Goal: Communication & Community: Answer question/provide support

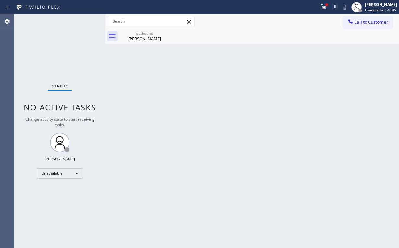
drag, startPoint x: 261, startPoint y: 53, endPoint x: 270, endPoint y: 52, distance: 8.5
click at [265, 53] on div "Back to Dashboard Change Sender ID Customers Technicians Select a contact Outbo…" at bounding box center [252, 130] width 294 height 233
click at [326, 9] on icon at bounding box center [324, 7] width 8 height 8
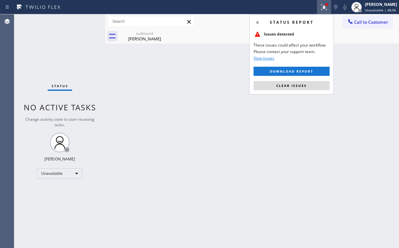
drag, startPoint x: 301, startPoint y: 87, endPoint x: 357, endPoint y: 60, distance: 62.0
click at [301, 87] on span "Clear issues" at bounding box center [291, 85] width 31 height 5
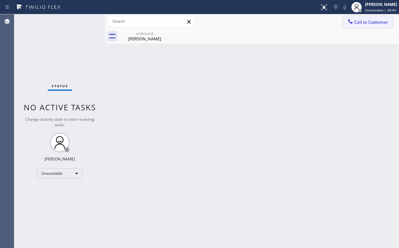
drag, startPoint x: 363, startPoint y: 23, endPoint x: 241, endPoint y: 95, distance: 141.3
click at [362, 24] on span "Call to Customer" at bounding box center [371, 22] width 34 height 6
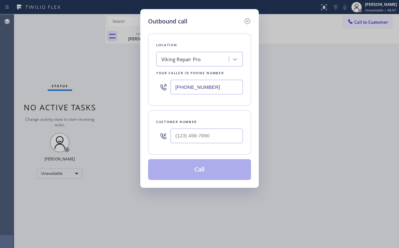
drag, startPoint x: 231, startPoint y: 91, endPoint x: 105, endPoint y: 86, distance: 125.8
click at [133, 87] on div "Outbound call Location Viking Repair Pro Your caller id phone number [PHONE_NUM…" at bounding box center [199, 124] width 399 height 248
paste input "732) 631-3284"
type input "[PHONE_NUMBER]"
click at [204, 138] on input "(___) ___-____" at bounding box center [207, 135] width 72 height 15
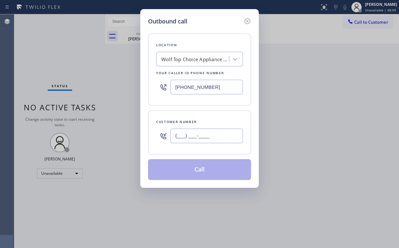
paste input "773) 908-6065"
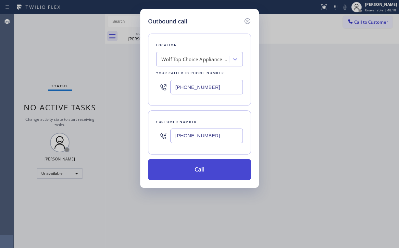
type input "[PHONE_NUMBER]"
click at [189, 169] on button "Call" at bounding box center [199, 169] width 103 height 21
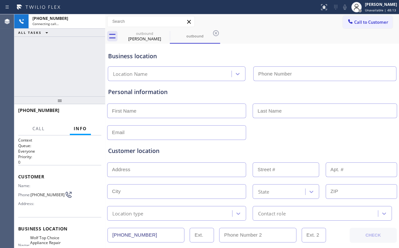
type input "[PHONE_NUMBER]"
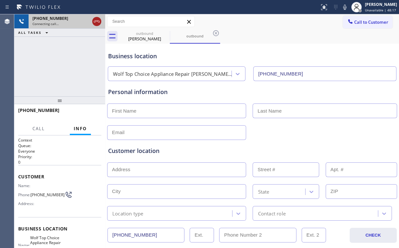
drag, startPoint x: 265, startPoint y: 5, endPoint x: 94, endPoint y: 22, distance: 171.4
click at [94, 22] on icon at bounding box center [97, 21] width 6 height 2
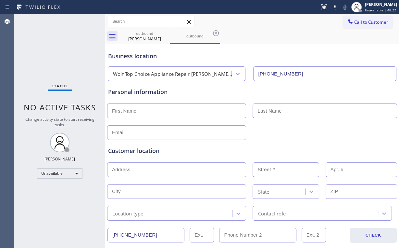
click at [68, 178] on div "Status No active tasks Change activity state to start receiving tasks. [PERSON_…" at bounding box center [59, 130] width 91 height 233
click at [68, 175] on div "Unavailable" at bounding box center [59, 173] width 45 height 10
drag, startPoint x: 58, startPoint y: 191, endPoint x: 69, endPoint y: 160, distance: 32.3
click at [58, 190] on li "Available" at bounding box center [59, 190] width 44 height 8
click at [67, 53] on div "Status No active tasks Change activity state to start receiving tasks. [PERSON_…" at bounding box center [59, 130] width 91 height 233
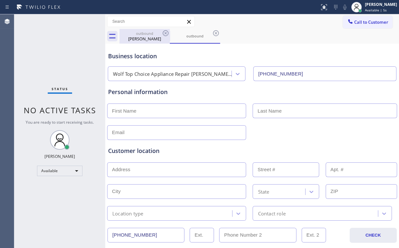
click at [152, 34] on div "outbound" at bounding box center [144, 33] width 49 height 5
type input "[PHONE_NUMBER]"
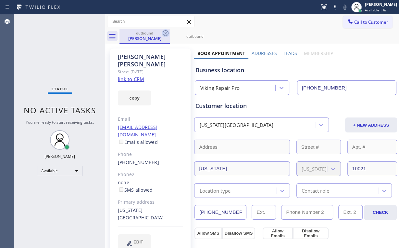
click at [164, 33] on icon at bounding box center [166, 33] width 8 height 8
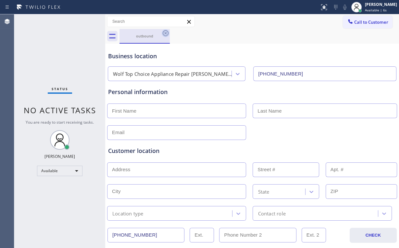
click at [166, 33] on icon at bounding box center [166, 33] width 6 height 6
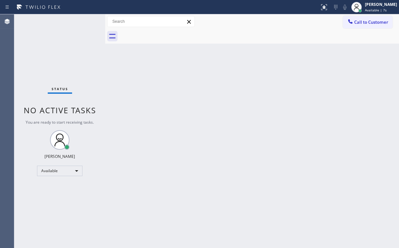
click at [62, 58] on div "Status No active tasks You are ready to start receiving tasks. [PERSON_NAME] Av…" at bounding box center [59, 130] width 91 height 233
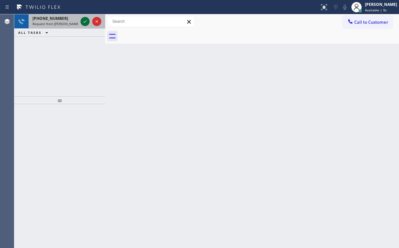
click at [84, 19] on icon at bounding box center [85, 22] width 8 height 8
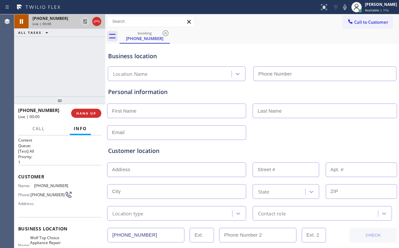
type input "[PHONE_NUMBER]"
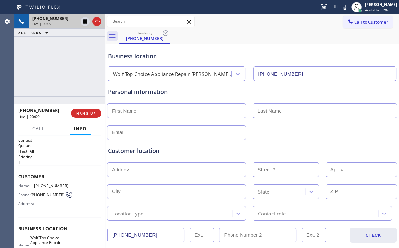
click at [64, 67] on div "[PHONE_NUMBER] Live | 00:09 ALL TASKS ALL TASKS ACTIVE TASKS TASKS IN WRAP UP" at bounding box center [59, 55] width 91 height 82
click at [64, 67] on div "[PHONE_NUMBER] Live | 00:10 ALL TASKS ALL TASKS ACTIVE TASKS TASKS IN WRAP UP" at bounding box center [59, 55] width 91 height 82
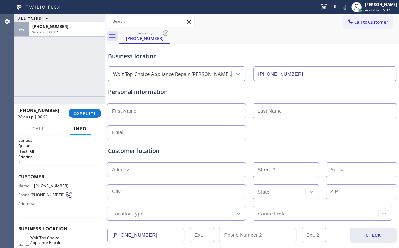
click at [135, 112] on input "text" at bounding box center [176, 110] width 139 height 15
type input "[PERSON_NAME]"
type input "Green"
click at [157, 134] on input "text" at bounding box center [176, 132] width 139 height 15
type input "[EMAIL_ADDRESS][DOMAIN_NAME]"
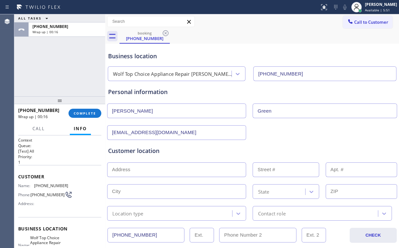
click at [153, 170] on input "text" at bounding box center [176, 169] width 139 height 15
paste input "[STREET_ADDRESS][PERSON_NAME]"
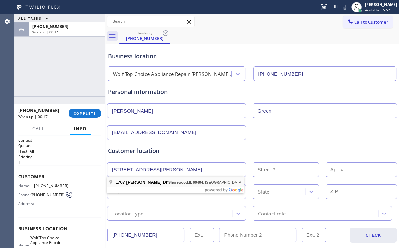
type input "1707 [PERSON_NAME] Dr"
type input "1707"
type input "Shorewood"
type input "60404"
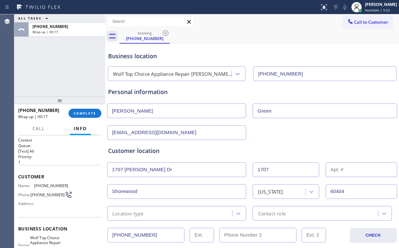
click at [193, 159] on div "Customer location >> ADD NEW ADDRESS << + NEW ADDRESS [STREET_ADDRESS][PERSON_N…" at bounding box center [252, 183] width 288 height 74
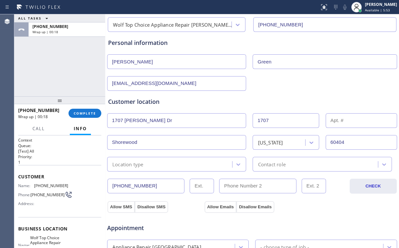
scroll to position [52, 0]
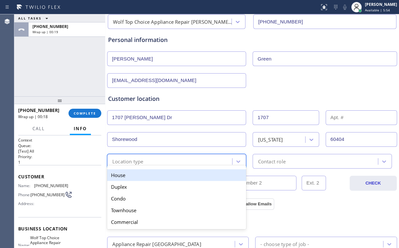
click at [187, 159] on div "Location type" at bounding box center [170, 160] width 123 height 11
type input "h"
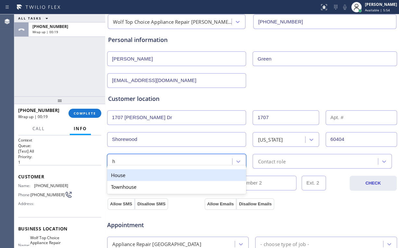
click at [135, 176] on div "House" at bounding box center [176, 175] width 139 height 12
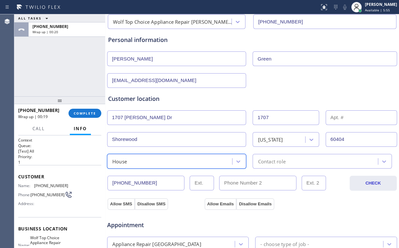
click at [279, 166] on div "Contact role" at bounding box center [322, 161] width 139 height 15
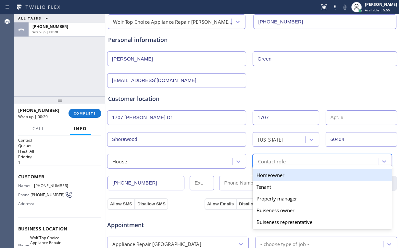
type input "h"
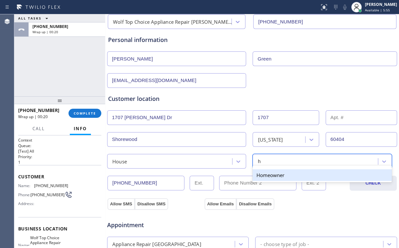
click at [269, 175] on div "Homeowner" at bounding box center [322, 175] width 139 height 12
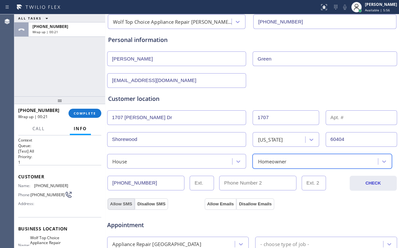
click at [121, 203] on button "Allow SMS" at bounding box center [121, 204] width 27 height 12
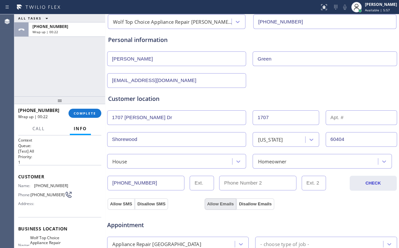
click at [229, 202] on button "Allow Emails" at bounding box center [221, 204] width 32 height 12
click at [274, 82] on div "[EMAIL_ADDRESS][DOMAIN_NAME]" at bounding box center [252, 80] width 291 height 16
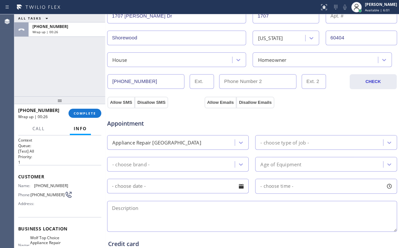
scroll to position [156, 0]
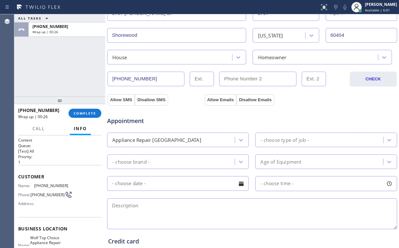
click at [171, 141] on div "Appliance Repair [GEOGRAPHIC_DATA]" at bounding box center [156, 139] width 89 height 7
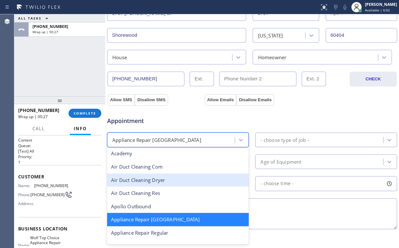
scroll to position [27, 0]
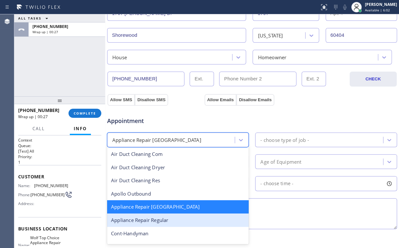
click at [170, 215] on div "Appliance Repair Regular" at bounding box center [178, 219] width 142 height 13
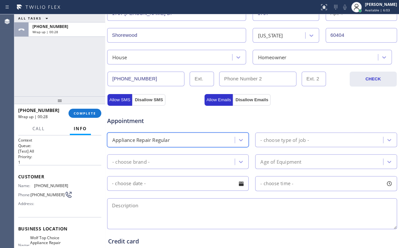
click at [167, 161] on div "- choose brand -" at bounding box center [172, 161] width 126 height 11
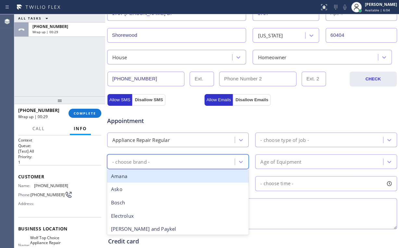
type input "l"
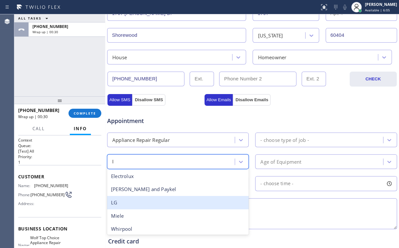
click at [122, 202] on div "LG" at bounding box center [178, 202] width 142 height 13
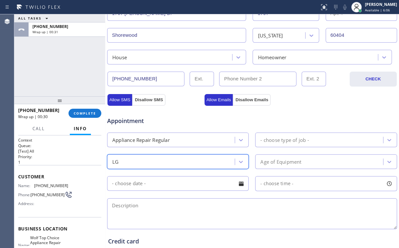
click at [286, 139] on div "- choose type of job -" at bounding box center [285, 139] width 48 height 7
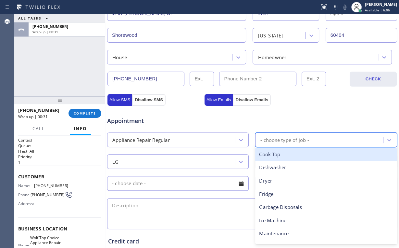
type input "f"
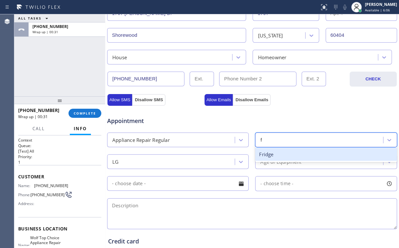
click at [270, 155] on div "Fridge" at bounding box center [326, 153] width 142 height 13
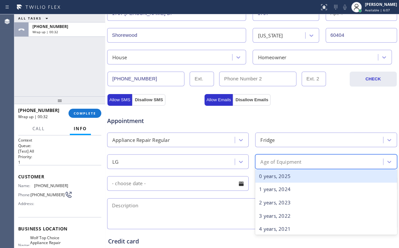
click at [273, 160] on div "Age of Equipment" at bounding box center [281, 161] width 41 height 7
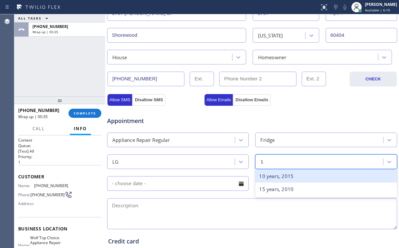
type input "11"
click at [278, 176] on div "11 years, 2014" at bounding box center [326, 175] width 142 height 13
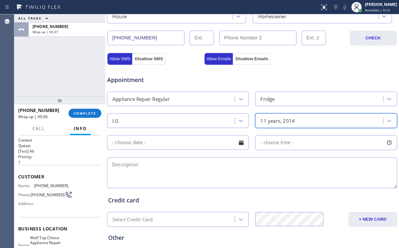
scroll to position [234, 0]
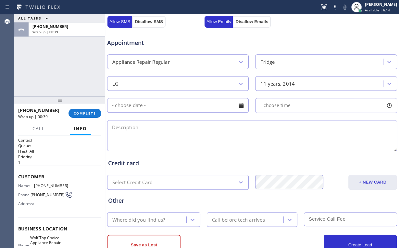
click at [142, 132] on textarea at bounding box center [252, 135] width 290 height 31
paste textarea "LG | Fridge FS | [DEMOGRAPHIC_DATA] | error , freezer is not freezing | [STREET…"
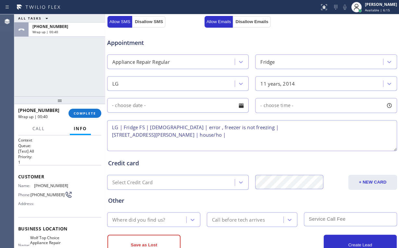
click at [248, 134] on textarea "LG | Fridge FS | [DEMOGRAPHIC_DATA] | error , freezer is not freezing | [STREET…" at bounding box center [252, 135] width 290 height 31
type textarea "LG | Fridge FS | [DEMOGRAPHIC_DATA] | error , freezer is not freezing | [STREET…"
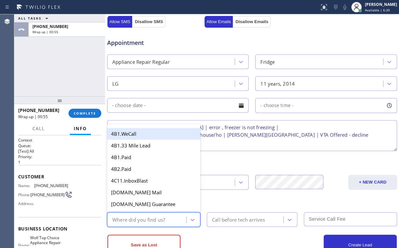
drag, startPoint x: 153, startPoint y: 217, endPoint x: 156, endPoint y: 220, distance: 3.7
click at [153, 217] on div "Where did you find us?" at bounding box center [138, 218] width 53 height 7
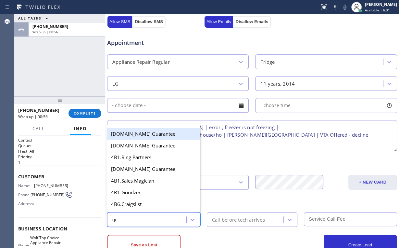
type input "goo"
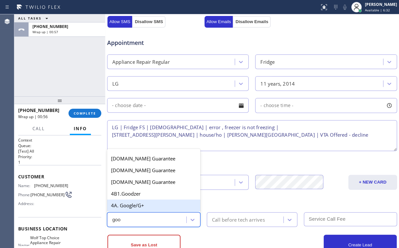
click at [151, 204] on div "4A. Google/G+" at bounding box center [153, 205] width 93 height 12
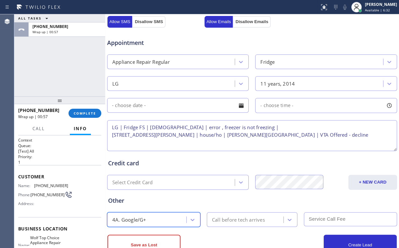
click at [249, 221] on div "Call before tech arrives" at bounding box center [238, 218] width 53 height 7
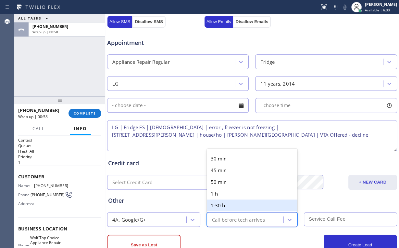
click at [181, 193] on div "Other 4A. Google/G+ option 1:30 h focused, 5 of 6. 6 results available. Use Up …" at bounding box center [252, 207] width 291 height 37
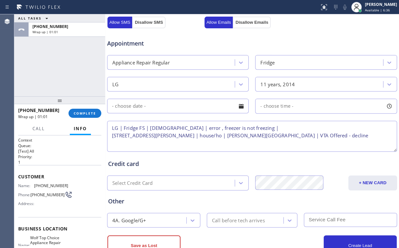
scroll to position [255, 0]
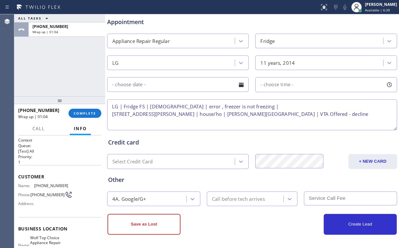
click at [152, 147] on div "Credit card Select Credit Card + NEW CARD CANCEL SAVE" at bounding box center [252, 149] width 291 height 37
click at [153, 213] on button "Save as Lost" at bounding box center [144, 223] width 73 height 21
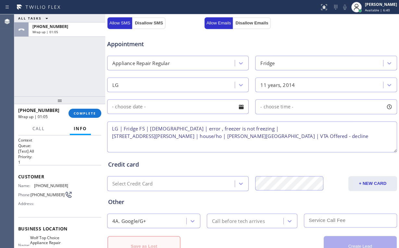
scroll to position [277, 0]
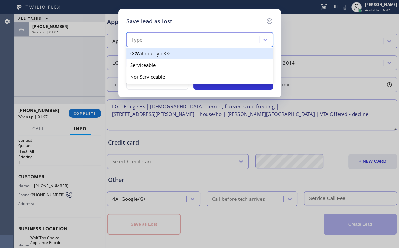
drag, startPoint x: 187, startPoint y: 42, endPoint x: 184, endPoint y: 39, distance: 4.2
click at [187, 42] on div "Type" at bounding box center [193, 39] width 131 height 11
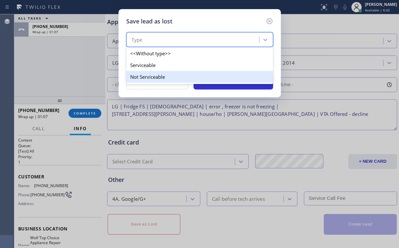
click at [162, 75] on div "Not Serviceable" at bounding box center [199, 77] width 147 height 12
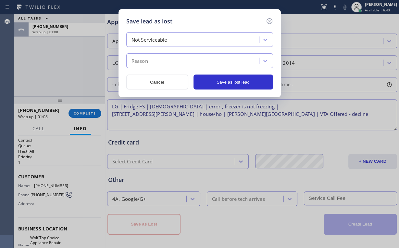
click at [162, 62] on div "Reason" at bounding box center [193, 60] width 131 height 11
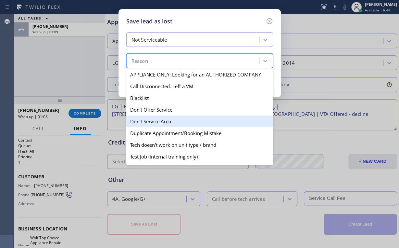
click at [163, 120] on div "Don't Service Area" at bounding box center [199, 121] width 147 height 12
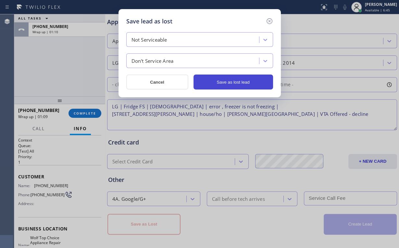
click at [229, 84] on button "Save as lost lead" at bounding box center [234, 81] width 80 height 15
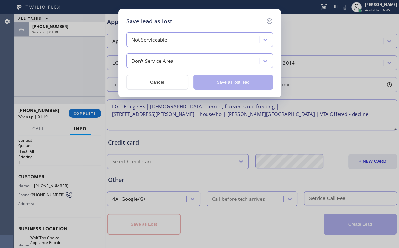
click at [75, 57] on div "Save lead as lost Not Serviceable Don't Service Area Cancel Save as lost lead" at bounding box center [199, 124] width 399 height 248
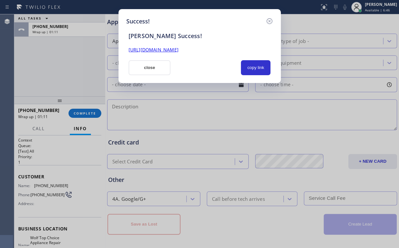
drag, startPoint x: 150, startPoint y: 68, endPoint x: 136, endPoint y: 86, distance: 23.3
click at [151, 68] on button "close" at bounding box center [150, 67] width 42 height 15
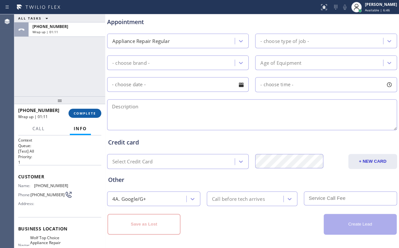
click at [85, 116] on button "COMPLETE" at bounding box center [85, 112] width 33 height 9
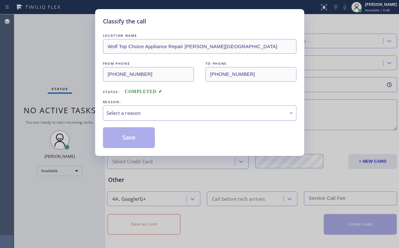
click at [130, 114] on div "Select a reason" at bounding box center [200, 112] width 186 height 7
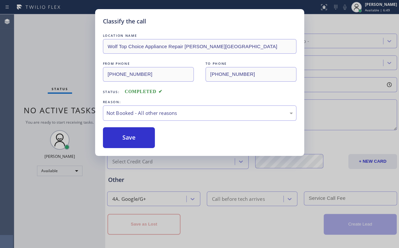
drag, startPoint x: 135, startPoint y: 135, endPoint x: 74, endPoint y: 91, distance: 75.8
click at [134, 135] on button "Save" at bounding box center [129, 137] width 52 height 21
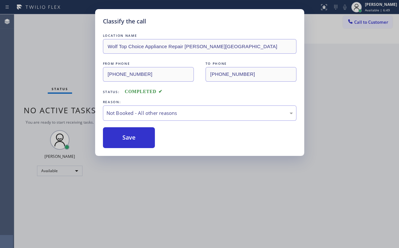
click at [69, 83] on div "Classify the call LOCATION NAME Wolf Top Choice Appliance Repair [PERSON_NAME][…" at bounding box center [199, 124] width 399 height 248
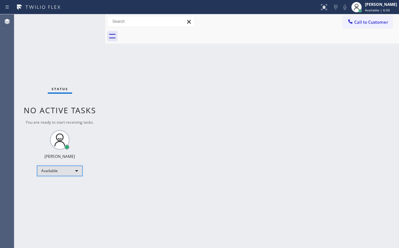
click at [70, 169] on div "Available" at bounding box center [59, 170] width 45 height 10
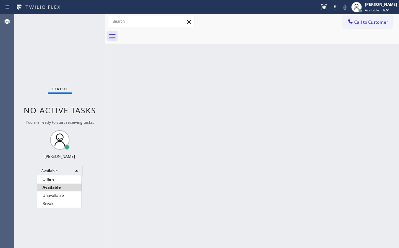
drag, startPoint x: 69, startPoint y: 194, endPoint x: 180, endPoint y: 174, distance: 112.4
click at [70, 194] on li "Unavailable" at bounding box center [59, 195] width 44 height 8
click at [183, 174] on div "Back to Dashboard Change Sender ID Customers Technicians Select a contact Outbo…" at bounding box center [252, 130] width 294 height 233
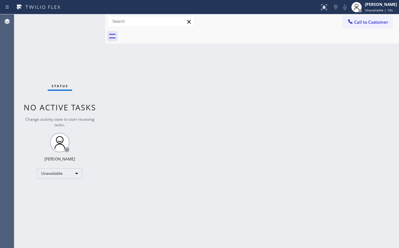
click at [113, 60] on div "Back to Dashboard Change Sender ID Customers Technicians Select a contact Outbo…" at bounding box center [252, 130] width 294 height 233
drag, startPoint x: 354, startPoint y: 23, endPoint x: 293, endPoint y: 52, distance: 67.1
click at [353, 23] on div at bounding box center [351, 22] width 8 height 8
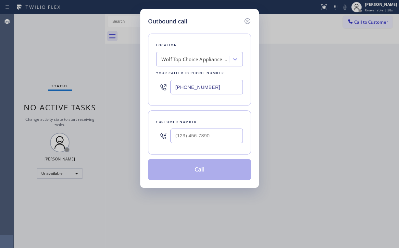
drag, startPoint x: 219, startPoint y: 89, endPoint x: 107, endPoint y: 92, distance: 112.8
click at [170, 87] on div "[PHONE_NUMBER]" at bounding box center [199, 86] width 87 height 21
paste input "480) 210-6119"
type input "[PHONE_NUMBER]"
click at [198, 131] on input "(___) ___-____" at bounding box center [207, 135] width 72 height 15
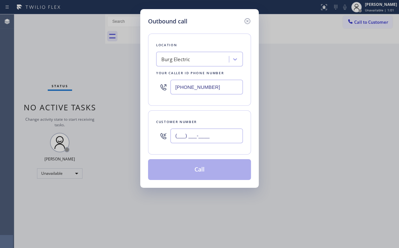
paste input "239) 480-9548"
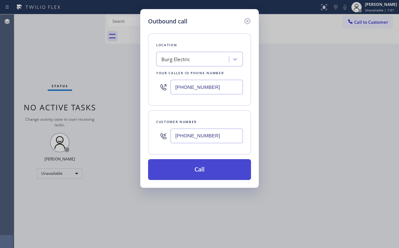
type input "[PHONE_NUMBER]"
click at [206, 165] on button "Call" at bounding box center [199, 169] width 103 height 21
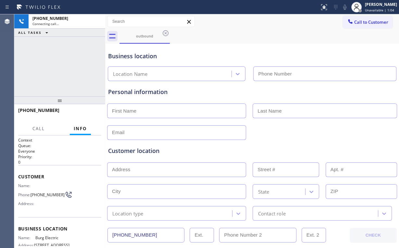
type input "[PHONE_NUMBER]"
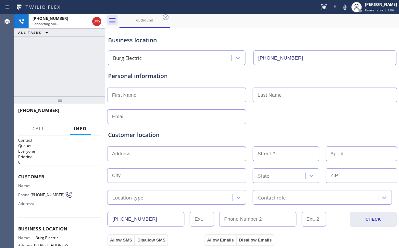
scroll to position [78, 0]
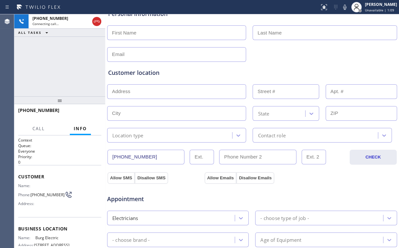
click at [68, 69] on div "[PHONE_NUMBER] Connecting call… ALL TASKS ALL TASKS ACTIVE TASKS TASKS IN WRAP …" at bounding box center [59, 55] width 91 height 82
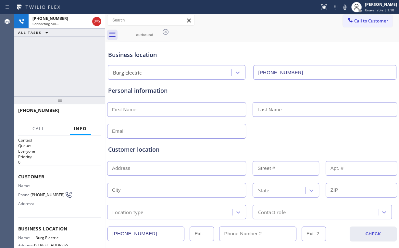
scroll to position [0, 0]
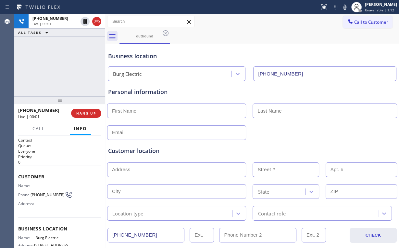
click at [59, 66] on div "[PHONE_NUMBER] Live | 00:01 ALL TASKS ALL TASKS ACTIVE TASKS TASKS IN WRAP UP" at bounding box center [59, 55] width 91 height 82
click at [54, 62] on div "[PHONE_NUMBER] Live | 00:03 ALL TASKS ALL TASKS ACTIVE TASKS TASKS IN WRAP UP" at bounding box center [59, 55] width 91 height 82
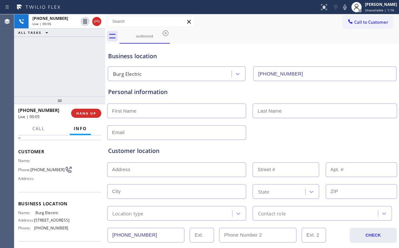
scroll to position [26, 0]
click at [66, 64] on div "[PHONE_NUMBER] Live | 00:07 ALL TASKS ALL TASKS ACTIVE TASKS TASKS IN WRAP UP" at bounding box center [59, 55] width 91 height 82
click at [66, 66] on div "[PHONE_NUMBER] Live | 00:09 ALL TASKS ALL TASKS ACTIVE TASKS TASKS IN WRAP UP" at bounding box center [59, 55] width 91 height 82
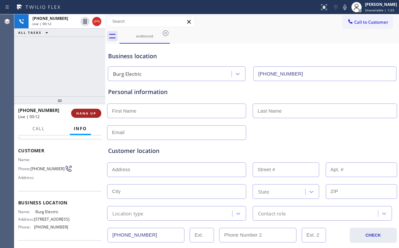
click at [92, 113] on span "HANG UP" at bounding box center [86, 113] width 20 height 5
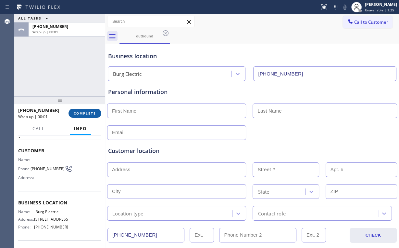
click at [96, 110] on button "COMPLETE" at bounding box center [85, 112] width 33 height 9
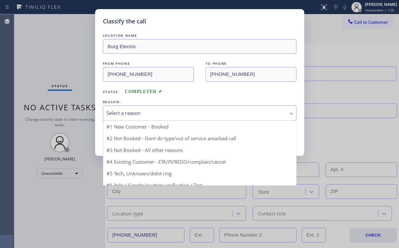
click at [131, 114] on div "Select a reason" at bounding box center [200, 112] width 186 height 7
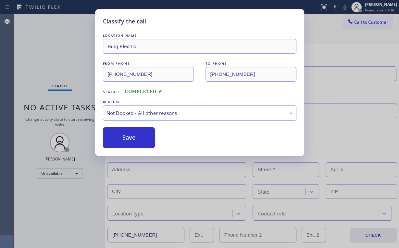
drag, startPoint x: 136, startPoint y: 137, endPoint x: 116, endPoint y: 118, distance: 27.8
click at [134, 135] on button "Save" at bounding box center [129, 137] width 52 height 21
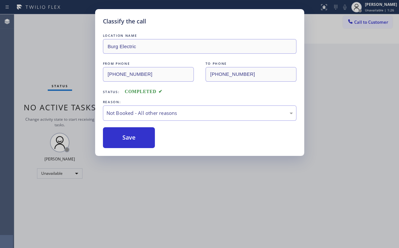
click at [62, 51] on div "Classify the call LOCATION NAME Burg Electric FROM PHONE [PHONE_NUMBER] TO PHON…" at bounding box center [199, 124] width 399 height 248
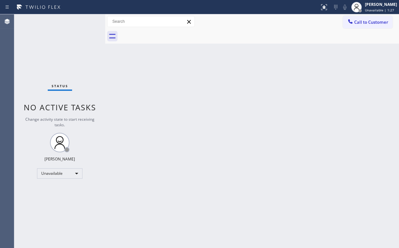
drag, startPoint x: 172, startPoint y: 78, endPoint x: 166, endPoint y: 57, distance: 21.9
click at [171, 76] on div "Back to Dashboard Change Sender ID Customers Technicians Select a contact Outbo…" at bounding box center [252, 130] width 294 height 233
click at [366, 20] on span "Call to Customer" at bounding box center [371, 22] width 34 height 6
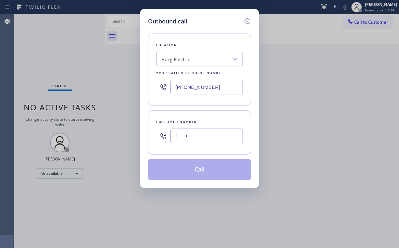
drag, startPoint x: 193, startPoint y: 138, endPoint x: 207, endPoint y: 135, distance: 14.2
click at [193, 138] on input "(___) ___-____" at bounding box center [207, 135] width 72 height 15
paste input "239) 480-9548"
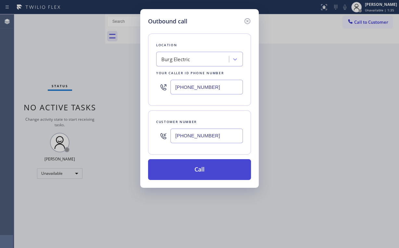
type input "[PHONE_NUMBER]"
drag, startPoint x: 205, startPoint y: 165, endPoint x: 176, endPoint y: 220, distance: 61.9
click at [205, 165] on button "Call" at bounding box center [199, 169] width 103 height 21
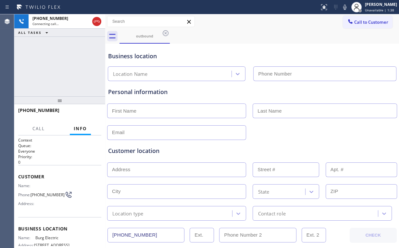
type input "[PHONE_NUMBER]"
click at [71, 73] on div "[PHONE_NUMBER] Connecting call… ALL TASKS ALL TASKS ACTIVE TASKS TASKS IN WRAP …" at bounding box center [59, 55] width 91 height 82
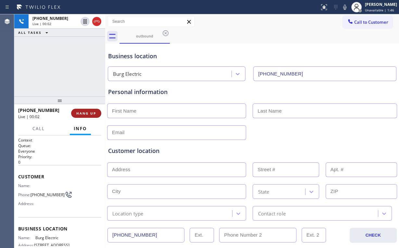
click at [92, 110] on button "HANG UP" at bounding box center [86, 112] width 30 height 9
click at [91, 115] on span "HANG UP" at bounding box center [86, 113] width 20 height 5
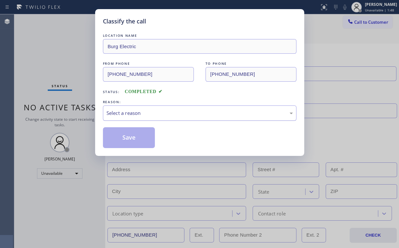
click at [119, 107] on div "Select a reason" at bounding box center [200, 112] width 194 height 15
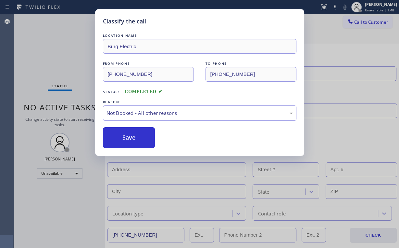
drag, startPoint x: 126, startPoint y: 136, endPoint x: 73, endPoint y: 64, distance: 90.2
click at [126, 136] on button "Save" at bounding box center [129, 137] width 52 height 21
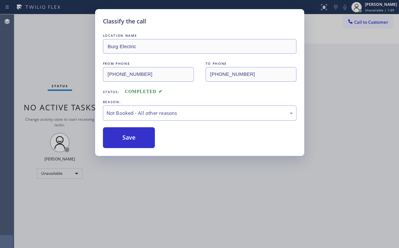
click at [67, 57] on div "Classify the call LOCATION NAME Burg Electric FROM PHONE [PHONE_NUMBER] TO PHON…" at bounding box center [199, 124] width 399 height 248
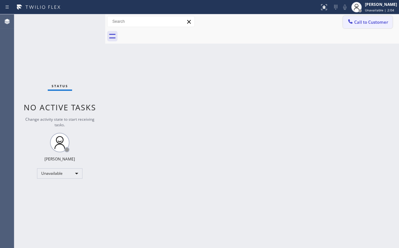
click at [367, 19] on span "Call to Customer" at bounding box center [371, 22] width 34 height 6
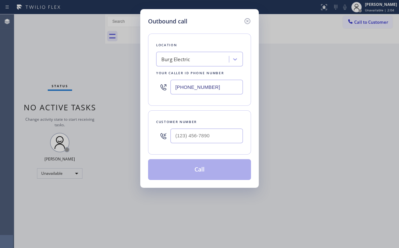
type input "(___) ___-____"
click at [221, 134] on input "(___) ___-____" at bounding box center [207, 135] width 72 height 15
drag, startPoint x: 218, startPoint y: 85, endPoint x: 255, endPoint y: 84, distance: 36.7
click at [145, 83] on div "Outbound call Location Burg Electric Your caller id phone number [PHONE_NUMBER]…" at bounding box center [199, 98] width 119 height 178
paste input "760) 452-3737"
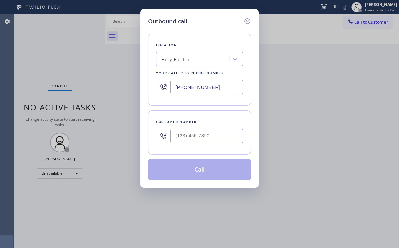
type input "[PHONE_NUMBER]"
click at [212, 137] on input "(___) ___-____" at bounding box center [207, 135] width 72 height 15
paste input "415) 599-5689"
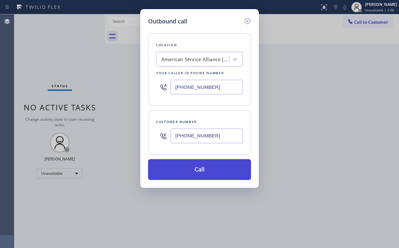
type input "[PHONE_NUMBER]"
click at [192, 167] on button "Call" at bounding box center [199, 169] width 103 height 21
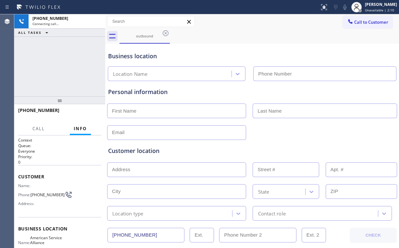
type input "[PHONE_NUMBER]"
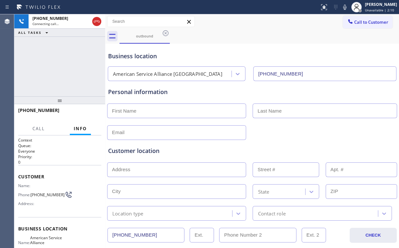
click at [65, 72] on div "[PHONE_NUMBER] Connecting call… ALL TASKS ALL TASKS ACTIVE TASKS TASKS IN WRAP …" at bounding box center [59, 55] width 91 height 82
click at [64, 66] on div "[PHONE_NUMBER] Connecting call… ALL TASKS ALL TASKS ACTIVE TASKS TASKS IN WRAP …" at bounding box center [59, 55] width 91 height 82
click at [81, 109] on button "HANG UP" at bounding box center [86, 112] width 30 height 9
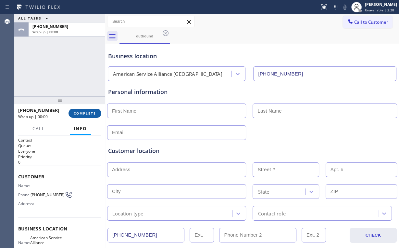
click at [81, 109] on button "COMPLETE" at bounding box center [85, 112] width 33 height 9
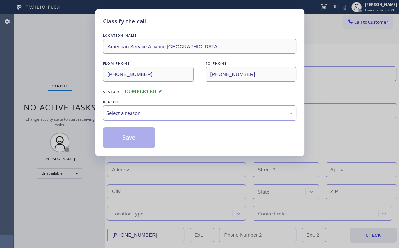
click at [117, 112] on div "Select a reason" at bounding box center [200, 112] width 186 height 7
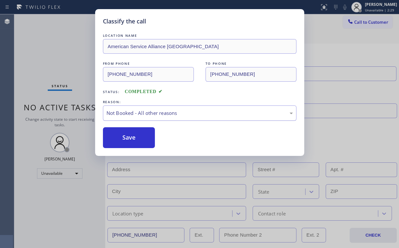
click at [119, 134] on button "Save" at bounding box center [129, 137] width 52 height 21
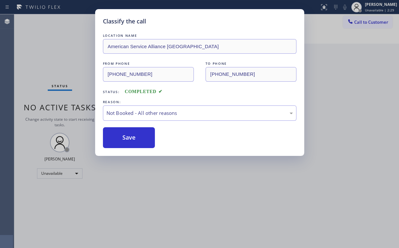
click at [52, 46] on div "Classify the call LOCATION NAME American Service Alliance Palm Desert FROM PHON…" at bounding box center [199, 124] width 399 height 248
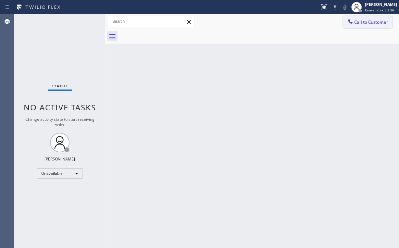
click at [359, 24] on span "Call to Customer" at bounding box center [371, 22] width 34 height 6
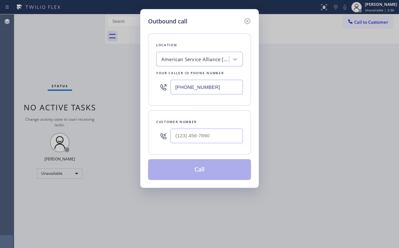
click at [312, 118] on div "Outbound call Location American Service Alliance [GEOGRAPHIC_DATA] Your caller …" at bounding box center [199, 124] width 399 height 248
drag, startPoint x: 245, startPoint y: 20, endPoint x: 308, endPoint y: 42, distance: 66.8
click at [246, 20] on icon at bounding box center [248, 21] width 8 height 8
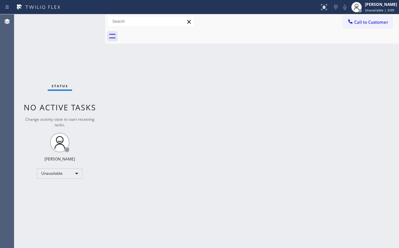
drag, startPoint x: 372, startPoint y: 17, endPoint x: 303, endPoint y: 50, distance: 76.4
click at [372, 17] on button "Call to Customer" at bounding box center [368, 22] width 50 height 12
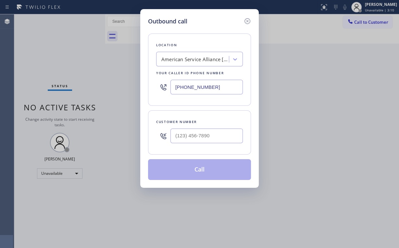
click at [211, 63] on div "American Service Alliance [GEOGRAPHIC_DATA]" at bounding box center [193, 59] width 71 height 11
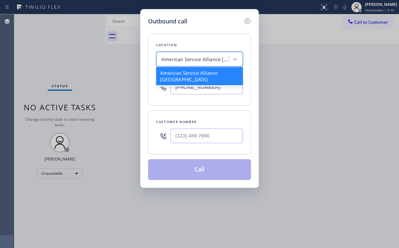
click at [314, 87] on div "Outbound call Location option Viking Repair Pro, selected. option American Serv…" at bounding box center [199, 124] width 399 height 248
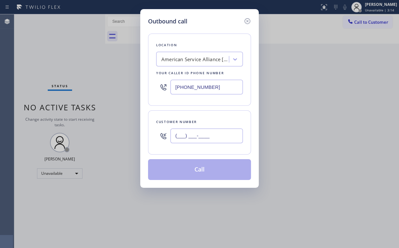
click at [216, 135] on input "(___) ___-____" at bounding box center [207, 135] width 72 height 15
paste input "415) 599-5689"
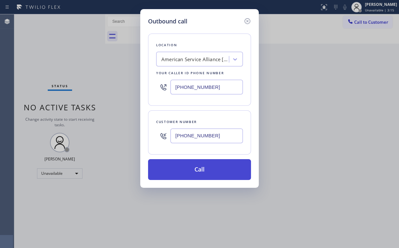
type input "[PHONE_NUMBER]"
drag, startPoint x: 191, startPoint y: 170, endPoint x: 156, endPoint y: 243, distance: 81.5
click at [191, 170] on button "Call" at bounding box center [199, 169] width 103 height 21
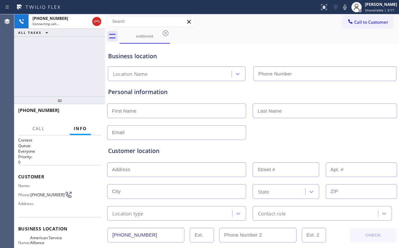
type input "[PHONE_NUMBER]"
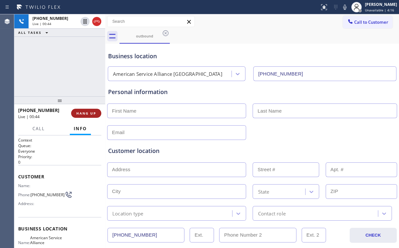
click at [82, 116] on button "HANG UP" at bounding box center [86, 112] width 30 height 9
click at [94, 115] on span "HANG UP" at bounding box center [86, 113] width 20 height 5
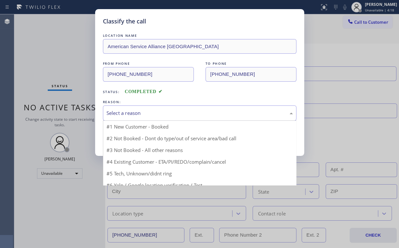
click at [130, 116] on div "Select a reason" at bounding box center [200, 112] width 186 height 7
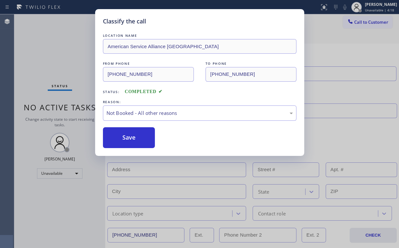
drag, startPoint x: 127, startPoint y: 138, endPoint x: 138, endPoint y: 220, distance: 83.2
click at [127, 138] on button "Save" at bounding box center [129, 137] width 52 height 21
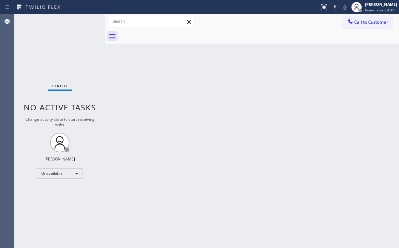
drag, startPoint x: 135, startPoint y: 62, endPoint x: 92, endPoint y: 43, distance: 47.7
click at [135, 61] on div "Back to Dashboard Change Sender ID Customers Technicians Select a contact Outbo…" at bounding box center [252, 130] width 294 height 233
click at [54, 172] on div "Unavailable" at bounding box center [59, 173] width 45 height 10
click at [54, 186] on li "Available" at bounding box center [59, 190] width 44 height 8
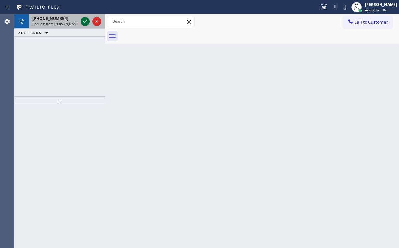
click at [84, 22] on icon at bounding box center [85, 22] width 8 height 8
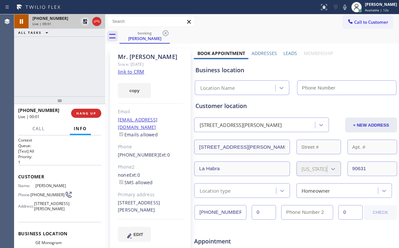
type input "[PHONE_NUMBER]"
click at [130, 70] on link "link to CRM" at bounding box center [131, 71] width 26 height 6
click at [131, 70] on link "link to CRM" at bounding box center [131, 71] width 26 height 6
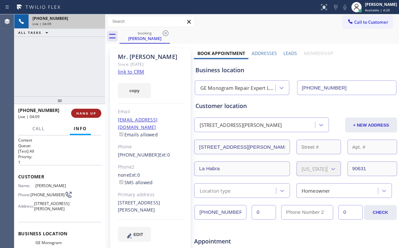
click at [87, 113] on span "HANG UP" at bounding box center [86, 113] width 20 height 5
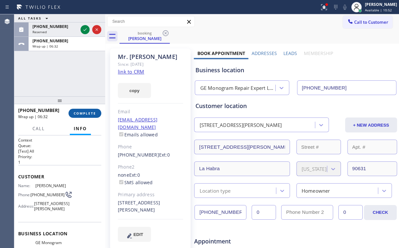
click at [86, 112] on span "COMPLETE" at bounding box center [85, 113] width 22 height 5
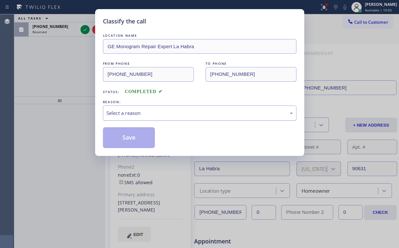
click at [162, 114] on div "Select a reason" at bounding box center [200, 112] width 186 height 7
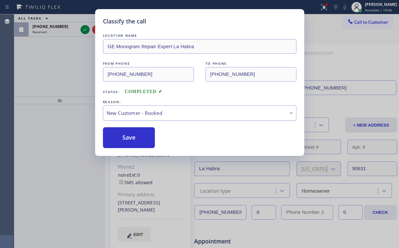
drag, startPoint x: 133, startPoint y: 139, endPoint x: 120, endPoint y: 120, distance: 23.2
click at [134, 139] on button "Save" at bounding box center [129, 137] width 52 height 21
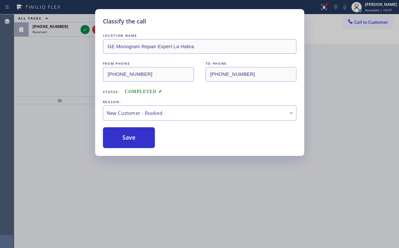
drag, startPoint x: 43, startPoint y: 61, endPoint x: 57, endPoint y: 62, distance: 14.0
click at [44, 61] on div "Classify the call LOCATION NAME GE Monogram Repair Expert La Habra FROM PHONE […" at bounding box center [199, 124] width 399 height 248
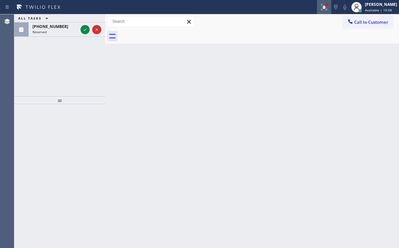
click at [326, 9] on icon at bounding box center [324, 7] width 6 height 6
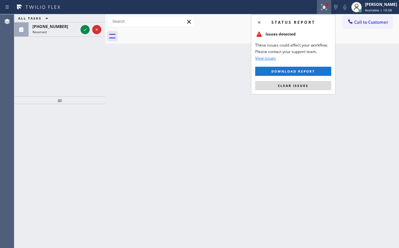
drag, startPoint x: 294, startPoint y: 84, endPoint x: 309, endPoint y: 83, distance: 14.6
click at [294, 84] on span "Clear issues" at bounding box center [293, 85] width 31 height 5
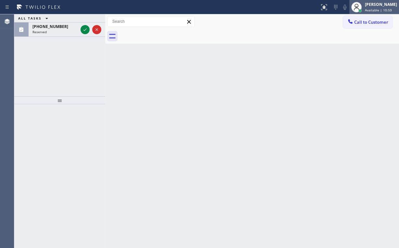
click at [376, 8] on span "Available | 10:59" at bounding box center [378, 10] width 27 height 5
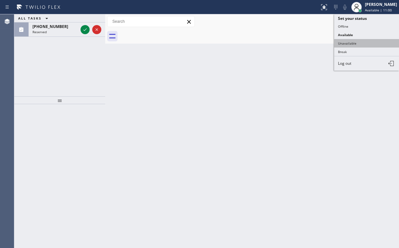
click at [353, 41] on button "Unavailable" at bounding box center [366, 43] width 65 height 8
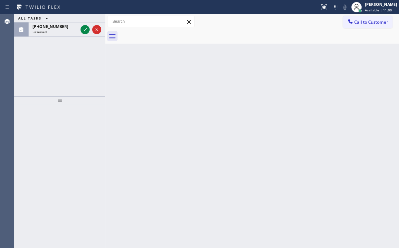
click at [255, 95] on div "Back to Dashboard Change Sender ID Customers Technicians Select a contact Outbo…" at bounding box center [252, 130] width 294 height 233
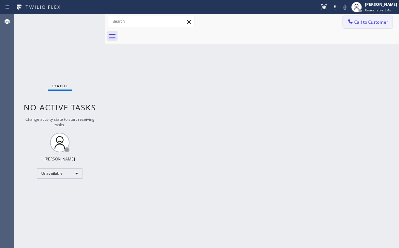
click at [363, 21] on span "Call to Customer" at bounding box center [371, 22] width 34 height 6
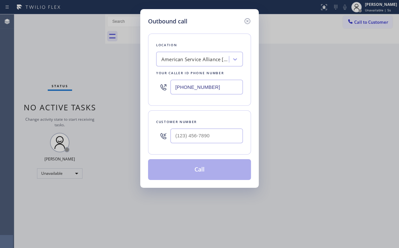
drag, startPoint x: 167, startPoint y: 89, endPoint x: 111, endPoint y: 95, distance: 56.8
click at [111, 95] on div "Outbound call Location American Service Alliance [GEOGRAPHIC_DATA] Your caller …" at bounding box center [199, 124] width 399 height 248
paste input "619) 639-0996"
type input "[PHONE_NUMBER]"
click at [292, 32] on div "Outbound call Location Green Tree Heating & Cooling [GEOGRAPHIC_DATA] Your call…" at bounding box center [199, 124] width 399 height 248
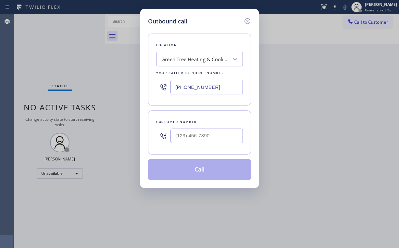
drag, startPoint x: 205, startPoint y: 87, endPoint x: 134, endPoint y: 92, distance: 71.6
click at [153, 90] on div "Location Green Tree Heating & Cooling [GEOGRAPHIC_DATA] Your caller id phone nu…" at bounding box center [199, 69] width 103 height 72
click at [207, 137] on input "(___) ___-____" at bounding box center [207, 135] width 72 height 15
paste input "323) 202-1643"
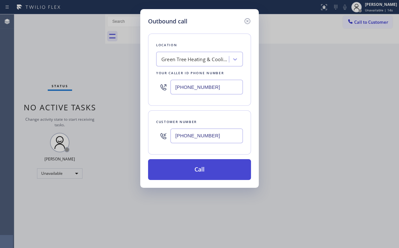
type input "[PHONE_NUMBER]"
click at [193, 169] on button "Call" at bounding box center [199, 169] width 103 height 21
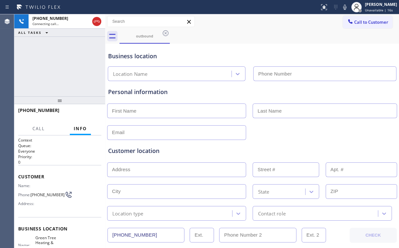
type input "[PHONE_NUMBER]"
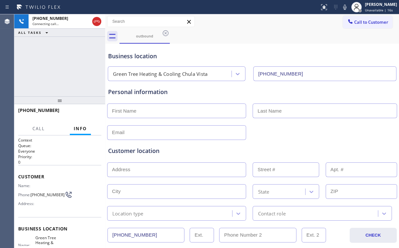
drag, startPoint x: 63, startPoint y: 71, endPoint x: 69, endPoint y: 70, distance: 5.7
click at [64, 71] on div "[PHONE_NUMBER] Connecting call… ALL TASKS ALL TASKS ACTIVE TASKS TASKS IN WRAP …" at bounding box center [59, 55] width 91 height 82
click at [60, 58] on div "[PHONE_NUMBER] Connecting call… ALL TASKS ALL TASKS ACTIVE TASKS TASKS IN WRAP …" at bounding box center [59, 55] width 91 height 82
drag, startPoint x: 242, startPoint y: 45, endPoint x: 244, endPoint y: 39, distance: 6.9
click at [242, 45] on div "Business location Green Tree Heating & Cooling [GEOGRAPHIC_DATA] [PHONE_NUMBER]" at bounding box center [252, 63] width 291 height 36
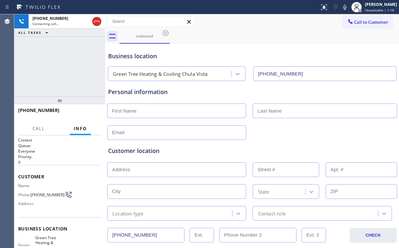
click at [66, 68] on div "[PHONE_NUMBER] Connecting call… ALL TASKS ALL TASKS ACTIVE TASKS TASKS IN WRAP …" at bounding box center [59, 55] width 91 height 82
click at [64, 66] on div "[PHONE_NUMBER] Connecting call… ALL TASKS ALL TASKS ACTIVE TASKS TASKS IN WRAP …" at bounding box center [59, 55] width 91 height 82
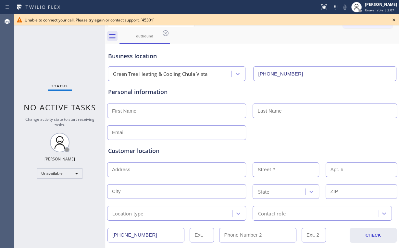
click at [393, 20] on icon at bounding box center [394, 20] width 8 height 8
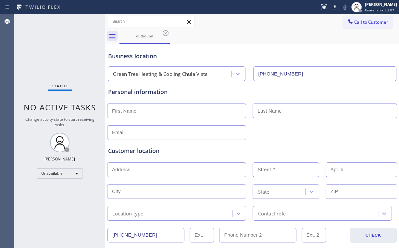
click at [364, 21] on span "Call to Customer" at bounding box center [371, 22] width 34 height 6
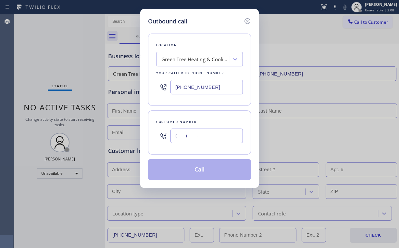
click at [204, 138] on input "(___) ___-____" at bounding box center [207, 135] width 72 height 15
paste input "323) 202-1643"
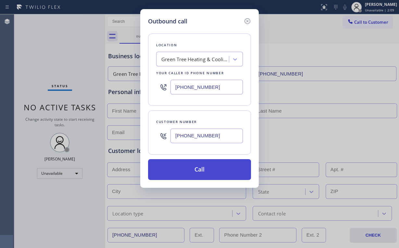
type input "[PHONE_NUMBER]"
click at [200, 171] on button "Call" at bounding box center [199, 169] width 103 height 21
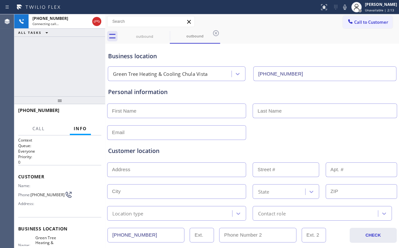
type input "[PHONE_NUMBER]"
click at [45, 60] on div "[PHONE_NUMBER] Connecting call… ALL TASKS ALL TASKS ACTIVE TASKS TASKS IN WRAP …" at bounding box center [59, 55] width 91 height 82
click at [142, 39] on div "outbound" at bounding box center [144, 36] width 49 height 15
click at [165, 33] on icon at bounding box center [166, 33] width 8 height 8
click at [268, 54] on div "Business location" at bounding box center [252, 56] width 288 height 9
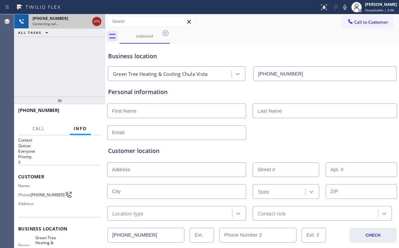
click at [97, 21] on icon at bounding box center [97, 22] width 8 height 8
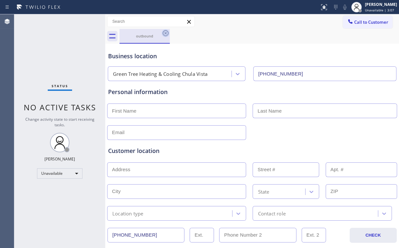
click at [164, 33] on icon at bounding box center [166, 33] width 8 height 8
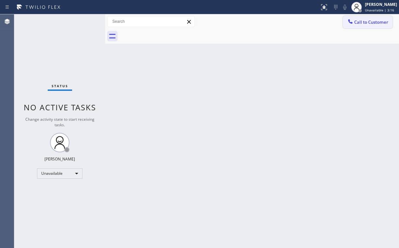
click at [362, 22] on span "Call to Customer" at bounding box center [371, 22] width 34 height 6
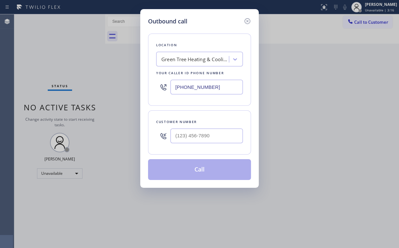
drag, startPoint x: 213, startPoint y: 85, endPoint x: 157, endPoint y: 92, distance: 56.9
click at [147, 85] on div "Outbound call Location Green Tree Heating & Cooling [GEOGRAPHIC_DATA] Your call…" at bounding box center [199, 98] width 119 height 178
paste input "408) 762-4144"
type input "[PHONE_NUMBER]"
drag, startPoint x: 185, startPoint y: 137, endPoint x: 195, endPoint y: 134, distance: 9.9
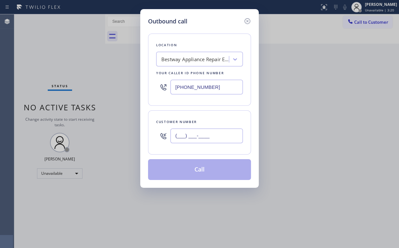
click at [186, 137] on input "(___) ___-____" at bounding box center [207, 135] width 72 height 15
paste input "408) 642-3590"
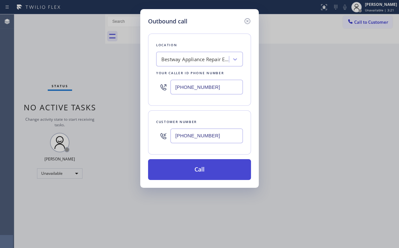
type input "[PHONE_NUMBER]"
click at [187, 167] on button "Call" at bounding box center [199, 169] width 103 height 21
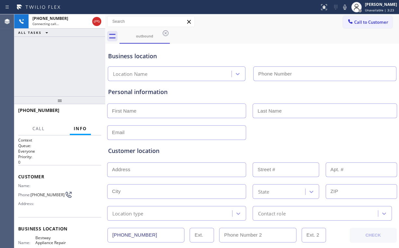
type input "[PHONE_NUMBER]"
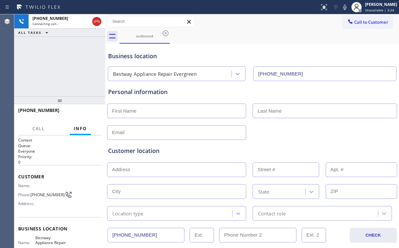
click at [66, 68] on div "[PHONE_NUMBER] Connecting call… ALL TASKS ALL TASKS ACTIVE TASKS TASKS IN WRAP …" at bounding box center [59, 55] width 91 height 82
click at [56, 70] on div "[PHONE_NUMBER] Connecting call… ALL TASKS ALL TASKS ACTIVE TASKS TASKS IN WRAP …" at bounding box center [59, 55] width 91 height 82
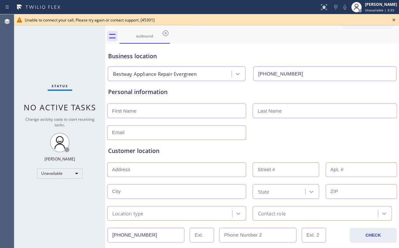
click at [393, 19] on icon at bounding box center [394, 20] width 8 height 8
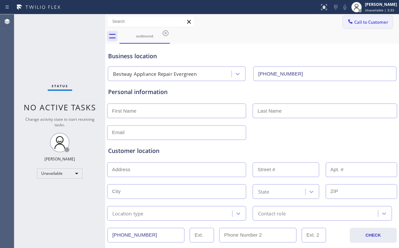
drag, startPoint x: 371, startPoint y: 18, endPoint x: 287, endPoint y: 105, distance: 120.4
click at [371, 19] on button "Call to Customer" at bounding box center [368, 22] width 50 height 12
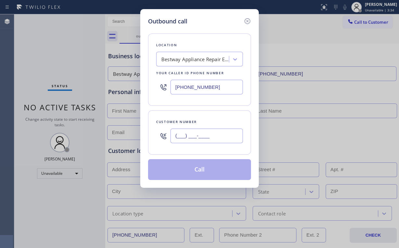
click at [211, 139] on input "(___) ___-____" at bounding box center [207, 135] width 72 height 15
paste input "408) 642-3590"
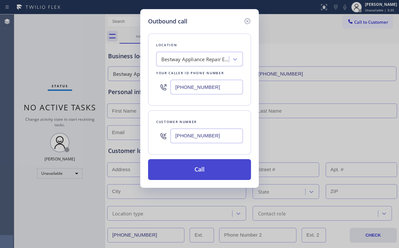
type input "[PHONE_NUMBER]"
click at [198, 171] on button "Call" at bounding box center [199, 169] width 103 height 21
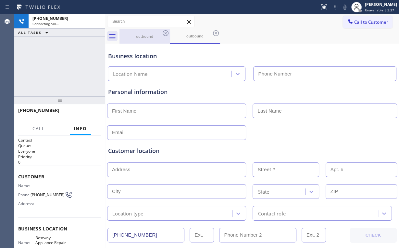
drag, startPoint x: 53, startPoint y: 57, endPoint x: 133, endPoint y: 39, distance: 82.1
click at [53, 57] on div "[PHONE_NUMBER] Connecting call… ALL TASKS ALL TASKS ACTIVE TASKS TASKS IN WRAP …" at bounding box center [59, 55] width 91 height 82
type input "[PHONE_NUMBER]"
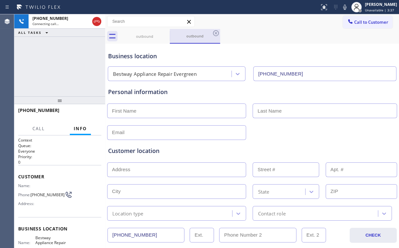
drag, startPoint x: 137, startPoint y: 36, endPoint x: 170, endPoint y: 40, distance: 33.1
click at [138, 35] on div "outbound" at bounding box center [144, 36] width 49 height 5
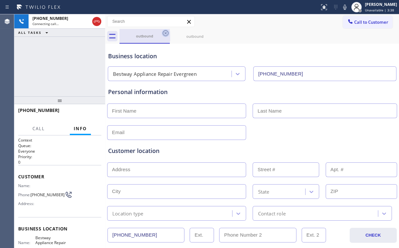
click at [167, 33] on icon at bounding box center [166, 33] width 8 height 8
click at [33, 64] on div "[PHONE_NUMBER] Connecting call… ALL TASKS ALL TASKS ACTIVE TASKS TASKS IN WRAP …" at bounding box center [59, 55] width 91 height 82
click at [70, 52] on div "[PHONE_NUMBER] Connecting call… ALL TASKS ALL TASKS ACTIVE TASKS TASKS IN WRAP …" at bounding box center [59, 55] width 91 height 82
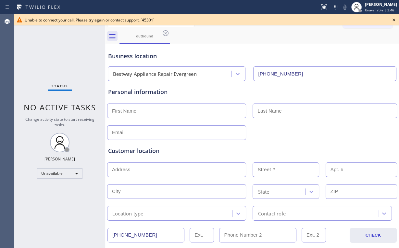
click at [393, 19] on icon at bounding box center [394, 20] width 8 height 8
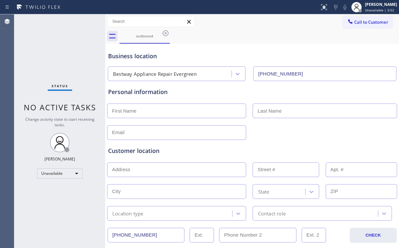
drag, startPoint x: 36, startPoint y: 55, endPoint x: 41, endPoint y: 46, distance: 10.2
click at [36, 55] on div "Status No active tasks Change activity state to start receiving tasks. [PERSON_…" at bounding box center [59, 130] width 91 height 233
click at [360, 26] on button "Call to Customer" at bounding box center [368, 22] width 50 height 12
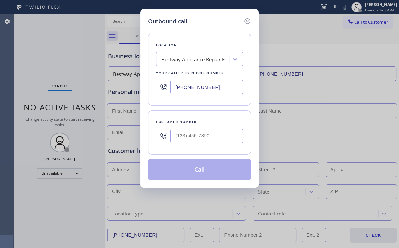
drag, startPoint x: 196, startPoint y: 85, endPoint x: 175, endPoint y: 92, distance: 22.0
click at [115, 81] on div "Outbound call Location Bestway Appliance Repair Evergreen Your caller id phone …" at bounding box center [199, 124] width 399 height 248
paste input "773) 825-3070"
type input "[PHONE_NUMBER]"
click at [201, 133] on input "(___) ___-____" at bounding box center [207, 135] width 72 height 15
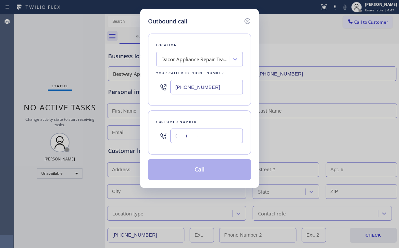
paste input "630) 777-8845"
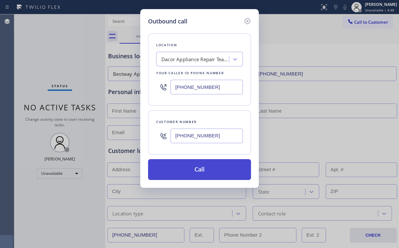
type input "[PHONE_NUMBER]"
click at [191, 167] on button "Call" at bounding box center [199, 169] width 103 height 21
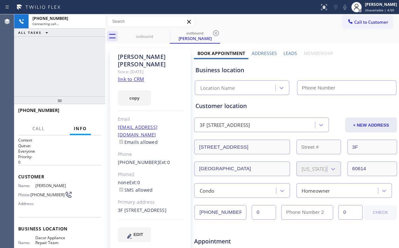
click at [53, 74] on div "[PHONE_NUMBER] Connecting call… ALL TASKS ALL TASKS ACTIVE TASKS TASKS IN WRAP …" at bounding box center [59, 55] width 91 height 82
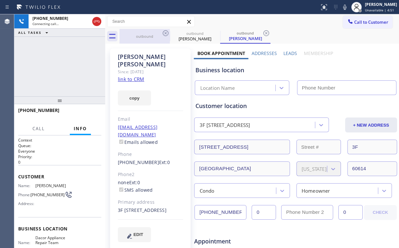
click at [143, 33] on div "outbound" at bounding box center [144, 36] width 49 height 15
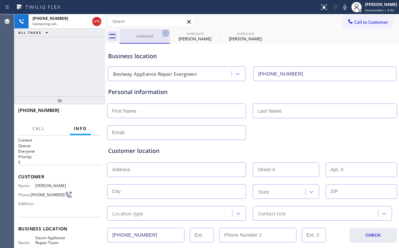
click at [166, 32] on icon at bounding box center [166, 33] width 6 height 6
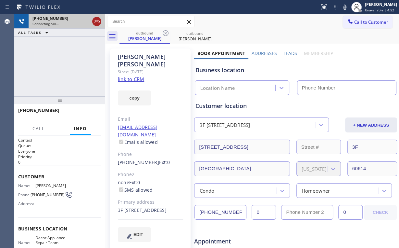
type input "[PHONE_NUMBER]"
click at [95, 22] on icon at bounding box center [97, 22] width 8 height 8
click at [132, 76] on link "link to CRM" at bounding box center [131, 79] width 26 height 6
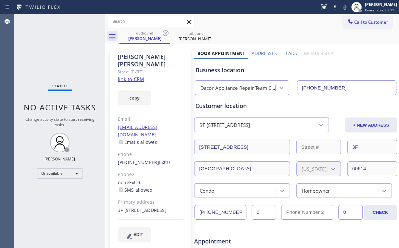
drag, startPoint x: 362, startPoint y: 19, endPoint x: 273, endPoint y: 74, distance: 105.3
click at [362, 19] on span "Call to Customer" at bounding box center [371, 22] width 34 height 6
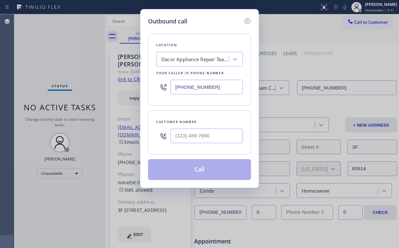
drag, startPoint x: 229, startPoint y: 82, endPoint x: 137, endPoint y: 87, distance: 92.4
click at [138, 87] on div "Outbound call Location Dacor Appliance Repair Team [GEOGRAPHIC_DATA] Your calle…" at bounding box center [199, 124] width 399 height 248
paste input "60) 388-980"
type input "[PHONE_NUMBER]"
click at [197, 137] on input "(___) ___-____" at bounding box center [207, 135] width 72 height 15
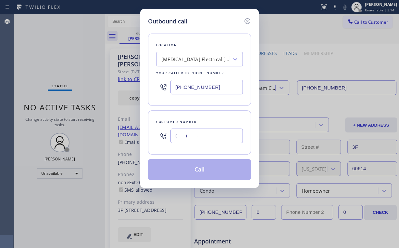
paste input "310) 757-1259"
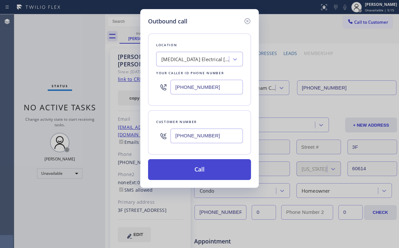
type input "[PHONE_NUMBER]"
click at [193, 171] on button "Call" at bounding box center [199, 169] width 103 height 21
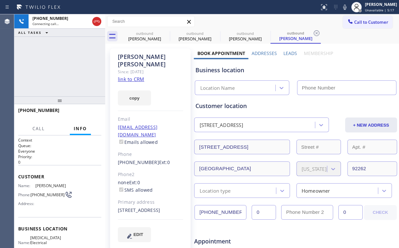
click at [45, 79] on div "[PHONE_NUMBER] Connecting call… ALL TASKS ALL TASKS ACTIVE TASKS TASKS IN WRAP …" at bounding box center [59, 55] width 91 height 82
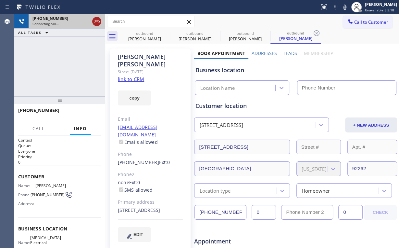
drag, startPoint x: 96, startPoint y: 21, endPoint x: 138, endPoint y: 34, distance: 44.5
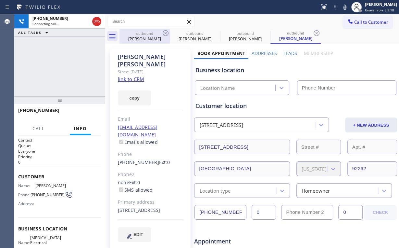
click at [96, 21] on icon at bounding box center [97, 22] width 8 height 8
type input "[PHONE_NUMBER]"
drag, startPoint x: 147, startPoint y: 35, endPoint x: 164, endPoint y: 32, distance: 17.4
click at [148, 35] on div "outbound" at bounding box center [144, 33] width 49 height 5
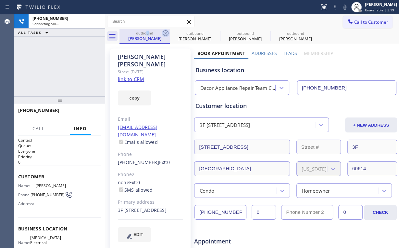
click at [165, 32] on icon at bounding box center [166, 33] width 8 height 8
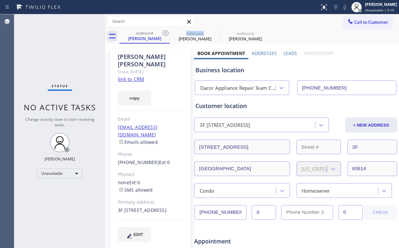
click at [165, 32] on icon at bounding box center [166, 33] width 8 height 8
type input "[PHONE_NUMBER]"
click at [137, 76] on link "link to CRM" at bounding box center [131, 79] width 26 height 6
drag, startPoint x: 358, startPoint y: 19, endPoint x: 347, endPoint y: 29, distance: 14.9
click at [358, 19] on span "Call to Customer" at bounding box center [371, 22] width 34 height 6
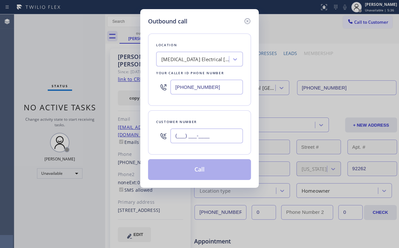
click at [231, 136] on input "(___) ___-____" at bounding box center [207, 135] width 72 height 15
paste input "310) 757-1259"
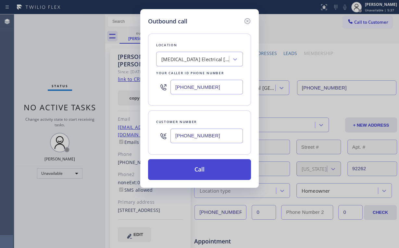
type input "[PHONE_NUMBER]"
click at [205, 171] on button "Call" at bounding box center [199, 169] width 103 height 21
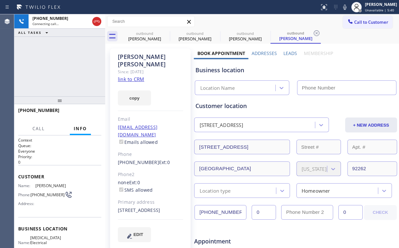
click at [65, 63] on div "[PHONE_NUMBER] Connecting call… ALL TASKS ALL TASKS ACTIVE TASKS TASKS IN WRAP …" at bounding box center [59, 55] width 91 height 82
click at [146, 36] on div "[PERSON_NAME]" at bounding box center [144, 39] width 49 height 6
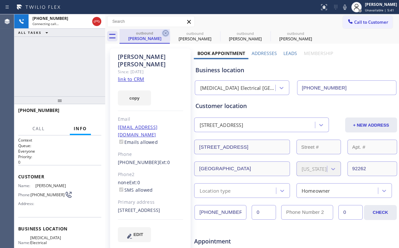
type input "[PHONE_NUMBER]"
click at [166, 33] on icon at bounding box center [166, 33] width 8 height 8
click at [67, 57] on div "[PHONE_NUMBER] Connecting call… ALL TASKS ALL TASKS ACTIVE TASKS TASKS IN WRAP …" at bounding box center [59, 55] width 91 height 82
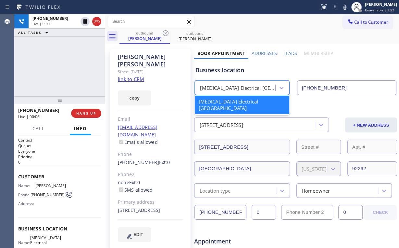
click at [259, 90] on div "[MEDICAL_DATA] Electrical [GEOGRAPHIC_DATA]" at bounding box center [238, 87] width 76 height 7
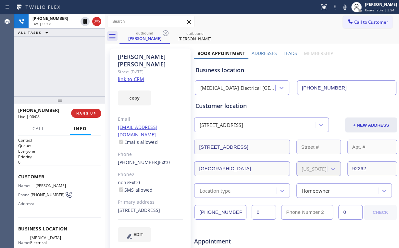
click at [295, 71] on div "Business location" at bounding box center [295, 70] width 201 height 9
click at [88, 66] on div "[PHONE_NUMBER] Live | 01:39 ALL TASKS ALL TASKS ACTIVE TASKS TASKS IN WRAP UP" at bounding box center [59, 55] width 91 height 82
click at [88, 112] on span "HANG UP" at bounding box center [86, 113] width 20 height 5
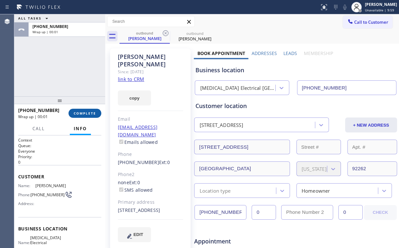
click at [86, 109] on button "COMPLETE" at bounding box center [85, 112] width 33 height 9
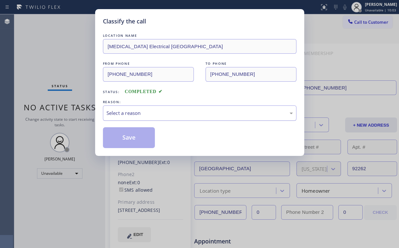
click at [133, 114] on div "Select a reason" at bounding box center [200, 112] width 186 height 7
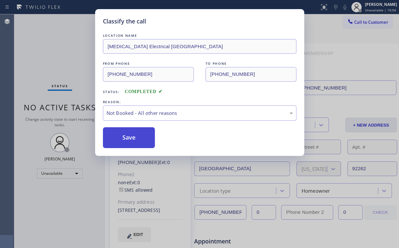
click at [129, 136] on button "Save" at bounding box center [129, 137] width 52 height 21
click at [68, 70] on div "Classify the call LOCATION NAME [MEDICAL_DATA] Electrical [GEOGRAPHIC_DATA] FRO…" at bounding box center [199, 124] width 399 height 248
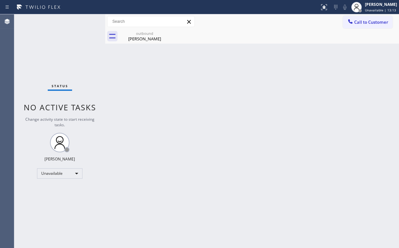
click at [351, 23] on icon at bounding box center [350, 21] width 4 height 4
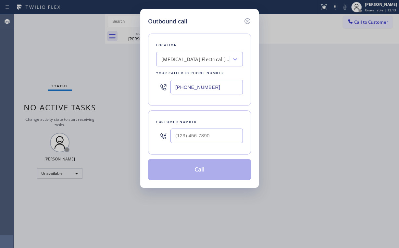
drag, startPoint x: 220, startPoint y: 88, endPoint x: 97, endPoint y: 85, distance: 122.8
click at [115, 84] on div "Outbound call Location [MEDICAL_DATA] Electrical [GEOGRAPHIC_DATA] Your caller …" at bounding box center [199, 124] width 399 height 248
paste input "305) 680-3308"
type input "[PHONE_NUMBER]"
click at [203, 133] on input "(___) ___-____" at bounding box center [207, 135] width 72 height 15
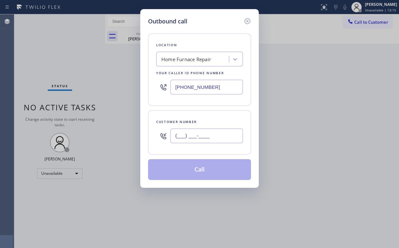
paste input "252) 263-4609"
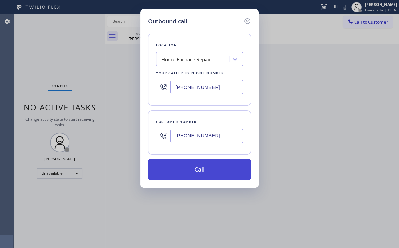
type input "[PHONE_NUMBER]"
click at [197, 172] on button "Call" at bounding box center [199, 169] width 103 height 21
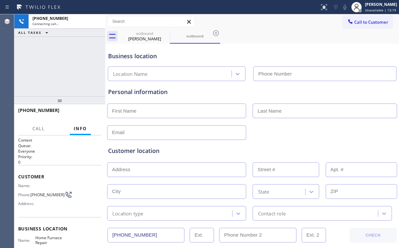
type input "[PHONE_NUMBER]"
click at [73, 72] on div "[PHONE_NUMBER] Connecting call… ALL TASKS ALL TASKS ACTIVE TASKS TASKS IN WRAP …" at bounding box center [59, 55] width 91 height 82
click at [44, 73] on div "[PHONE_NUMBER] Connecting call… ALL TASKS ALL TASKS ACTIVE TASKS TASKS IN WRAP …" at bounding box center [59, 55] width 91 height 82
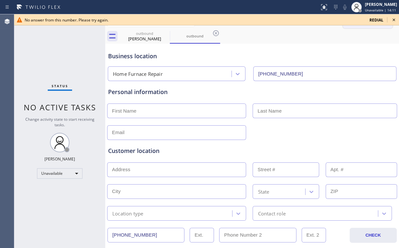
drag, startPoint x: 394, startPoint y: 19, endPoint x: 384, endPoint y: 20, distance: 10.9
click at [394, 19] on icon at bounding box center [394, 20] width 8 height 8
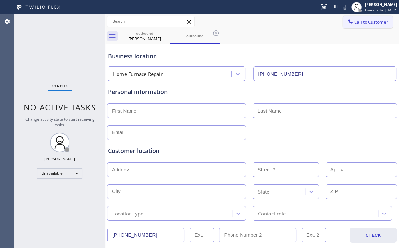
click at [369, 21] on span "Call to Customer" at bounding box center [371, 22] width 34 height 6
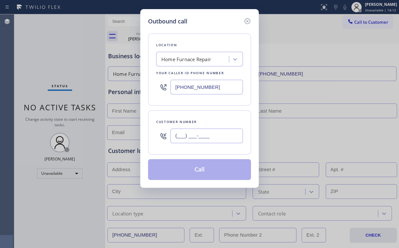
click at [205, 130] on input "(___) ___-____" at bounding box center [207, 135] width 72 height 15
paste input "252) 263-4609"
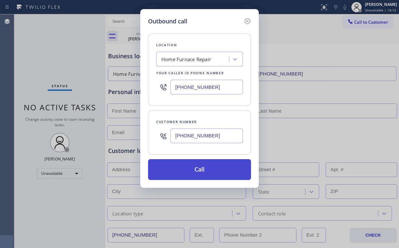
type input "[PHONE_NUMBER]"
click at [189, 165] on button "Call" at bounding box center [199, 169] width 103 height 21
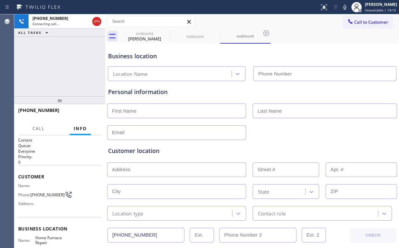
type input "[PHONE_NUMBER]"
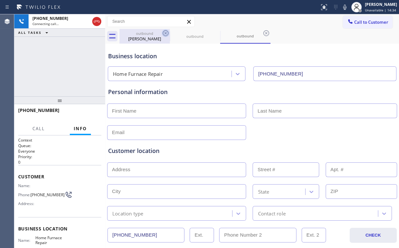
drag, startPoint x: 148, startPoint y: 39, endPoint x: 163, endPoint y: 34, distance: 15.7
click at [148, 39] on div "[PERSON_NAME]" at bounding box center [144, 39] width 49 height 6
type input "[PHONE_NUMBER]"
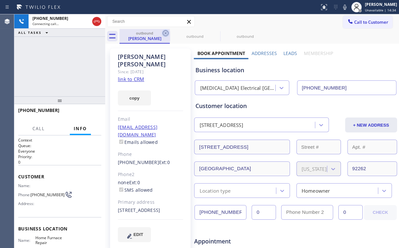
click at [165, 32] on icon at bounding box center [166, 33] width 8 height 8
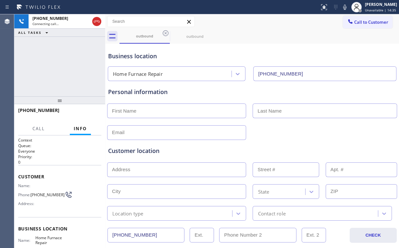
drag, startPoint x: 70, startPoint y: 57, endPoint x: 73, endPoint y: 59, distance: 3.6
click at [70, 57] on div "[PHONE_NUMBER] Connecting call… ALL TASKS ALL TASKS ACTIVE TASKS TASKS IN WRAP …" at bounding box center [59, 55] width 91 height 82
click at [55, 77] on div "[PHONE_NUMBER] Connecting call… ALL TASKS ALL TASKS ACTIVE TASKS TASKS IN WRAP …" at bounding box center [59, 55] width 91 height 82
click at [60, 66] on div "[PHONE_NUMBER] Connecting call… ALL TASKS ALL TASKS ACTIVE TASKS TASKS IN WRAP …" at bounding box center [59, 55] width 91 height 82
click at [61, 66] on div "[PHONE_NUMBER] Connecting call… ALL TASKS ALL TASKS ACTIVE TASKS TASKS IN WRAP …" at bounding box center [59, 55] width 91 height 82
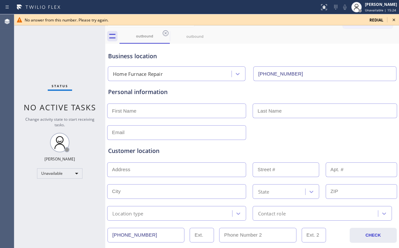
click at [57, 62] on div "Status No active tasks Change activity state to start receiving tasks. [PERSON_…" at bounding box center [59, 130] width 91 height 233
click at [394, 19] on icon at bounding box center [394, 20] width 8 height 8
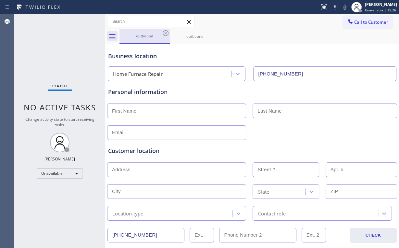
click at [134, 37] on div "outbound" at bounding box center [144, 35] width 49 height 5
click at [198, 34] on div "outbound" at bounding box center [195, 36] width 49 height 5
drag, startPoint x: 139, startPoint y: 38, endPoint x: 154, endPoint y: 33, distance: 15.5
click at [140, 38] on div "outbound" at bounding box center [144, 36] width 49 height 5
click at [146, 39] on div "outbound" at bounding box center [144, 36] width 49 height 14
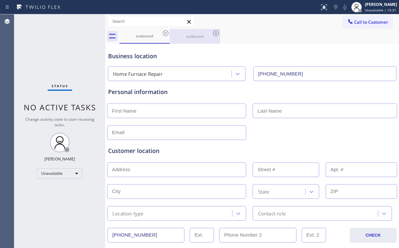
click at [190, 34] on div "outbound" at bounding box center [195, 36] width 49 height 5
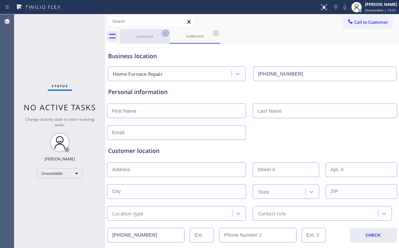
click at [151, 36] on div "outbound" at bounding box center [144, 36] width 49 height 5
click at [166, 33] on icon at bounding box center [166, 33] width 6 height 6
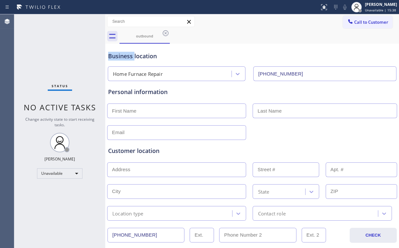
click at [166, 33] on icon at bounding box center [166, 33] width 6 height 6
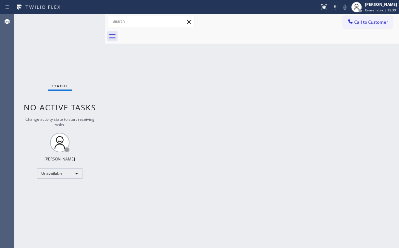
click at [51, 56] on div "Status No active tasks Change activity state to start receiving tasks. [PERSON_…" at bounding box center [59, 130] width 91 height 233
click at [34, 41] on div "Status No active tasks Change activity state to start receiving tasks. [PERSON_…" at bounding box center [59, 130] width 91 height 233
drag, startPoint x: 359, startPoint y: 24, endPoint x: 347, endPoint y: 32, distance: 14.3
click at [358, 26] on button "Call to Customer" at bounding box center [368, 22] width 50 height 12
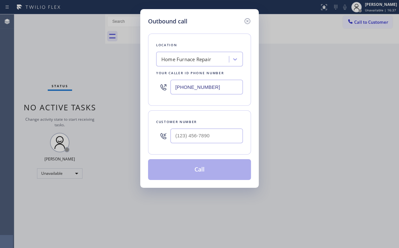
drag, startPoint x: 220, startPoint y: 90, endPoint x: 65, endPoint y: 82, distance: 154.8
click at [112, 89] on div "Outbound call Location Home Furnace Repair Your caller id phone number [PHONE_N…" at bounding box center [199, 124] width 399 height 248
paste input "760) 388-9800"
type input "[PHONE_NUMBER]"
click at [204, 134] on input "(___) ___-____" at bounding box center [207, 135] width 72 height 15
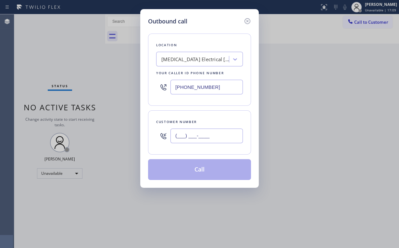
paste input "310) 757-1259"
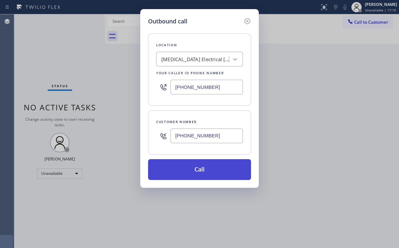
type input "[PHONE_NUMBER]"
click at [201, 167] on button "Call" at bounding box center [199, 169] width 103 height 21
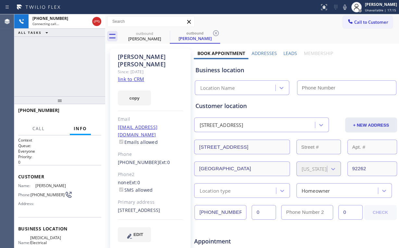
type input "[PHONE_NUMBER]"
click at [65, 65] on div "[PHONE_NUMBER] Connecting call… ALL TASKS ALL TASKS ACTIVE TASKS TASKS IN WRAP …" at bounding box center [59, 55] width 91 height 82
click at [64, 66] on div "[PHONE_NUMBER] Connecting call… ALL TASKS ALL TASKS ACTIVE TASKS TASKS IN WRAP …" at bounding box center [59, 55] width 91 height 82
click at [64, 65] on div "[PHONE_NUMBER] Connecting call… ALL TASKS ALL TASKS ACTIVE TASKS TASKS IN WRAP …" at bounding box center [59, 55] width 91 height 82
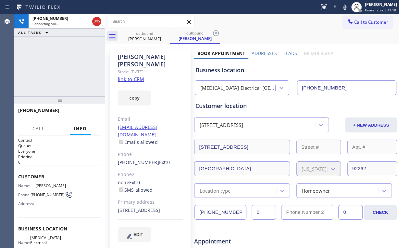
click at [64, 65] on div "[PHONE_NUMBER] Connecting call… ALL TASKS ALL TASKS ACTIVE TASKS TASKS IN WRAP …" at bounding box center [59, 55] width 91 height 82
click at [65, 66] on div "[PHONE_NUMBER] Connecting call… ALL TASKS ALL TASKS ACTIVE TASKS TASKS IN WRAP …" at bounding box center [59, 55] width 91 height 82
click at [65, 67] on div "[PHONE_NUMBER] Connecting call… ALL TASKS ALL TASKS ACTIVE TASKS TASKS IN WRAP …" at bounding box center [59, 55] width 91 height 82
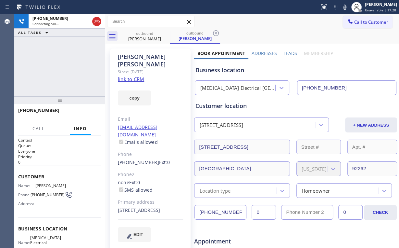
click at [342, 61] on div "Business location [MEDICAL_DATA] Electrical [GEOGRAPHIC_DATA] [PHONE_NUMBER]" at bounding box center [295, 77] width 203 height 36
drag, startPoint x: 68, startPoint y: 65, endPoint x: 87, endPoint y: 100, distance: 40.3
click at [68, 65] on div "[PHONE_NUMBER] Connecting call… ALL TASKS ALL TASKS ACTIVE TASKS TASKS IN WRAP …" at bounding box center [59, 55] width 91 height 82
drag, startPoint x: 73, startPoint y: 69, endPoint x: 70, endPoint y: 68, distance: 3.8
click at [73, 69] on div "[PHONE_NUMBER] Live | 00:00 ALL TASKS ALL TASKS ACTIVE TASKS TASKS IN WRAP UP" at bounding box center [59, 55] width 91 height 82
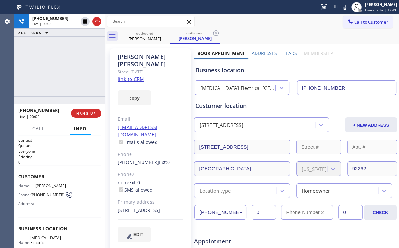
click at [64, 65] on div "[PHONE_NUMBER] Live | 00:02 ALL TASKS ALL TASKS ACTIVE TASKS TASKS IN WRAP UP" at bounding box center [59, 55] width 91 height 82
click at [64, 65] on div "[PHONE_NUMBER] Live | 00:03 ALL TASKS ALL TASKS ACTIVE TASKS TASKS IN WRAP UP" at bounding box center [59, 55] width 91 height 82
click at [247, 87] on div "[MEDICAL_DATA] Electrical [GEOGRAPHIC_DATA]" at bounding box center [238, 87] width 76 height 7
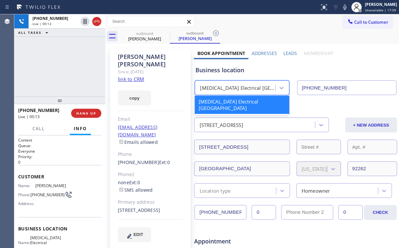
click at [248, 74] on div "Business location" at bounding box center [295, 70] width 201 height 9
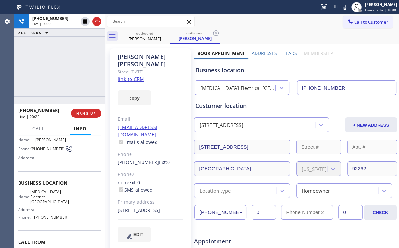
scroll to position [45, 0]
click at [65, 66] on div "[PHONE_NUMBER] Live | 00:27 ALL TASKS ALL TASKS ACTIVE TASKS TASKS IN WRAP UP" at bounding box center [59, 55] width 91 height 82
click at [90, 110] on button "HANG UP" at bounding box center [86, 112] width 30 height 9
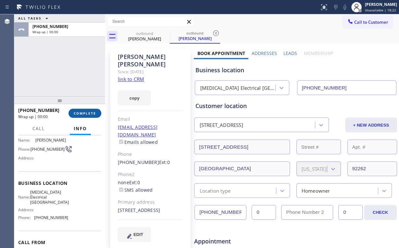
click at [89, 114] on span "COMPLETE" at bounding box center [85, 113] width 22 height 5
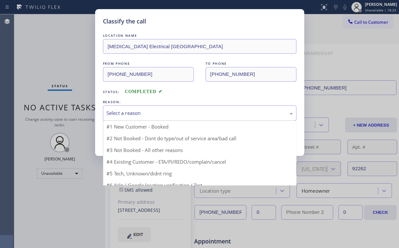
click at [135, 114] on div "Select a reason" at bounding box center [200, 112] width 186 height 7
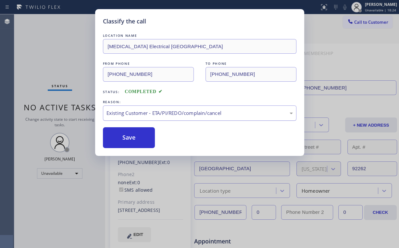
drag, startPoint x: 126, startPoint y: 116, endPoint x: 131, endPoint y: 119, distance: 5.7
click at [127, 116] on div "Existing Customer - ETA/PI/REDO/complain/cancel" at bounding box center [200, 112] width 186 height 7
drag, startPoint x: 136, startPoint y: 140, endPoint x: 59, endPoint y: 58, distance: 111.9
click at [136, 140] on button "Save" at bounding box center [129, 137] width 52 height 21
click at [54, 52] on div "Classify the call LOCATION NAME [MEDICAL_DATA] Electrical [GEOGRAPHIC_DATA] FRO…" at bounding box center [199, 124] width 399 height 248
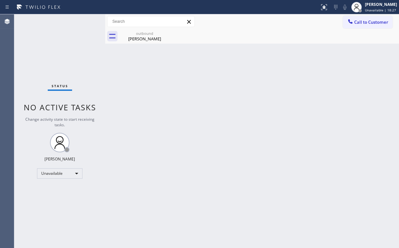
drag, startPoint x: 359, startPoint y: 23, endPoint x: 201, endPoint y: 110, distance: 180.3
click at [358, 24] on span "Call to Customer" at bounding box center [371, 22] width 34 height 6
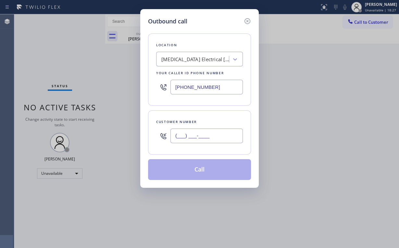
click at [207, 134] on input "(___) ___-____" at bounding box center [207, 135] width 72 height 15
paste input "760) 408-4563"
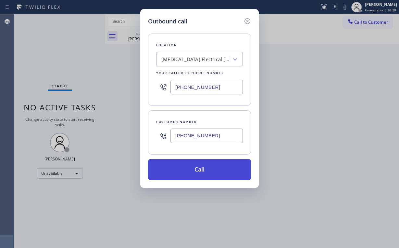
type input "[PHONE_NUMBER]"
click at [194, 168] on button "Call" at bounding box center [199, 169] width 103 height 21
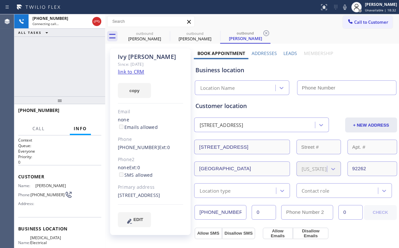
click at [88, 63] on div "[PHONE_NUMBER] Connecting call… ALL TASKS ALL TASKS ACTIVE TASKS TASKS IN WRAP …" at bounding box center [59, 55] width 91 height 82
type input "[PHONE_NUMBER]"
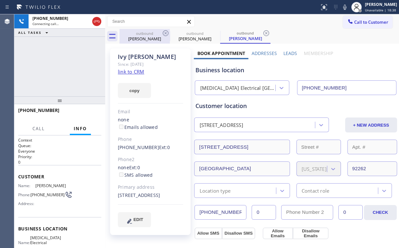
click at [144, 38] on div "[PERSON_NAME]" at bounding box center [144, 39] width 49 height 6
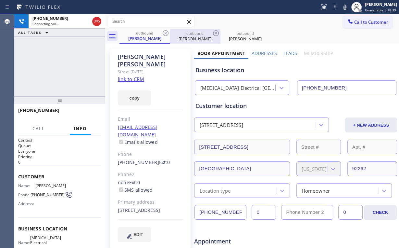
click at [164, 34] on icon at bounding box center [166, 33] width 8 height 8
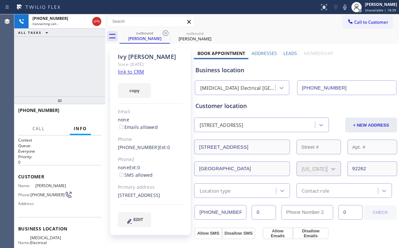
click at [79, 56] on div "[PHONE_NUMBER] Connecting call… ALL TASKS ALL TASKS ACTIVE TASKS TASKS IN WRAP …" at bounding box center [59, 55] width 91 height 82
click at [64, 65] on div "[PHONE_NUMBER] Live | 00:04 ALL TASKS ALL TASKS ACTIVE TASKS TASKS IN WRAP UP" at bounding box center [59, 55] width 91 height 82
click at [240, 89] on div "[MEDICAL_DATA] Electrical [GEOGRAPHIC_DATA]" at bounding box center [238, 87] width 76 height 7
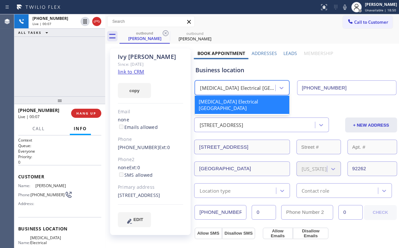
click at [75, 73] on div "[PHONE_NUMBER] Live | 00:07 ALL TASKS ALL TASKS ACTIVE TASKS TASKS IN WRAP UP" at bounding box center [59, 55] width 91 height 82
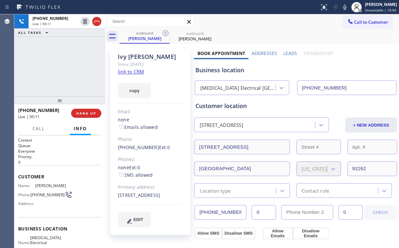
click at [65, 68] on div "[PHONE_NUMBER] Live | 00:11 ALL TASKS ALL TASKS ACTIVE TASKS TASKS IN WRAP UP" at bounding box center [59, 55] width 91 height 82
click at [65, 67] on div "[PHONE_NUMBER] Live | 00:12 ALL TASKS ALL TASKS ACTIVE TASKS TASKS IN WRAP UP" at bounding box center [59, 55] width 91 height 82
drag, startPoint x: 66, startPoint y: 60, endPoint x: 98, endPoint y: 83, distance: 39.8
click at [66, 60] on div "[PHONE_NUMBER] Live | 02:29 ALL TASKS ALL TASKS ACTIVE TASKS TASKS IN WRAP UP" at bounding box center [59, 55] width 91 height 82
click at [88, 114] on span "HANG UP" at bounding box center [86, 113] width 20 height 5
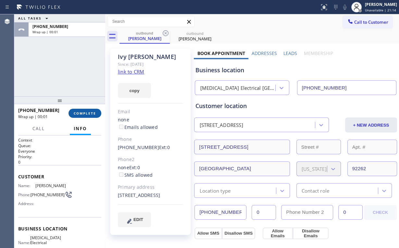
click at [82, 110] on button "COMPLETE" at bounding box center [85, 112] width 33 height 9
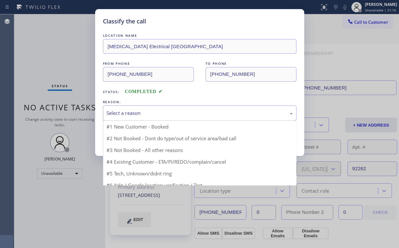
click at [135, 119] on div "Select a reason" at bounding box center [200, 112] width 194 height 15
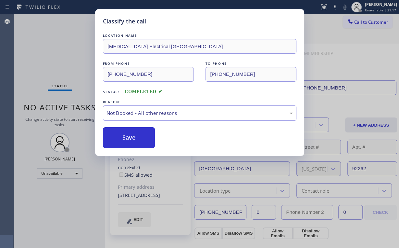
drag, startPoint x: 137, startPoint y: 136, endPoint x: 79, endPoint y: 90, distance: 74.2
click at [137, 135] on button "Save" at bounding box center [129, 137] width 52 height 21
click at [58, 60] on div "Classify the call LOCATION NAME [MEDICAL_DATA] Electrical [GEOGRAPHIC_DATA] FRO…" at bounding box center [199, 124] width 399 height 248
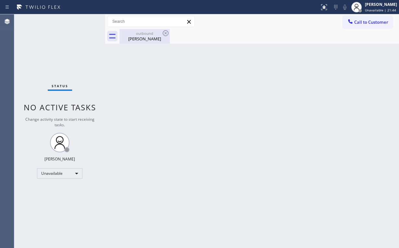
click at [144, 37] on div "[PERSON_NAME]" at bounding box center [144, 39] width 49 height 6
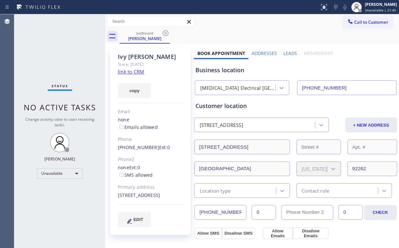
click at [130, 71] on link "link to CRM" at bounding box center [131, 71] width 26 height 6
click at [349, 21] on icon at bounding box center [350, 21] width 6 height 6
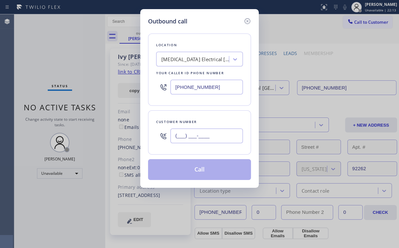
click at [209, 141] on input "(___) ___-____" at bounding box center [207, 135] width 72 height 15
paste input "310) 757-1259"
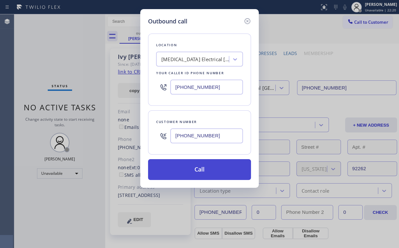
type input "[PHONE_NUMBER]"
click at [202, 165] on button "Call" at bounding box center [199, 169] width 103 height 21
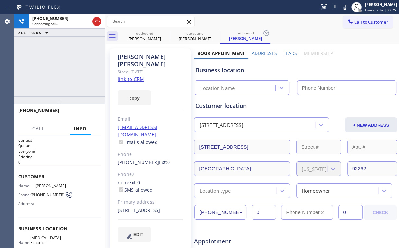
click at [68, 63] on div "[PHONE_NUMBER] Connecting call… ALL TASKS ALL TASKS ACTIVE TASKS TASKS IN WRAP …" at bounding box center [59, 55] width 91 height 82
type input "[PHONE_NUMBER]"
click at [65, 64] on div "[PHONE_NUMBER] Connecting call… ALL TASKS ALL TASKS ACTIVE TASKS TASKS IN WRAP …" at bounding box center [59, 55] width 91 height 82
drag, startPoint x: 65, startPoint y: 64, endPoint x: 90, endPoint y: 49, distance: 28.7
click at [65, 64] on div "[PHONE_NUMBER] Connecting call… ALL TASKS ALL TASKS ACTIVE TASKS TASKS IN WRAP …" at bounding box center [59, 55] width 91 height 82
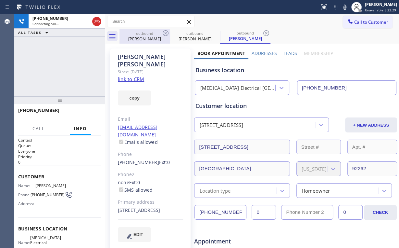
drag, startPoint x: 140, startPoint y: 35, endPoint x: 157, endPoint y: 34, distance: 16.9
click at [140, 35] on div "outbound" at bounding box center [144, 33] width 49 height 5
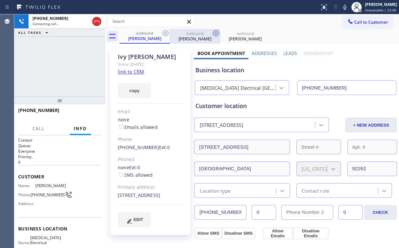
click at [165, 32] on icon at bounding box center [166, 33] width 8 height 8
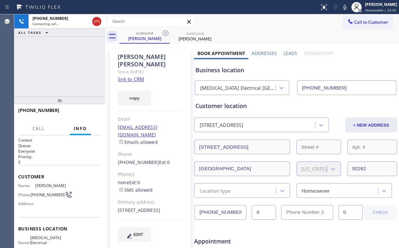
click at [66, 66] on div "[PHONE_NUMBER] Connecting call… ALL TASKS ALL TASKS ACTIVE TASKS TASKS IN WRAP …" at bounding box center [59, 55] width 91 height 82
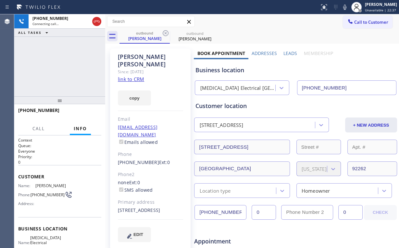
click at [66, 66] on div "[PHONE_NUMBER] Connecting call… ALL TASKS ALL TASKS ACTIVE TASKS TASKS IN WRAP …" at bounding box center [59, 55] width 91 height 82
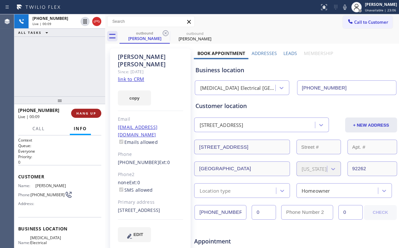
click at [86, 115] on span "HANG UP" at bounding box center [86, 113] width 20 height 5
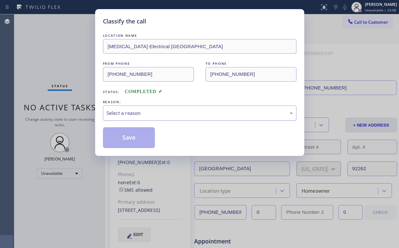
click at [133, 112] on div "Select a reason" at bounding box center [200, 112] width 186 height 7
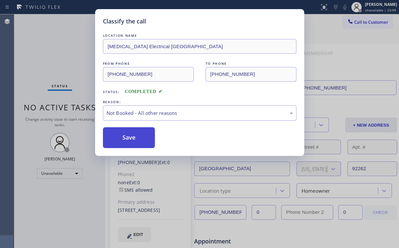
click at [132, 139] on button "Save" at bounding box center [129, 137] width 52 height 21
drag, startPoint x: 58, startPoint y: 59, endPoint x: 121, endPoint y: 238, distance: 190.2
click at [60, 63] on div "Classify the call LOCATION NAME [MEDICAL_DATA] Electrical [GEOGRAPHIC_DATA] FRO…" at bounding box center [199, 124] width 399 height 248
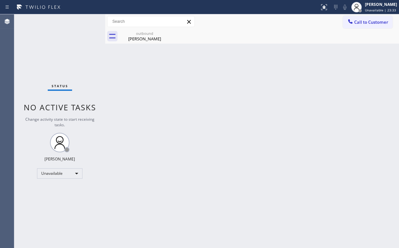
click at [60, 64] on div "Status No active tasks Change activity state to start receiving tasks. [PERSON_…" at bounding box center [59, 130] width 91 height 233
drag, startPoint x: 150, startPoint y: 38, endPoint x: 169, endPoint y: 34, distance: 19.0
click at [151, 38] on div "[PERSON_NAME]" at bounding box center [144, 39] width 49 height 6
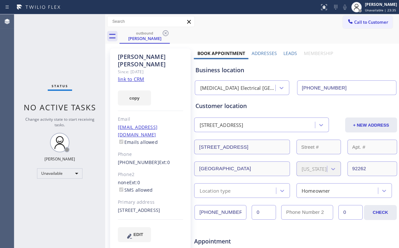
drag, startPoint x: 169, startPoint y: 31, endPoint x: 159, endPoint y: 38, distance: 11.6
click at [168, 31] on icon at bounding box center [166, 33] width 8 height 8
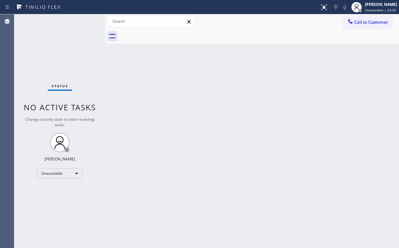
drag, startPoint x: 46, startPoint y: 49, endPoint x: 66, endPoint y: 8, distance: 45.6
click at [47, 48] on div "Status No active tasks Change activity state to start receiving tasks. [PERSON_…" at bounding box center [59, 130] width 91 height 233
click at [364, 25] on button "Call to Customer" at bounding box center [368, 22] width 50 height 12
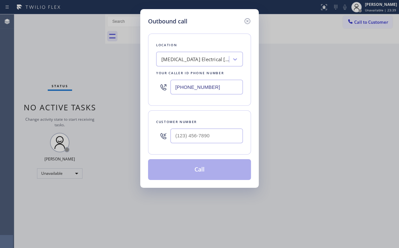
drag, startPoint x: 218, startPoint y: 87, endPoint x: 154, endPoint y: 99, distance: 65.2
click at [147, 93] on div "Outbound call Location [MEDICAL_DATA] Electrical [GEOGRAPHIC_DATA] Your caller …" at bounding box center [199, 98] width 119 height 178
click at [217, 139] on input "(___) ___-____" at bounding box center [207, 135] width 72 height 15
paste input "310) 757-1259"
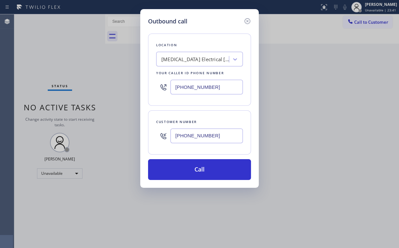
drag, startPoint x: 222, startPoint y: 135, endPoint x: 111, endPoint y: 135, distance: 110.8
click at [112, 135] on div "Outbound call Location [MEDICAL_DATA] Electrical [GEOGRAPHIC_DATA] Your caller …" at bounding box center [199, 124] width 399 height 248
type input "[PHONE_NUMBER]"
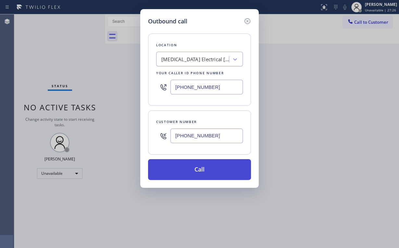
click at [205, 170] on button "Call" at bounding box center [199, 169] width 103 height 21
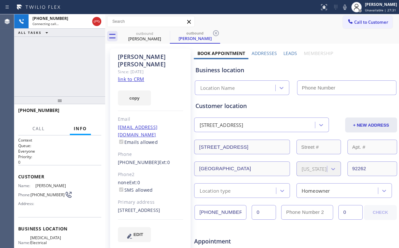
type input "[PHONE_NUMBER]"
drag, startPoint x: 66, startPoint y: 61, endPoint x: 83, endPoint y: 82, distance: 26.7
click at [66, 62] on div "[PHONE_NUMBER] Connecting call… ALL TASKS ALL TASKS ACTIVE TASKS TASKS IN WRAP …" at bounding box center [59, 55] width 91 height 82
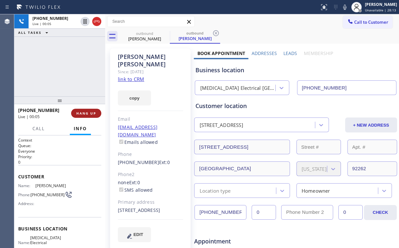
click at [88, 113] on span "HANG UP" at bounding box center [86, 113] width 20 height 5
click at [88, 113] on span "COMPLETE" at bounding box center [85, 113] width 22 height 5
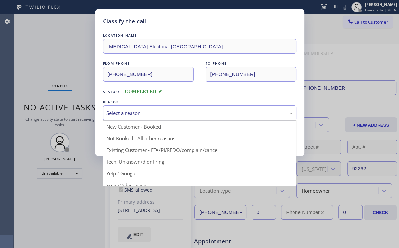
click at [123, 106] on div "Select a reason" at bounding box center [200, 112] width 194 height 15
drag, startPoint x: 131, startPoint y: 133, endPoint x: 133, endPoint y: 137, distance: 4.5
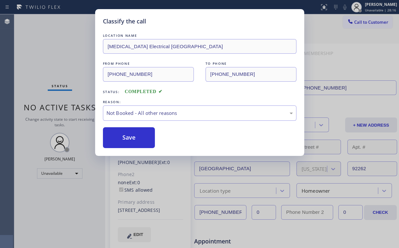
drag, startPoint x: 133, startPoint y: 137, endPoint x: 78, endPoint y: 95, distance: 69.4
click at [133, 137] on button "Save" at bounding box center [129, 137] width 52 height 21
click at [41, 66] on div "Classify the call LOCATION NAME [MEDICAL_DATA] Electrical [GEOGRAPHIC_DATA] FRO…" at bounding box center [199, 124] width 399 height 248
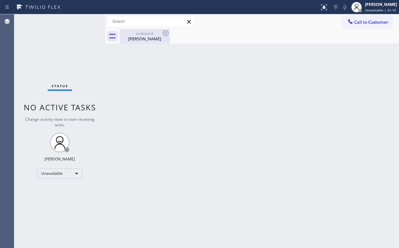
drag, startPoint x: 153, startPoint y: 39, endPoint x: 167, endPoint y: 37, distance: 14.4
click at [153, 39] on div "[PERSON_NAME]" at bounding box center [144, 39] width 49 height 6
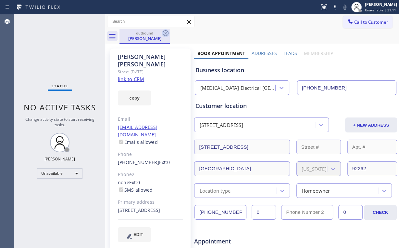
click at [168, 34] on icon at bounding box center [166, 33] width 8 height 8
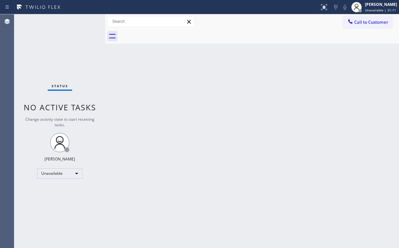
click at [42, 48] on div "Status No active tasks Change activity state to start receiving tasks. [PERSON_…" at bounding box center [59, 130] width 91 height 233
click at [375, 23] on span "Call to Customer" at bounding box center [371, 22] width 34 height 6
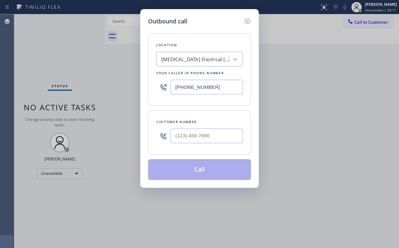
drag, startPoint x: 221, startPoint y: 89, endPoint x: 120, endPoint y: 87, distance: 101.0
click at [120, 87] on div "Outbound call Location [MEDICAL_DATA] Electrical [GEOGRAPHIC_DATA] Your caller …" at bounding box center [199, 124] width 399 height 248
click at [206, 143] on div at bounding box center [207, 135] width 72 height 21
click at [206, 134] on input "(___) ___-____" at bounding box center [207, 135] width 72 height 15
paste input "310) 757-1259"
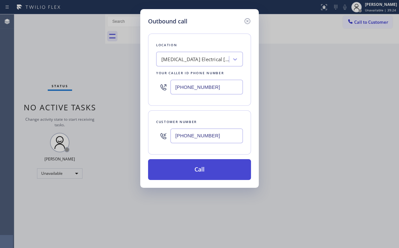
type input "[PHONE_NUMBER]"
click at [195, 170] on button "Call" at bounding box center [199, 169] width 103 height 21
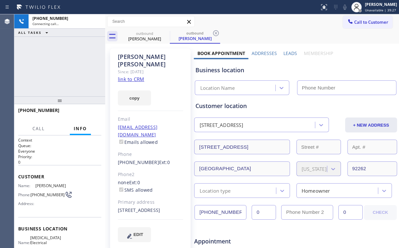
drag, startPoint x: 62, startPoint y: 70, endPoint x: 66, endPoint y: 70, distance: 3.9
click at [63, 70] on div "[PHONE_NUMBER] Connecting call… ALL TASKS ALL TASKS ACTIVE TASKS TASKS IN WRAP …" at bounding box center [59, 55] width 91 height 82
type input "[PHONE_NUMBER]"
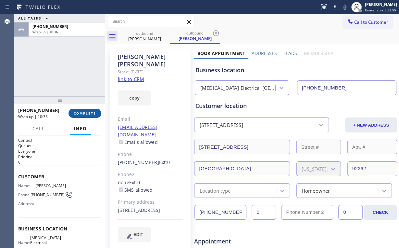
click at [88, 113] on span "COMPLETE" at bounding box center [85, 113] width 22 height 5
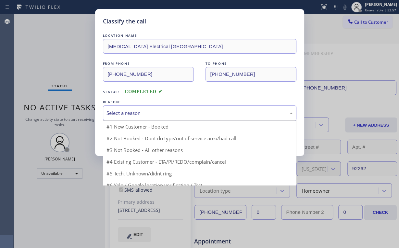
click at [125, 111] on div "Select a reason" at bounding box center [200, 112] width 186 height 7
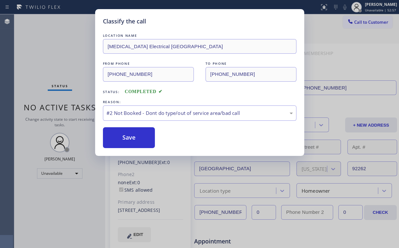
drag, startPoint x: 132, startPoint y: 137, endPoint x: 85, endPoint y: 90, distance: 66.8
click at [133, 137] on button "Save" at bounding box center [129, 137] width 52 height 21
click at [52, 63] on div "Classify the call LOCATION NAME [MEDICAL_DATA] Electrical [GEOGRAPHIC_DATA] FRO…" at bounding box center [199, 124] width 399 height 248
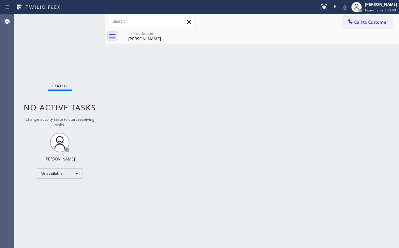
drag, startPoint x: 265, startPoint y: 67, endPoint x: 271, endPoint y: 64, distance: 6.5
click at [267, 66] on div "Back to Dashboard Change Sender ID Customers Technicians Select a contact Outbo…" at bounding box center [252, 130] width 294 height 233
click at [135, 39] on div "[PERSON_NAME]" at bounding box center [144, 39] width 49 height 6
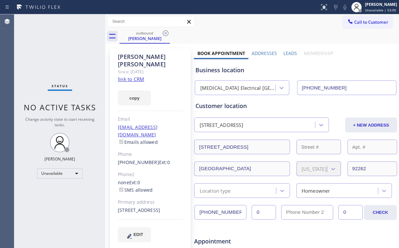
drag, startPoint x: 165, startPoint y: 32, endPoint x: 251, endPoint y: 78, distance: 96.8
click at [166, 32] on icon at bounding box center [166, 33] width 8 height 8
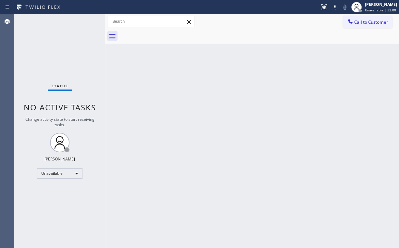
click at [305, 86] on div "Back to Dashboard Change Sender ID Customers Technicians Select a contact Outbo…" at bounding box center [252, 130] width 294 height 233
click at [353, 22] on icon at bounding box center [350, 21] width 6 height 6
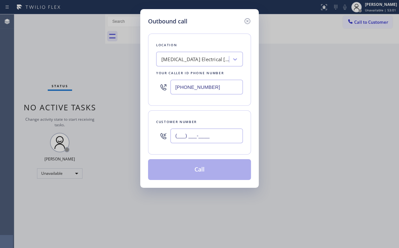
click at [204, 131] on input "(___) ___-____" at bounding box center [207, 135] width 72 height 15
paste input "760) 408-4563"
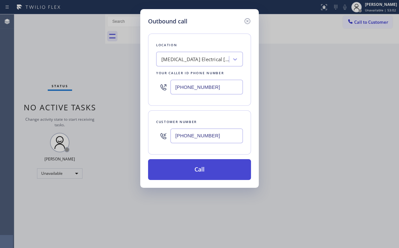
type input "[PHONE_NUMBER]"
click at [195, 171] on button "Call" at bounding box center [199, 169] width 103 height 21
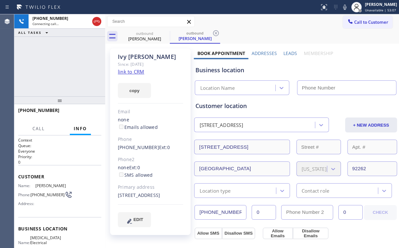
type input "[PHONE_NUMBER]"
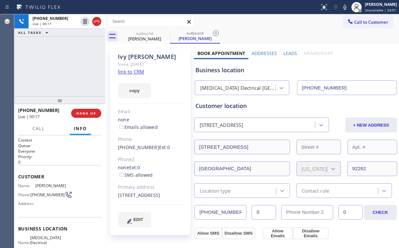
click at [221, 85] on div "[MEDICAL_DATA] Electrical [GEOGRAPHIC_DATA]" at bounding box center [238, 87] width 76 height 7
click at [226, 75] on div "Business location [MEDICAL_DATA] Electrical [GEOGRAPHIC_DATA] [PHONE_NUMBER]" at bounding box center [295, 77] width 203 height 36
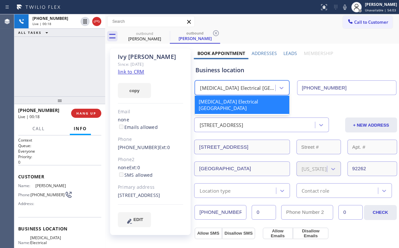
click at [230, 86] on div "[MEDICAL_DATA] Electrical [GEOGRAPHIC_DATA]" at bounding box center [238, 87] width 76 height 7
click at [222, 75] on div "Business location option [MEDICAL_DATA] Electrical [GEOGRAPHIC_DATA] focused, 1…" at bounding box center [295, 77] width 203 height 36
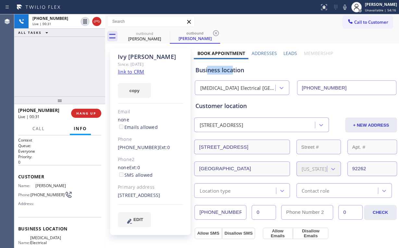
drag, startPoint x: 231, startPoint y: 72, endPoint x: 207, endPoint y: 70, distance: 24.7
click at [207, 70] on div "Business location" at bounding box center [295, 70] width 201 height 9
click at [69, 65] on div "[PHONE_NUMBER] Live | 00:32 ALL TASKS ALL TASKS ACTIVE TASKS TASKS IN WRAP UP" at bounding box center [59, 55] width 91 height 82
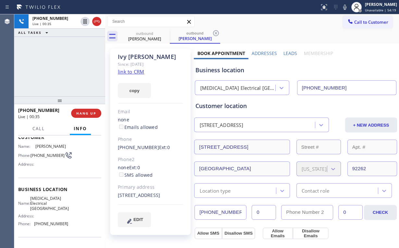
scroll to position [52, 0]
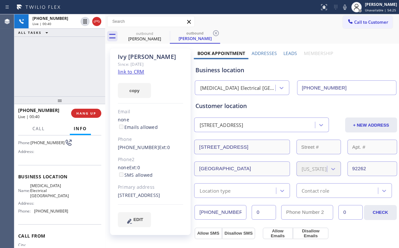
click at [68, 65] on div "[PHONE_NUMBER] Live | 00:40 ALL TASKS ALL TASKS ACTIVE TASKS TASKS IN WRAP UP" at bounding box center [59, 55] width 91 height 82
click at [68, 65] on div "[PHONE_NUMBER] Live | 00:41 ALL TASKS ALL TASKS ACTIVE TASKS TASKS IN WRAP UP" at bounding box center [59, 55] width 91 height 82
click at [86, 114] on span "HANG UP" at bounding box center [86, 113] width 20 height 5
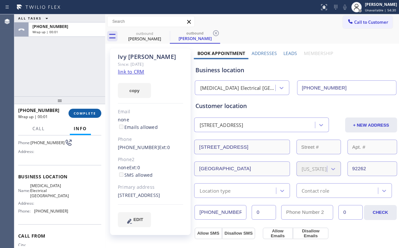
click at [89, 114] on span "COMPLETE" at bounding box center [85, 113] width 22 height 5
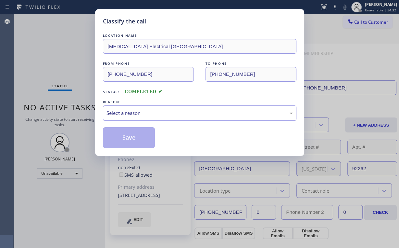
drag, startPoint x: 128, startPoint y: 113, endPoint x: 127, endPoint y: 120, distance: 6.6
click at [128, 113] on div "Select a reason" at bounding box center [200, 112] width 186 height 7
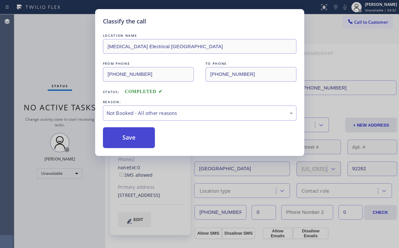
click at [129, 134] on button "Save" at bounding box center [129, 137] width 52 height 21
click at [62, 54] on div "Classify the call LOCATION NAME [MEDICAL_DATA] Electrical [GEOGRAPHIC_DATA] FRO…" at bounding box center [199, 124] width 399 height 248
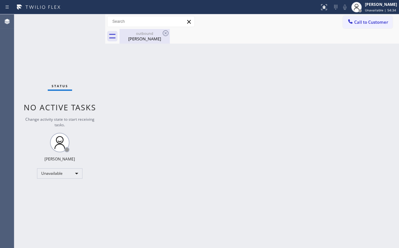
click at [146, 39] on div "[PERSON_NAME]" at bounding box center [144, 39] width 49 height 6
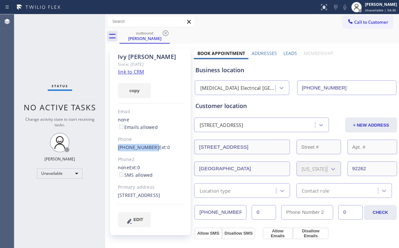
drag, startPoint x: 114, startPoint y: 147, endPoint x: 150, endPoint y: 148, distance: 36.7
click at [150, 148] on div "[PERSON_NAME] Since: [DATE] link to CRM copy Email none Emails allowed Phone [P…" at bounding box center [150, 141] width 81 height 186
copy link "[PHONE_NUMBER]"
click at [367, 23] on span "Call to Customer" at bounding box center [371, 22] width 34 height 6
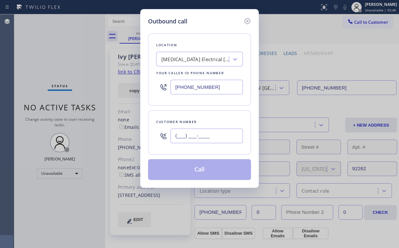
click at [203, 140] on input "(___) ___-____" at bounding box center [207, 135] width 72 height 15
paste input "760) 408-4563"
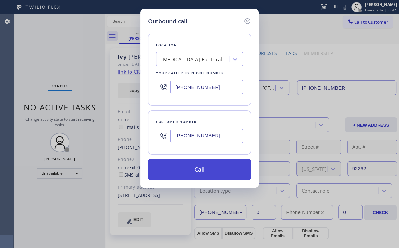
type input "[PHONE_NUMBER]"
click at [205, 169] on button "Call" at bounding box center [199, 169] width 103 height 21
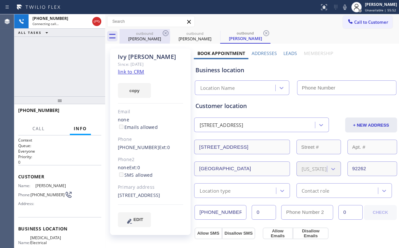
click at [138, 39] on div "[PERSON_NAME]" at bounding box center [144, 39] width 49 height 6
type input "[PHONE_NUMBER]"
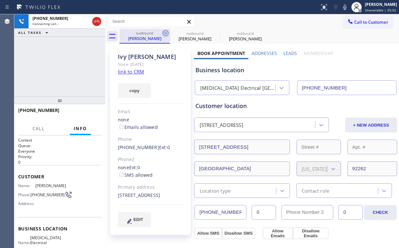
click at [167, 32] on icon at bounding box center [166, 33] width 6 height 6
drag, startPoint x: 60, startPoint y: 75, endPoint x: 73, endPoint y: 107, distance: 34.3
click at [60, 76] on div "[PHONE_NUMBER] Connecting call… ALL TASKS ALL TASKS ACTIVE TASKS TASKS IN WRAP …" at bounding box center [59, 55] width 91 height 82
click at [83, 67] on div "[PHONE_NUMBER] Connecting call… ALL TASKS ALL TASKS ACTIVE TASKS TASKS IN WRAP …" at bounding box center [59, 55] width 91 height 82
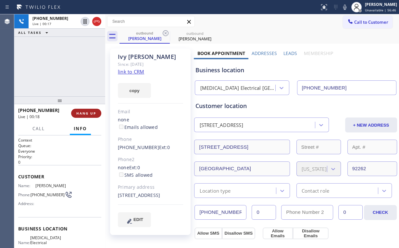
click at [88, 115] on button "HANG UP" at bounding box center [86, 112] width 30 height 9
click at [85, 114] on span "HANG UP" at bounding box center [86, 113] width 20 height 5
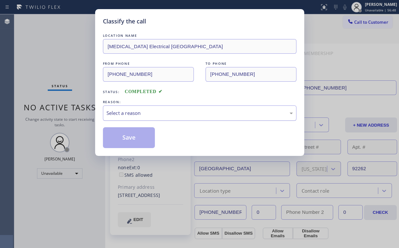
click at [144, 116] on div "Select a reason" at bounding box center [200, 112] width 186 height 7
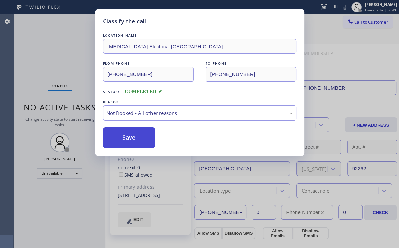
drag, startPoint x: 129, startPoint y: 138, endPoint x: 60, endPoint y: 61, distance: 103.3
click at [129, 137] on button "Save" at bounding box center [129, 137] width 52 height 21
drag, startPoint x: 60, startPoint y: 57, endPoint x: 63, endPoint y: 54, distance: 4.2
click at [60, 57] on div "Classify the call LOCATION NAME [MEDICAL_DATA] Electrical [GEOGRAPHIC_DATA] FRO…" at bounding box center [199, 124] width 399 height 248
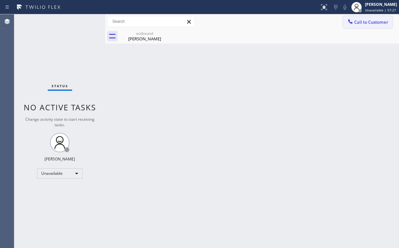
click at [358, 23] on span "Call to Customer" at bounding box center [371, 22] width 34 height 6
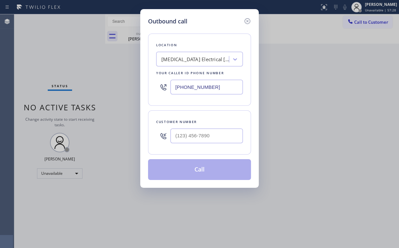
drag, startPoint x: 212, startPoint y: 89, endPoint x: 97, endPoint y: 88, distance: 115.0
click at [100, 88] on div "Outbound call Location [MEDICAL_DATA] Electrical [GEOGRAPHIC_DATA] Your caller …" at bounding box center [199, 124] width 399 height 248
paste input "650) 753-759"
type input "[PHONE_NUMBER]"
click at [47, 52] on div "Outbound call Location Superb HVAC Repair [GEOGRAPHIC_DATA] Your caller id phon…" at bounding box center [199, 124] width 399 height 248
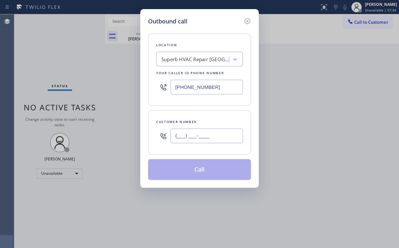
click at [209, 140] on input "(___) ___-____" at bounding box center [207, 135] width 72 height 15
paste input "650) 283-5276"
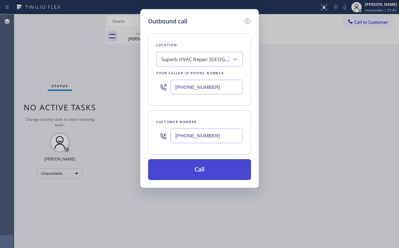
type input "[PHONE_NUMBER]"
drag, startPoint x: 193, startPoint y: 171, endPoint x: 163, endPoint y: 247, distance: 81.7
click at [193, 172] on button "Call" at bounding box center [199, 169] width 103 height 21
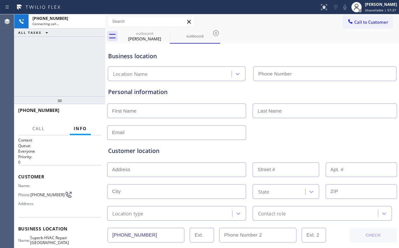
drag, startPoint x: 99, startPoint y: 72, endPoint x: 123, endPoint y: 54, distance: 29.8
click at [100, 71] on div "[PHONE_NUMBER] Connecting call… ALL TASKS ALL TASKS ACTIVE TASKS TASKS IN WRAP …" at bounding box center [59, 55] width 91 height 82
type input "[PHONE_NUMBER]"
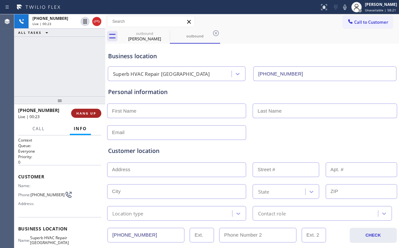
click at [86, 116] on button "HANG UP" at bounding box center [86, 112] width 30 height 9
click at [88, 113] on span "HANG UP" at bounding box center [86, 113] width 20 height 5
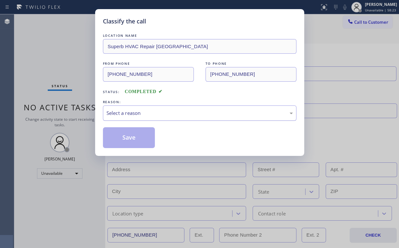
click at [134, 114] on div "Select a reason" at bounding box center [200, 112] width 186 height 7
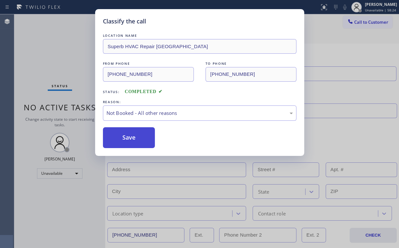
click at [133, 136] on button "Save" at bounding box center [129, 137] width 52 height 21
type input "[PHONE_NUMBER]"
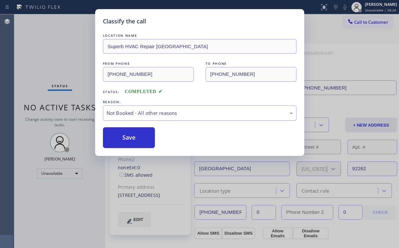
click at [69, 70] on div "Classify the call LOCATION NAME Superb HVAC Repair [GEOGRAPHIC_DATA] FROM PHONE…" at bounding box center [199, 124] width 399 height 248
click at [60, 59] on div "Status No active tasks Change activity state to start receiving tasks. [PERSON_…" at bounding box center [59, 130] width 91 height 233
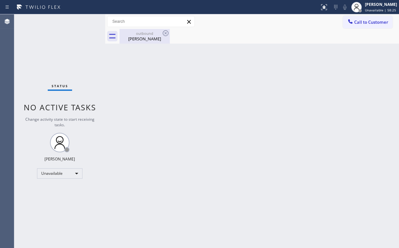
drag, startPoint x: 142, startPoint y: 33, endPoint x: 159, endPoint y: 34, distance: 16.6
click at [147, 35] on div "outbound" at bounding box center [144, 33] width 49 height 5
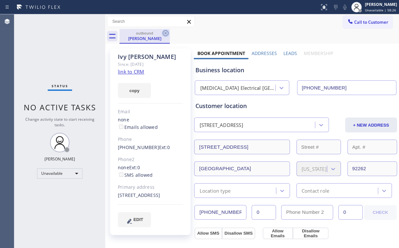
click at [164, 33] on icon at bounding box center [166, 33] width 8 height 8
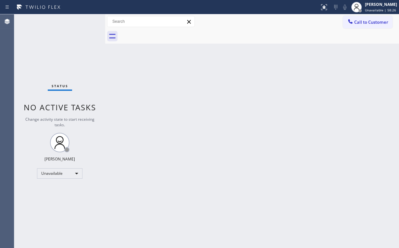
click at [61, 48] on div "Status No active tasks Change activity state to start receiving tasks. [PERSON_…" at bounding box center [59, 130] width 91 height 233
click at [49, 44] on div "Status No active tasks Change activity state to start receiving tasks. [PERSON_…" at bounding box center [59, 130] width 91 height 233
drag, startPoint x: 46, startPoint y: 37, endPoint x: 55, endPoint y: 1, distance: 37.1
click at [46, 37] on div "Status No active tasks Change activity state to start receiving tasks. [PERSON_…" at bounding box center [59, 130] width 91 height 233
click at [356, 19] on button "Call to Customer" at bounding box center [368, 22] width 50 height 12
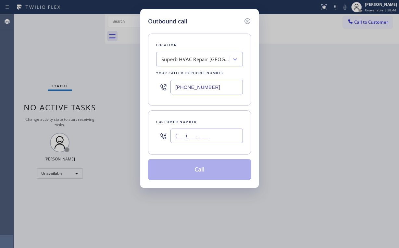
click at [212, 131] on input "(___) ___-____" at bounding box center [207, 135] width 72 height 15
paste input "650) 283-5276"
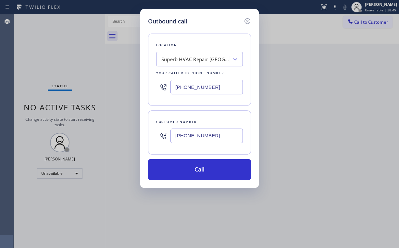
type input "[PHONE_NUMBER]"
click at [191, 172] on button "Call" at bounding box center [199, 169] width 103 height 21
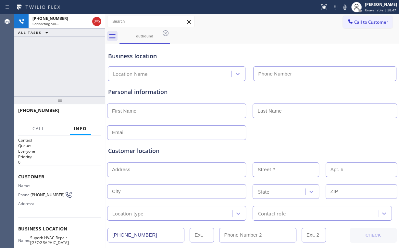
drag, startPoint x: 50, startPoint y: 62, endPoint x: 68, endPoint y: 56, distance: 19.0
click at [50, 62] on div "[PHONE_NUMBER] Connecting call… ALL TASKS ALL TASKS ACTIVE TASKS TASKS IN WRAP …" at bounding box center [59, 55] width 91 height 82
type input "[PHONE_NUMBER]"
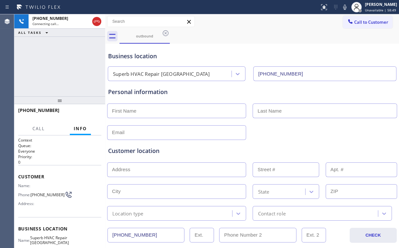
drag, startPoint x: 38, startPoint y: 60, endPoint x: 45, endPoint y: 61, distance: 8.0
click at [38, 60] on div "[PHONE_NUMBER] Connecting call… ALL TASKS ALL TASKS ACTIVE TASKS TASKS IN WRAP …" at bounding box center [59, 55] width 91 height 82
click at [70, 70] on div "[PHONE_NUMBER] Live | 00:13 ALL TASKS ALL TASKS ACTIVE TASKS TASKS IN WRAP UP" at bounding box center [59, 55] width 91 height 82
click at [67, 69] on div "[PHONE_NUMBER] Live | 00:17 ALL TASKS ALL TASKS ACTIVE TASKS TASKS IN WRAP UP" at bounding box center [59, 55] width 91 height 82
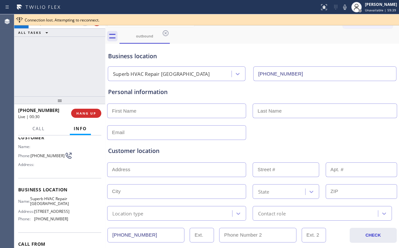
scroll to position [27, 0]
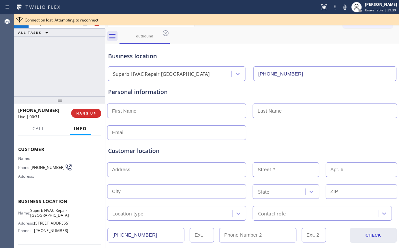
click at [49, 49] on div "[PHONE_NUMBER] Live | 00:31 ALL TASKS ALL TASKS ACTIVE TASKS TASKS IN WRAP UP" at bounding box center [59, 55] width 91 height 82
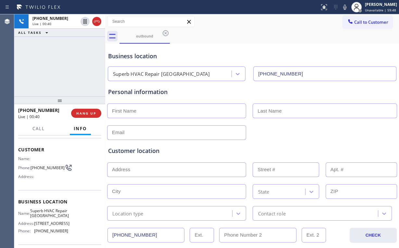
scroll to position [0, 0]
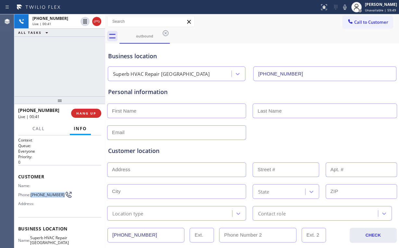
drag, startPoint x: 31, startPoint y: 188, endPoint x: 48, endPoint y: 199, distance: 20.0
click at [48, 199] on div "Name: Phone: [PHONE_NUMBER] Address:" at bounding box center [43, 196] width 50 height 26
copy span "[PHONE_NUMBER]"
drag, startPoint x: 65, startPoint y: 58, endPoint x: 69, endPoint y: 61, distance: 4.9
click at [65, 58] on div "[PHONE_NUMBER] Live | 00:41 ALL TASKS ALL TASKS ACTIVE TASKS TASKS IN WRAP UP" at bounding box center [59, 55] width 91 height 82
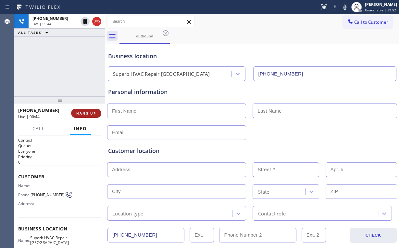
click at [87, 109] on button "HANG UP" at bounding box center [86, 112] width 30 height 9
click at [88, 113] on span "HANG UP" at bounding box center [86, 113] width 20 height 5
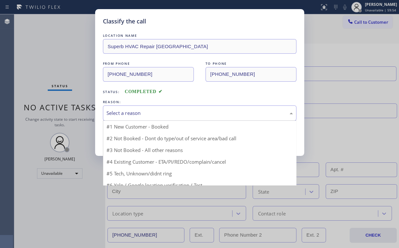
click at [121, 106] on div "Select a reason" at bounding box center [200, 112] width 194 height 15
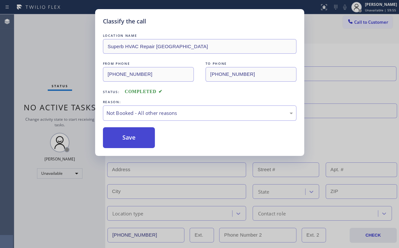
drag, startPoint x: 121, startPoint y: 138, endPoint x: 125, endPoint y: 140, distance: 5.1
click at [125, 140] on button "Save" at bounding box center [129, 137] width 52 height 21
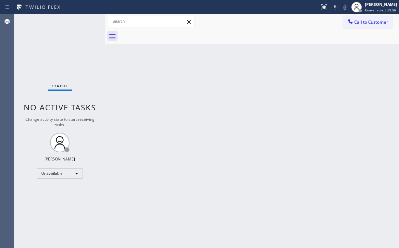
drag, startPoint x: 79, startPoint y: 69, endPoint x: 100, endPoint y: 68, distance: 21.1
click at [79, 69] on div "Status No active tasks Change activity state to start receiving tasks. [PERSON_…" at bounding box center [59, 130] width 91 height 233
click at [218, 96] on div "Back to Dashboard Change Sender ID Customers Technicians Select a contact Outbo…" at bounding box center [252, 130] width 294 height 233
click at [263, 108] on div "Back to Dashboard Change Sender ID Customers Technicians Select a contact Outbo…" at bounding box center [252, 130] width 294 height 233
drag, startPoint x: 362, startPoint y: 22, endPoint x: 240, endPoint y: 72, distance: 132.3
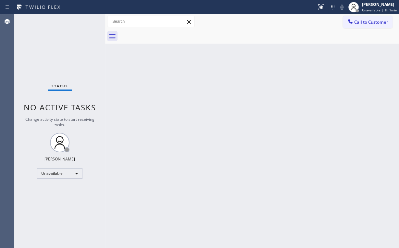
click at [362, 22] on span "Call to Customer" at bounding box center [371, 22] width 34 height 6
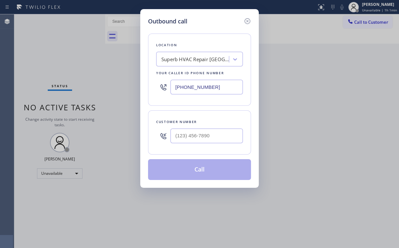
drag, startPoint x: 223, startPoint y: 87, endPoint x: 65, endPoint y: 95, distance: 157.7
click at [123, 91] on div "Outbound call Location Superb HVAC Repair [GEOGRAPHIC_DATA] Your caller id phon…" at bounding box center [199, 124] width 399 height 248
paste input "360-9414"
type input "[PHONE_NUMBER]"
click at [199, 136] on input "(___) ___-____" at bounding box center [207, 135] width 72 height 15
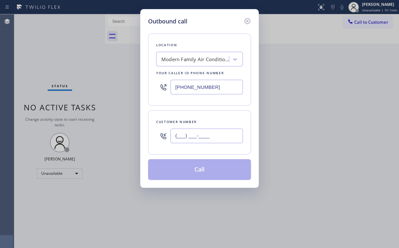
paste input "650) 294-9968"
type input "[PHONE_NUMBER]"
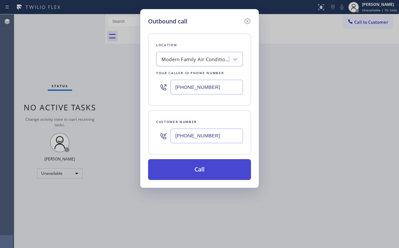
drag, startPoint x: 186, startPoint y: 169, endPoint x: 163, endPoint y: 238, distance: 72.5
click at [185, 169] on button "Call" at bounding box center [199, 169] width 103 height 21
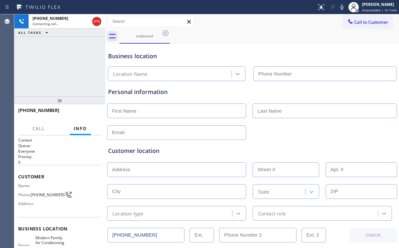
type input "[PHONE_NUMBER]"
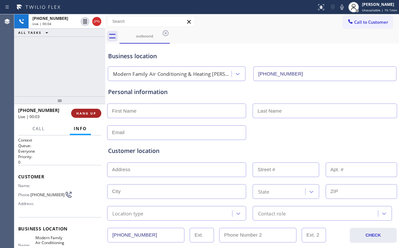
click at [83, 113] on span "HANG UP" at bounding box center [86, 113] width 20 height 5
click at [83, 112] on span "HANG UP" at bounding box center [86, 113] width 20 height 5
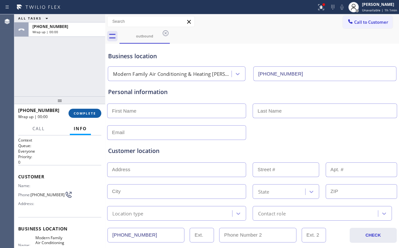
click at [89, 111] on span "COMPLETE" at bounding box center [85, 113] width 22 height 5
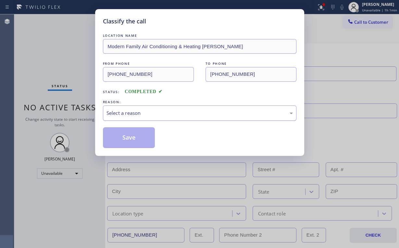
click at [114, 113] on div "Select a reason" at bounding box center [200, 112] width 186 height 7
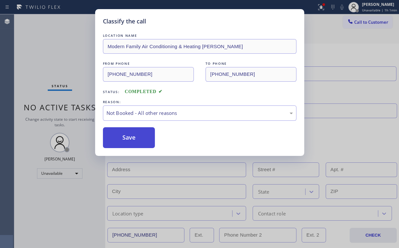
click at [123, 139] on button "Save" at bounding box center [129, 137] width 52 height 21
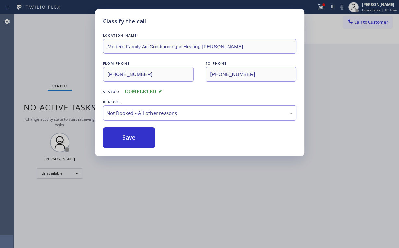
click at [57, 67] on div "Classify the call LOCATION NAME Modern Family Air Conditioning & Heating [PERSO…" at bounding box center [199, 124] width 399 height 248
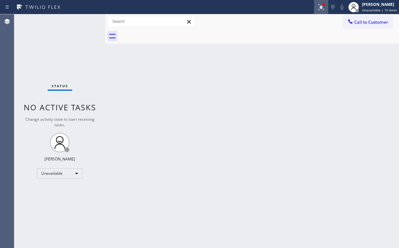
click at [321, 7] on icon at bounding box center [321, 7] width 8 height 8
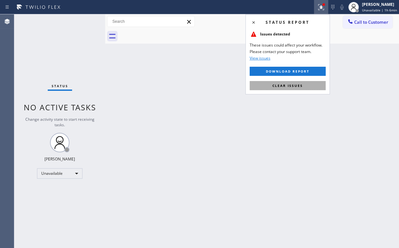
drag, startPoint x: 291, startPoint y: 88, endPoint x: 357, endPoint y: 64, distance: 69.8
click at [291, 88] on button "Clear issues" at bounding box center [288, 85] width 76 height 9
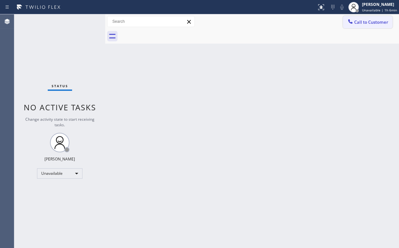
click at [366, 27] on button "Call to Customer" at bounding box center [368, 22] width 50 height 12
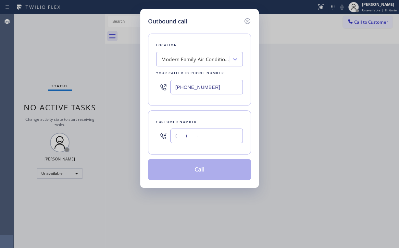
click at [220, 134] on input "(___) ___-____" at bounding box center [207, 135] width 72 height 15
paste input "760) 408-4563"
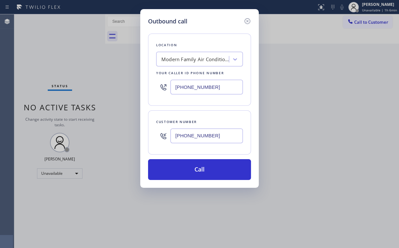
type input "[PHONE_NUMBER]"
drag, startPoint x: 217, startPoint y: 86, endPoint x: 120, endPoint y: 86, distance: 97.4
click at [135, 86] on div "Outbound call Location Modern Family Air Conditioning & Heating [PERSON_NAME] Y…" at bounding box center [199, 124] width 399 height 248
paste input "___) ___-____"
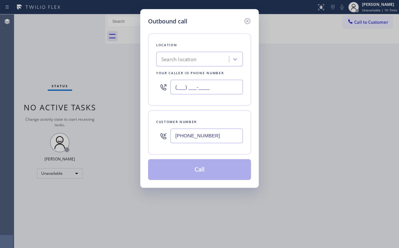
type input "(___) ___-____"
click at [165, 65] on div "Search location" at bounding box center [199, 59] width 87 height 15
paste input "[MEDICAL_DATA] Electrical [GEOGRAPHIC_DATA]"
type input "[MEDICAL_DATA] Electrical [GEOGRAPHIC_DATA]"
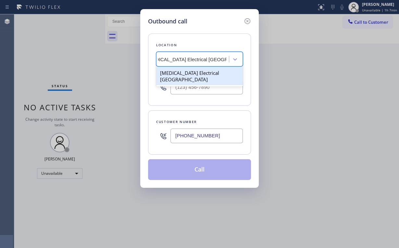
click at [189, 77] on div "[MEDICAL_DATA] Electrical [GEOGRAPHIC_DATA]" at bounding box center [199, 76] width 87 height 18
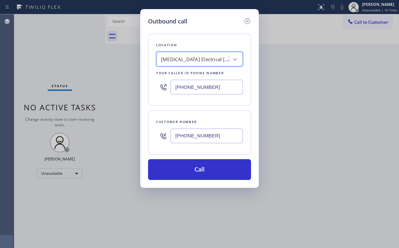
drag, startPoint x: 137, startPoint y: 87, endPoint x: 116, endPoint y: 90, distance: 21.0
click at [128, 88] on div "Outbound call Location [MEDICAL_DATA] Electrical [GEOGRAPHIC_DATA] Your caller …" at bounding box center [199, 124] width 399 height 248
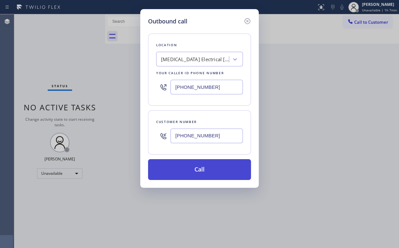
paste input "text"
type input "[PHONE_NUMBER]"
click at [226, 174] on button "Call" at bounding box center [199, 169] width 103 height 21
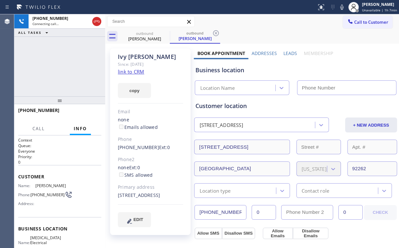
type input "[PHONE_NUMBER]"
click at [65, 61] on div "[PHONE_NUMBER] Connecting call… ALL TASKS ALL TASKS ACTIVE TASKS TASKS IN WRAP …" at bounding box center [59, 55] width 91 height 82
click at [66, 67] on div "[PHONE_NUMBER] Connecting call… ALL TASKS ALL TASKS ACTIVE TASKS TASKS IN WRAP …" at bounding box center [59, 55] width 91 height 82
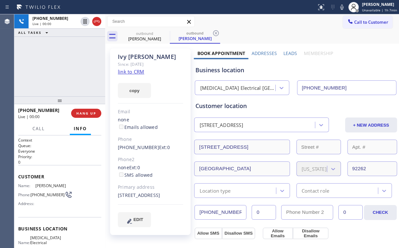
click at [56, 73] on div "[PHONE_NUMBER] Live | 00:00 ALL TASKS ALL TASKS ACTIVE TASKS TASKS IN WRAP UP" at bounding box center [59, 55] width 91 height 82
click at [66, 68] on div "[PHONE_NUMBER] Live | 00:02 ALL TASKS ALL TASKS ACTIVE TASKS TASKS IN WRAP UP" at bounding box center [59, 55] width 91 height 82
click at [66, 68] on div "[PHONE_NUMBER] Live | 00:06 ALL TASKS ALL TASKS ACTIVE TASKS TASKS IN WRAP UP" at bounding box center [59, 55] width 91 height 82
click at [66, 68] on div "[PHONE_NUMBER] Live | 00:07 ALL TASKS ALL TASKS ACTIVE TASKS TASKS IN WRAP UP" at bounding box center [59, 55] width 91 height 82
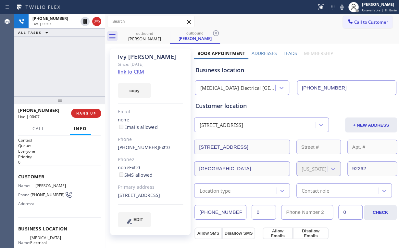
click at [66, 68] on div "[PHONE_NUMBER] Live | 00:07 ALL TASKS ALL TASKS ACTIVE TASKS TASKS IN WRAP UP" at bounding box center [59, 55] width 91 height 82
click at [66, 68] on div "[PHONE_NUMBER] Live | 00:08 ALL TASKS ALL TASKS ACTIVE TASKS TASKS IN WRAP UP" at bounding box center [59, 55] width 91 height 82
click at [65, 65] on div "[PHONE_NUMBER] Live | 00:10 ALL TASKS ALL TASKS ACTIVE TASKS TASKS IN WRAP UP" at bounding box center [59, 55] width 91 height 82
click at [65, 65] on div "[PHONE_NUMBER] Live | 00:11 ALL TASKS ALL TASKS ACTIVE TASKS TASKS IN WRAP UP" at bounding box center [59, 55] width 91 height 82
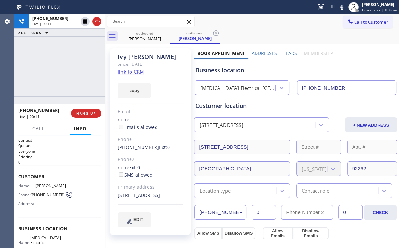
click at [65, 65] on div "[PHONE_NUMBER] Live | 00:11 ALL TASKS ALL TASKS ACTIVE TASKS TASKS IN WRAP UP" at bounding box center [59, 55] width 91 height 82
click at [216, 93] on div "Customer location [STREET_ADDRESS] + NEW ADDRESS [STREET_ADDRESS][US_STATE] Loc…" at bounding box center [295, 144] width 203 height 105
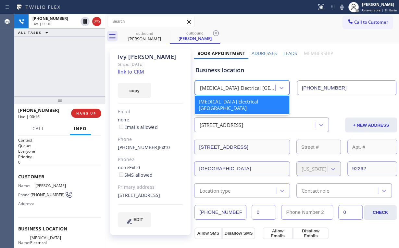
click at [222, 89] on div "[MEDICAL_DATA] Electrical [GEOGRAPHIC_DATA]" at bounding box center [238, 87] width 76 height 7
click at [231, 71] on div "Business location" at bounding box center [295, 70] width 201 height 9
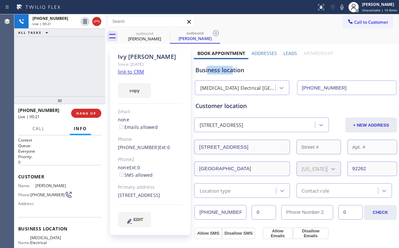
drag, startPoint x: 231, startPoint y: 70, endPoint x: 207, endPoint y: 70, distance: 24.4
click at [207, 70] on div "Business location" at bounding box center [295, 70] width 201 height 9
drag, startPoint x: 70, startPoint y: 73, endPoint x: 73, endPoint y: 73, distance: 3.3
click at [71, 73] on div "[PHONE_NUMBER] Live | 00:22 ALL TASKS ALL TASKS ACTIVE TASKS TASKS IN WRAP UP" at bounding box center [59, 55] width 91 height 82
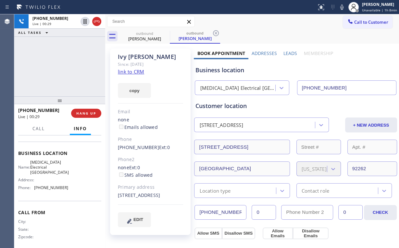
scroll to position [78, 0]
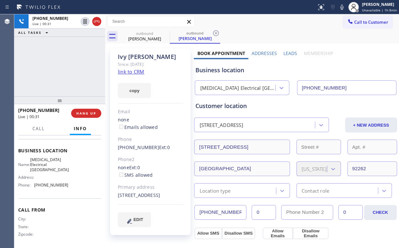
click at [66, 70] on div "[PHONE_NUMBER] Live | 00:31 ALL TASKS ALL TASKS ACTIVE TASKS TASKS IN WRAP UP" at bounding box center [59, 55] width 91 height 82
click at [66, 70] on div "[PHONE_NUMBER] Live | 00:32 ALL TASKS ALL TASKS ACTIVE TASKS TASKS IN WRAP UP" at bounding box center [59, 55] width 91 height 82
click at [91, 112] on span "HANG UP" at bounding box center [86, 113] width 20 height 5
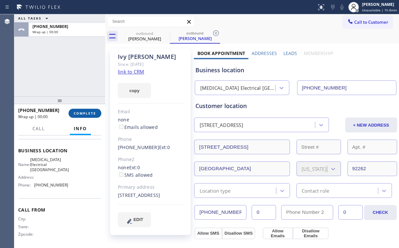
click at [88, 114] on span "COMPLETE" at bounding box center [85, 113] width 22 height 5
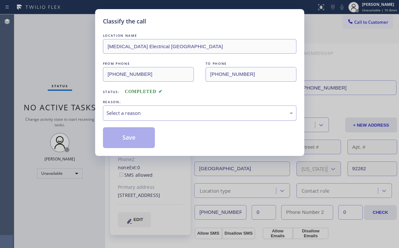
click at [130, 113] on div "Select a reason" at bounding box center [200, 112] width 186 height 7
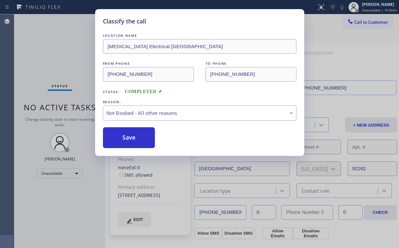
drag, startPoint x: 126, startPoint y: 138, endPoint x: 95, endPoint y: 100, distance: 49.2
click at [126, 137] on button "Save" at bounding box center [129, 137] width 52 height 21
click at [55, 53] on div "Classify the call LOCATION NAME [MEDICAL_DATA] Electrical [GEOGRAPHIC_DATA] FRO…" at bounding box center [199, 124] width 399 height 248
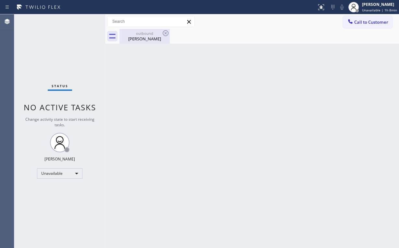
drag, startPoint x: 130, startPoint y: 38, endPoint x: 154, endPoint y: 36, distance: 24.7
click at [131, 38] on div "[PERSON_NAME]" at bounding box center [144, 39] width 49 height 6
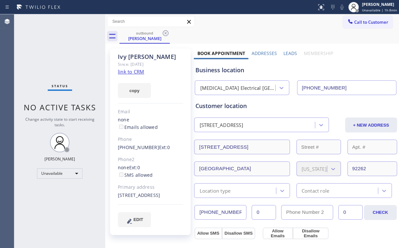
drag, startPoint x: 166, startPoint y: 32, endPoint x: 364, endPoint y: 70, distance: 202.4
click at [170, 33] on div "outbound [PERSON_NAME]" at bounding box center [145, 36] width 50 height 15
drag, startPoint x: 39, startPoint y: 39, endPoint x: 48, endPoint y: 1, distance: 38.4
click at [40, 38] on div "Status No active tasks Change activity state to start receiving tasks. [PERSON_…" at bounding box center [59, 130] width 91 height 233
drag, startPoint x: 364, startPoint y: 20, endPoint x: 360, endPoint y: 26, distance: 7.0
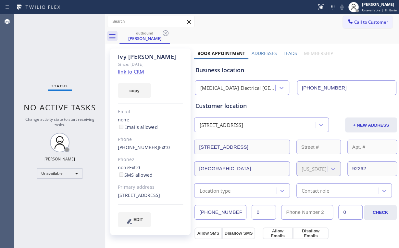
click at [363, 22] on span "Call to Customer" at bounding box center [371, 22] width 34 height 6
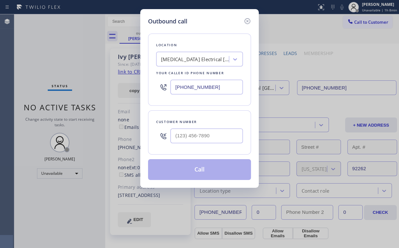
drag, startPoint x: 225, startPoint y: 86, endPoint x: 92, endPoint y: 96, distance: 133.6
click at [107, 95] on div "Outbound call Location [MEDICAL_DATA] Electrical [GEOGRAPHIC_DATA] Your caller …" at bounding box center [199, 124] width 399 height 248
paste input "347) 690-7214"
type input "[PHONE_NUMBER]"
click at [228, 140] on input "(___) ___-____" at bounding box center [207, 135] width 72 height 15
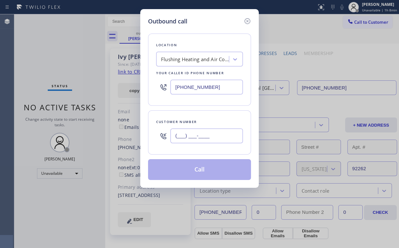
paste input "917) 359-5859"
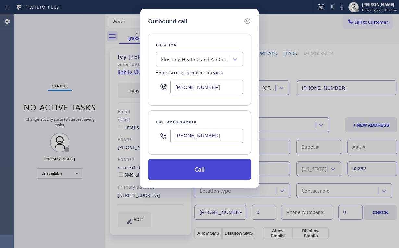
type input "[PHONE_NUMBER]"
click at [197, 170] on button "Call" at bounding box center [199, 169] width 103 height 21
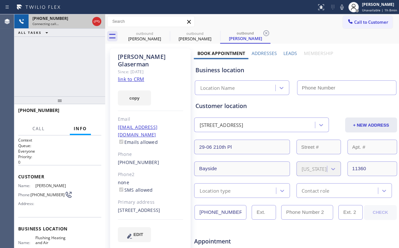
click at [94, 24] on icon at bounding box center [97, 22] width 8 height 8
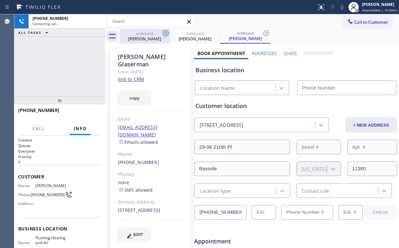
drag, startPoint x: 151, startPoint y: 32, endPoint x: 162, endPoint y: 33, distance: 11.5
click at [151, 32] on div "outbound" at bounding box center [144, 33] width 49 height 5
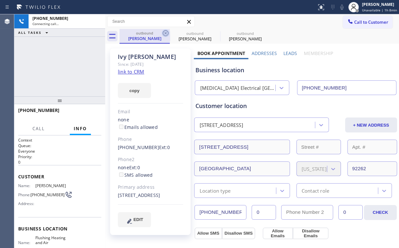
click at [163, 33] on icon at bounding box center [166, 33] width 6 height 6
type input "[PHONE_NUMBER]"
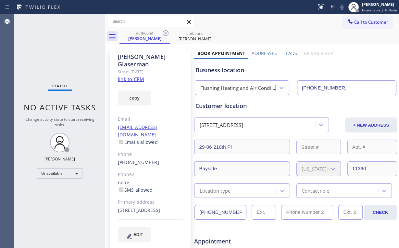
click at [127, 76] on link "link to CRM" at bounding box center [131, 79] width 26 height 6
click at [65, 62] on div "Status No active tasks Change activity state to start receiving tasks. [PERSON_…" at bounding box center [59, 130] width 91 height 233
click at [65, 173] on div "Unavailable" at bounding box center [59, 173] width 45 height 10
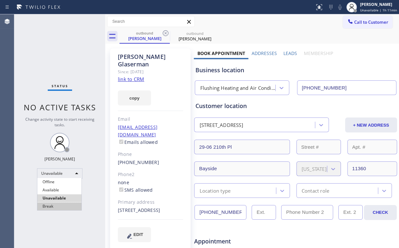
click at [61, 203] on li "Break" at bounding box center [59, 206] width 44 height 8
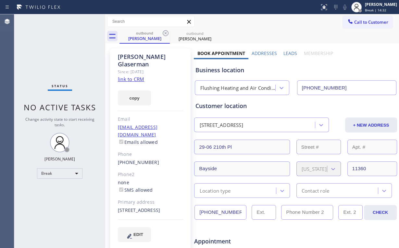
drag, startPoint x: 24, startPoint y: 189, endPoint x: 40, endPoint y: 176, distance: 20.1
click at [24, 189] on div "Status No active tasks Change activity state to start receiving tasks. [PERSON_…" at bounding box center [59, 130] width 91 height 233
click at [44, 173] on div "Break" at bounding box center [59, 173] width 45 height 10
click at [51, 197] on li "Unavailable" at bounding box center [59, 198] width 44 height 8
click at [344, 16] on button "Call to Customer" at bounding box center [368, 22] width 50 height 12
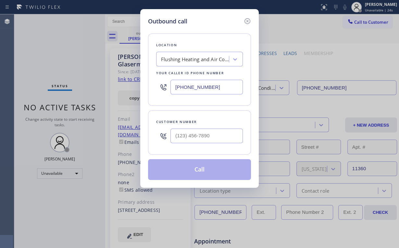
drag, startPoint x: 217, startPoint y: 83, endPoint x: 108, endPoint y: 97, distance: 110.4
click at [111, 96] on div "Outbound call Location Flushing Heating and Air Conditioning Your caller id pho…" at bounding box center [199, 124] width 399 height 248
paste input "888) 594-8869"
type input "[PHONE_NUMBER]"
click at [199, 138] on input "(___) ___-____" at bounding box center [207, 135] width 72 height 15
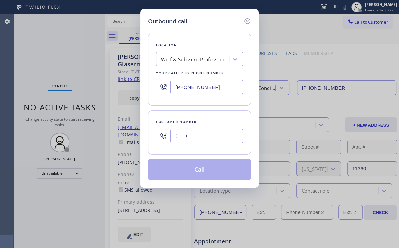
paste input "310) 721-9031"
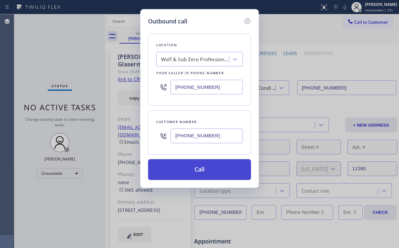
type input "[PHONE_NUMBER]"
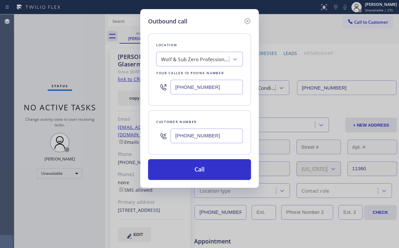
drag, startPoint x: 191, startPoint y: 167, endPoint x: 159, endPoint y: 242, distance: 81.8
click at [191, 167] on button "Call" at bounding box center [199, 169] width 103 height 21
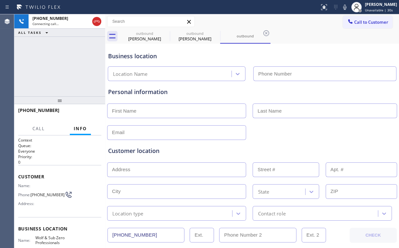
type input "[PHONE_NUMBER]"
click at [69, 56] on div "[PHONE_NUMBER] Connecting call… ALL TASKS ALL TASKS ACTIVE TASKS TASKS IN WRAP …" at bounding box center [59, 55] width 91 height 82
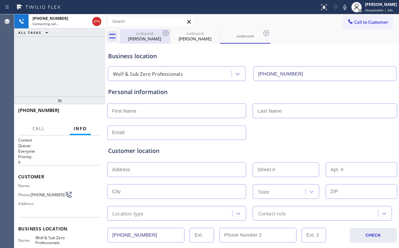
drag, startPoint x: 147, startPoint y: 41, endPoint x: 161, endPoint y: 36, distance: 15.2
click at [147, 40] on div "[PERSON_NAME]" at bounding box center [144, 39] width 49 height 6
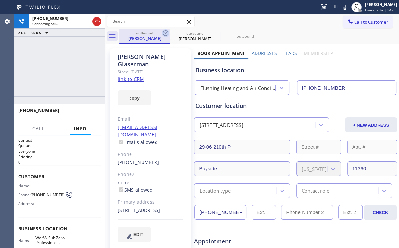
click at [165, 32] on icon at bounding box center [166, 33] width 6 height 6
click at [0, 0] on icon at bounding box center [0, 0] width 0 height 0
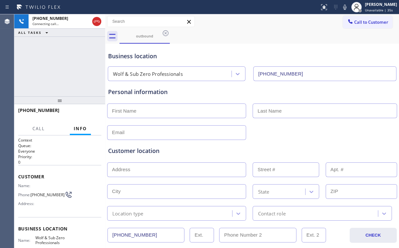
click at [57, 58] on div "[PHONE_NUMBER] Connecting call… ALL TASKS ALL TASKS ACTIVE TASKS TASKS IN WRAP …" at bounding box center [59, 55] width 91 height 82
click at [61, 71] on div "[PHONE_NUMBER] Connecting call… ALL TASKS ALL TASKS ACTIVE TASKS TASKS IN WRAP …" at bounding box center [59, 55] width 91 height 82
click at [67, 65] on div "[PHONE_NUMBER] Live | 00:13 ALL TASKS ALL TASKS ACTIVE TASKS TASKS IN WRAP UP" at bounding box center [59, 55] width 91 height 82
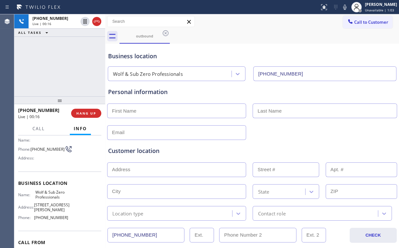
scroll to position [52, 0]
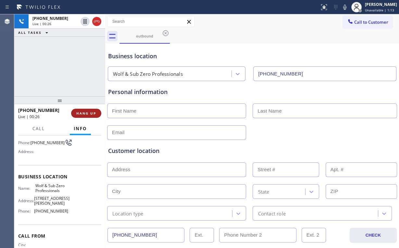
click at [96, 113] on span "HANG UP" at bounding box center [86, 113] width 20 height 5
click at [93, 114] on span "HANG UP" at bounding box center [86, 113] width 20 height 5
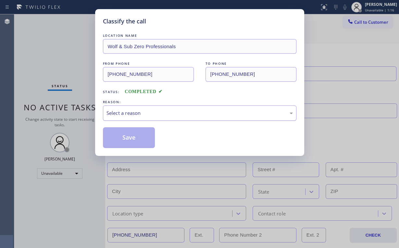
click at [132, 113] on div "Select a reason" at bounding box center [200, 112] width 186 height 7
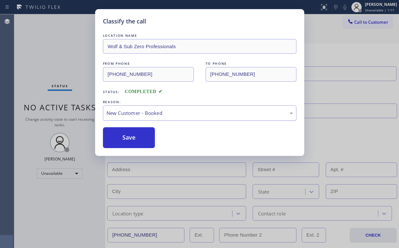
drag, startPoint x: 129, startPoint y: 114, endPoint x: 131, endPoint y: 119, distance: 5.5
click at [129, 114] on div "New Customer - Booked" at bounding box center [200, 112] width 186 height 7
drag, startPoint x: 132, startPoint y: 136, endPoint x: 59, endPoint y: 71, distance: 97.3
click at [132, 136] on button "Save" at bounding box center [129, 137] width 52 height 21
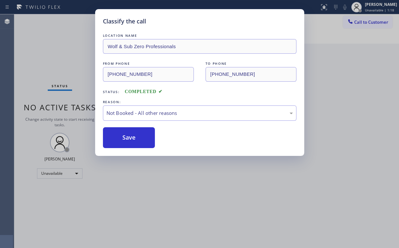
click at [54, 67] on div "Classify the call LOCATION NAME Wolf & Sub Zero Professionals FROM PHONE [PHONE…" at bounding box center [199, 124] width 399 height 248
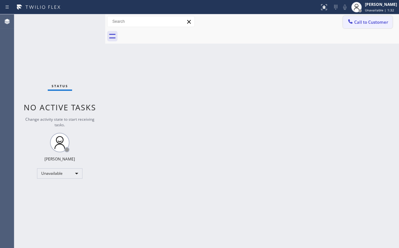
click at [365, 23] on span "Call to Customer" at bounding box center [371, 22] width 34 height 6
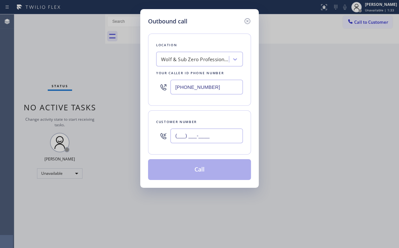
click at [219, 135] on input "(___) ___-____" at bounding box center [207, 135] width 72 height 15
paste input "310) 721-9031"
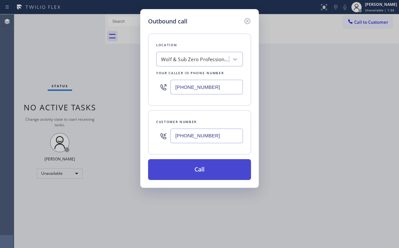
type input "[PHONE_NUMBER]"
click at [188, 166] on button "Call" at bounding box center [199, 169] width 103 height 21
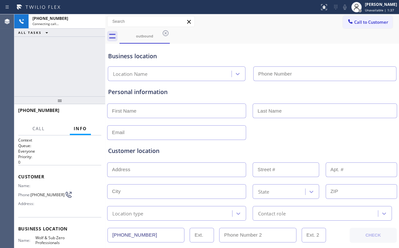
click at [60, 69] on div "[PHONE_NUMBER] Connecting call… ALL TASKS ALL TASKS ACTIVE TASKS TASKS IN WRAP …" at bounding box center [59, 55] width 91 height 82
type input "[PHONE_NUMBER]"
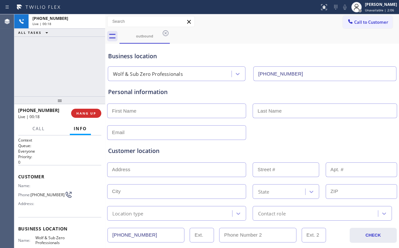
scroll to position [26, 0]
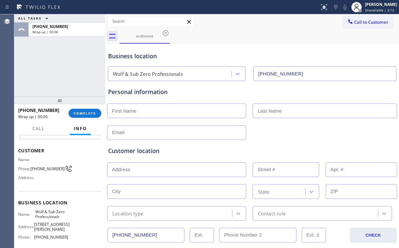
click at [68, 71] on div "ALL TASKS ALL TASKS ACTIVE TASKS TASKS IN WRAP UP [PHONE_NUMBER] Wrap up | 00:06" at bounding box center [59, 55] width 91 height 82
click at [92, 111] on span "COMPLETE" at bounding box center [85, 113] width 22 height 5
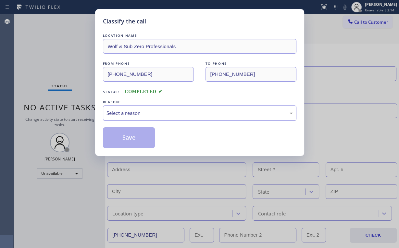
click at [129, 108] on div "Select a reason" at bounding box center [200, 112] width 194 height 15
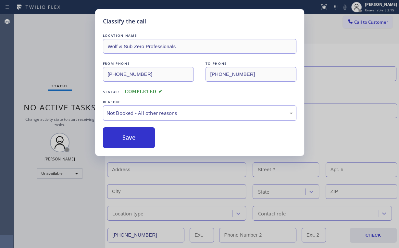
drag, startPoint x: 130, startPoint y: 137, endPoint x: 65, endPoint y: 62, distance: 98.8
click at [131, 136] on button "Save" at bounding box center [129, 137] width 52 height 21
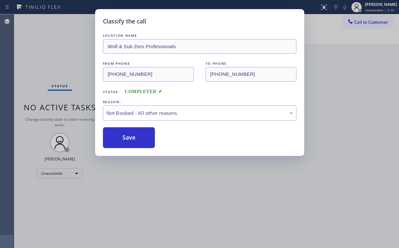
click at [62, 57] on div "Classify the call LOCATION NAME Wolf & Sub Zero Professionals FROM PHONE [PHONE…" at bounding box center [199, 124] width 399 height 248
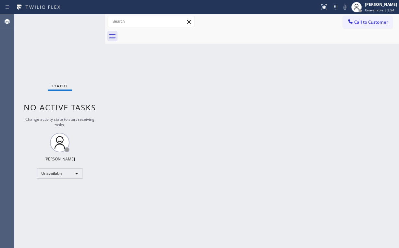
click at [370, 23] on span "Call to Customer" at bounding box center [371, 22] width 34 height 6
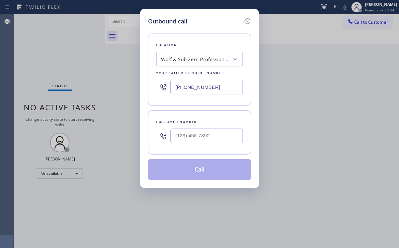
drag, startPoint x: 161, startPoint y: 87, endPoint x: 133, endPoint y: 86, distance: 28.6
click at [133, 86] on div "Outbound call Location Wolf & Sub Zero Professionals Your caller id phone numbe…" at bounding box center [199, 124] width 399 height 248
paste input "650) 753-7590"
type input "[PHONE_NUMBER]"
drag, startPoint x: 64, startPoint y: 48, endPoint x: 209, endPoint y: 130, distance: 166.4
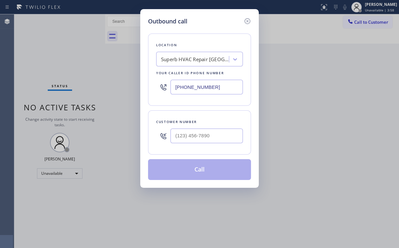
click at [66, 49] on div "Outbound call Location Superb HVAC Repair [GEOGRAPHIC_DATA] Your caller id phon…" at bounding box center [199, 124] width 399 height 248
click at [212, 133] on input "(___) ___-____" at bounding box center [207, 135] width 72 height 15
paste input "650) 283-5276"
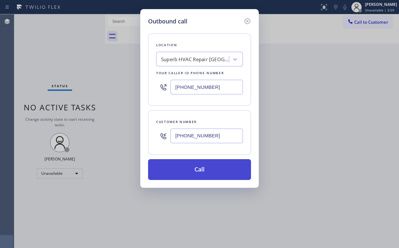
type input "[PHONE_NUMBER]"
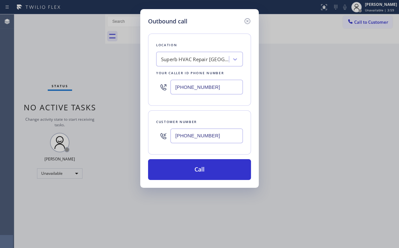
drag, startPoint x: 192, startPoint y: 165, endPoint x: 168, endPoint y: 227, distance: 66.0
click at [192, 166] on button "Call" at bounding box center [199, 169] width 103 height 21
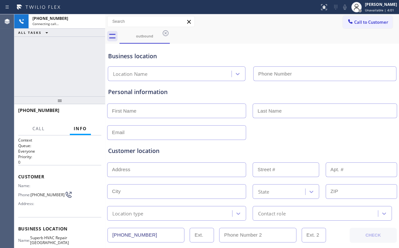
type input "[PHONE_NUMBER]"
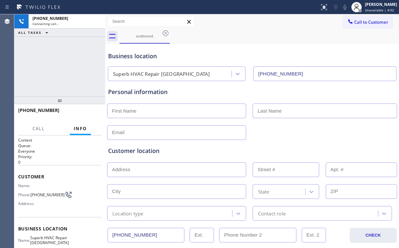
click at [61, 59] on div "[PHONE_NUMBER] Connecting call… ALL TASKS ALL TASKS ACTIVE TASKS TASKS IN WRAP …" at bounding box center [59, 55] width 91 height 82
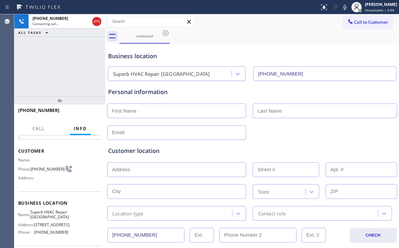
scroll to position [26, 0]
drag, startPoint x: 35, startPoint y: 230, endPoint x: 91, endPoint y: 218, distance: 57.2
click at [57, 226] on span "[STREET_ADDRESS]" at bounding box center [51, 224] width 35 height 5
copy span "[STREET_ADDRESS]"
click at [61, 64] on div "[PHONE_NUMBER] Connecting call… ALL TASKS ALL TASKS ACTIVE TASKS TASKS IN WRAP …" at bounding box center [59, 55] width 91 height 82
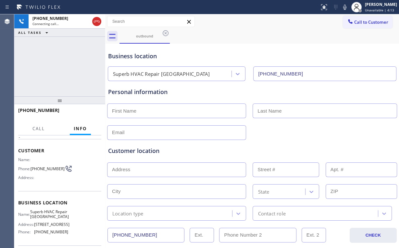
click at [65, 61] on div "[PHONE_NUMBER] Connecting call… ALL TASKS ALL TASKS ACTIVE TASKS TASKS IN WRAP …" at bounding box center [59, 55] width 91 height 82
click at [59, 67] on div "[PHONE_NUMBER] Live | 00:02 ALL TASKS ALL TASKS ACTIVE TASKS TASKS IN WRAP UP" at bounding box center [59, 55] width 91 height 82
click at [65, 65] on div "[PHONE_NUMBER] Live | 00:06 ALL TASKS ALL TASKS ACTIVE TASKS TASKS IN WRAP UP" at bounding box center [59, 55] width 91 height 82
click at [68, 69] on div "[PHONE_NUMBER] Live | 00:07 ALL TASKS ALL TASKS ACTIVE TASKS TASKS IN WRAP UP" at bounding box center [59, 55] width 91 height 82
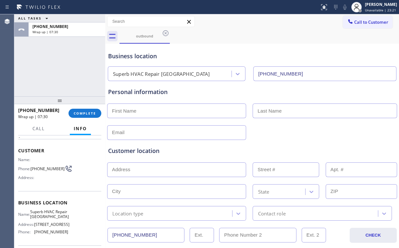
drag, startPoint x: 144, startPoint y: 110, endPoint x: 150, endPoint y: 108, distance: 6.4
click at [144, 110] on input "text" at bounding box center [176, 110] width 139 height 15
type input "Kapo"
type input "Ms"
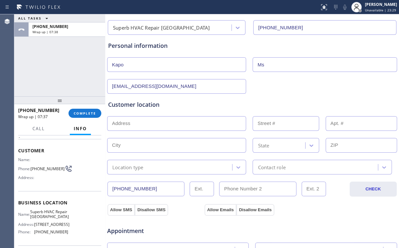
scroll to position [52, 0]
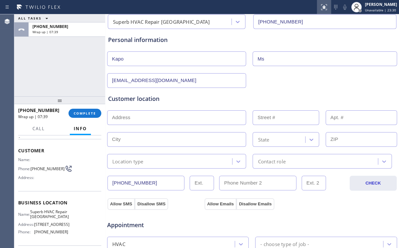
type input "[EMAIL_ADDRESS][DOMAIN_NAME]"
click at [146, 116] on input "text" at bounding box center [176, 117] width 139 height 15
paste input "[STREET_ADDRESS][PERSON_NAME]"
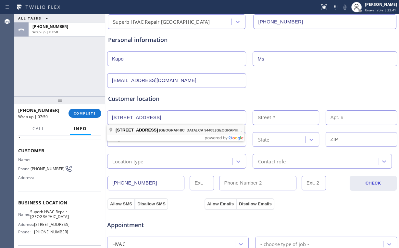
type input "[STREET_ADDRESS]"
type input "3323"
type input "[GEOGRAPHIC_DATA]"
type input "94403"
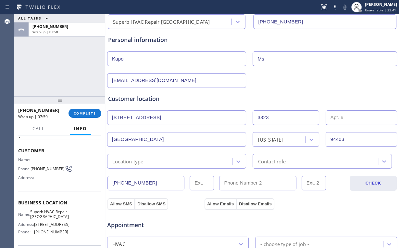
click at [173, 101] on div "Customer location" at bounding box center [252, 98] width 288 height 9
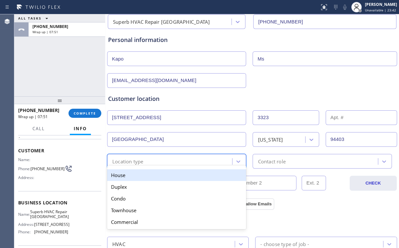
click at [160, 158] on div "Location type" at bounding box center [170, 160] width 123 height 11
type input "h"
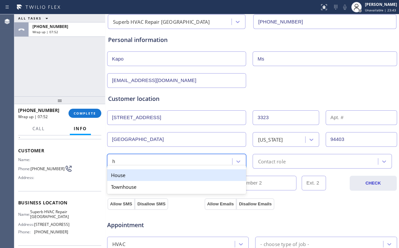
drag, startPoint x: 133, startPoint y: 175, endPoint x: 311, endPoint y: 152, distance: 180.5
click at [137, 175] on div "House" at bounding box center [176, 175] width 139 height 12
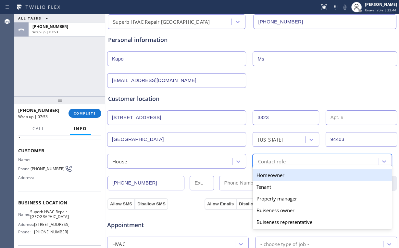
click at [306, 161] on div "Contact role" at bounding box center [316, 160] width 123 height 11
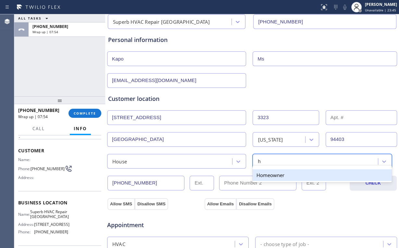
type input "h"
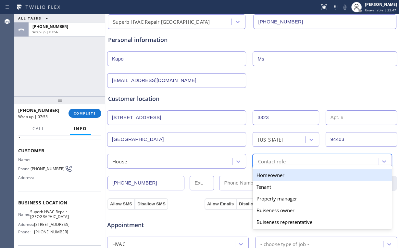
click at [276, 161] on div "Contact role" at bounding box center [272, 160] width 28 height 7
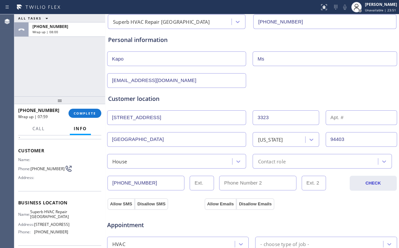
click at [278, 160] on div "Contact role" at bounding box center [272, 160] width 28 height 7
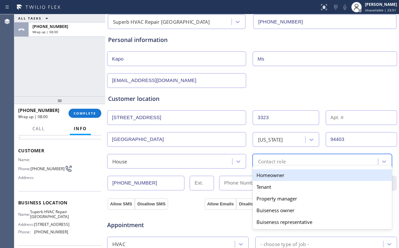
type input "h"
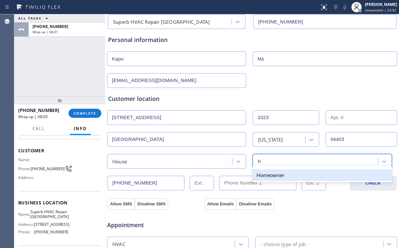
click at [268, 175] on div "Homeowner" at bounding box center [322, 175] width 139 height 12
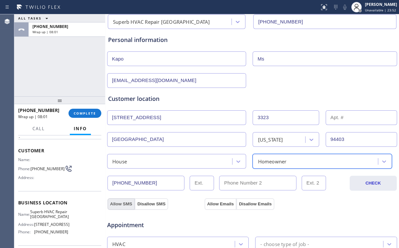
click at [119, 203] on button "Allow SMS" at bounding box center [121, 204] width 27 height 12
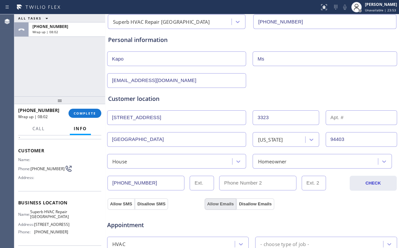
click at [214, 204] on button "Allow Emails" at bounding box center [221, 204] width 32 height 12
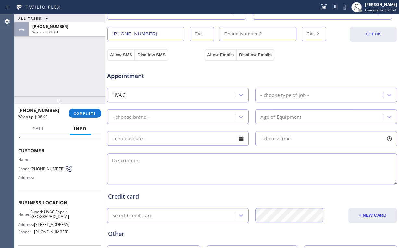
scroll to position [255, 0]
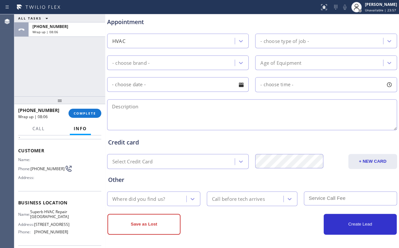
click at [141, 108] on textarea at bounding box center [252, 114] width 290 height 31
paste textarea "| seems like without the filter in the return it's making noise | Central | Hea…"
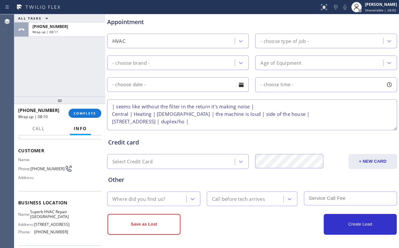
click at [264, 122] on textarea "| seems like without the filter in the return it's making noise | Central | Hea…" at bounding box center [252, 114] width 290 height 31
type textarea "| seems like without the filter in the return it's making noise | Central | Hea…"
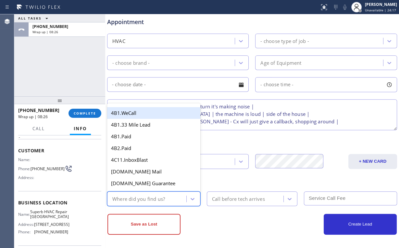
click at [161, 198] on div "Where did you find us?" at bounding box center [138, 198] width 53 height 7
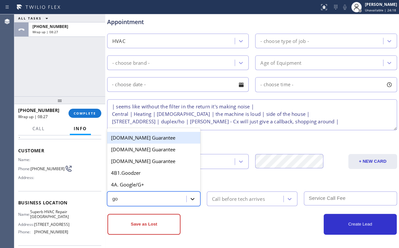
type input "goo"
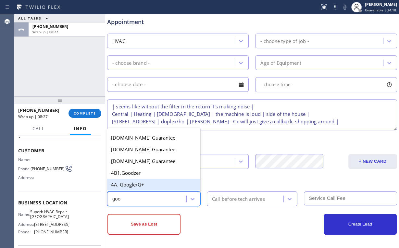
click at [149, 186] on div "4A. Google/G+" at bounding box center [153, 184] width 93 height 12
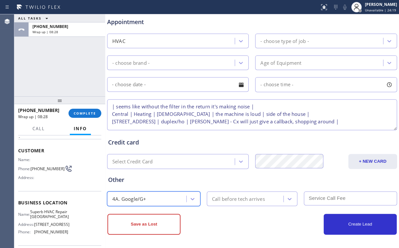
click at [234, 198] on div "Call before tech arrives" at bounding box center [238, 198] width 53 height 7
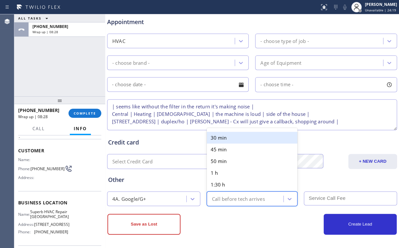
click at [182, 180] on div "Other" at bounding box center [252, 179] width 288 height 9
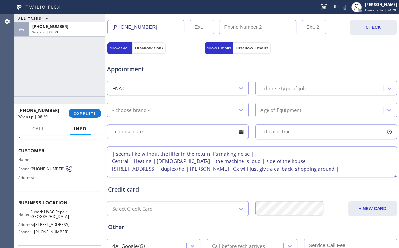
scroll to position [203, 0]
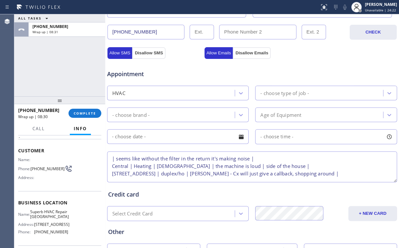
click at [149, 115] on div "- choose brand -" at bounding box center [130, 114] width 37 height 7
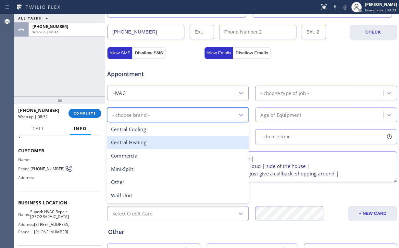
click at [154, 139] on div "Central Heating" at bounding box center [178, 141] width 142 height 13
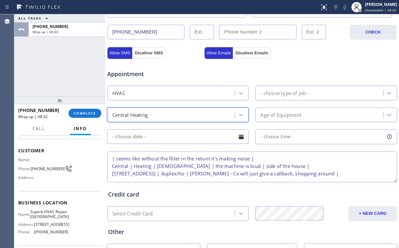
click at [296, 85] on div "- choose type of job -" at bounding box center [326, 92] width 142 height 15
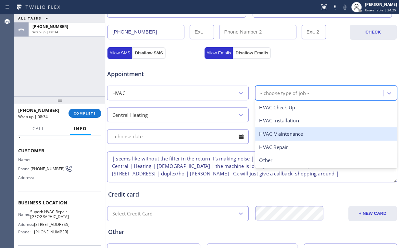
click at [289, 134] on div "HVAC Maintenance" at bounding box center [326, 133] width 142 height 13
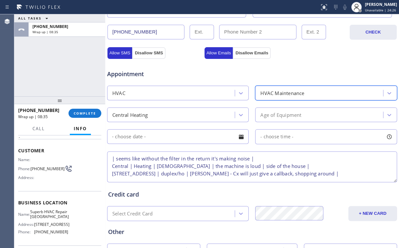
click at [286, 121] on div "Appointment HVAC option HVAC Maintenance, selected. 5 results available. Select…" at bounding box center [252, 122] width 288 height 121
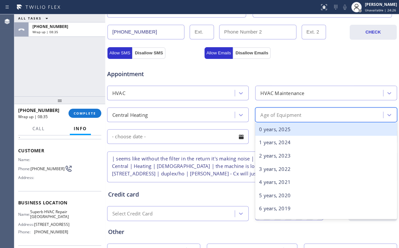
click at [274, 113] on div "Age of Equipment" at bounding box center [281, 114] width 41 height 7
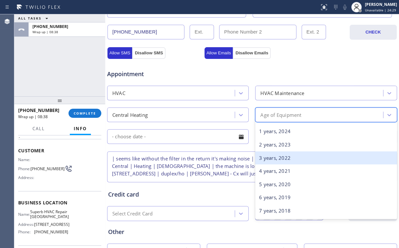
scroll to position [52, 0]
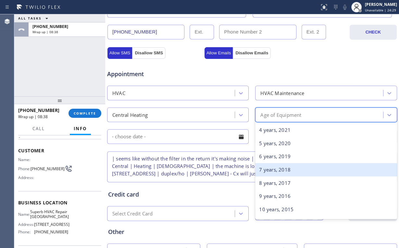
click at [275, 183] on div "8 years, 2017" at bounding box center [326, 182] width 142 height 13
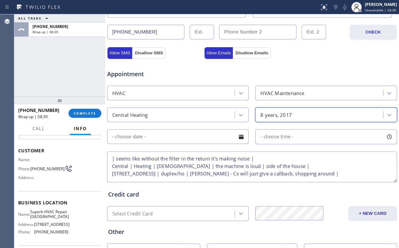
click at [221, 192] on div "Credit card" at bounding box center [252, 194] width 288 height 9
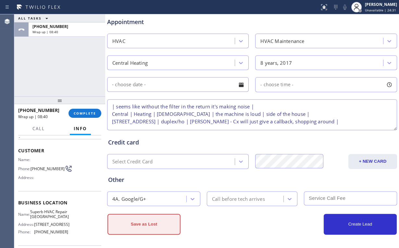
click at [156, 224] on button "Save as Lost" at bounding box center [144, 223] width 73 height 21
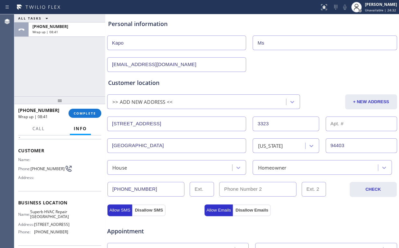
scroll to position [0, 0]
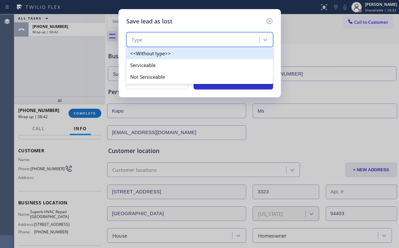
click at [184, 42] on div "Type" at bounding box center [193, 39] width 131 height 11
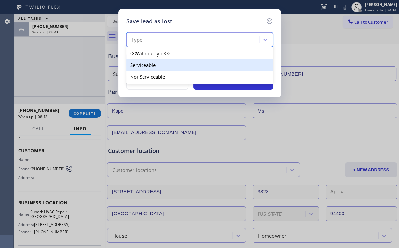
click at [163, 68] on div "Serviceable" at bounding box center [199, 65] width 147 height 12
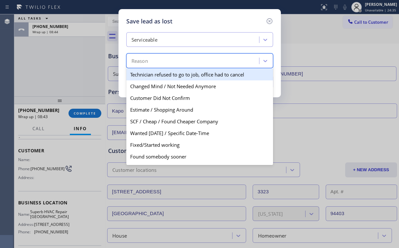
click at [160, 62] on div "Reason" at bounding box center [193, 60] width 131 height 11
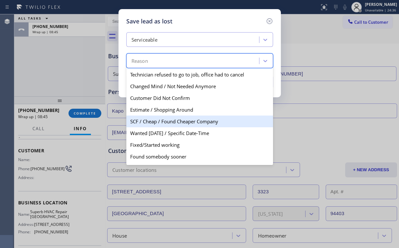
click at [174, 107] on div "Estimate / Shopping Around" at bounding box center [199, 110] width 147 height 12
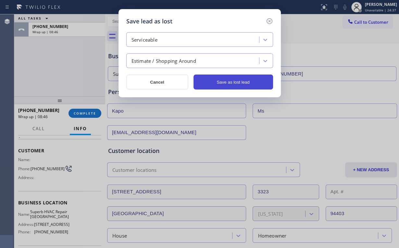
click at [230, 83] on button "Save as lost lead" at bounding box center [234, 81] width 80 height 15
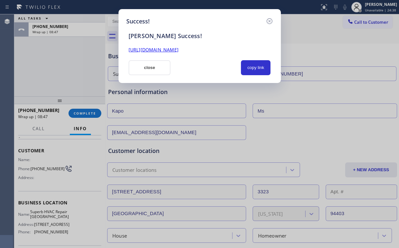
click at [261, 58] on div "[PERSON_NAME] Success! [URL][DOMAIN_NAME] close copy link" at bounding box center [199, 50] width 147 height 49
click at [258, 66] on button "copy link" at bounding box center [256, 67] width 30 height 15
drag, startPoint x: 146, startPoint y: 65, endPoint x: 118, endPoint y: 113, distance: 55.6
click at [146, 66] on button "close" at bounding box center [150, 67] width 42 height 15
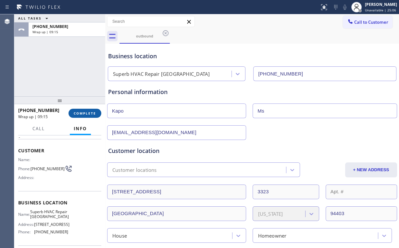
click at [92, 117] on button "COMPLETE" at bounding box center [85, 112] width 33 height 9
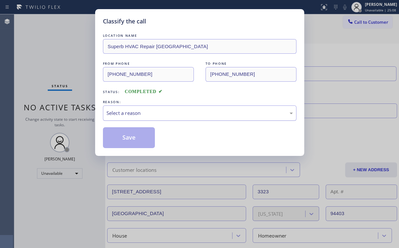
click at [129, 111] on div "Select a reason" at bounding box center [200, 112] width 186 height 7
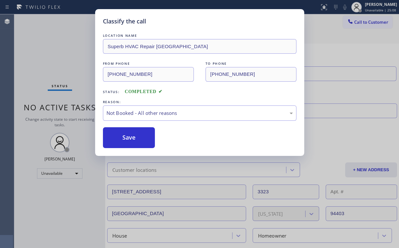
drag, startPoint x: 129, startPoint y: 137, endPoint x: 53, endPoint y: 62, distance: 107.0
click at [130, 136] on button "Save" at bounding box center [129, 137] width 52 height 21
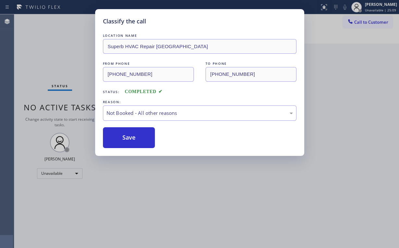
click at [50, 58] on div "Classify the call LOCATION NAME Superb HVAC Repair [GEOGRAPHIC_DATA] FROM PHONE…" at bounding box center [199, 124] width 399 height 248
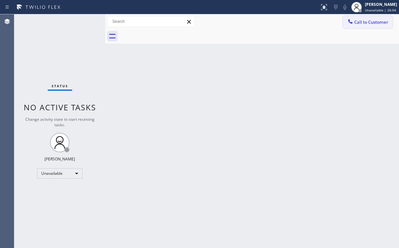
click at [359, 21] on span "Call to Customer" at bounding box center [371, 22] width 34 height 6
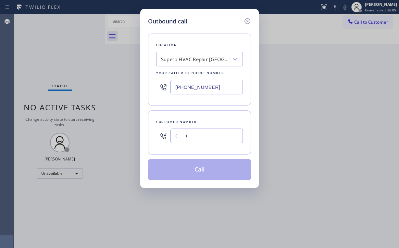
click at [214, 131] on input "(___) ___-____" at bounding box center [207, 135] width 72 height 15
paste input "847) 400-7072"
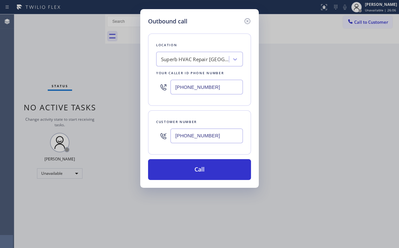
type input "[PHONE_NUMBER]"
drag, startPoint x: 15, startPoint y: 62, endPoint x: 19, endPoint y: 62, distance: 4.2
click at [15, 62] on div "Outbound call Location Superb HVAC Repair [GEOGRAPHIC_DATA] Your caller id phon…" at bounding box center [199, 124] width 399 height 248
drag, startPoint x: 218, startPoint y: 88, endPoint x: 97, endPoint y: 105, distance: 122.4
click at [47, 96] on div "Outbound call Location Superb HVAC Repair [GEOGRAPHIC_DATA] Your caller id phon…" at bounding box center [199, 124] width 399 height 248
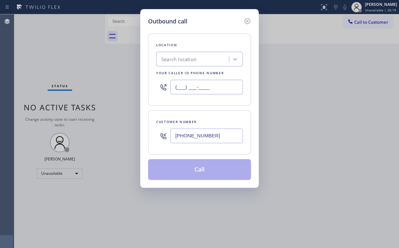
type input "(___) ___-____"
click at [198, 58] on div "Search location" at bounding box center [193, 59] width 71 height 11
paste input "KitchenAid Appliance Repair Service Old Town Triangle"
type input "KitchenAid Appliance Repair Service Old Town Triangle"
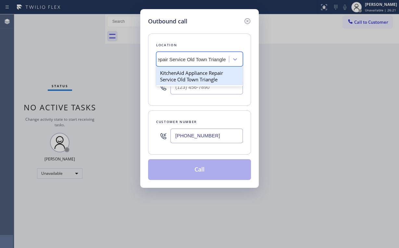
drag, startPoint x: 205, startPoint y: 71, endPoint x: 201, endPoint y: 74, distance: 5.1
click at [204, 71] on div "KitchenAid Appliance Repair Service Old Town Triangle" at bounding box center [199, 76] width 87 height 18
type input "[PHONE_NUMBER]"
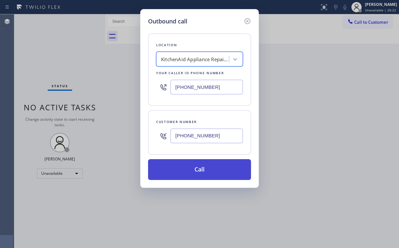
click at [205, 160] on button "Call" at bounding box center [199, 169] width 103 height 21
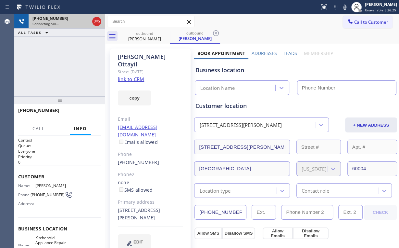
click at [91, 19] on div at bounding box center [97, 21] width 12 height 14
click at [96, 21] on icon at bounding box center [97, 21] width 6 height 2
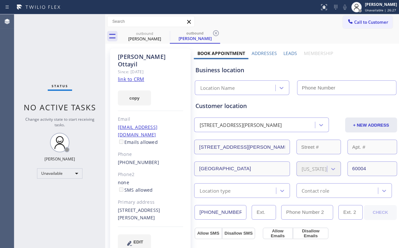
type input "[PHONE_NUMBER]"
click at [359, 21] on span "Call to Customer" at bounding box center [371, 22] width 34 height 6
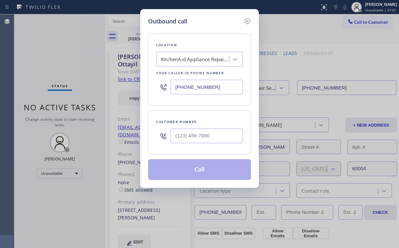
drag, startPoint x: 218, startPoint y: 86, endPoint x: 141, endPoint y: 83, distance: 77.7
click at [141, 83] on div "Outbound call Location KitchenAid Appliance Repair Service [GEOGRAPHIC_DATA] Yo…" at bounding box center [199, 98] width 119 height 178
paste input "813) 819-9089"
type input "[PHONE_NUMBER]"
click at [197, 135] on input "(___) ___-____" at bounding box center [207, 135] width 72 height 15
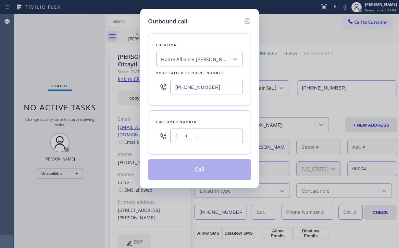
paste input "813) 758-5149"
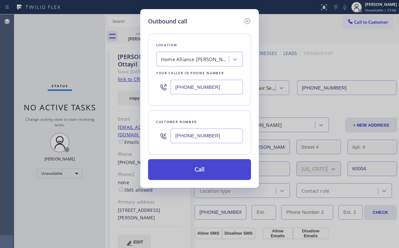
type input "[PHONE_NUMBER]"
click at [200, 171] on button "Call" at bounding box center [199, 169] width 103 height 21
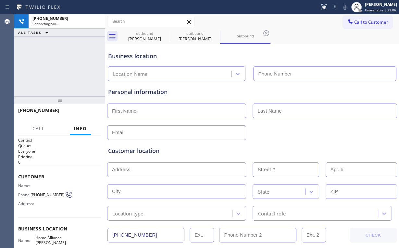
click at [136, 38] on div "[PERSON_NAME]" at bounding box center [144, 39] width 49 height 6
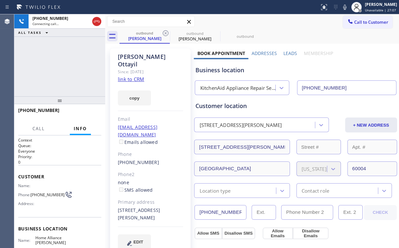
click at [131, 76] on link "link to CRM" at bounding box center [131, 79] width 26 height 6
drag, startPoint x: 198, startPoint y: 35, endPoint x: 216, endPoint y: 34, distance: 17.9
click at [199, 36] on div "[PERSON_NAME]" at bounding box center [195, 39] width 49 height 6
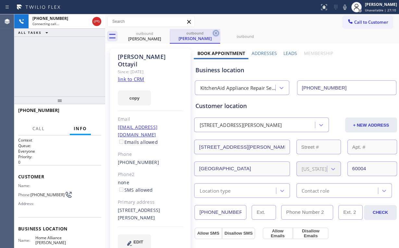
click at [217, 32] on icon at bounding box center [216, 33] width 6 height 6
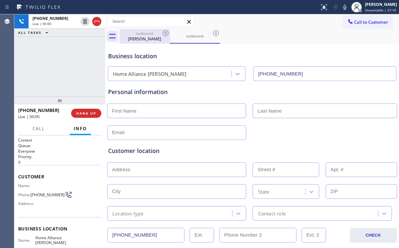
drag, startPoint x: 142, startPoint y: 38, endPoint x: 155, endPoint y: 35, distance: 13.2
click at [142, 38] on div "[PERSON_NAME]" at bounding box center [144, 39] width 49 height 6
type input "[PHONE_NUMBER]"
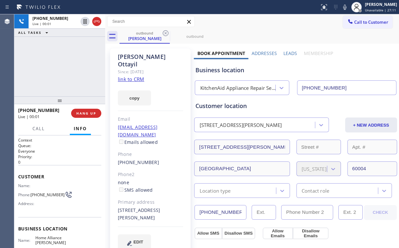
drag, startPoint x: 165, startPoint y: 32, endPoint x: 134, endPoint y: 44, distance: 32.6
click at [165, 32] on icon at bounding box center [166, 33] width 6 height 6
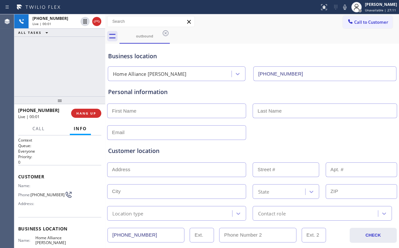
click at [74, 58] on div "[PHONE_NUMBER] Live | 00:01 ALL TASKS ALL TASKS ACTIVE TASKS TASKS IN WRAP UP" at bounding box center [59, 55] width 91 height 82
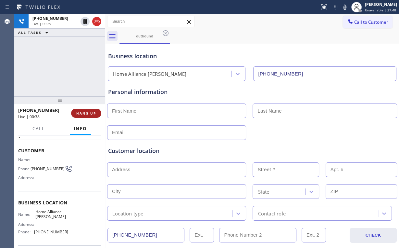
click at [88, 114] on span "HANG UP" at bounding box center [86, 113] width 20 height 5
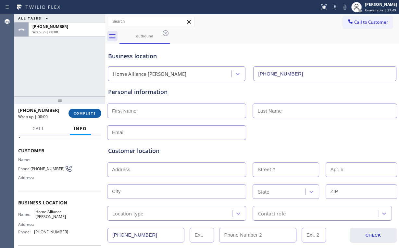
click at [88, 114] on span "COMPLETE" at bounding box center [85, 113] width 22 height 5
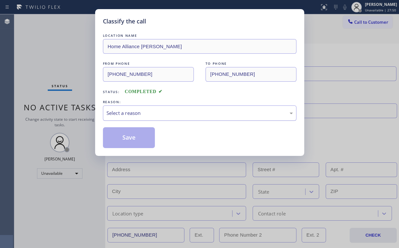
click at [116, 116] on div "Select a reason" at bounding box center [200, 112] width 186 height 7
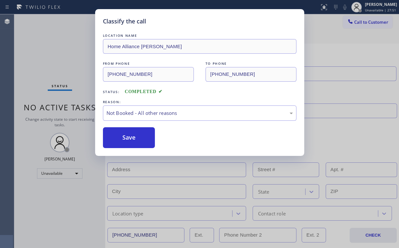
drag, startPoint x: 122, startPoint y: 136, endPoint x: 34, endPoint y: 61, distance: 115.7
click at [122, 135] on button "Save" at bounding box center [129, 137] width 52 height 21
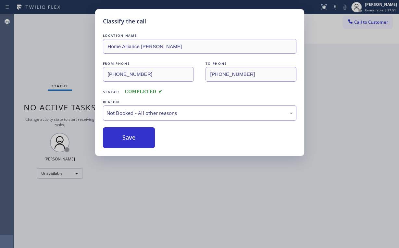
click at [32, 60] on div "Classify the call LOCATION NAME Home Alliance [PERSON_NAME] FROM PHONE [PHONE_N…" at bounding box center [199, 124] width 399 height 248
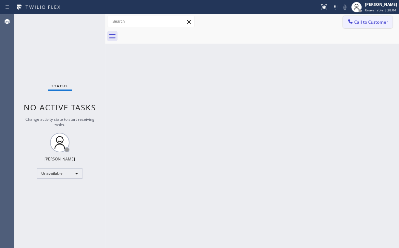
click at [372, 23] on span "Call to Customer" at bounding box center [371, 22] width 34 height 6
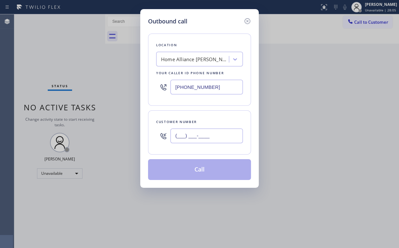
click at [213, 139] on input "(___) ___-____" at bounding box center [207, 135] width 72 height 15
paste input "813) 758-5149"
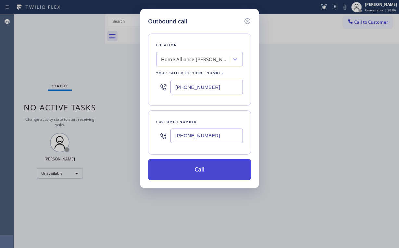
type input "[PHONE_NUMBER]"
drag, startPoint x: 178, startPoint y: 168, endPoint x: 172, endPoint y: 222, distance: 54.2
click at [178, 170] on button "Call" at bounding box center [199, 169] width 103 height 21
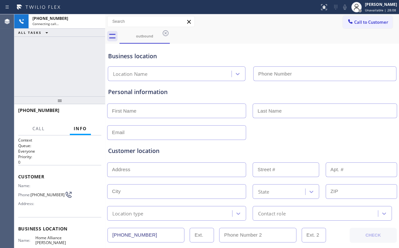
type input "[PHONE_NUMBER]"
click at [47, 46] on div "[PHONE_NUMBER] Connecting call… ALL TASKS ALL TASKS ACTIVE TASKS TASKS IN WRAP …" at bounding box center [59, 55] width 91 height 82
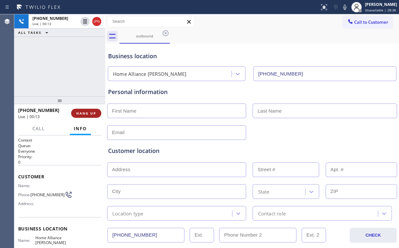
click at [82, 111] on span "HANG UP" at bounding box center [86, 113] width 20 height 5
click at [86, 114] on span "HANG UP" at bounding box center [86, 113] width 20 height 5
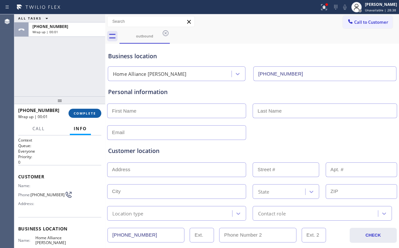
click at [89, 115] on span "COMPLETE" at bounding box center [85, 113] width 22 height 5
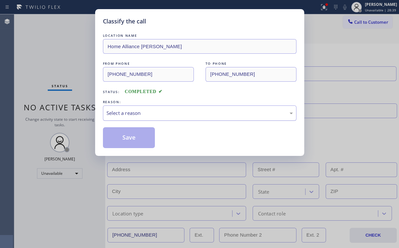
click at [116, 114] on div "Select a reason" at bounding box center [200, 112] width 186 height 7
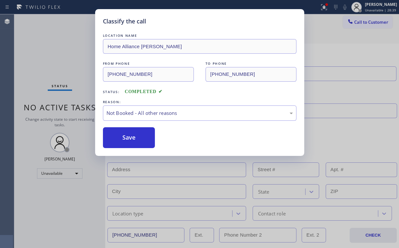
drag, startPoint x: 120, startPoint y: 136, endPoint x: 60, endPoint y: 65, distance: 92.9
click at [120, 136] on button "Save" at bounding box center [129, 137] width 52 height 21
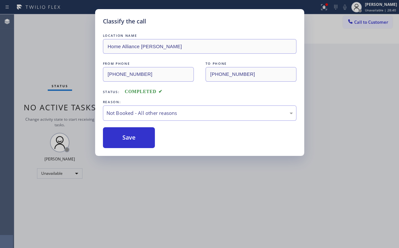
click at [48, 51] on div "Classify the call LOCATION NAME Home Alliance [PERSON_NAME] FROM PHONE [PHONE_N…" at bounding box center [199, 124] width 399 height 248
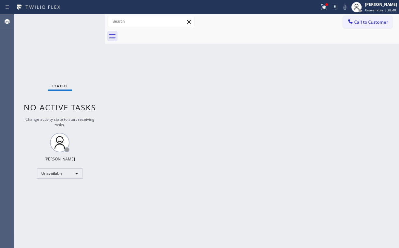
drag, startPoint x: 340, startPoint y: 35, endPoint x: 325, endPoint y: 18, distance: 22.8
click at [339, 35] on div at bounding box center [260, 36] width 280 height 15
drag, startPoint x: 327, startPoint y: 5, endPoint x: 304, endPoint y: 54, distance: 54.3
click at [328, 5] on div at bounding box center [327, 5] width 4 height 4
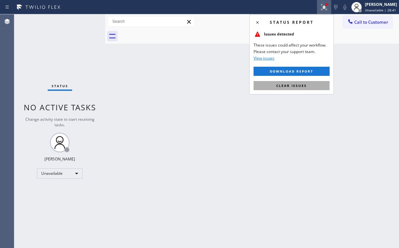
drag, startPoint x: 289, startPoint y: 90, endPoint x: 317, endPoint y: 87, distance: 28.1
click at [289, 90] on div "Status report Issues detected These issues could affect your workflow. Please c…" at bounding box center [291, 54] width 84 height 80
drag, startPoint x: 317, startPoint y: 87, endPoint x: 318, endPoint y: 82, distance: 5.6
click at [317, 87] on button "Clear issues" at bounding box center [292, 85] width 76 height 9
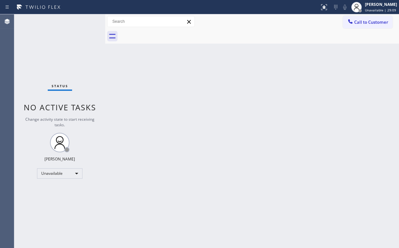
drag, startPoint x: 365, startPoint y: 22, endPoint x: 301, endPoint y: 56, distance: 72.5
click at [365, 22] on span "Call to Customer" at bounding box center [371, 22] width 34 height 6
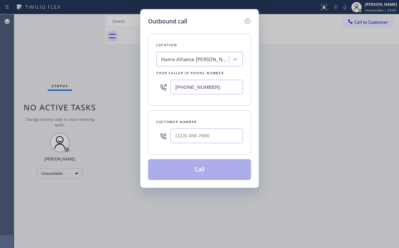
drag, startPoint x: 226, startPoint y: 93, endPoint x: 101, endPoint y: 88, distance: 124.8
click at [95, 87] on div "Outbound call Location Home Alliance [PERSON_NAME] Your caller id phone number …" at bounding box center [199, 124] width 399 height 248
paste input "312) 500-3064"
type input "[PHONE_NUMBER]"
click at [203, 133] on input "(___) ___-____" at bounding box center [207, 135] width 72 height 15
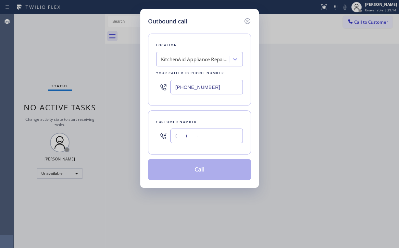
paste input "847) 400-7072"
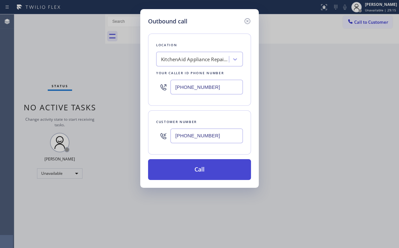
type input "[PHONE_NUMBER]"
click at [201, 172] on button "Call" at bounding box center [199, 169] width 103 height 21
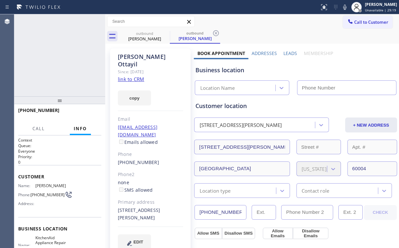
type input "[PHONE_NUMBER]"
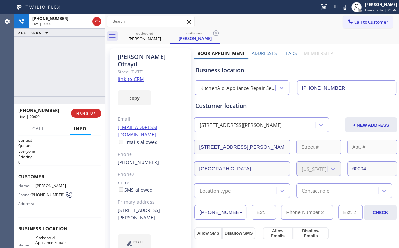
click at [59, 60] on div "[PHONE_NUMBER] Live | 00:00 ALL TASKS ALL TASKS ACTIVE TASKS TASKS IN WRAP UP" at bounding box center [59, 55] width 91 height 82
click at [63, 68] on div "[PHONE_NUMBER] Live | 00:03 ALL TASKS ALL TASKS ACTIVE TASKS TASKS IN WRAP UP" at bounding box center [59, 55] width 91 height 82
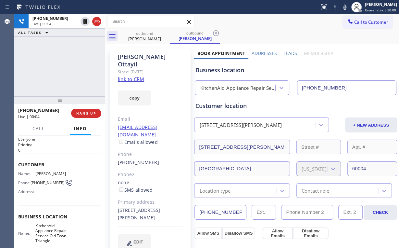
scroll to position [26, 0]
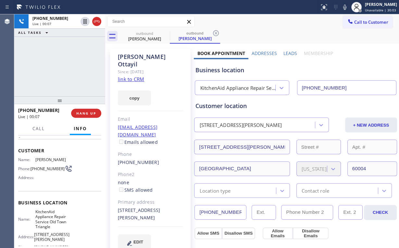
click at [65, 67] on div "[PHONE_NUMBER] Live | 00:07 ALL TASKS ALL TASKS ACTIVE TASKS TASKS IN WRAP UP" at bounding box center [59, 55] width 91 height 82
drag, startPoint x: 65, startPoint y: 67, endPoint x: 57, endPoint y: 61, distance: 9.8
click at [57, 61] on div "[PHONE_NUMBER] Live | 00:09 ALL TASKS ALL TASKS ACTIVE TASKS TASKS IN WRAP UP" at bounding box center [59, 55] width 91 height 82
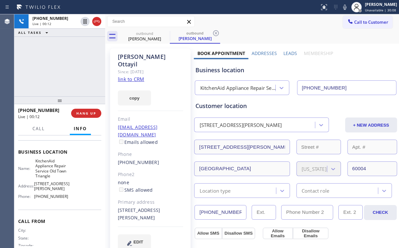
scroll to position [78, 0]
click at [66, 65] on div "[PHONE_NUMBER] Live | 00:18 ALL TASKS ALL TASKS ACTIVE TASKS TASKS IN WRAP UP" at bounding box center [59, 55] width 91 height 82
click at [66, 65] on div "[PHONE_NUMBER] Live | 00:19 ALL TASKS ALL TASKS ACTIVE TASKS TASKS IN WRAP UP" at bounding box center [59, 55] width 91 height 82
click at [66, 65] on div "[PHONE_NUMBER] Live | 00:20 ALL TASKS ALL TASKS ACTIVE TASKS TASKS IN WRAP UP" at bounding box center [59, 55] width 91 height 82
click at [63, 67] on div "[PHONE_NUMBER] Live | 00:24 ALL TASKS ALL TASKS ACTIVE TASKS TASKS IN WRAP UP" at bounding box center [59, 55] width 91 height 82
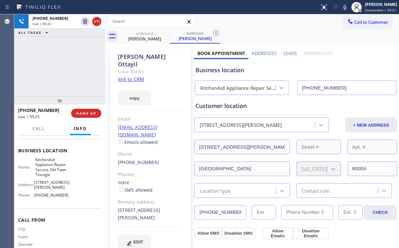
click at [63, 67] on div "[PHONE_NUMBER] Live | 00:25 ALL TASKS ALL TASKS ACTIVE TASKS TASKS IN WRAP UP" at bounding box center [59, 55] width 91 height 82
click at [63, 67] on div "[PHONE_NUMBER] Live | 00:27 ALL TASKS ALL TASKS ACTIVE TASKS TASKS IN WRAP UP" at bounding box center [59, 55] width 91 height 82
click at [63, 67] on div "[PHONE_NUMBER] Live | 00:28 ALL TASKS ALL TASKS ACTIVE TASKS TASKS IN WRAP UP" at bounding box center [59, 55] width 91 height 82
click at [63, 67] on div "[PHONE_NUMBER] Live | 00:29 ALL TASKS ALL TASKS ACTIVE TASKS TASKS IN WRAP UP" at bounding box center [59, 55] width 91 height 82
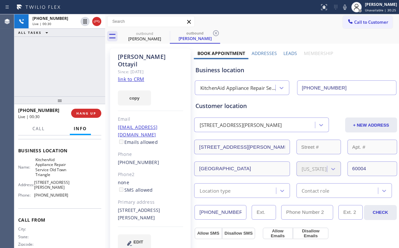
click at [63, 67] on div "[PHONE_NUMBER] Live | 00:30 ALL TASKS ALL TASKS ACTIVE TASKS TASKS IN WRAP UP" at bounding box center [59, 55] width 91 height 82
click at [70, 69] on div "[PHONE_NUMBER] Live | 00:35 ALL TASKS ALL TASKS ACTIVE TASKS TASKS IN WRAP UP" at bounding box center [59, 55] width 91 height 82
click at [91, 104] on div at bounding box center [59, 100] width 91 height 8
click at [93, 114] on span "HANG UP" at bounding box center [86, 113] width 20 height 5
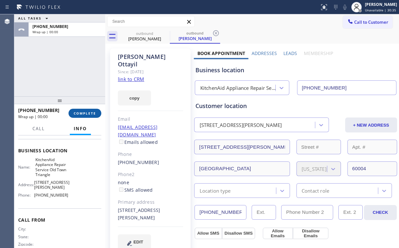
click at [93, 112] on span "COMPLETE" at bounding box center [85, 113] width 22 height 5
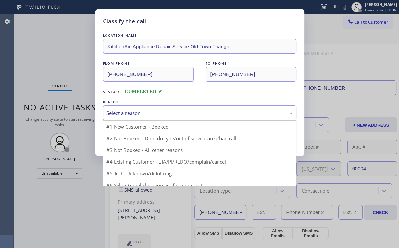
click at [128, 112] on div "Select a reason" at bounding box center [200, 112] width 186 height 7
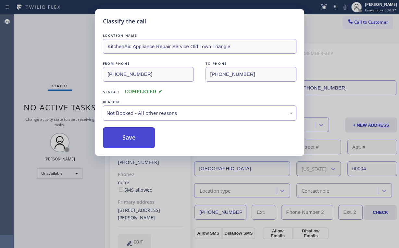
click at [132, 135] on button "Save" at bounding box center [129, 137] width 52 height 21
click at [58, 60] on div "Classify the call LOCATION NAME KitchenAid Appliance Repair Service Old Town Tr…" at bounding box center [199, 124] width 399 height 248
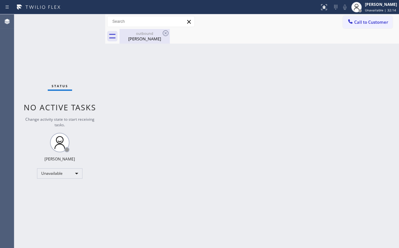
click at [157, 41] on div "[PERSON_NAME]" at bounding box center [144, 39] width 49 height 6
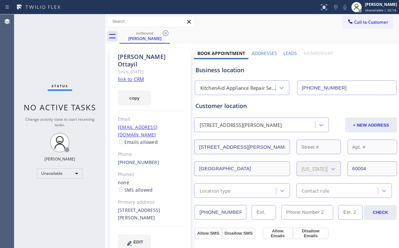
drag, startPoint x: 165, startPoint y: 30, endPoint x: 205, endPoint y: 61, distance: 51.2
click at [165, 30] on icon at bounding box center [166, 33] width 8 height 8
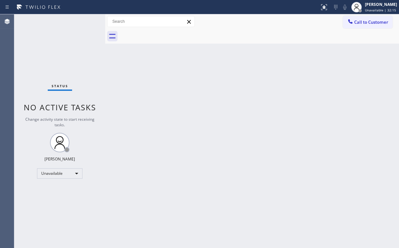
click at [226, 75] on div "Back to Dashboard Change Sender ID Customers Technicians Select a contact Outbo…" at bounding box center [252, 130] width 294 height 233
click at [28, 61] on div "Status No active tasks Change activity state to start receiving tasks. [PERSON_…" at bounding box center [59, 130] width 91 height 233
click at [360, 26] on button "Call to Customer" at bounding box center [368, 22] width 50 height 12
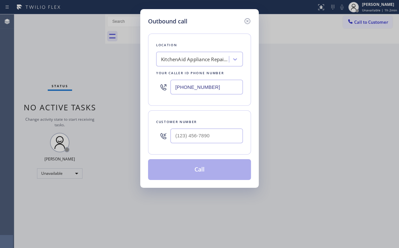
drag, startPoint x: 227, startPoint y: 87, endPoint x: 151, endPoint y: 83, distance: 75.8
click at [151, 88] on div "Location KitchenAid Appliance Repair Service [GEOGRAPHIC_DATA] Your caller id p…" at bounding box center [199, 69] width 103 height 72
paste input "text"
type input "[PHONE_NUMBER]"
click at [221, 144] on div at bounding box center [207, 135] width 72 height 21
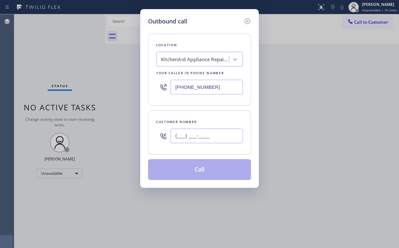
click at [220, 134] on input "(___) ___-____" at bounding box center [207, 135] width 72 height 15
paste input "847) 400-7072"
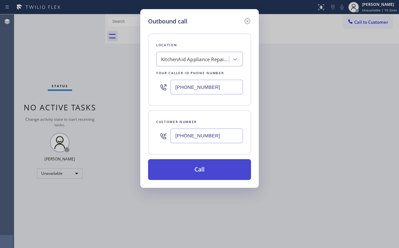
type input "[PHONE_NUMBER]"
click at [204, 175] on button "Call" at bounding box center [199, 169] width 103 height 21
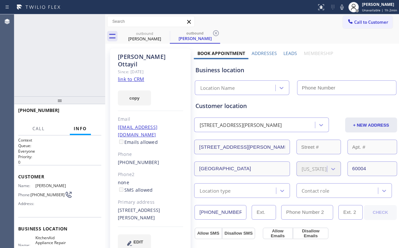
type input "[PHONE_NUMBER]"
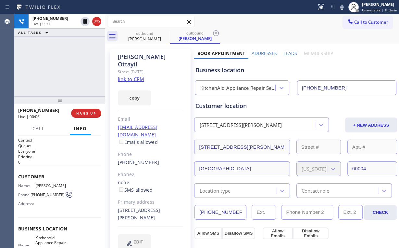
click at [249, 85] on div "KitchenAid Appliance Repair Service Old Town Triangle" at bounding box center [238, 87] width 76 height 7
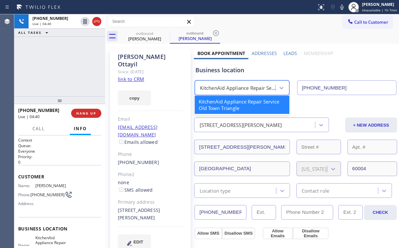
click at [236, 81] on div "KitchenAid Appliance Repair Service Old Town Triangle" at bounding box center [242, 87] width 94 height 15
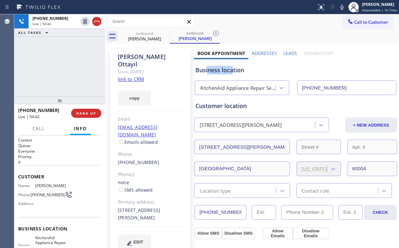
drag, startPoint x: 231, startPoint y: 71, endPoint x: 206, endPoint y: 70, distance: 25.3
click at [206, 70] on div "Business location" at bounding box center [295, 70] width 201 height 9
click at [176, 151] on div "[PERSON_NAME] Since: [DATE] link to CRM copy Email [EMAIL_ADDRESS][DOMAIN_NAME]…" at bounding box center [150, 152] width 81 height 208
drag, startPoint x: 115, startPoint y: 120, endPoint x: 177, endPoint y: 121, distance: 62.1
click at [177, 121] on div "[PERSON_NAME] Since: [DATE] link to CRM copy Email [EMAIL_ADDRESS][DOMAIN_NAME]…" at bounding box center [150, 152] width 81 height 208
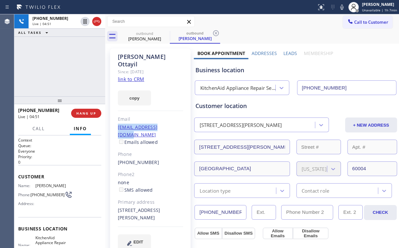
click at [175, 123] on div "[EMAIL_ADDRESS][DOMAIN_NAME] Emails allowed" at bounding box center [150, 134] width 65 height 22
drag, startPoint x: 171, startPoint y: 120, endPoint x: 116, endPoint y: 120, distance: 54.6
click at [116, 120] on div "[PERSON_NAME] Since: [DATE] link to CRM copy Email [EMAIL_ADDRESS][DOMAIN_NAME]…" at bounding box center [150, 152] width 81 height 208
copy link "[EMAIL_ADDRESS][DOMAIN_NAME]"
drag, startPoint x: 83, startPoint y: 73, endPoint x: 68, endPoint y: 19, distance: 55.6
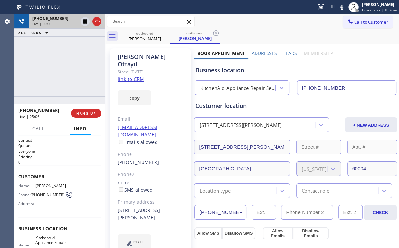
click at [83, 73] on div "[PHONE_NUMBER] Live | 05:06 ALL TASKS ALL TASKS ACTIVE TASKS TASKS IN WRAP UP" at bounding box center [59, 55] width 91 height 82
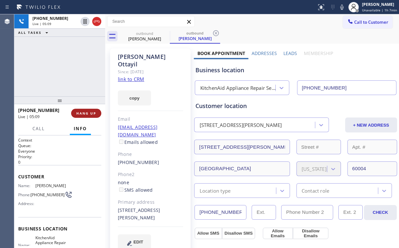
click at [91, 109] on button "HANG UP" at bounding box center [86, 112] width 30 height 9
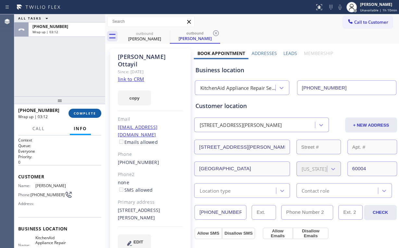
click at [87, 114] on span "COMPLETE" at bounding box center [85, 113] width 22 height 5
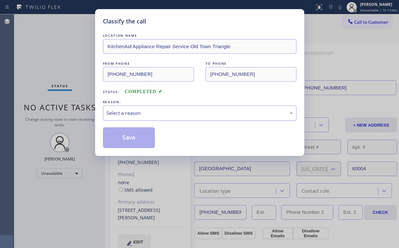
click at [119, 112] on div "Select a reason" at bounding box center [200, 112] width 186 height 7
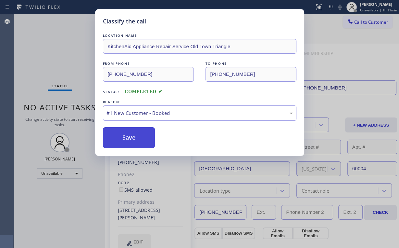
click at [134, 135] on button "Save" at bounding box center [129, 137] width 52 height 21
click at [51, 34] on div "Classify the call LOCATION NAME KitchenAid Appliance Repair Service Old Town Tr…" at bounding box center [199, 124] width 399 height 248
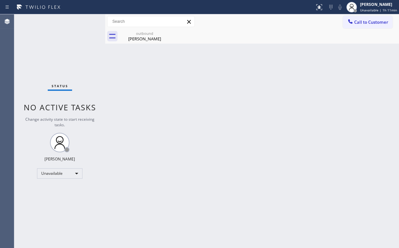
click at [370, 20] on span "Call to Customer" at bounding box center [371, 22] width 34 height 6
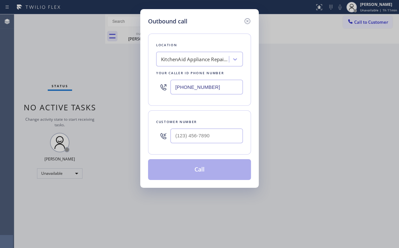
drag, startPoint x: 164, startPoint y: 87, endPoint x: 131, endPoint y: 86, distance: 32.8
click at [134, 86] on div "Outbound call Location KitchenAid Appliance Repair Service [GEOGRAPHIC_DATA] Yo…" at bounding box center [199, 124] width 399 height 248
paste input "917) 410-7385"
drag, startPoint x: 226, startPoint y: 83, endPoint x: 87, endPoint y: 84, distance: 138.7
click at [114, 84] on div "Outbound call Location [GEOGRAPHIC_DATA] KitchenAid & Home Appliance Repair You…" at bounding box center [199, 124] width 399 height 248
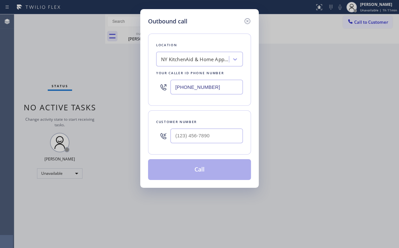
paste input "text"
type input "[PHONE_NUMBER]"
click at [207, 133] on input "(___) ___-____" at bounding box center [207, 135] width 72 height 15
paste input "917) 202-9511"
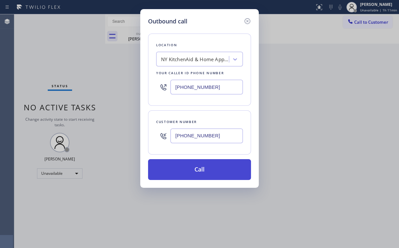
type input "[PHONE_NUMBER]"
click at [188, 171] on button "Call" at bounding box center [199, 169] width 103 height 21
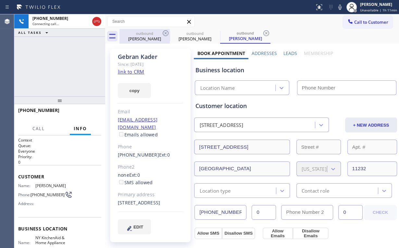
type input "[PHONE_NUMBER]"
click at [140, 33] on div "outbound" at bounding box center [144, 33] width 49 height 5
type input "[PHONE_NUMBER]"
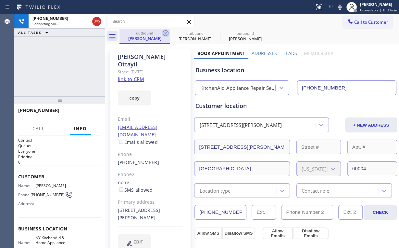
click at [164, 34] on icon at bounding box center [166, 33] width 8 height 8
type input "[PHONE_NUMBER]"
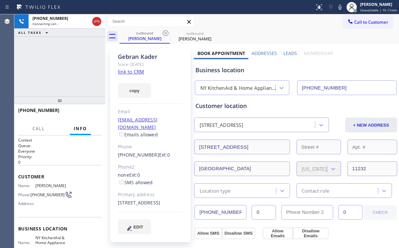
drag, startPoint x: 73, startPoint y: 63, endPoint x: 80, endPoint y: 66, distance: 8.0
click at [74, 62] on div "[PHONE_NUMBER] Connecting call… ALL TASKS ALL TASKS ACTIVE TASKS TASKS IN WRAP …" at bounding box center [59, 55] width 91 height 82
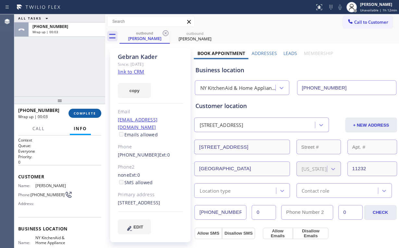
click at [91, 114] on span "COMPLETE" at bounding box center [85, 113] width 22 height 5
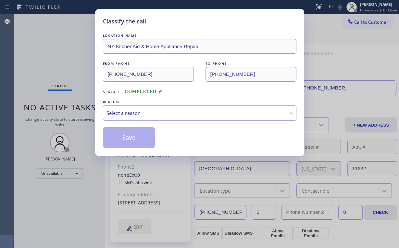
click at [129, 113] on div "Select a reason" at bounding box center [200, 112] width 186 height 7
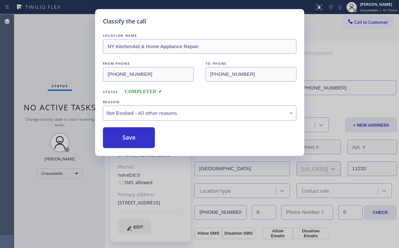
drag, startPoint x: 129, startPoint y: 138, endPoint x: 48, endPoint y: 40, distance: 126.9
click at [129, 137] on button "Save" at bounding box center [129, 137] width 52 height 21
click at [48, 40] on div "Classify the call LOCATION NAME NY KitchenAid & Home Appliance Repair FROM PHON…" at bounding box center [199, 124] width 399 height 248
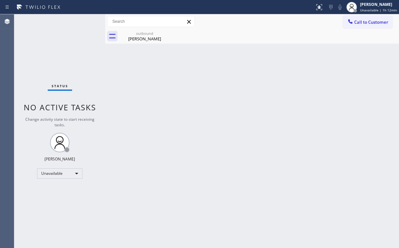
click at [188, 161] on div "Back to Dashboard Change Sender ID Customers Technicians Select a contact Outbo…" at bounding box center [252, 130] width 294 height 233
click at [144, 34] on div "outbound" at bounding box center [144, 33] width 49 height 5
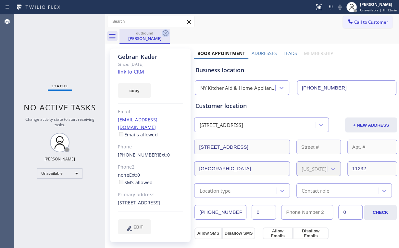
click at [166, 32] on icon at bounding box center [166, 33] width 8 height 8
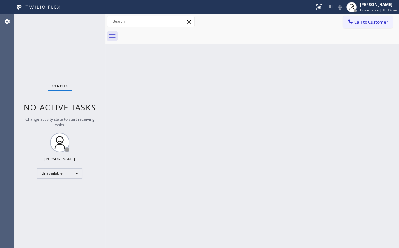
drag, startPoint x: 212, startPoint y: 146, endPoint x: 210, endPoint y: 152, distance: 6.0
click at [210, 152] on div "Back to Dashboard Change Sender ID Customers Technicians Select a contact Outbo…" at bounding box center [252, 130] width 294 height 233
click at [361, 21] on span "Call to Customer" at bounding box center [371, 22] width 34 height 6
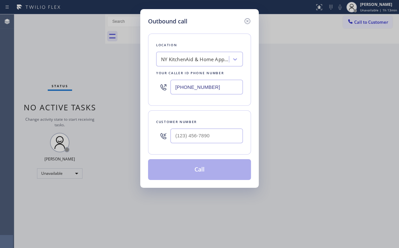
drag, startPoint x: 213, startPoint y: 84, endPoint x: 97, endPoint y: 71, distance: 116.0
click at [114, 73] on div "Outbound call Location [GEOGRAPHIC_DATA] KitchenAid & Home Appliance Repair You…" at bounding box center [199, 124] width 399 height 248
paste input "877) 800-0094"
type input "[PHONE_NUMBER]"
click at [210, 135] on input "(___) ___-____" at bounding box center [207, 135] width 72 height 15
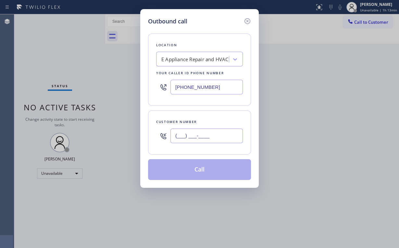
paste input "213) 422-2448"
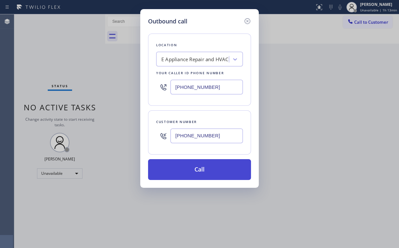
type input "[PHONE_NUMBER]"
drag, startPoint x: 206, startPoint y: 167, endPoint x: 185, endPoint y: 201, distance: 40.5
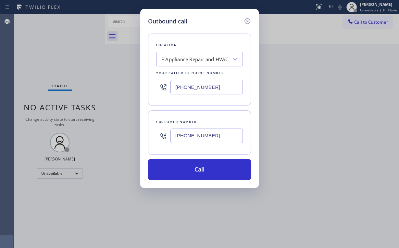
click at [206, 167] on button "Call" at bounding box center [199, 169] width 103 height 21
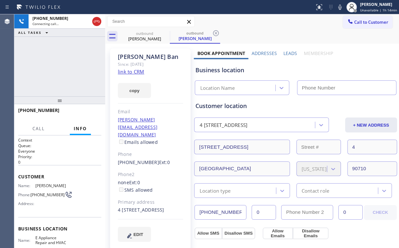
type input "[PHONE_NUMBER]"
click at [57, 69] on div "[PHONE_NUMBER] Connecting call… ALL TASKS ALL TASKS ACTIVE TASKS TASKS IN WRAP …" at bounding box center [59, 55] width 91 height 82
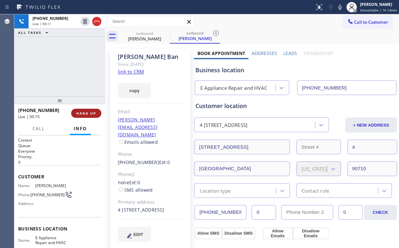
click at [89, 113] on span "HANG UP" at bounding box center [86, 113] width 20 height 5
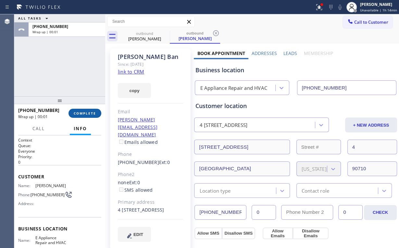
click at [96, 115] on button "COMPLETE" at bounding box center [85, 112] width 33 height 9
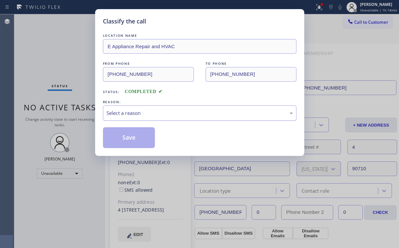
click at [130, 112] on div "Select a reason" at bounding box center [200, 112] width 186 height 7
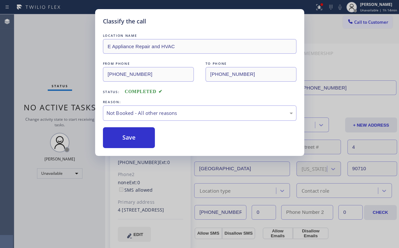
drag, startPoint x: 127, startPoint y: 135, endPoint x: 92, endPoint y: 87, distance: 59.1
click at [127, 134] on button "Save" at bounding box center [129, 137] width 52 height 21
click at [54, 38] on div "Classify the call LOCATION NAME E Appliance Repair and HVAC FROM PHONE [PHONE_N…" at bounding box center [199, 124] width 399 height 248
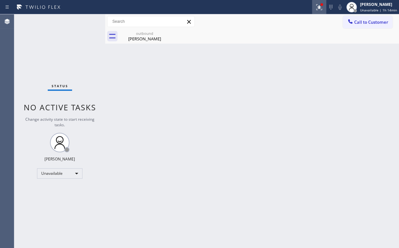
click at [322, 6] on div at bounding box center [319, 7] width 14 height 14
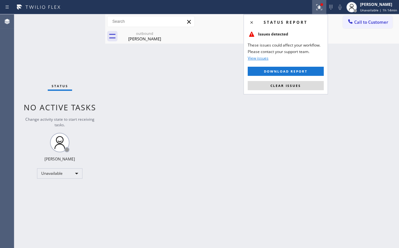
drag, startPoint x: 286, startPoint y: 87, endPoint x: 334, endPoint y: 78, distance: 48.9
click at [287, 87] on button "Clear issues" at bounding box center [286, 85] width 76 height 9
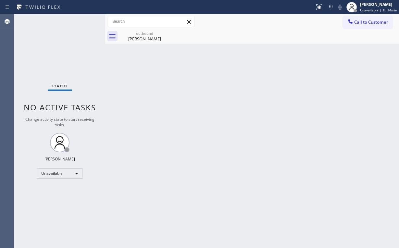
click at [378, 54] on div "Back to Dashboard Change Sender ID Customers Technicians Select a contact Outbo…" at bounding box center [252, 130] width 294 height 233
click at [362, 22] on button "Call to Customer" at bounding box center [368, 22] width 50 height 12
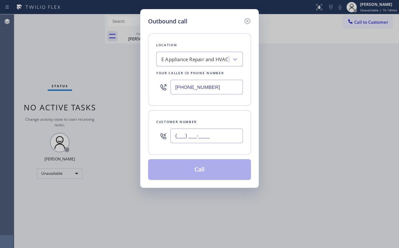
click at [222, 136] on input "(___) ___-____" at bounding box center [207, 135] width 72 height 15
paste input "213) 422-2448"
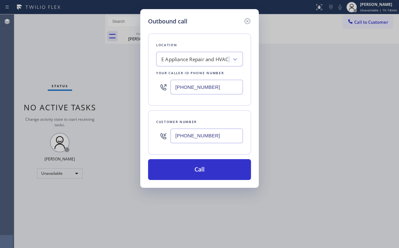
type input "[PHONE_NUMBER]"
click at [186, 173] on button "Call" at bounding box center [199, 169] width 103 height 21
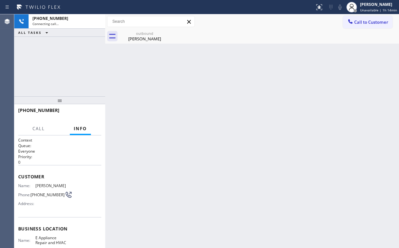
click at [53, 59] on div "[PHONE_NUMBER] Connecting call… ALL TASKS ALL TASKS ACTIVE TASKS TASKS IN WRAP …" at bounding box center [59, 55] width 91 height 82
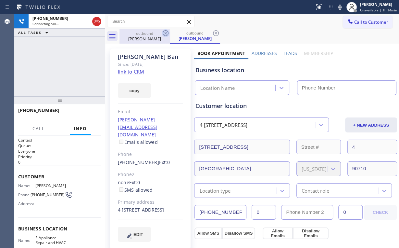
drag, startPoint x: 153, startPoint y: 35, endPoint x: 166, endPoint y: 31, distance: 14.3
click at [153, 35] on div "outbound" at bounding box center [144, 33] width 49 height 5
click at [166, 31] on icon at bounding box center [166, 33] width 8 height 8
drag, startPoint x: 48, startPoint y: 69, endPoint x: 60, endPoint y: 65, distance: 12.6
click at [48, 69] on div "[PHONE_NUMBER] Connecting call… ALL TASKS ALL TASKS ACTIVE TASKS TASKS IN WRAP …" at bounding box center [59, 55] width 91 height 82
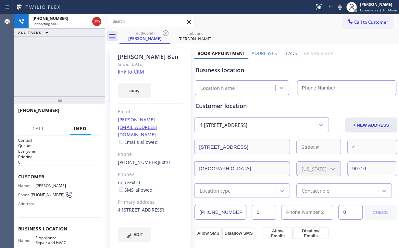
type input "[PHONE_NUMBER]"
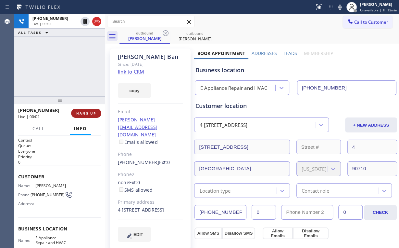
click at [85, 116] on button "HANG UP" at bounding box center [86, 112] width 30 height 9
click at [86, 114] on span "HANG UP" at bounding box center [86, 113] width 20 height 5
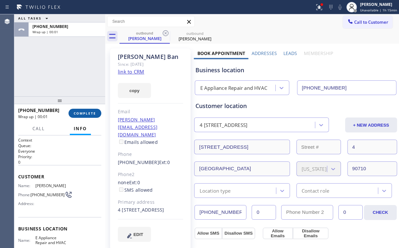
click at [91, 112] on span "COMPLETE" at bounding box center [85, 113] width 22 height 5
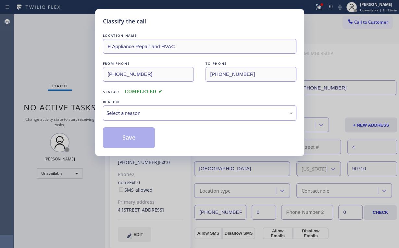
click at [135, 114] on div "Select a reason" at bounding box center [200, 112] width 186 height 7
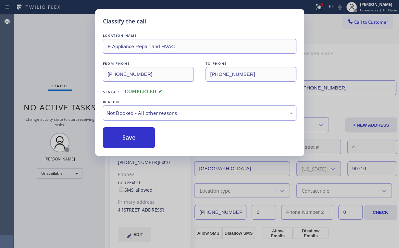
drag, startPoint x: 133, startPoint y: 136, endPoint x: 106, endPoint y: 86, distance: 57.6
click at [134, 136] on button "Save" at bounding box center [129, 137] width 52 height 21
click at [71, 34] on div "Classify the call LOCATION NAME E Appliance Repair and HVAC FROM PHONE [PHONE_N…" at bounding box center [199, 124] width 399 height 248
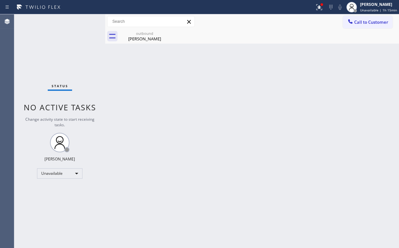
drag, startPoint x: 319, startPoint y: 8, endPoint x: 317, endPoint y: 47, distance: 39.0
click at [320, 9] on icon at bounding box center [319, 7] width 8 height 8
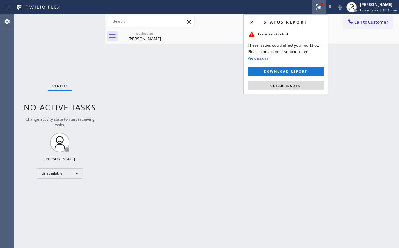
drag, startPoint x: 305, startPoint y: 86, endPoint x: 310, endPoint y: 86, distance: 4.9
click at [305, 86] on button "Clear issues" at bounding box center [286, 85] width 76 height 9
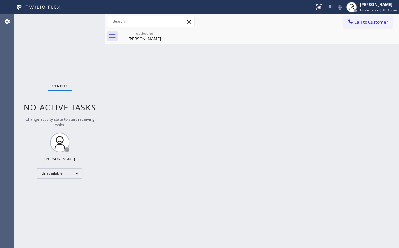
drag, startPoint x: 342, startPoint y: 73, endPoint x: 347, endPoint y: 60, distance: 14.0
click at [343, 71] on div "Back to Dashboard Change Sender ID Customers Technicians Select a contact Outbo…" at bounding box center [252, 130] width 294 height 233
click at [355, 26] on button "Call to Customer" at bounding box center [368, 22] width 50 height 12
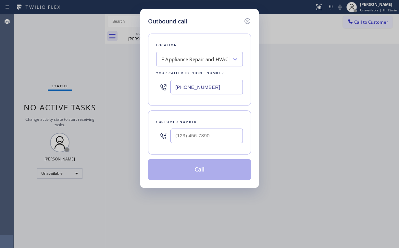
drag, startPoint x: 209, startPoint y: 88, endPoint x: 88, endPoint y: 72, distance: 121.8
click at [157, 83] on div "[PHONE_NUMBER]" at bounding box center [199, 86] width 87 height 21
paste input "213) 296-1029"
type input "[PHONE_NUMBER]"
click at [224, 128] on div at bounding box center [207, 135] width 72 height 21
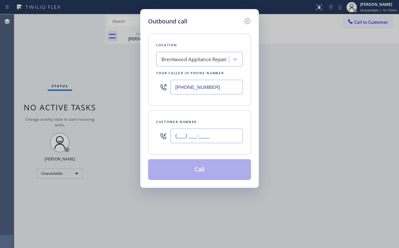
click at [201, 137] on input "(___) ___-____" at bounding box center [207, 135] width 72 height 15
paste input "213) 261-3079"
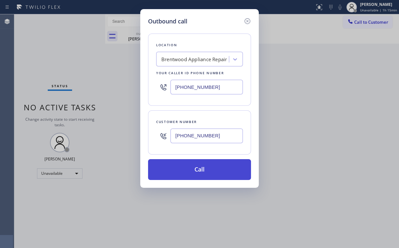
type input "[PHONE_NUMBER]"
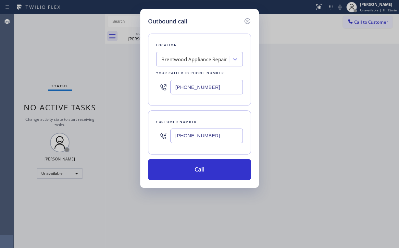
drag, startPoint x: 182, startPoint y: 165, endPoint x: 178, endPoint y: 191, distance: 26.6
click at [182, 167] on button "Call" at bounding box center [199, 169] width 103 height 21
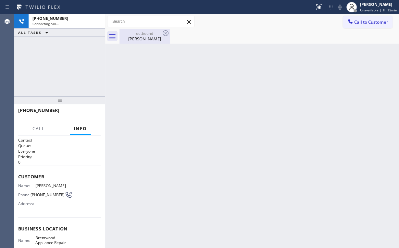
click at [52, 59] on div "[PHONE_NUMBER] Connecting call… ALL TASKS ALL TASKS ACTIVE TASKS TASKS IN WRAP …" at bounding box center [59, 55] width 91 height 82
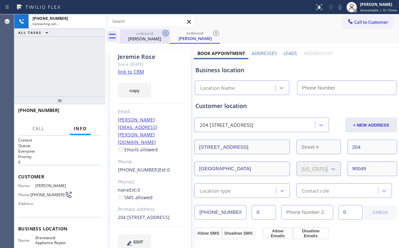
click at [154, 33] on div "outbound" at bounding box center [144, 33] width 49 height 5
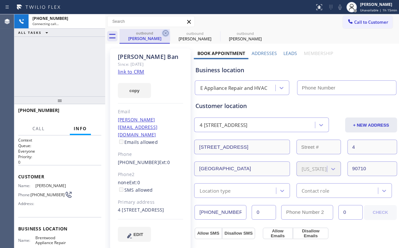
type input "[PHONE_NUMBER]"
click at [164, 31] on icon at bounding box center [166, 33] width 6 height 6
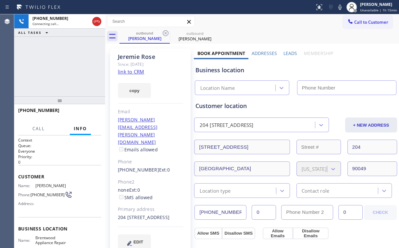
click at [68, 60] on div "[PHONE_NUMBER] Connecting call… ALL TASKS ALL TASKS ACTIVE TASKS TASKS IN WRAP …" at bounding box center [59, 55] width 91 height 82
type input "[PHONE_NUMBER]"
click at [56, 60] on div "[PHONE_NUMBER] Connecting call… ALL TASKS ALL TASKS ACTIVE TASKS TASKS IN WRAP …" at bounding box center [59, 55] width 91 height 82
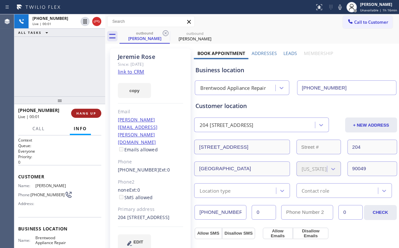
click at [94, 112] on span "HANG UP" at bounding box center [86, 113] width 20 height 5
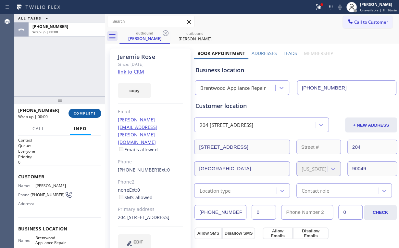
click at [91, 113] on span "COMPLETE" at bounding box center [85, 113] width 22 height 5
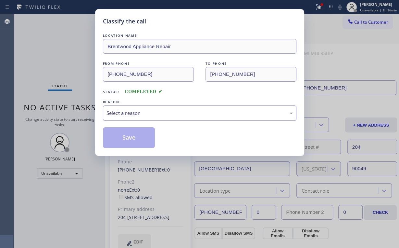
click at [130, 114] on div "Select a reason" at bounding box center [200, 112] width 186 height 7
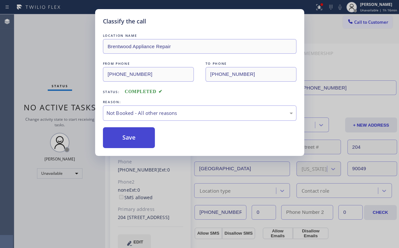
drag, startPoint x: 132, startPoint y: 137, endPoint x: 54, endPoint y: 47, distance: 119.5
click at [133, 137] on button "Save" at bounding box center [129, 137] width 52 height 21
click at [51, 45] on div "Classify the call LOCATION NAME Brentwood Appliance Repair FROM PHONE [PHONE_NU…" at bounding box center [199, 124] width 399 height 248
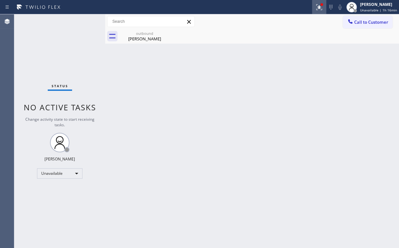
click at [320, 6] on g at bounding box center [319, 7] width 6 height 6
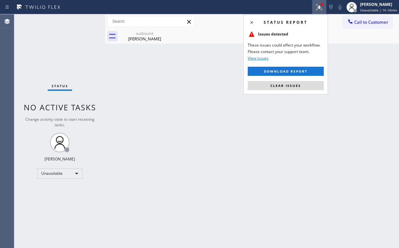
drag, startPoint x: 297, startPoint y: 84, endPoint x: 359, endPoint y: 59, distance: 67.4
click at [297, 85] on span "Clear issues" at bounding box center [286, 85] width 31 height 5
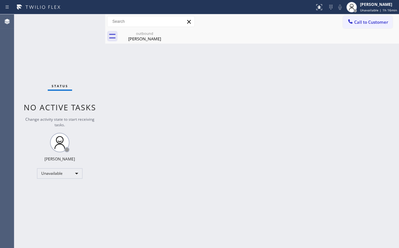
drag, startPoint x: 359, startPoint y: 59, endPoint x: 362, endPoint y: 29, distance: 30.4
click at [360, 57] on div "Back to Dashboard Change Sender ID Customers Technicians Select a contact Outbo…" at bounding box center [252, 130] width 294 height 233
click at [362, 23] on span "Call to Customer" at bounding box center [371, 22] width 34 height 6
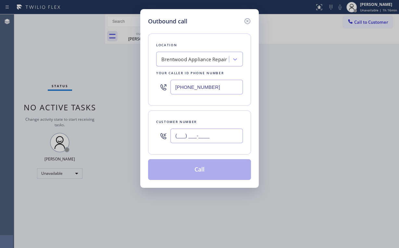
click at [217, 131] on input "(___) ___-____" at bounding box center [207, 135] width 72 height 15
paste input "213) 261-3079"
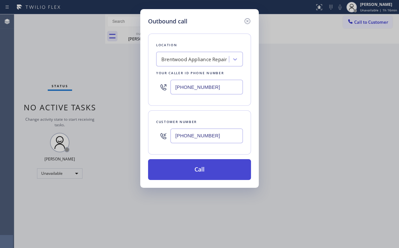
type input "[PHONE_NUMBER]"
click at [189, 168] on button "Call" at bounding box center [199, 169] width 103 height 21
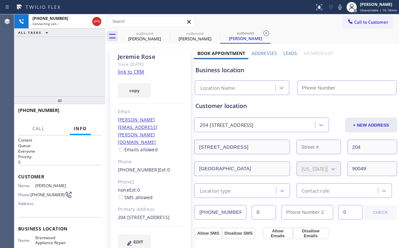
type input "[PHONE_NUMBER]"
drag, startPoint x: 79, startPoint y: 41, endPoint x: 101, endPoint y: 40, distance: 22.1
click at [79, 41] on div "[PHONE_NUMBER] Connecting call… ALL TASKS ALL TASKS ACTIVE TASKS TASKS IN WRAP …" at bounding box center [59, 55] width 91 height 82
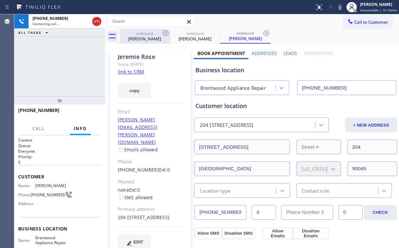
click at [139, 36] on div "[PERSON_NAME]" at bounding box center [144, 39] width 49 height 6
click at [168, 33] on icon at bounding box center [166, 33] width 8 height 8
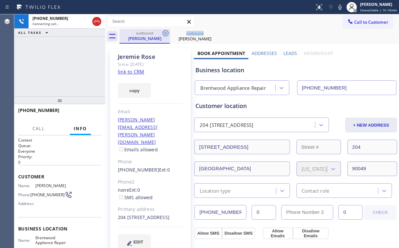
click at [168, 33] on icon at bounding box center [166, 33] width 8 height 8
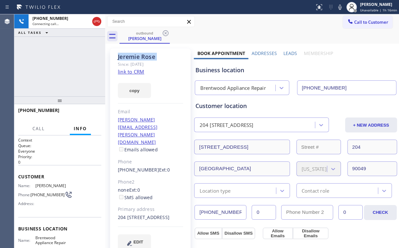
click at [168, 33] on icon at bounding box center [166, 33] width 8 height 8
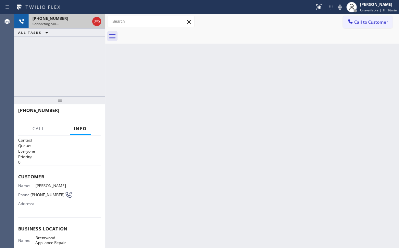
click at [91, 21] on div at bounding box center [97, 21] width 12 height 14
click at [86, 22] on div "Connecting call…" at bounding box center [60, 23] width 57 height 5
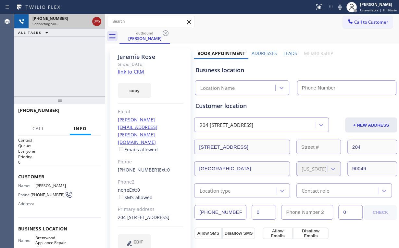
click at [96, 21] on icon at bounding box center [97, 22] width 8 height 8
type input "[PHONE_NUMBER]"
drag, startPoint x: 151, startPoint y: 39, endPoint x: 166, endPoint y: 37, distance: 15.4
click at [155, 40] on div "[PERSON_NAME]" at bounding box center [144, 38] width 49 height 6
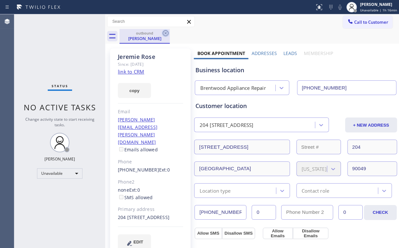
click at [166, 33] on icon at bounding box center [166, 33] width 8 height 8
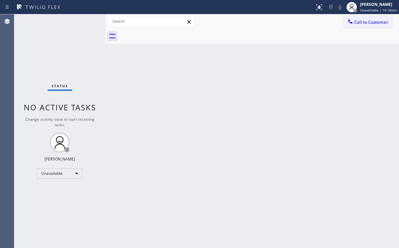
click at [344, 44] on div "Back to Dashboard Change Sender ID Customers Technicians Select a contact Outbo…" at bounding box center [252, 130] width 294 height 233
click at [376, 25] on span "Call to Customer" at bounding box center [371, 22] width 34 height 6
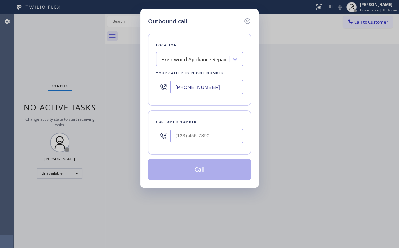
drag, startPoint x: 216, startPoint y: 86, endPoint x: 114, endPoint y: 92, distance: 101.5
click at [126, 92] on div "Outbound call Location [GEOGRAPHIC_DATA] Appliance Repair Your caller id phone …" at bounding box center [199, 124] width 399 height 248
paste input "310) 742-9854"
type input "[PHONE_NUMBER]"
click at [187, 141] on input "(___) ___-____" at bounding box center [207, 135] width 72 height 15
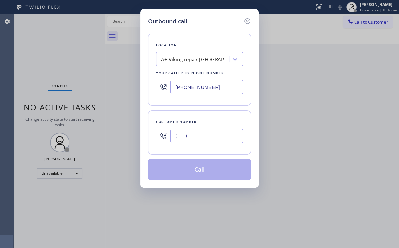
paste input "562) 724-6736"
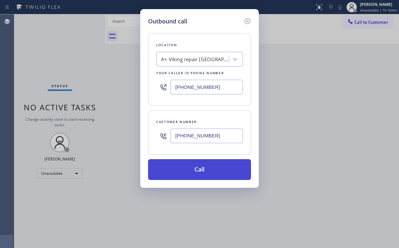
type input "[PHONE_NUMBER]"
click at [199, 166] on button "Call" at bounding box center [199, 169] width 103 height 21
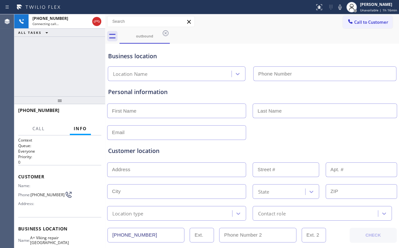
type input "[PHONE_NUMBER]"
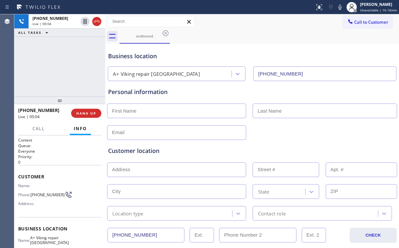
click at [317, 45] on div "Business location A+ Viking repair [GEOGRAPHIC_DATA] [PHONE_NUMBER]" at bounding box center [252, 63] width 291 height 36
click at [86, 113] on span "HANG UP" at bounding box center [86, 113] width 20 height 5
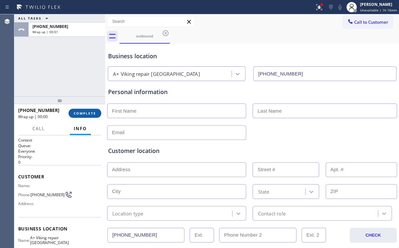
click at [92, 113] on span "COMPLETE" at bounding box center [85, 113] width 22 height 5
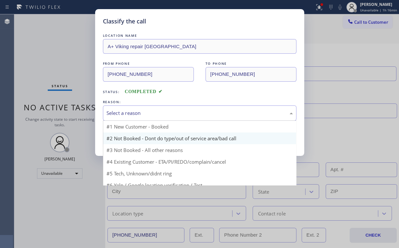
drag, startPoint x: 148, startPoint y: 110, endPoint x: 135, endPoint y: 137, distance: 29.8
click at [148, 110] on div "Select a reason" at bounding box center [200, 112] width 186 height 7
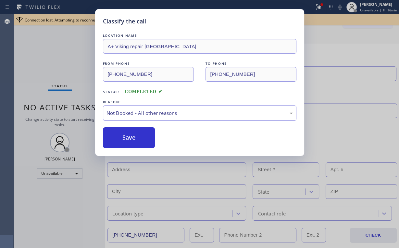
click at [135, 138] on button "Save" at bounding box center [129, 137] width 52 height 21
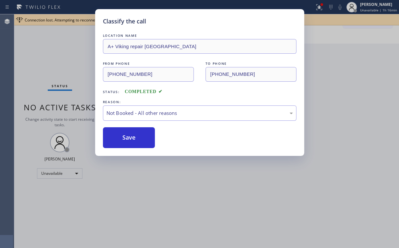
click at [32, 74] on div "Classify the call LOCATION NAME A+ Viking repair Torrance FROM PHONE [PHONE_NUM…" at bounding box center [199, 124] width 399 height 248
drag, startPoint x: 357, startPoint y: 48, endPoint x: 362, endPoint y: 16, distance: 32.5
click at [359, 48] on div "Classify the call LOCATION NAME A+ Viking repair Torrance FROM PHONE [PHONE_NUM…" at bounding box center [199, 124] width 399 height 248
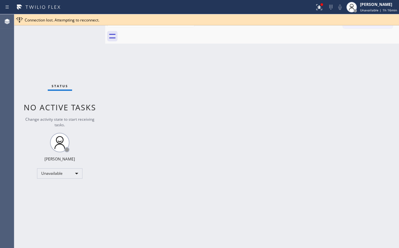
drag, startPoint x: 323, startPoint y: 4, endPoint x: 304, endPoint y: 57, distance: 56.5
click at [323, 4] on div at bounding box center [322, 4] width 3 height 3
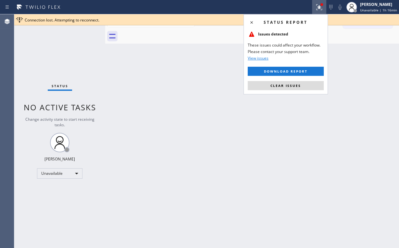
drag, startPoint x: 301, startPoint y: 83, endPoint x: 312, endPoint y: 82, distance: 11.9
click at [301, 84] on button "Clear issues" at bounding box center [286, 85] width 76 height 9
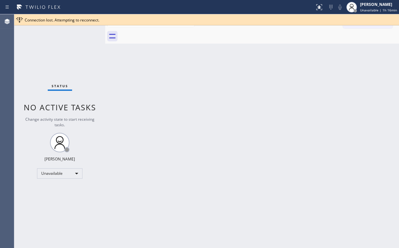
click at [374, 63] on div "Back to Dashboard Change Sender ID Customers Technicians Select a contact Outbo…" at bounding box center [252, 130] width 294 height 233
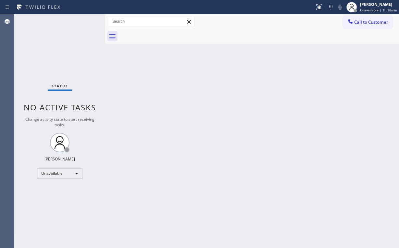
click at [363, 22] on span "Call to Customer" at bounding box center [371, 22] width 34 height 6
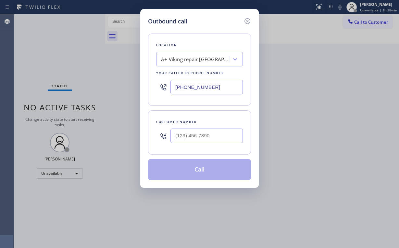
drag, startPoint x: 207, startPoint y: 84, endPoint x: 225, endPoint y: 86, distance: 18.2
click at [206, 85] on input "[PHONE_NUMBER]" at bounding box center [207, 87] width 72 height 15
click at [121, 86] on div "Outbound call Location A+ Viking repair Torrance Your caller id phone number [P…" at bounding box center [199, 124] width 399 height 248
paste input "714) 855-42"
type input "[PHONE_NUMBER]"
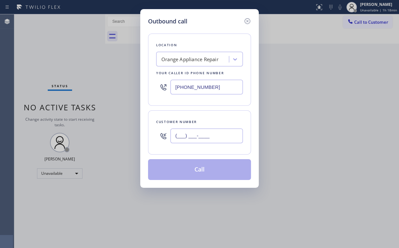
click at [211, 141] on input "(___) ___-____" at bounding box center [207, 135] width 72 height 15
paste input "714) 283-2814"
type input "[PHONE_NUMBER]"
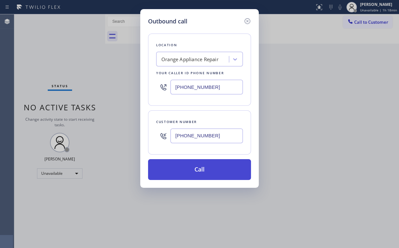
click at [195, 172] on button "Call" at bounding box center [199, 169] width 103 height 21
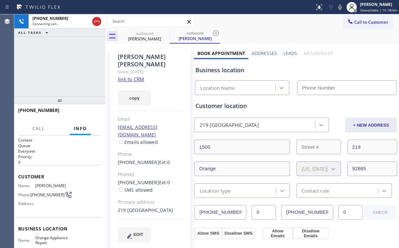
type input "[PHONE_NUMBER]"
click at [66, 57] on div "[PHONE_NUMBER] Connecting call… ALL TASKS ALL TASKS ACTIVE TASKS TASKS IN WRAP …" at bounding box center [59, 55] width 91 height 82
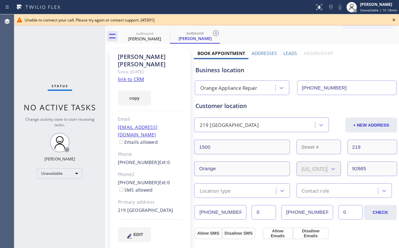
click at [87, 57] on div "Status No active tasks Change activity state to start receiving tasks. [PERSON_…" at bounding box center [59, 130] width 91 height 233
click at [392, 19] on icon at bounding box center [394, 20] width 8 height 8
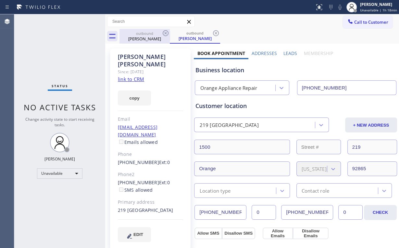
drag, startPoint x: 154, startPoint y: 38, endPoint x: 159, endPoint y: 35, distance: 6.5
click at [154, 38] on div "[PERSON_NAME]" at bounding box center [144, 39] width 49 height 6
click at [164, 32] on icon at bounding box center [166, 33] width 8 height 8
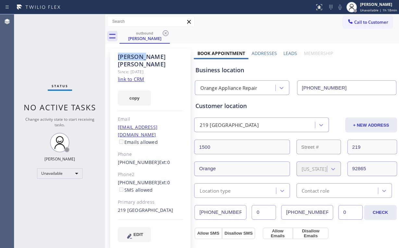
click at [164, 32] on icon at bounding box center [166, 33] width 8 height 8
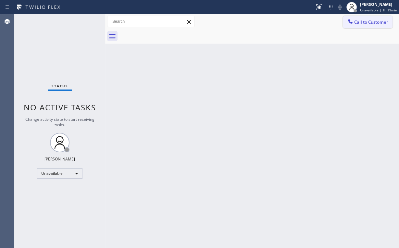
click at [360, 26] on button "Call to Customer" at bounding box center [368, 22] width 50 height 12
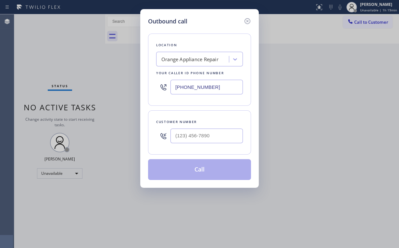
drag, startPoint x: 216, startPoint y: 91, endPoint x: 45, endPoint y: 74, distance: 171.0
click at [160, 86] on div "[PHONE_NUMBER]" at bounding box center [199, 86] width 87 height 21
paste input "206) 801-5267"
type input "[PHONE_NUMBER]"
click at [210, 129] on input "(___) ___-____" at bounding box center [207, 135] width 72 height 15
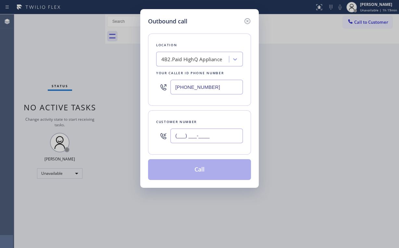
paste input "206) 940-6618"
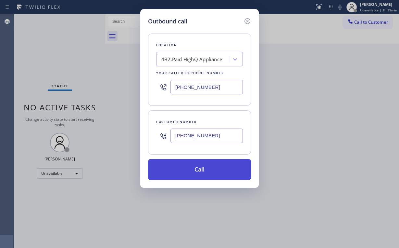
type input "[PHONE_NUMBER]"
drag, startPoint x: 184, startPoint y: 160, endPoint x: 185, endPoint y: 169, distance: 8.8
click at [185, 162] on button "Call" at bounding box center [199, 169] width 103 height 21
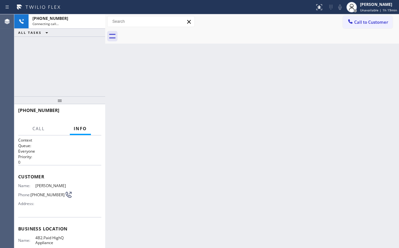
drag, startPoint x: 68, startPoint y: 53, endPoint x: 76, endPoint y: 54, distance: 8.5
click at [68, 53] on div "[PHONE_NUMBER] Connecting call… ALL TASKS ALL TASKS ACTIVE TASKS TASKS IN WRAP …" at bounding box center [59, 55] width 91 height 82
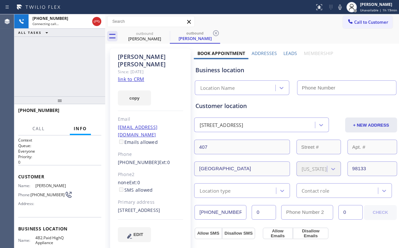
type input "[PHONE_NUMBER]"
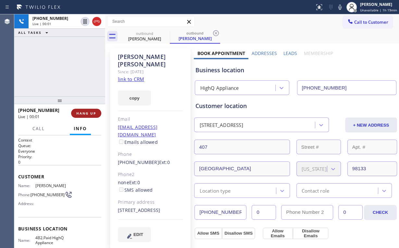
click at [84, 114] on span "HANG UP" at bounding box center [86, 113] width 20 height 5
click at [85, 112] on span "HANG UP" at bounding box center [86, 113] width 20 height 5
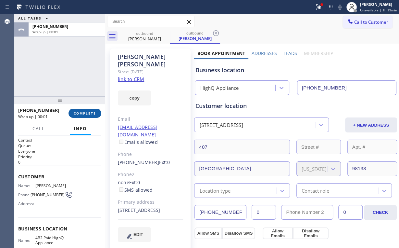
click at [81, 111] on span "COMPLETE" at bounding box center [85, 113] width 22 height 5
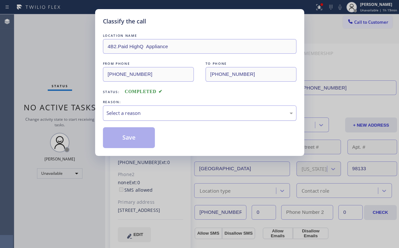
click at [124, 113] on div "Select a reason" at bounding box center [200, 112] width 186 height 7
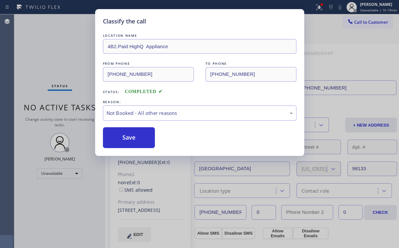
drag, startPoint x: 124, startPoint y: 139, endPoint x: 65, endPoint y: 58, distance: 100.3
click at [125, 138] on button "Save" at bounding box center [129, 137] width 52 height 21
click at [64, 56] on div "Classify the call LOCATION NAME 4B2.Paid HighQ Appliance FROM PHONE [PHONE_NUMB…" at bounding box center [199, 124] width 399 height 248
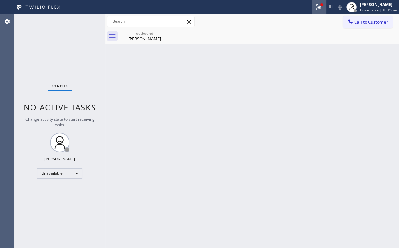
click at [321, 9] on icon at bounding box center [319, 7] width 8 height 8
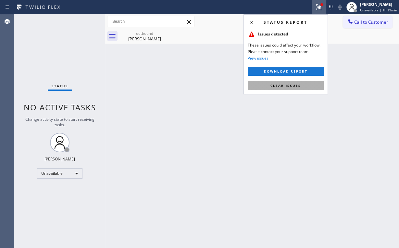
drag, startPoint x: 278, startPoint y: 86, endPoint x: 287, endPoint y: 86, distance: 8.8
click at [279, 86] on span "Clear issues" at bounding box center [286, 85] width 31 height 5
drag, startPoint x: 330, startPoint y: 65, endPoint x: 334, endPoint y: 59, distance: 7.5
click at [331, 63] on div "Back to Dashboard Change Sender ID Customers Technicians Select a contact Outbo…" at bounding box center [252, 130] width 294 height 233
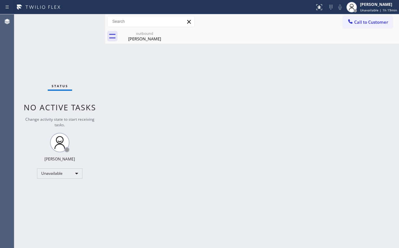
drag, startPoint x: 359, startPoint y: 20, endPoint x: 226, endPoint y: 91, distance: 150.8
click at [359, 20] on span "Call to Customer" at bounding box center [371, 22] width 34 height 6
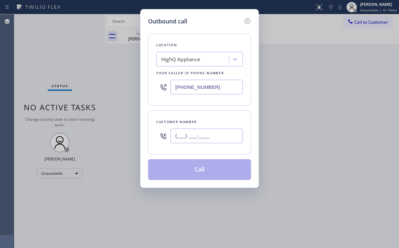
click at [213, 133] on input "(___) ___-____" at bounding box center [207, 135] width 72 height 15
paste input "206) 940-6618"
type input "[PHONE_NUMBER]"
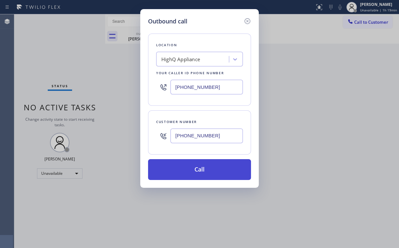
click at [212, 165] on button "Call" at bounding box center [199, 169] width 103 height 21
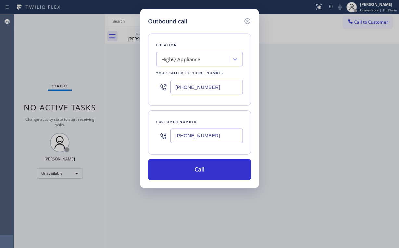
click at [81, 41] on div "Outbound call Location HighQ Appliance Your caller id phone number [PHONE_NUMBE…" at bounding box center [199, 124] width 399 height 248
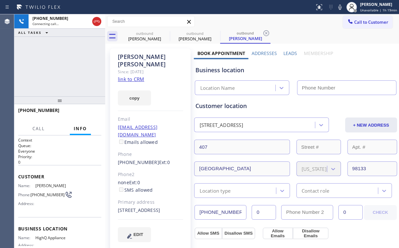
type input "[PHONE_NUMBER]"
click at [50, 64] on div "[PHONE_NUMBER] Connecting call… ALL TASKS ALL TASKS ACTIVE TASKS TASKS IN WRAP …" at bounding box center [59, 55] width 91 height 82
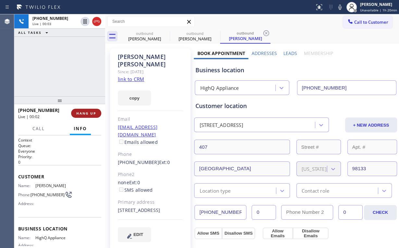
click at [85, 113] on span "HANG UP" at bounding box center [86, 113] width 20 height 5
click at [87, 113] on span "HANG UP" at bounding box center [86, 113] width 20 height 5
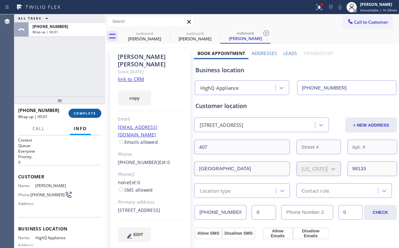
click at [87, 111] on span "COMPLETE" at bounding box center [85, 113] width 22 height 5
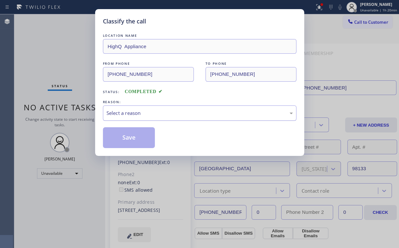
click at [141, 114] on div "Select a reason" at bounding box center [200, 112] width 186 height 7
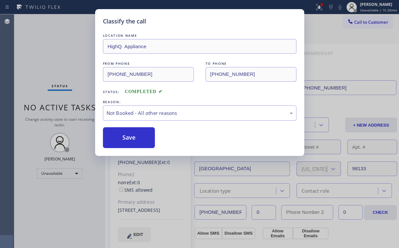
drag, startPoint x: 140, startPoint y: 139, endPoint x: 95, endPoint y: 96, distance: 61.8
click at [140, 139] on button "Save" at bounding box center [129, 137] width 52 height 21
click at [52, 48] on div "Classify the call LOCATION NAME HighQ Appliance FROM PHONE [PHONE_NUMBER] TO PH…" at bounding box center [199, 124] width 399 height 248
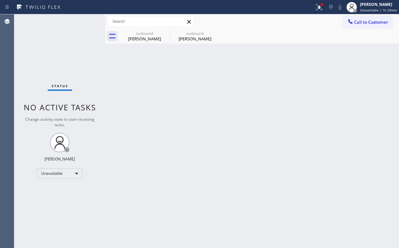
click at [363, 25] on button "Call to Customer" at bounding box center [368, 22] width 50 height 12
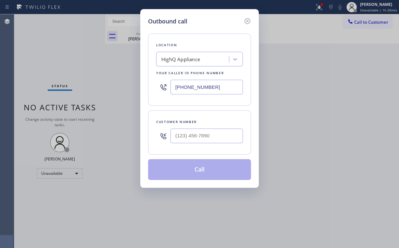
drag, startPoint x: 216, startPoint y: 88, endPoint x: 127, endPoint y: 73, distance: 90.2
click at [165, 82] on div "[PHONE_NUMBER]" at bounding box center [199, 86] width 87 height 21
paste input "917) 983-5181"
type input "[PHONE_NUMBER]"
click at [207, 135] on input "(___) ___-____" at bounding box center [207, 135] width 72 height 15
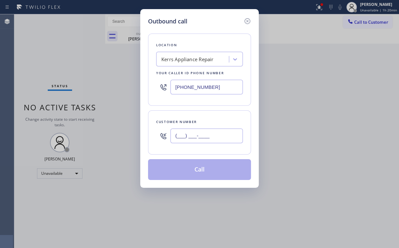
paste input "612) 483-5720"
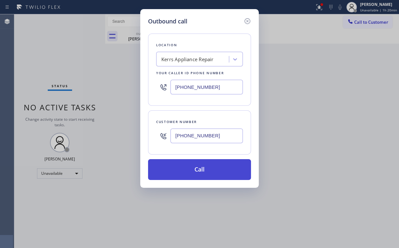
type input "[PHONE_NUMBER]"
click at [195, 172] on button "Call" at bounding box center [199, 169] width 103 height 21
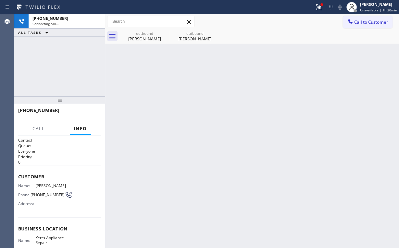
click at [73, 59] on div "[PHONE_NUMBER] Connecting call… ALL TASKS ALL TASKS ACTIVE TASKS TASKS IN WRAP …" at bounding box center [59, 55] width 91 height 82
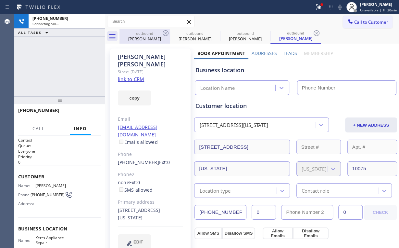
click at [152, 34] on div "outbound" at bounding box center [144, 33] width 49 height 5
type input "[PHONE_NUMBER]"
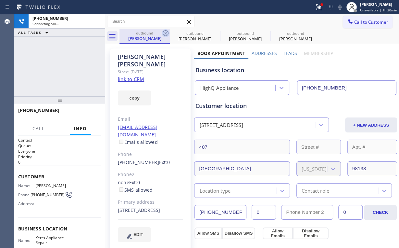
click at [166, 32] on icon at bounding box center [166, 33] width 8 height 8
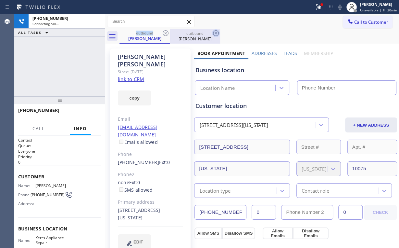
type input "[PHONE_NUMBER]"
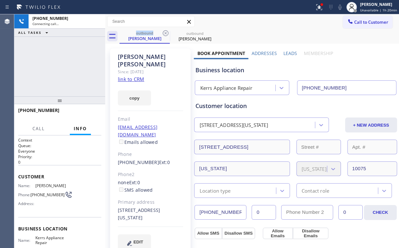
drag, startPoint x: 322, startPoint y: 8, endPoint x: 311, endPoint y: 48, distance: 41.6
click at [322, 8] on icon at bounding box center [319, 7] width 8 height 8
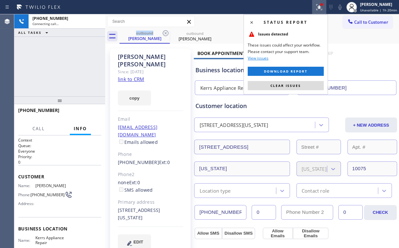
drag, startPoint x: 286, startPoint y: 83, endPoint x: 339, endPoint y: 76, distance: 53.1
click at [286, 83] on span "Clear issues" at bounding box center [286, 85] width 31 height 5
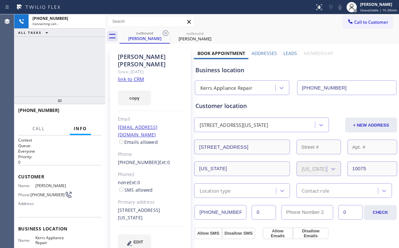
drag, startPoint x: 344, startPoint y: 65, endPoint x: 337, endPoint y: 57, distance: 10.4
click at [344, 65] on div "Business location Kerrs Appliance Repair [PHONE_NUMBER]" at bounding box center [295, 77] width 203 height 36
click at [83, 114] on span "HANG UP" at bounding box center [86, 113] width 20 height 5
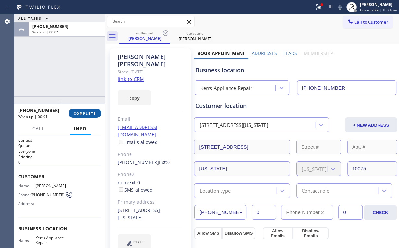
click at [90, 113] on span "COMPLETE" at bounding box center [85, 113] width 22 height 5
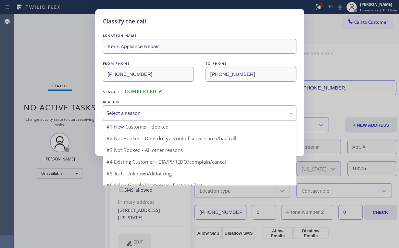
click at [124, 113] on div "Select a reason" at bounding box center [200, 112] width 186 height 7
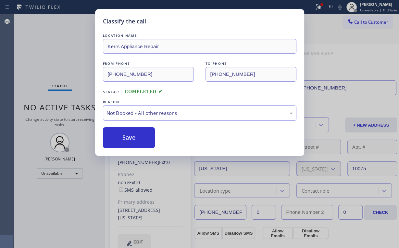
drag, startPoint x: 121, startPoint y: 135, endPoint x: 41, endPoint y: 41, distance: 123.5
click at [121, 135] on button "Save" at bounding box center [129, 137] width 52 height 21
click at [40, 38] on div "Classify the call LOCATION NAME [PERSON_NAME] Appliance Repair FROM PHONE [PHON…" at bounding box center [199, 124] width 399 height 248
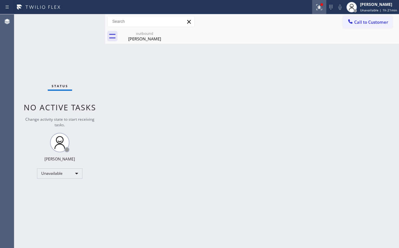
drag, startPoint x: 320, startPoint y: 6, endPoint x: 286, endPoint y: 82, distance: 82.7
click at [320, 7] on icon at bounding box center [319, 7] width 8 height 8
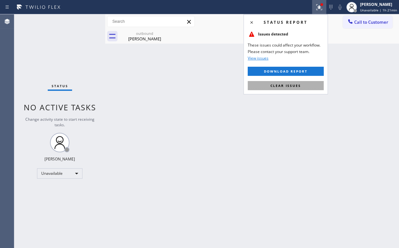
click at [283, 89] on button "Clear issues" at bounding box center [286, 85] width 76 height 9
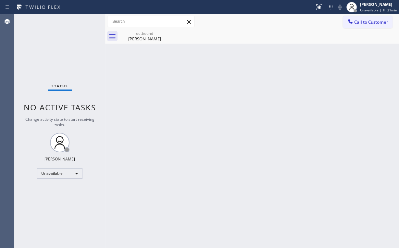
drag, startPoint x: 377, startPoint y: 60, endPoint x: 373, endPoint y: 52, distance: 8.6
click at [376, 57] on div "Back to Dashboard Change Sender ID Customers Technicians Select a contact Outbo…" at bounding box center [252, 130] width 294 height 233
click at [368, 22] on span "Call to Customer" at bounding box center [371, 22] width 34 height 6
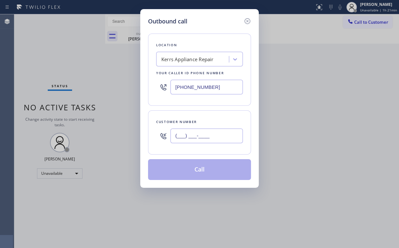
click at [204, 134] on input "(___) ___-____" at bounding box center [207, 135] width 72 height 15
paste input "612) 483-5720"
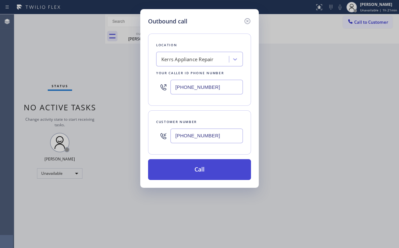
type input "[PHONE_NUMBER]"
click at [198, 163] on button "Call" at bounding box center [199, 169] width 103 height 21
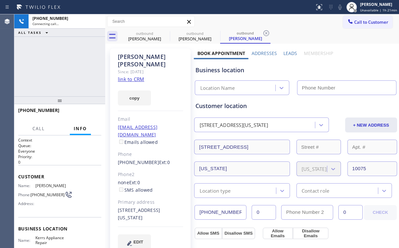
click at [36, 58] on div "[PHONE_NUMBER] Connecting call… ALL TASKS ALL TASKS ACTIVE TASKS TASKS IN WRAP …" at bounding box center [59, 55] width 91 height 82
click at [150, 36] on div "[PERSON_NAME]" at bounding box center [144, 39] width 49 height 6
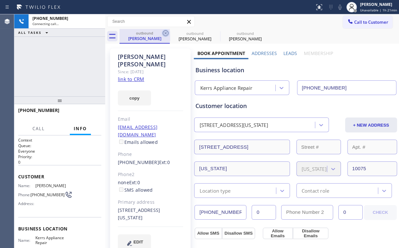
click at [165, 32] on icon at bounding box center [166, 33] width 8 height 8
drag, startPoint x: 77, startPoint y: 47, endPoint x: 72, endPoint y: 3, distance: 43.8
click at [77, 46] on div "[PHONE_NUMBER] Connecting call… ALL TASKS ALL TASKS ACTIVE TASKS TASKS IN WRAP …" at bounding box center [59, 55] width 91 height 82
type input "[PHONE_NUMBER]"
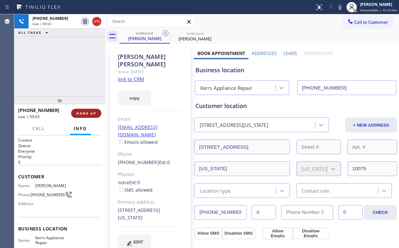
click at [86, 113] on span "HANG UP" at bounding box center [86, 113] width 20 height 5
click at [87, 113] on span "HANG UP" at bounding box center [86, 113] width 20 height 5
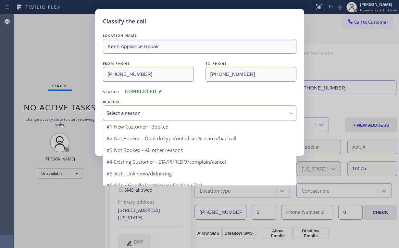
drag, startPoint x: 120, startPoint y: 113, endPoint x: 121, endPoint y: 136, distance: 23.4
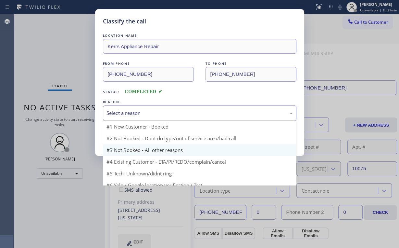
click at [120, 113] on div "Select a reason" at bounding box center [200, 112] width 186 height 7
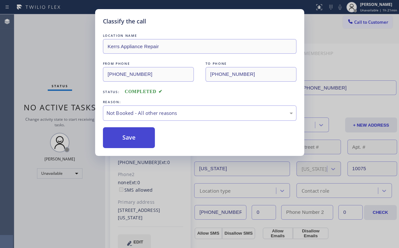
click at [122, 136] on button "Save" at bounding box center [129, 137] width 52 height 21
drag, startPoint x: 39, startPoint y: 45, endPoint x: 39, endPoint y: 39, distance: 6.2
click at [39, 43] on div "Classify the call LOCATION NAME [PERSON_NAME] Appliance Repair FROM PHONE [PHON…" at bounding box center [199, 124] width 399 height 248
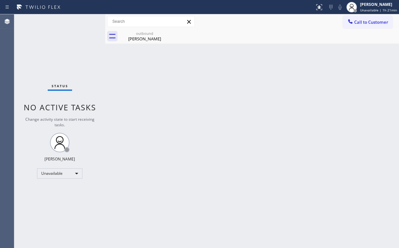
click at [367, 18] on button "Call to Customer" at bounding box center [368, 22] width 50 height 12
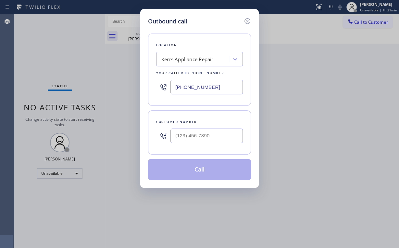
drag, startPoint x: 217, startPoint y: 85, endPoint x: 83, endPoint y: 81, distance: 133.9
click at [143, 83] on div "Outbound call Location Kerrs Appliance Repair Your caller id phone number [PHON…" at bounding box center [199, 98] width 119 height 178
paste input "818) 812-5435"
type input "[PHONE_NUMBER]"
click at [226, 135] on input "(___) ___-____" at bounding box center [207, 135] width 72 height 15
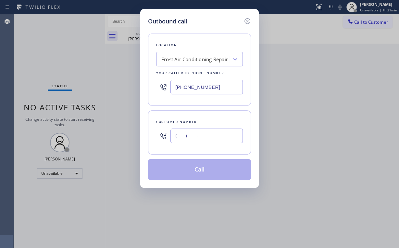
paste input "818) 383-1085"
type input "[PHONE_NUMBER]"
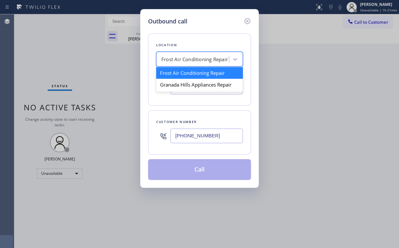
click at [212, 58] on div "Frost Air Conditioning Repair" at bounding box center [194, 59] width 67 height 7
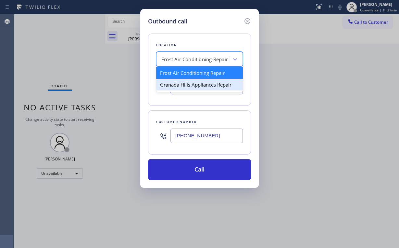
click at [184, 83] on div "Granada Hills Appliances Repair" at bounding box center [199, 85] width 87 height 12
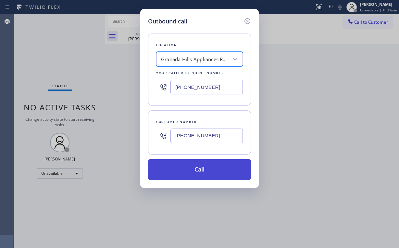
click at [208, 169] on button "Call" at bounding box center [199, 169] width 103 height 21
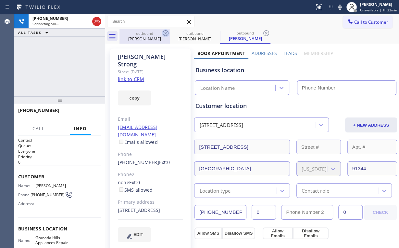
drag, startPoint x: 148, startPoint y: 32, endPoint x: 165, endPoint y: 34, distance: 16.8
click at [148, 32] on div "outbound" at bounding box center [144, 33] width 49 height 5
type input "[PHONE_NUMBER]"
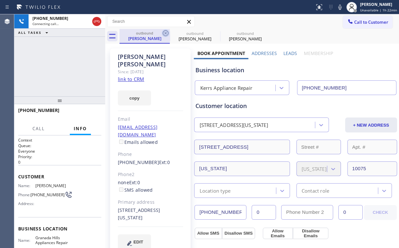
click at [166, 34] on icon at bounding box center [166, 33] width 8 height 8
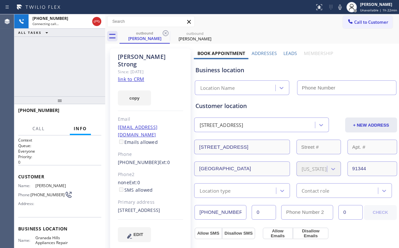
click at [83, 61] on div "[PHONE_NUMBER] Connecting call… ALL TASKS ALL TASKS ACTIVE TASKS TASKS IN WRAP …" at bounding box center [59, 55] width 91 height 82
type input "[PHONE_NUMBER]"
click at [50, 59] on div "[PHONE_NUMBER] Connecting call… ALL TASKS ALL TASKS ACTIVE TASKS TASKS IN WRAP …" at bounding box center [59, 55] width 91 height 82
click at [36, 85] on div "[PHONE_NUMBER] Connecting call… ALL TASKS ALL TASKS ACTIVE TASKS TASKS IN WRAP …" at bounding box center [59, 55] width 91 height 82
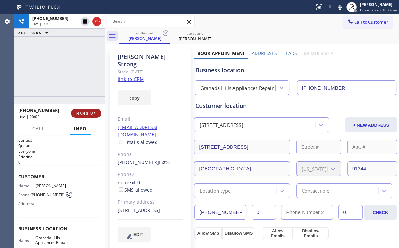
click at [88, 114] on span "HANG UP" at bounding box center [86, 113] width 20 height 5
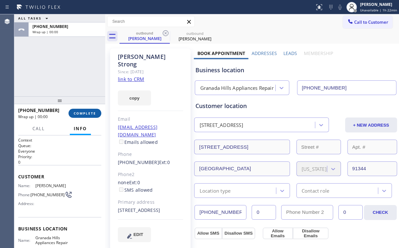
click at [88, 114] on span "COMPLETE" at bounding box center [85, 113] width 22 height 5
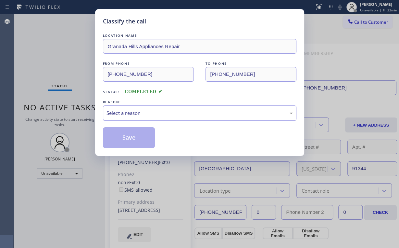
drag, startPoint x: 120, startPoint y: 110, endPoint x: 126, endPoint y: 119, distance: 10.4
click at [120, 111] on div "Select a reason" at bounding box center [200, 112] width 186 height 7
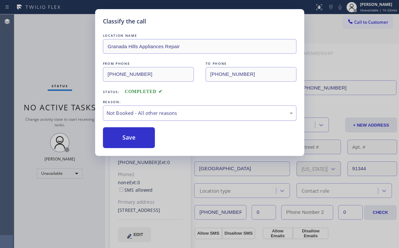
drag, startPoint x: 131, startPoint y: 138, endPoint x: 117, endPoint y: 116, distance: 26.6
click at [132, 138] on button "Save" at bounding box center [129, 137] width 52 height 21
click at [66, 56] on div "Classify the call LOCATION NAME Granada Hills Appliances Repair FROM PHONE [PHO…" at bounding box center [199, 124] width 399 height 248
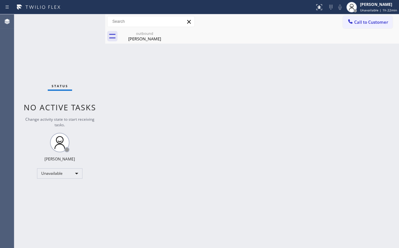
click at [341, 31] on div "outbound [PERSON_NAME]" at bounding box center [260, 36] width 280 height 15
drag, startPoint x: 349, startPoint y: 29, endPoint x: 322, endPoint y: 56, distance: 39.3
click at [349, 30] on div "outbound [PERSON_NAME]" at bounding box center [260, 36] width 280 height 15
drag, startPoint x: 364, startPoint y: 17, endPoint x: 247, endPoint y: 95, distance: 140.9
click at [364, 18] on button "Call to Customer" at bounding box center [368, 22] width 50 height 12
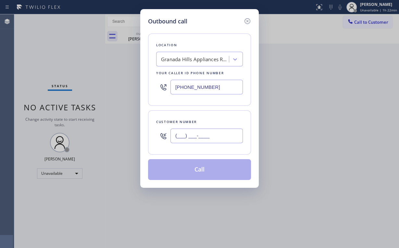
click at [210, 132] on input "(___) ___-____" at bounding box center [207, 135] width 72 height 15
paste input "818) 383-1085"
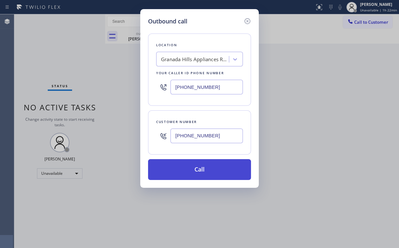
type input "[PHONE_NUMBER]"
click at [186, 168] on button "Call" at bounding box center [199, 169] width 103 height 21
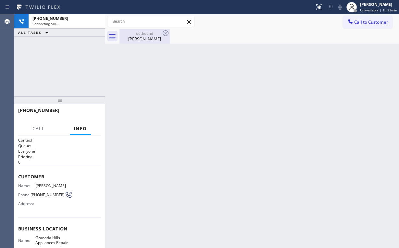
click at [57, 60] on div "[PHONE_NUMBER] Connecting call… ALL TASKS ALL TASKS ACTIVE TASKS TASKS IN WRAP …" at bounding box center [59, 55] width 91 height 82
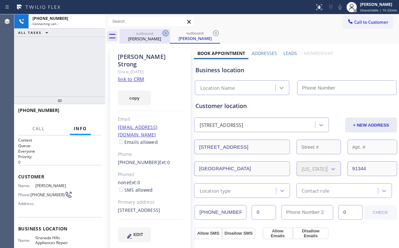
click at [149, 38] on div "[PERSON_NAME]" at bounding box center [144, 39] width 49 height 6
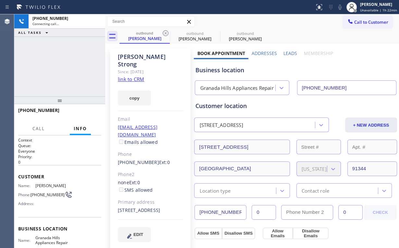
click at [164, 34] on icon at bounding box center [166, 33] width 8 height 8
drag, startPoint x: 19, startPoint y: 60, endPoint x: 19, endPoint y: 57, distance: 3.3
click at [19, 60] on div "[PHONE_NUMBER] Connecting call… ALL TASKS ALL TASKS ACTIVE TASKS TASKS IN WRAP …" at bounding box center [59, 55] width 91 height 82
type input "[PHONE_NUMBER]"
click at [63, 56] on div "[PHONE_NUMBER] Connecting call… ALL TASKS ALL TASKS ACTIVE TASKS TASKS IN WRAP …" at bounding box center [59, 55] width 91 height 82
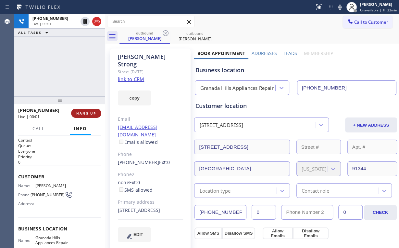
click at [84, 112] on span "HANG UP" at bounding box center [86, 113] width 20 height 5
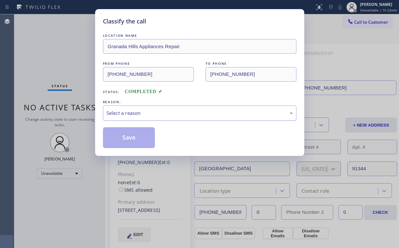
click at [114, 112] on div "Select a reason" at bounding box center [200, 112] width 186 height 7
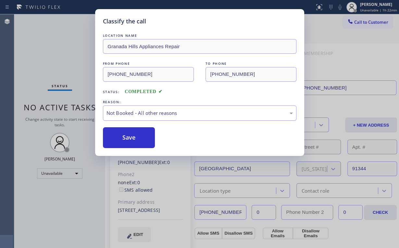
click at [120, 133] on button "Save" at bounding box center [129, 137] width 52 height 21
drag, startPoint x: 57, startPoint y: 48, endPoint x: 64, endPoint y: 22, distance: 26.5
click at [57, 48] on div "Classify the call LOCATION NAME Granada Hills Appliances Repair FROM PHONE [PHO…" at bounding box center [199, 124] width 399 height 248
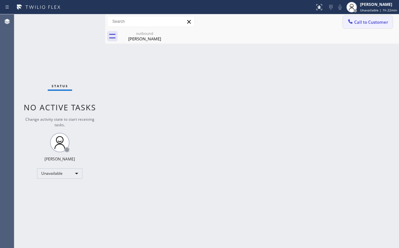
drag, startPoint x: 356, startPoint y: 22, endPoint x: 238, endPoint y: 92, distance: 137.2
click at [356, 22] on span "Call to Customer" at bounding box center [371, 22] width 34 height 6
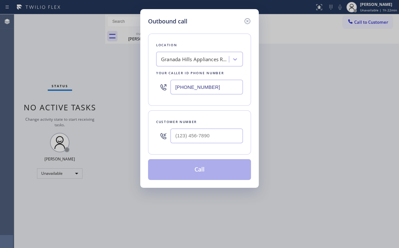
drag, startPoint x: 222, startPoint y: 84, endPoint x: 64, endPoint y: 63, distance: 159.3
click at [117, 81] on div "Outbound call Location [GEOGRAPHIC_DATA] Appliances Repair Your caller id phone…" at bounding box center [199, 124] width 399 height 248
paste input "926-4987"
type input "[PHONE_NUMBER]"
click at [219, 133] on input "(___) ___-____" at bounding box center [207, 135] width 72 height 15
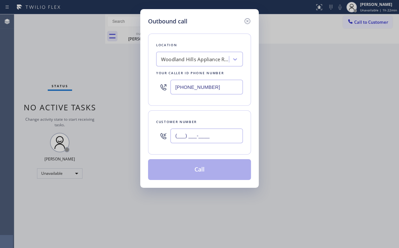
paste input "818) 414-3871"
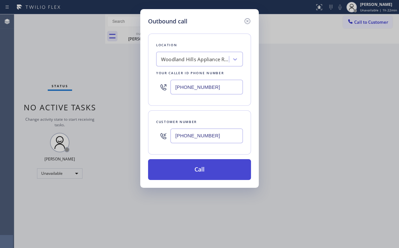
type input "[PHONE_NUMBER]"
click at [208, 165] on button "Call" at bounding box center [199, 169] width 103 height 21
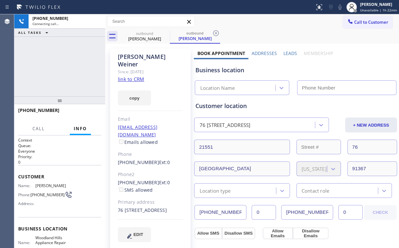
click at [66, 62] on div "[PHONE_NUMBER] Connecting call… ALL TASKS ALL TASKS ACTIVE TASKS TASKS IN WRAP …" at bounding box center [59, 55] width 91 height 82
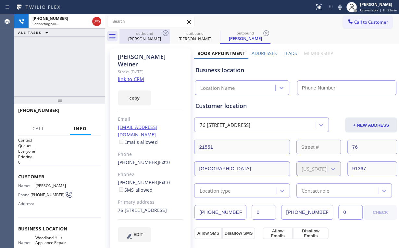
click at [146, 40] on div "[PERSON_NAME]" at bounding box center [144, 39] width 49 height 6
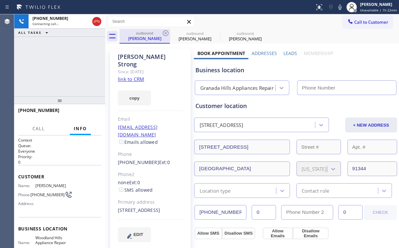
type input "[PHONE_NUMBER]"
drag, startPoint x: 165, startPoint y: 34, endPoint x: 159, endPoint y: 44, distance: 10.8
click at [165, 34] on icon at bounding box center [166, 33] width 8 height 8
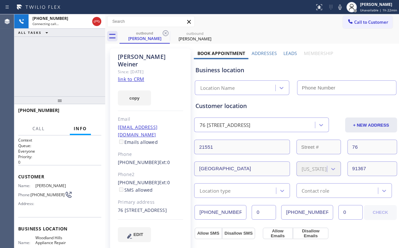
click at [71, 59] on div "[PHONE_NUMBER] Connecting call… ALL TASKS ALL TASKS ACTIVE TASKS TASKS IN WRAP …" at bounding box center [59, 55] width 91 height 82
type input "[PHONE_NUMBER]"
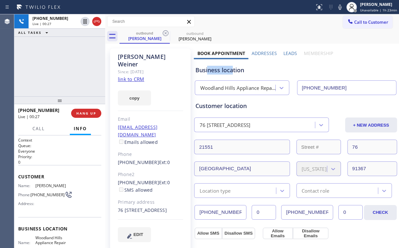
drag, startPoint x: 232, startPoint y: 71, endPoint x: 214, endPoint y: 70, distance: 17.6
click at [206, 69] on div "Business location" at bounding box center [295, 70] width 201 height 9
click at [73, 67] on div "[PHONE_NUMBER] Live | 00:28 ALL TASKS ALL TASKS ACTIVE TASKS TASKS IN WRAP UP" at bounding box center [59, 55] width 91 height 82
click at [66, 65] on div "[PHONE_NUMBER] Live | 00:30 ALL TASKS ALL TASKS ACTIVE TASKS TASKS IN WRAP UP" at bounding box center [59, 55] width 91 height 82
click at [66, 65] on div "[PHONE_NUMBER] Live | 00:32 ALL TASKS ALL TASKS ACTIVE TASKS TASKS IN WRAP UP" at bounding box center [59, 55] width 91 height 82
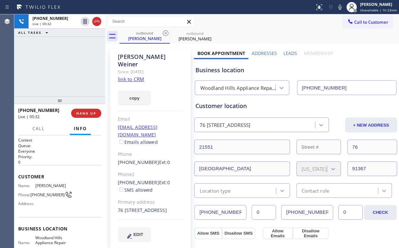
click at [67, 65] on div "[PHONE_NUMBER] Live | 00:32 ALL TASKS ALL TASKS ACTIVE TASKS TASKS IN WRAP UP" at bounding box center [59, 55] width 91 height 82
click at [85, 113] on span "HANG UP" at bounding box center [86, 113] width 20 height 5
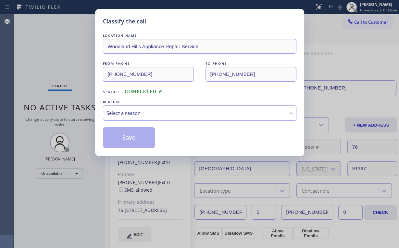
click at [135, 113] on div "Select a reason" at bounding box center [200, 112] width 186 height 7
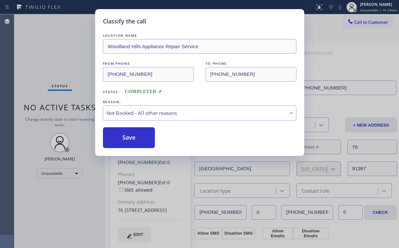
drag, startPoint x: 133, startPoint y: 134, endPoint x: 77, endPoint y: 86, distance: 73.5
click at [133, 134] on button "Save" at bounding box center [129, 137] width 52 height 21
click at [57, 58] on div "Classify the call LOCATION NAME [GEOGRAPHIC_DATA] Appliance Repair Service FROM…" at bounding box center [199, 124] width 399 height 248
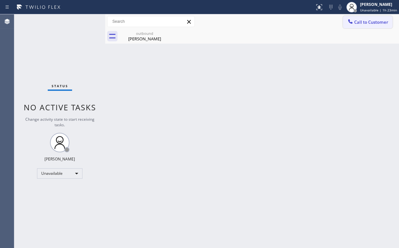
drag, startPoint x: 369, startPoint y: 22, endPoint x: 227, endPoint y: 87, distance: 156.5
click at [369, 22] on span "Call to Customer" at bounding box center [371, 22] width 34 height 6
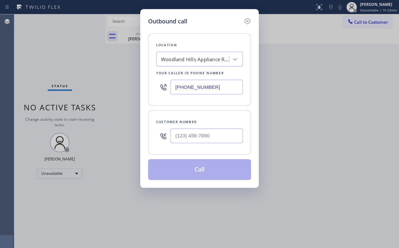
drag, startPoint x: 225, startPoint y: 85, endPoint x: 100, endPoint y: 86, distance: 124.4
click at [167, 85] on div "[PHONE_NUMBER]" at bounding box center [199, 86] width 87 height 21
paste input "562) 653-4246"
type input "[PHONE_NUMBER]"
click at [206, 135] on input "(___) ___-____" at bounding box center [207, 135] width 72 height 15
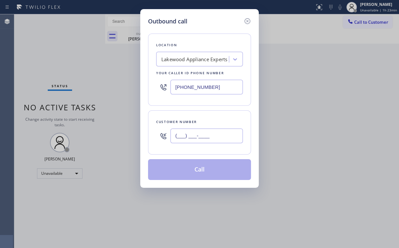
paste input "951) 315-5825"
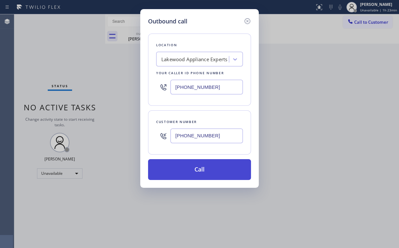
type input "[PHONE_NUMBER]"
click at [192, 169] on button "Call" at bounding box center [199, 169] width 103 height 21
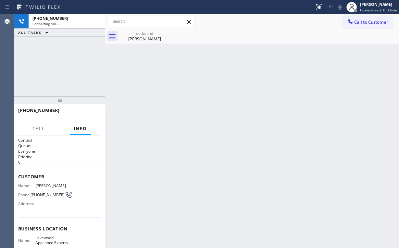
click at [65, 52] on div "[PHONE_NUMBER] Connecting call… ALL TASKS ALL TASKS ACTIVE TASKS TASKS IN WRAP …" at bounding box center [59, 55] width 91 height 82
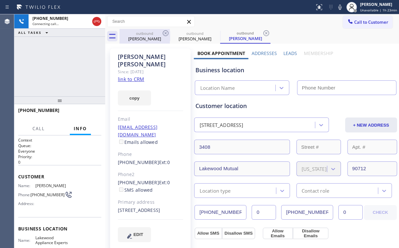
click at [141, 37] on div "[PERSON_NAME]" at bounding box center [144, 39] width 49 height 6
type input "[PHONE_NUMBER]"
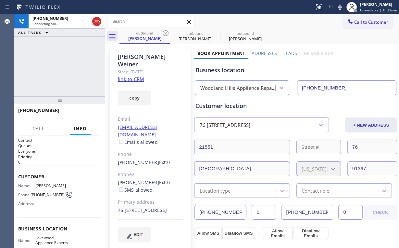
click at [165, 32] on icon at bounding box center [166, 33] width 6 height 6
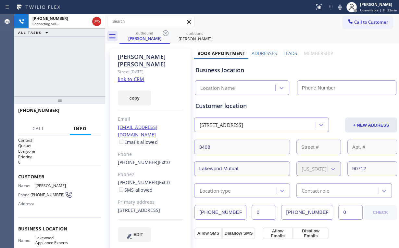
click at [65, 47] on div "[PHONE_NUMBER] Connecting call… ALL TASKS ALL TASKS ACTIVE TASKS TASKS IN WRAP …" at bounding box center [59, 55] width 91 height 82
type input "[PHONE_NUMBER]"
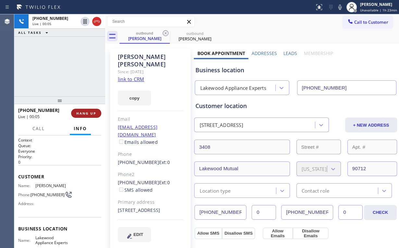
click at [84, 113] on span "HANG UP" at bounding box center [86, 113] width 20 height 5
click at [85, 113] on span "HANG UP" at bounding box center [86, 113] width 20 height 5
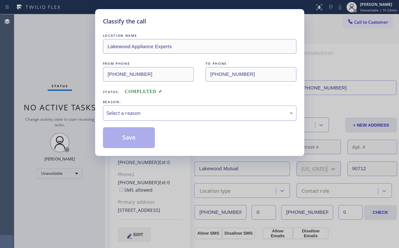
click at [124, 113] on div "Select a reason" at bounding box center [200, 112] width 186 height 7
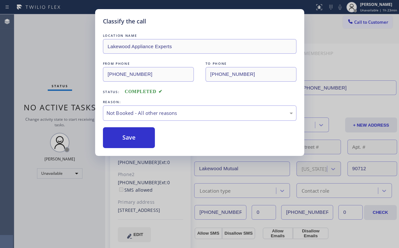
drag, startPoint x: 125, startPoint y: 139, endPoint x: 56, endPoint y: 49, distance: 113.5
click at [125, 139] on button "Save" at bounding box center [129, 137] width 52 height 21
drag, startPoint x: 54, startPoint y: 45, endPoint x: 61, endPoint y: 47, distance: 6.8
click at [56, 45] on div "Classify the call LOCATION NAME Lakewood Appliance Experts FROM PHONE [PHONE_NU…" at bounding box center [199, 124] width 399 height 248
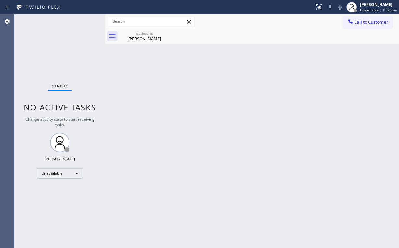
click at [354, 17] on button "Call to Customer" at bounding box center [368, 22] width 50 height 12
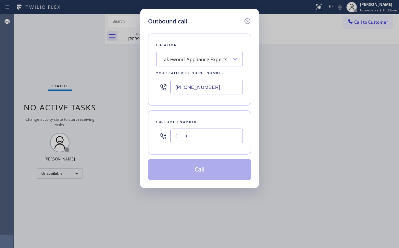
click at [214, 132] on input "(___) ___-____" at bounding box center [207, 135] width 72 height 15
paste input "951) 315-5825"
type input "[PHONE_NUMBER]"
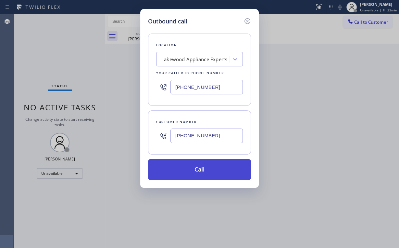
click at [197, 165] on button "Call" at bounding box center [199, 169] width 103 height 21
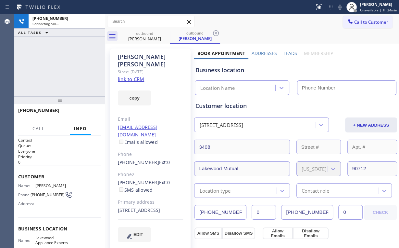
click at [64, 71] on div "[PHONE_NUMBER] Connecting call… ALL TASKS ALL TASKS ACTIVE TASKS TASKS IN WRAP …" at bounding box center [59, 55] width 91 height 82
type input "[PHONE_NUMBER]"
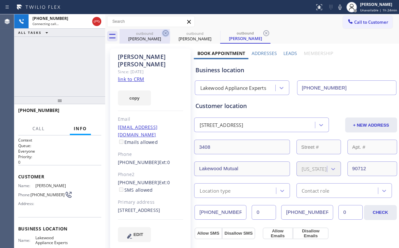
drag, startPoint x: 142, startPoint y: 35, endPoint x: 164, endPoint y: 35, distance: 22.1
click at [143, 35] on div "outbound [PERSON_NAME]" at bounding box center [144, 36] width 49 height 15
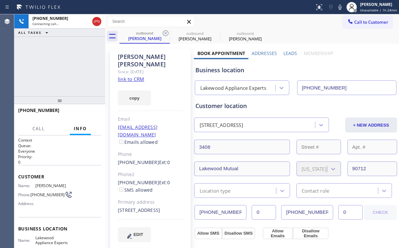
click at [166, 33] on icon at bounding box center [166, 33] width 8 height 8
click at [136, 76] on link "link to CRM" at bounding box center [131, 79] width 26 height 6
click at [87, 110] on button "HANG UP" at bounding box center [86, 112] width 30 height 9
click at [87, 111] on span "HANG UP" at bounding box center [86, 113] width 20 height 5
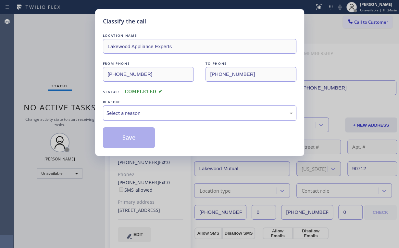
drag, startPoint x: 121, startPoint y: 110, endPoint x: 121, endPoint y: 118, distance: 7.5
click at [121, 111] on div "Select a reason" at bounding box center [200, 112] width 186 height 7
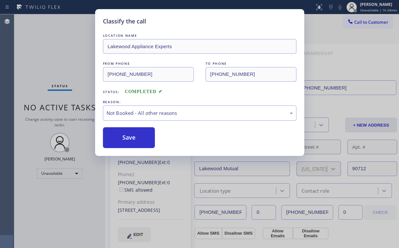
drag, startPoint x: 122, startPoint y: 137, endPoint x: 69, endPoint y: 77, distance: 80.7
click at [123, 137] on button "Save" at bounding box center [129, 137] width 52 height 21
click at [24, 37] on div "Classify the call LOCATION NAME Lakewood Appliance Experts FROM PHONE [PHONE_NU…" at bounding box center [199, 124] width 399 height 248
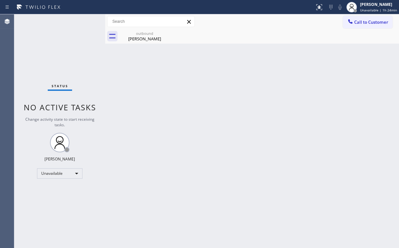
drag, startPoint x: 365, startPoint y: 23, endPoint x: 232, endPoint y: 81, distance: 144.6
click at [363, 24] on span "Call to Customer" at bounding box center [371, 22] width 34 height 6
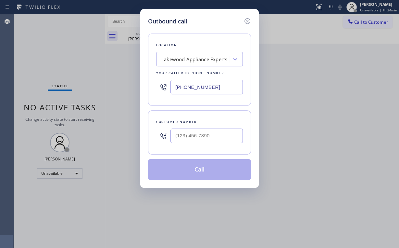
drag, startPoint x: 226, startPoint y: 83, endPoint x: 96, endPoint y: 79, distance: 129.3
click at [137, 83] on div "Outbound call Location [GEOGRAPHIC_DATA] Appliance Experts Your caller id phone…" at bounding box center [199, 124] width 399 height 248
paste input "855) 666-9755"
type input "[PHONE_NUMBER]"
click at [205, 139] on input "(___) ___-____" at bounding box center [207, 135] width 72 height 15
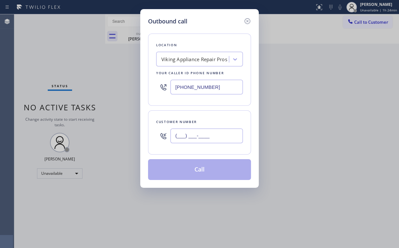
paste input "480) 560-1461"
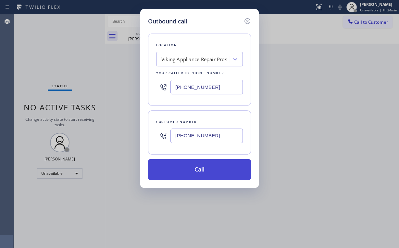
type input "[PHONE_NUMBER]"
click at [197, 171] on button "Call" at bounding box center [199, 169] width 103 height 21
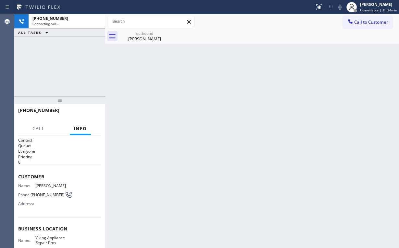
click at [92, 52] on div "[PHONE_NUMBER] Connecting call… ALL TASKS ALL TASKS ACTIVE TASKS TASKS IN WRAP …" at bounding box center [59, 55] width 91 height 82
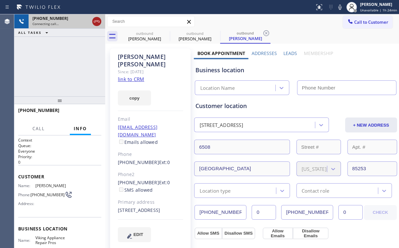
click at [99, 21] on icon at bounding box center [97, 22] width 8 height 8
drag, startPoint x: 136, startPoint y: 36, endPoint x: 159, endPoint y: 34, distance: 22.6
click at [139, 36] on div "[PERSON_NAME]" at bounding box center [144, 39] width 49 height 6
type input "[PHONE_NUMBER]"
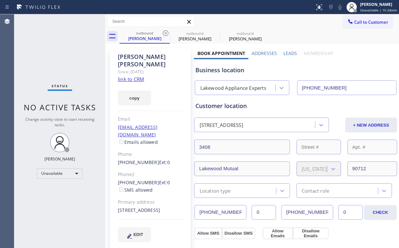
click at [164, 32] on icon at bounding box center [166, 33] width 6 height 6
type input "[PHONE_NUMBER]"
click at [136, 76] on link "link to CRM" at bounding box center [131, 79] width 26 height 6
drag, startPoint x: 146, startPoint y: 39, endPoint x: 166, endPoint y: 33, distance: 21.6
click at [147, 39] on div "[PERSON_NAME]" at bounding box center [144, 38] width 49 height 6
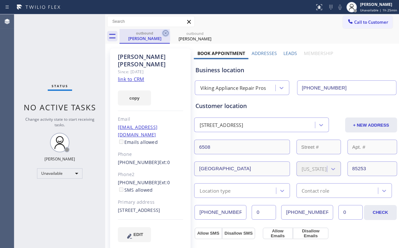
click at [167, 32] on icon at bounding box center [166, 33] width 8 height 8
click at [166, 34] on icon at bounding box center [166, 33] width 8 height 8
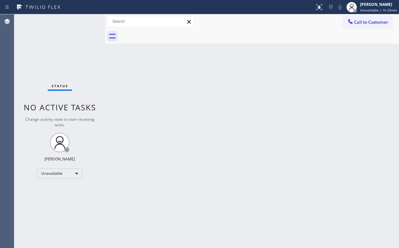
drag, startPoint x: 65, startPoint y: 32, endPoint x: 63, endPoint y: 0, distance: 31.2
click at [65, 30] on div "Status No active tasks Change activity state to start receiving tasks. [PERSON_…" at bounding box center [59, 130] width 91 height 233
click at [367, 26] on button "Call to Customer" at bounding box center [368, 22] width 50 height 12
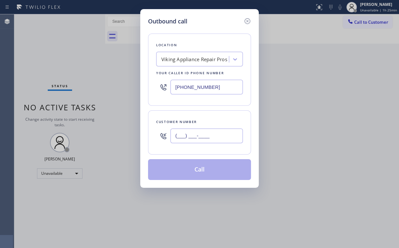
click at [209, 138] on input "(___) ___-____" at bounding box center [207, 135] width 72 height 15
paste input "480) 560-1461"
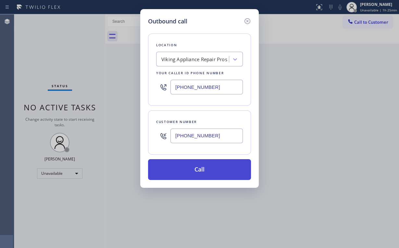
type input "[PHONE_NUMBER]"
click at [188, 167] on button "Call" at bounding box center [199, 169] width 103 height 21
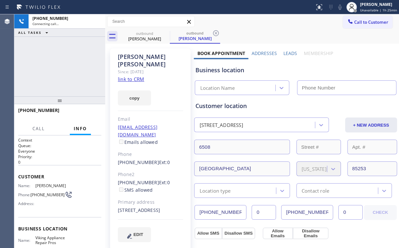
click at [74, 56] on div "[PHONE_NUMBER] Connecting call… ALL TASKS ALL TASKS ACTIVE TASKS TASKS IN WRAP …" at bounding box center [59, 55] width 91 height 82
type input "[PHONE_NUMBER]"
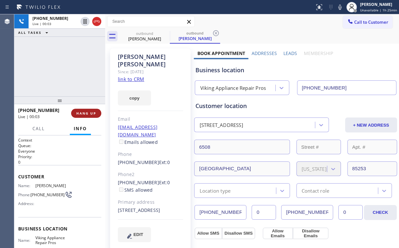
click at [87, 114] on span "HANG UP" at bounding box center [86, 113] width 20 height 5
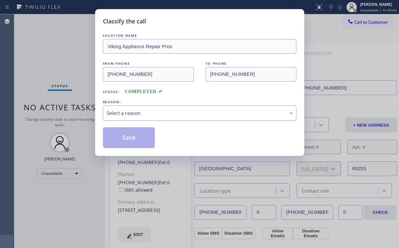
click at [118, 114] on div "Select a reason" at bounding box center [200, 112] width 186 height 7
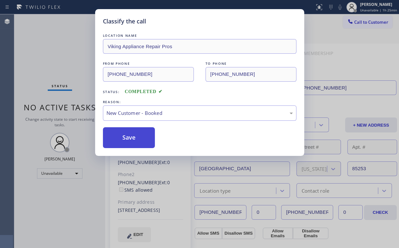
click at [127, 135] on button "Save" at bounding box center [129, 137] width 52 height 21
click at [57, 52] on div "Classify the call LOCATION NAME Viking Appliance Repair Pros FROM PHONE [PHONE_…" at bounding box center [199, 124] width 399 height 248
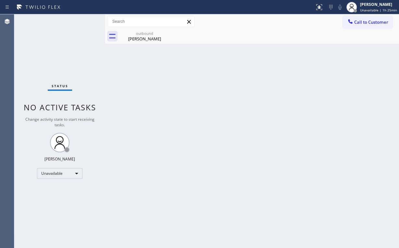
click at [358, 19] on button "Call to Customer" at bounding box center [368, 22] width 50 height 12
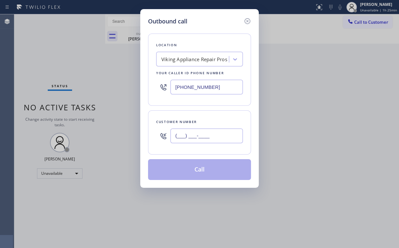
click at [222, 136] on input "(___) ___-____" at bounding box center [207, 135] width 72 height 15
paste input "480) 560-1461"
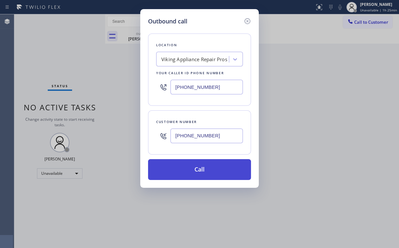
type input "[PHONE_NUMBER]"
click at [205, 170] on button "Call" at bounding box center [199, 169] width 103 height 21
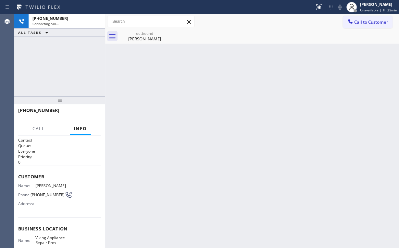
click at [64, 47] on div "[PHONE_NUMBER] Connecting call… ALL TASKS ALL TASKS ACTIVE TASKS TASKS IN WRAP …" at bounding box center [59, 55] width 91 height 82
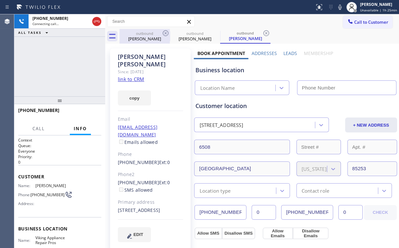
click at [142, 35] on div "outbound" at bounding box center [144, 33] width 49 height 5
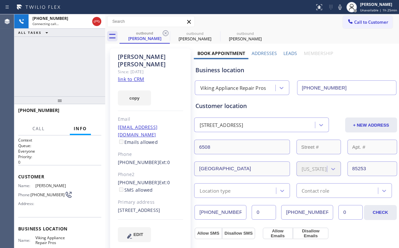
drag, startPoint x: 164, startPoint y: 32, endPoint x: 149, endPoint y: 46, distance: 19.5
click at [164, 32] on icon at bounding box center [166, 33] width 8 height 8
click at [57, 57] on div "[PHONE_NUMBER] Connecting call… ALL TASKS ALL TASKS ACTIVE TASKS TASKS IN WRAP …" at bounding box center [59, 55] width 91 height 82
drag, startPoint x: 60, startPoint y: 70, endPoint x: 91, endPoint y: 105, distance: 46.3
click at [60, 70] on div "[PHONE_NUMBER] Live | 00:04 ALL TASKS ALL TASKS ACTIVE TASKS TASKS IN WRAP UP" at bounding box center [59, 55] width 91 height 82
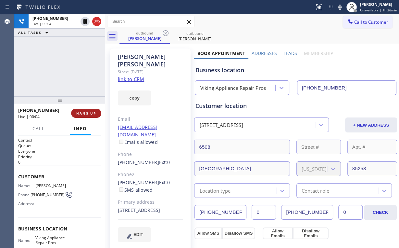
click at [91, 113] on span "HANG UP" at bounding box center [86, 113] width 20 height 5
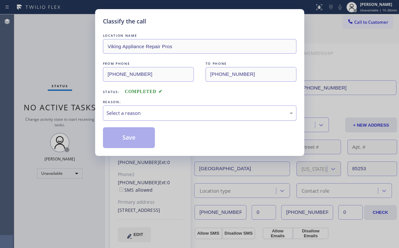
click at [129, 114] on div "Select a reason" at bounding box center [200, 112] width 186 height 7
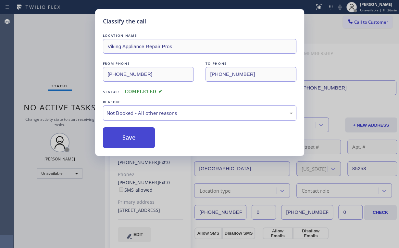
click at [128, 137] on button "Save" at bounding box center [129, 137] width 52 height 21
drag, startPoint x: 44, startPoint y: 56, endPoint x: 56, endPoint y: 62, distance: 12.9
click at [47, 58] on div "Classify the call LOCATION NAME Viking Appliance Repair Pros FROM PHONE [PHONE_…" at bounding box center [199, 124] width 399 height 248
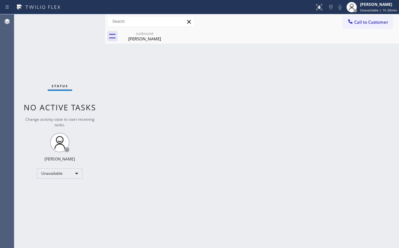
click at [356, 18] on button "Call to Customer" at bounding box center [368, 22] width 50 height 12
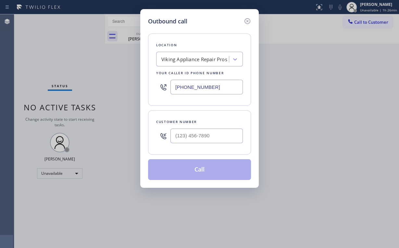
drag, startPoint x: 134, startPoint y: 81, endPoint x: 90, endPoint y: 79, distance: 44.5
click at [94, 80] on div "Outbound call Location Viking Appliance Repair Pros Your caller id phone number…" at bounding box center [199, 124] width 399 height 248
paste input "18) 210-4672"
click at [205, 138] on input "(___) ___-____" at bounding box center [207, 135] width 72 height 15
paste input "323) 791-4495"
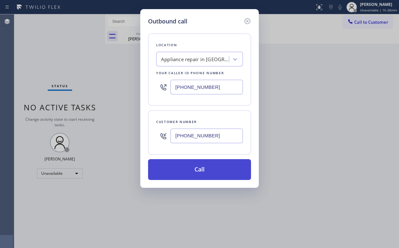
click at [191, 169] on button "Call" at bounding box center [199, 169] width 103 height 21
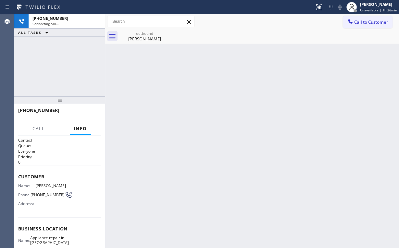
click at [57, 59] on div "[PHONE_NUMBER] Connecting call… ALL TASKS ALL TASKS ACTIVE TASKS TASKS IN WRAP …" at bounding box center [59, 55] width 91 height 82
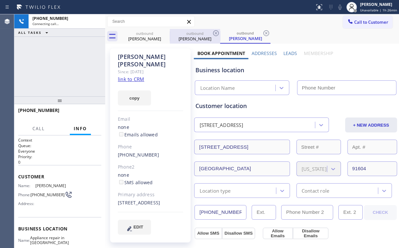
drag, startPoint x: 147, startPoint y: 38, endPoint x: 172, endPoint y: 33, distance: 25.1
click at [147, 38] on div "[PERSON_NAME]" at bounding box center [144, 39] width 49 height 6
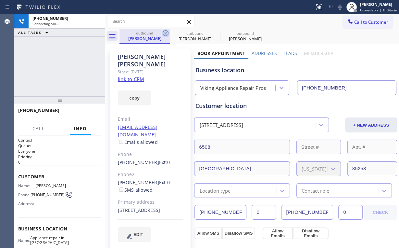
click at [167, 33] on icon at bounding box center [166, 33] width 8 height 8
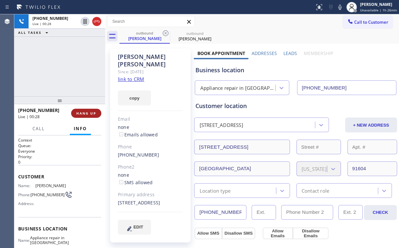
click at [95, 114] on span "HANG UP" at bounding box center [86, 113] width 20 height 5
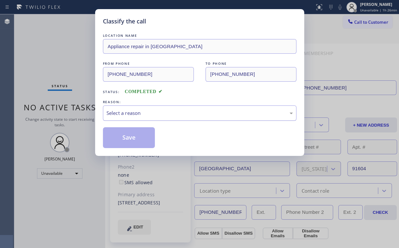
click at [128, 117] on div "Select a reason" at bounding box center [200, 112] width 194 height 15
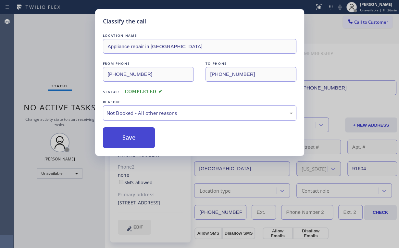
click at [127, 139] on button "Save" at bounding box center [129, 137] width 52 height 21
drag, startPoint x: 43, startPoint y: 64, endPoint x: 119, endPoint y: 227, distance: 179.8
click at [50, 70] on div "Classify the call LOCATION NAME Appliance repair in [GEOGRAPHIC_DATA] FROM PHON…" at bounding box center [199, 124] width 399 height 248
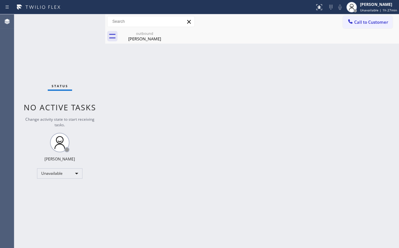
click at [62, 58] on div "Status No active tasks Change activity state to start receiving tasks. [PERSON_…" at bounding box center [59, 130] width 91 height 233
click at [144, 40] on div "[PERSON_NAME]" at bounding box center [144, 39] width 49 height 6
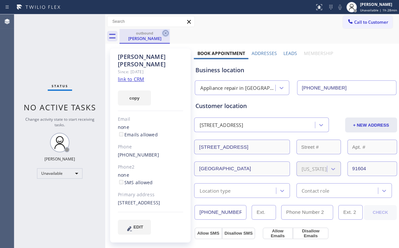
click at [167, 31] on icon at bounding box center [166, 33] width 8 height 8
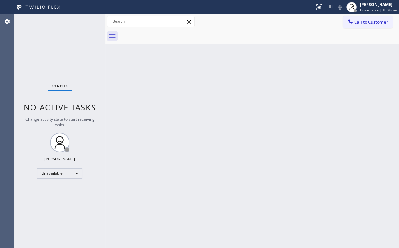
click at [45, 39] on div "Status No active tasks Change activity state to start receiving tasks. [PERSON_…" at bounding box center [59, 130] width 91 height 233
drag, startPoint x: 357, startPoint y: 22, endPoint x: 219, endPoint y: 93, distance: 154.9
click at [357, 22] on span "Call to Customer" at bounding box center [371, 22] width 34 height 6
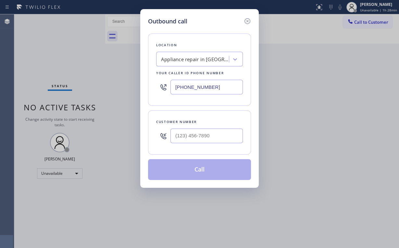
drag, startPoint x: 218, startPoint y: 87, endPoint x: 84, endPoint y: 62, distance: 136.5
click at [140, 81] on div "Outbound call Location Appliance repair in [GEOGRAPHIC_DATA] Your caller id pho…" at bounding box center [199, 98] width 119 height 178
paste input "55) 731-495"
click at [211, 130] on input "(___) ___-____" at bounding box center [207, 135] width 72 height 15
paste input "203) 667-3736"
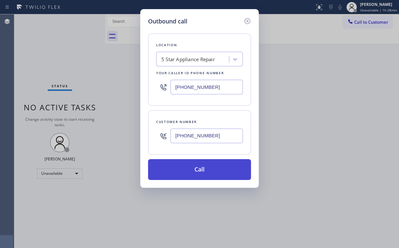
click at [202, 164] on button "Call" at bounding box center [199, 169] width 103 height 21
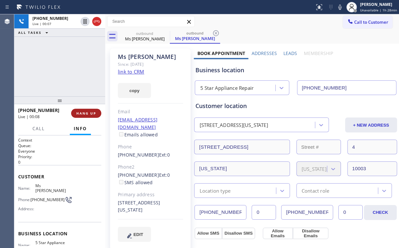
click at [83, 112] on span "HANG UP" at bounding box center [86, 113] width 20 height 5
click at [84, 112] on span "HANG UP" at bounding box center [86, 113] width 20 height 5
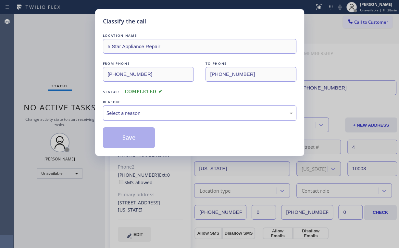
click at [122, 111] on div "Select a reason" at bounding box center [200, 112] width 186 height 7
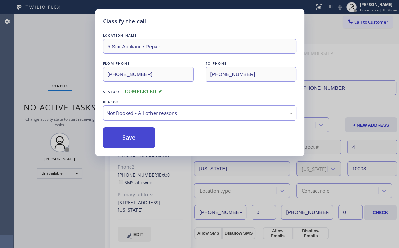
click at [128, 134] on button "Save" at bounding box center [129, 137] width 52 height 21
click at [55, 46] on div "Classify the call LOCATION NAME 5 Star Appliance Repair FROM PHONE [PHONE_NUMBE…" at bounding box center [199, 124] width 399 height 248
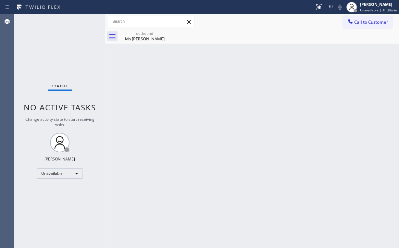
click at [352, 19] on button "Call to Customer" at bounding box center [368, 22] width 50 height 12
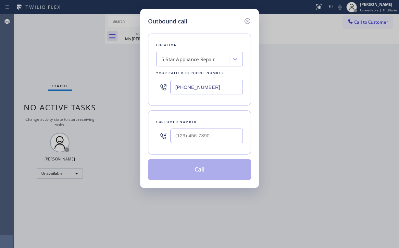
drag, startPoint x: 225, startPoint y: 88, endPoint x: 90, endPoint y: 69, distance: 135.8
click at [160, 83] on div "[PHONE_NUMBER]" at bounding box center [199, 86] width 87 height 21
paste input "18) 210-309"
click at [217, 129] on input "(___) ___-____" at bounding box center [207, 135] width 72 height 15
paste input "818) 366-9896"
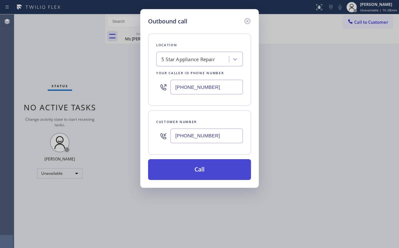
click at [195, 169] on button "Call" at bounding box center [199, 169] width 103 height 21
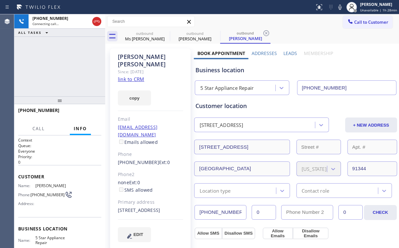
click at [58, 61] on div "[PHONE_NUMBER] Connecting call… ALL TASKS ALL TASKS ACTIVE TASKS TASKS IN WRAP …" at bounding box center [59, 55] width 91 height 82
drag, startPoint x: 134, startPoint y: 41, endPoint x: 159, endPoint y: 37, distance: 25.4
click at [135, 41] on div "Ms [PERSON_NAME]" at bounding box center [144, 39] width 49 height 6
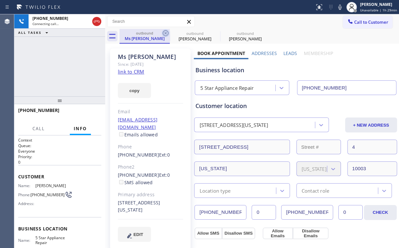
click at [165, 32] on icon at bounding box center [166, 33] width 6 height 6
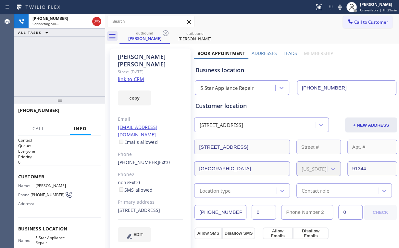
click at [49, 62] on div "[PHONE_NUMBER] Connecting call… ALL TASKS ALL TASKS ACTIVE TASKS TASKS IN WRAP …" at bounding box center [59, 55] width 91 height 82
drag, startPoint x: 68, startPoint y: 65, endPoint x: 72, endPoint y: 75, distance: 10.9
click at [68, 65] on div "[PHONE_NUMBER] Live | 00:02 ALL TASKS ALL TASKS ACTIVE TASKS TASKS IN WRAP UP" at bounding box center [59, 55] width 91 height 82
drag, startPoint x: 66, startPoint y: 68, endPoint x: 88, endPoint y: 99, distance: 37.7
click at [66, 66] on div "[PHONE_NUMBER] Live | 00:04 ALL TASKS ALL TASKS ACTIVE TASKS TASKS IN WRAP UP" at bounding box center [59, 55] width 91 height 82
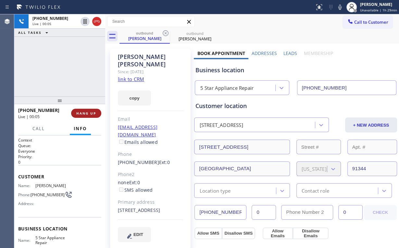
click at [92, 116] on button "HANG UP" at bounding box center [86, 112] width 30 height 9
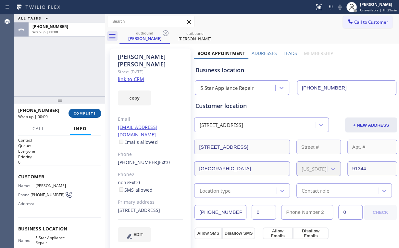
click at [92, 116] on button "COMPLETE" at bounding box center [85, 112] width 33 height 9
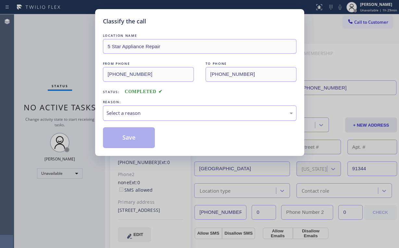
click at [129, 109] on div "Select a reason" at bounding box center [200, 112] width 186 height 7
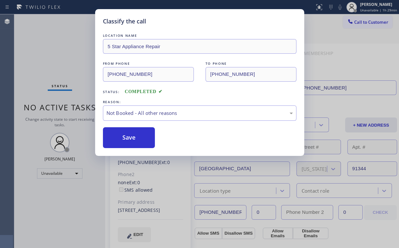
drag, startPoint x: 126, startPoint y: 134, endPoint x: 69, endPoint y: 64, distance: 90.4
click at [126, 134] on button "Save" at bounding box center [129, 137] width 52 height 21
click at [58, 46] on div "Classify the call LOCATION NAME 5 Star Appliance Repair FROM PHONE [PHONE_NUMBE…" at bounding box center [199, 124] width 399 height 248
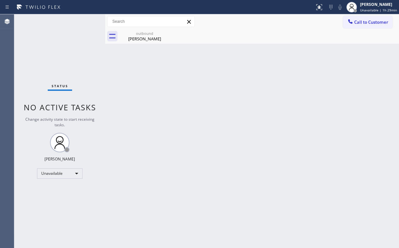
click at [351, 19] on icon at bounding box center [350, 21] width 6 height 6
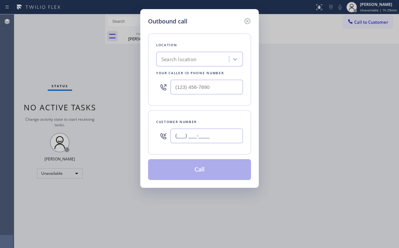
click at [200, 142] on input "(___) ___-____" at bounding box center [207, 135] width 72 height 15
paste input "818) 366-9896"
drag, startPoint x: 211, startPoint y: 88, endPoint x: 214, endPoint y: 89, distance: 3.6
click at [211, 88] on input "(___) ___-____" at bounding box center [207, 87] width 72 height 15
paste input "818) 210-3092"
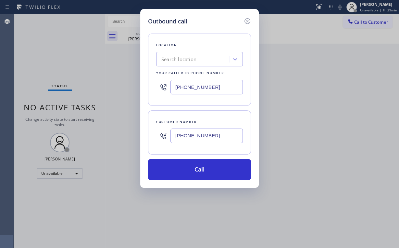
click at [247, 23] on icon at bounding box center [248, 21] width 8 height 8
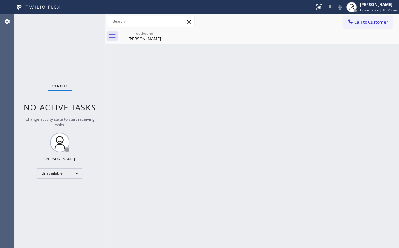
drag, startPoint x: 262, startPoint y: 131, endPoint x: 220, endPoint y: 146, distance: 45.1
click at [258, 133] on div "Back to Dashboard Change Sender ID Customers Technicians Select a contact Outbo…" at bounding box center [252, 130] width 294 height 233
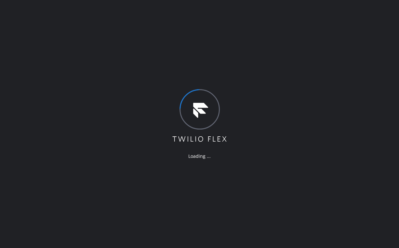
click at [34, 77] on div "Loading ..." at bounding box center [199, 124] width 399 height 248
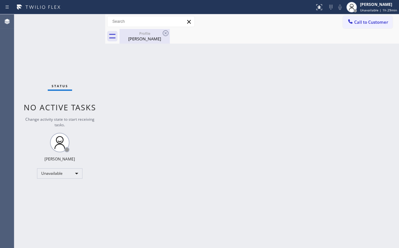
click at [135, 34] on div "Profile" at bounding box center [144, 33] width 49 height 5
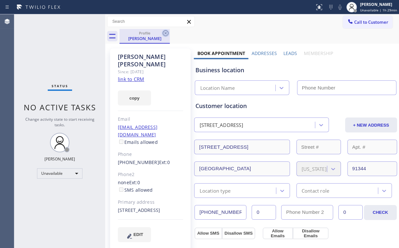
click at [165, 33] on icon at bounding box center [166, 33] width 8 height 8
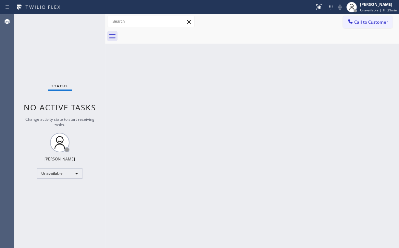
click at [362, 23] on span "Call to Customer" at bounding box center [371, 22] width 34 height 6
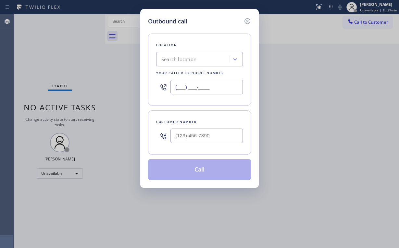
click at [214, 88] on input "(___) ___-____" at bounding box center [207, 87] width 72 height 15
paste input "818) 210-3092"
click at [208, 50] on div "Location Search location Your caller id phone number (818) 210-3092" at bounding box center [199, 69] width 103 height 72
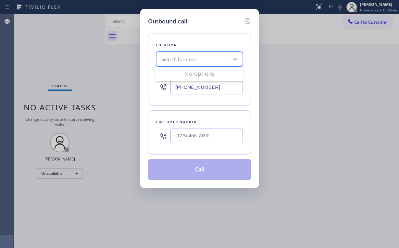
click at [218, 59] on div "Search location" at bounding box center [193, 59] width 71 height 11
click at [209, 36] on div "Location 0 results available. Use Up and Down to choose options, press Enter to…" at bounding box center [199, 69] width 103 height 72
click at [210, 98] on div "Location Search location Your caller id phone number (818) 210-3092" at bounding box center [199, 69] width 103 height 72
click at [208, 88] on input "[PHONE_NUMBER]" at bounding box center [207, 87] width 72 height 15
drag, startPoint x: 220, startPoint y: 85, endPoint x: 95, endPoint y: 79, distance: 124.9
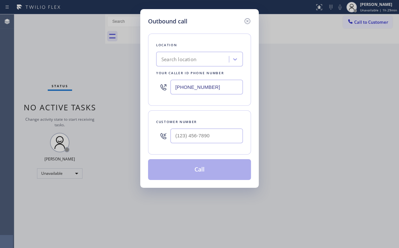
click at [107, 80] on div "Outbound call Location Search location Your caller id phone number (818) 210-30…" at bounding box center [199, 124] width 399 height 248
paste input "55) 731-495"
type input "[PHONE_NUMBER]"
click at [230, 131] on input "(___) ___-____" at bounding box center [207, 135] width 72 height 15
paste input "949) 690-5430"
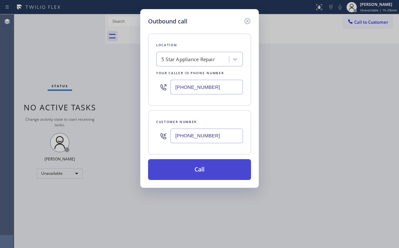
type input "(949) 690-5430"
click at [202, 168] on button "Call" at bounding box center [199, 169] width 103 height 21
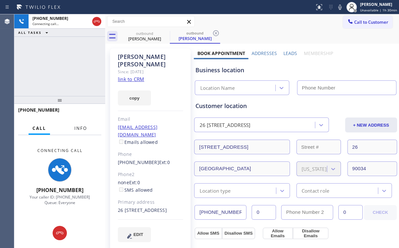
click at [79, 127] on span "Info" at bounding box center [80, 128] width 13 height 6
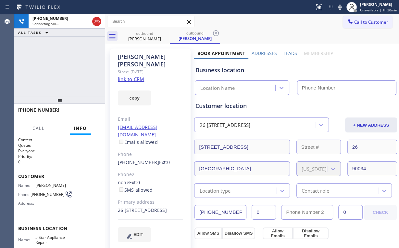
drag, startPoint x: 67, startPoint y: 73, endPoint x: 77, endPoint y: 74, distance: 9.5
click at [68, 73] on div "+19496905430 Connecting call… ALL TASKS ALL TASKS ACTIVE TASKS TASKS IN WRAP UP" at bounding box center [59, 55] width 91 height 82
type input "[PHONE_NUMBER]"
click at [69, 65] on div "+19496905430 Connecting call… ALL TASKS ALL TASKS ACTIVE TASKS TASKS IN WRAP UP" at bounding box center [59, 55] width 91 height 82
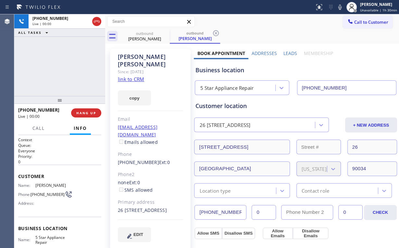
click at [59, 67] on div "+19496905430 Live | 00:00 ALL TASKS ALL TASKS ACTIVE TASKS TASKS IN WRAP UP" at bounding box center [59, 55] width 91 height 82
click at [82, 108] on button "HANG UP" at bounding box center [86, 112] width 30 height 9
click at [84, 113] on span "HANG UP" at bounding box center [86, 112] width 20 height 5
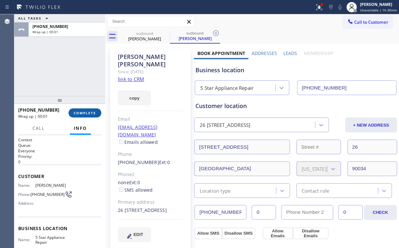
click at [92, 109] on button "COMPLETE" at bounding box center [85, 112] width 33 height 9
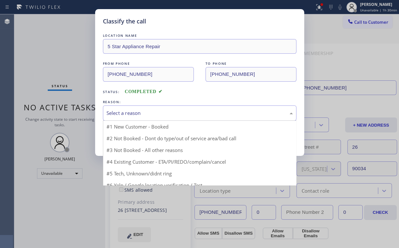
click at [133, 114] on div "Select a reason" at bounding box center [200, 112] width 186 height 7
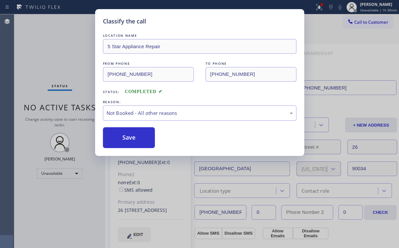
drag, startPoint x: 133, startPoint y: 137, endPoint x: 105, endPoint y: 95, distance: 49.7
click at [133, 137] on button "Save" at bounding box center [129, 137] width 52 height 21
click at [42, 41] on div "Classify the call LOCATION NAME 5 Star Appliance Repair FROM PHONE (855) 731-49…" at bounding box center [199, 124] width 399 height 248
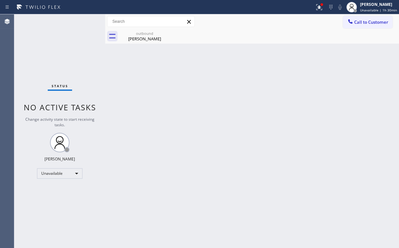
drag, startPoint x: 314, startPoint y: 5, endPoint x: 292, endPoint y: 60, distance: 59.7
click at [315, 6] on div at bounding box center [319, 7] width 14 height 8
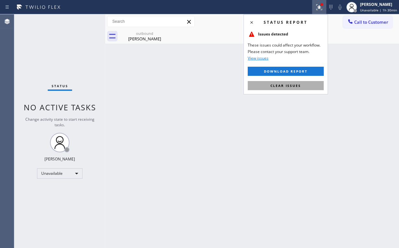
click at [274, 88] on button "Clear issues" at bounding box center [286, 85] width 76 height 9
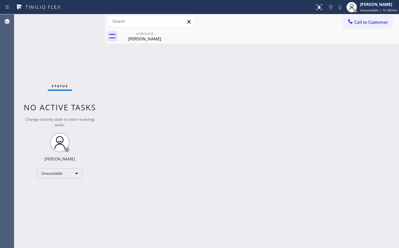
drag, startPoint x: 247, startPoint y: 88, endPoint x: 160, endPoint y: 49, distance: 94.8
click at [246, 87] on div "Back to Dashboard Change Sender ID Customers Technicians Select a contact Outbo…" at bounding box center [252, 130] width 294 height 233
click at [369, 19] on button "Call to Customer" at bounding box center [368, 22] width 50 height 12
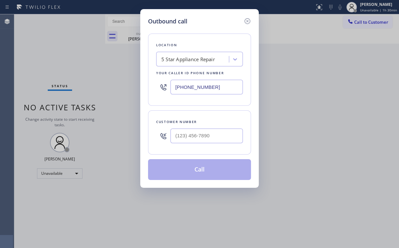
drag, startPoint x: 229, startPoint y: 88, endPoint x: 139, endPoint y: 75, distance: 91.2
click at [159, 78] on div "[PHONE_NUMBER]" at bounding box center [199, 86] width 87 height 21
paste input "626) 247-3551"
type input "[PHONE_NUMBER]"
click at [204, 133] on input "(___) ___-____" at bounding box center [207, 135] width 72 height 15
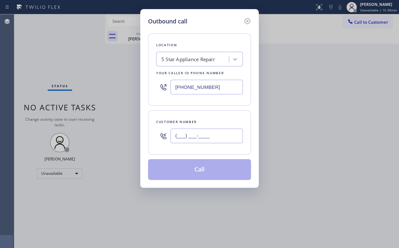
paste input "909) 333-8617"
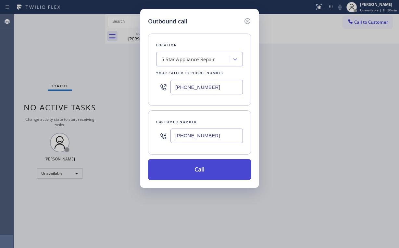
type input "(909) 333-8617"
click at [194, 164] on button "Call" at bounding box center [199, 169] width 103 height 21
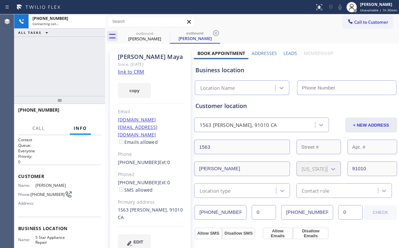
click at [78, 58] on div "+19093338617 Connecting call… ALL TASKS ALL TASKS ACTIVE TASKS TASKS IN WRAP UP" at bounding box center [59, 55] width 91 height 82
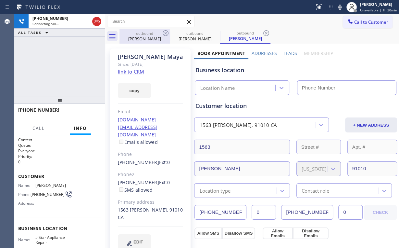
drag, startPoint x: 138, startPoint y: 41, endPoint x: 156, endPoint y: 39, distance: 18.0
click at [139, 41] on div "Deborah Connelly" at bounding box center [144, 39] width 49 height 6
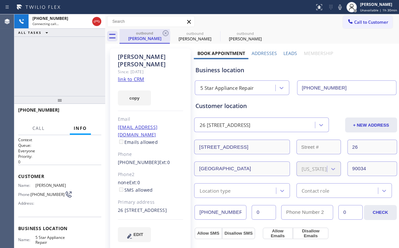
type input "[PHONE_NUMBER]"
click at [166, 32] on icon at bounding box center [166, 33] width 8 height 8
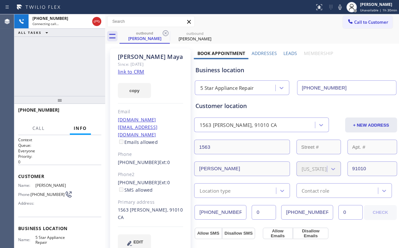
click at [56, 63] on div "+19093338617 Connecting call… ALL TASKS ALL TASKS ACTIVE TASKS TASKS IN WRAP UP" at bounding box center [59, 55] width 91 height 82
click at [60, 66] on div "+19093338617 Connecting call… ALL TASKS ALL TASKS ACTIVE TASKS TASKS IN WRAP UP" at bounding box center [59, 55] width 91 height 82
click at [83, 59] on div "+19093338617 Live | 00:00 ALL TASKS ALL TASKS ACTIVE TASKS TASKS IN WRAP UP" at bounding box center [59, 55] width 91 height 82
click at [87, 114] on span "HANG UP" at bounding box center [86, 112] width 20 height 5
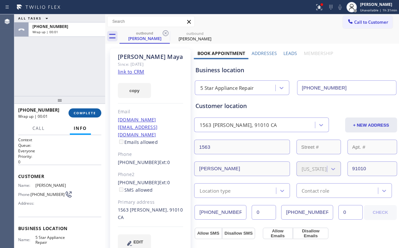
click at [84, 113] on span "COMPLETE" at bounding box center [85, 112] width 22 height 5
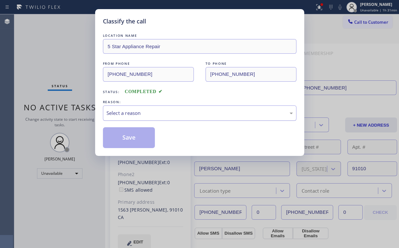
drag, startPoint x: 136, startPoint y: 112, endPoint x: 136, endPoint y: 120, distance: 7.8
click at [136, 112] on div "Select a reason" at bounding box center [200, 112] width 186 height 7
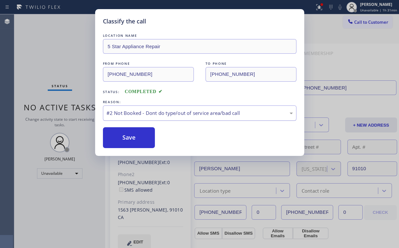
drag, startPoint x: 133, startPoint y: 137, endPoint x: 118, endPoint y: 119, distance: 23.1
click at [133, 137] on button "Save" at bounding box center [129, 137] width 52 height 21
click at [39, 49] on div "Classify the call LOCATION NAME 5 Star Appliance Repair FROM PHONE (855) 731-49…" at bounding box center [199, 124] width 399 height 248
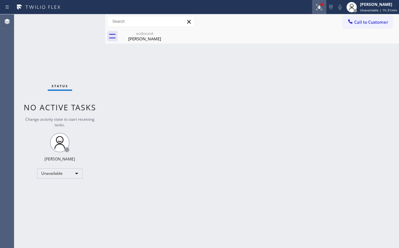
click at [323, 7] on icon at bounding box center [319, 7] width 8 height 8
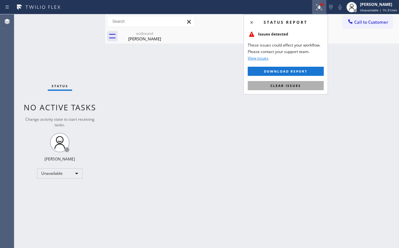
click at [297, 84] on span "Clear issues" at bounding box center [286, 85] width 31 height 5
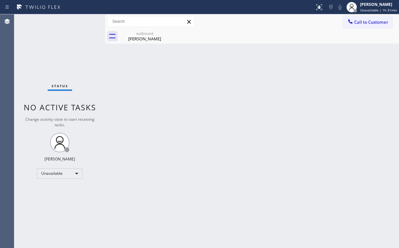
drag, startPoint x: 375, startPoint y: 78, endPoint x: 376, endPoint y: 47, distance: 30.9
click at [375, 74] on div "Back to Dashboard Change Sender ID Customers Technicians Select a contact Outbo…" at bounding box center [252, 130] width 294 height 233
click at [367, 23] on span "Call to Customer" at bounding box center [371, 22] width 34 height 6
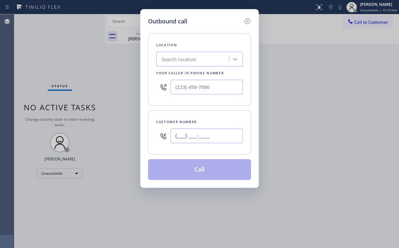
click at [227, 140] on input "(___) ___-____" at bounding box center [207, 135] width 72 height 15
paste input "909) 333-8617"
type input "(909) 333-8617"
type input "(___) ___-____"
click at [215, 88] on input "(___) ___-____" at bounding box center [207, 87] width 72 height 15
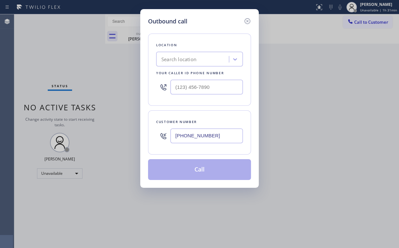
click at [110, 75] on div "Outbound call Location Search location Your caller id phone number Customer num…" at bounding box center [199, 124] width 399 height 248
drag, startPoint x: 221, startPoint y: 83, endPoint x: 46, endPoint y: 84, distance: 174.8
click at [141, 83] on div "Outbound call Location Search location Your caller id phone number (___) ___-__…" at bounding box center [199, 98] width 119 height 178
paste input "626) 247-3551"
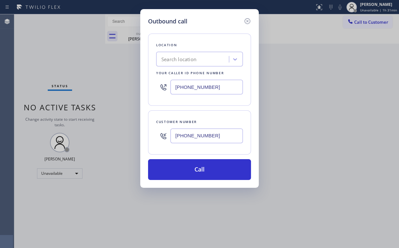
drag, startPoint x: 158, startPoint y: 104, endPoint x: 165, endPoint y: 105, distance: 6.9
click at [159, 104] on div "Location Search location Your caller id phone number (626) 247-3551" at bounding box center [199, 69] width 103 height 72
drag, startPoint x: 227, startPoint y: 89, endPoint x: 95, endPoint y: 87, distance: 132.5
click at [126, 88] on div "Outbound call Location Search location Your caller id phone number (626) 247-35…" at bounding box center [199, 124] width 399 height 248
paste input "855) 731-4952"
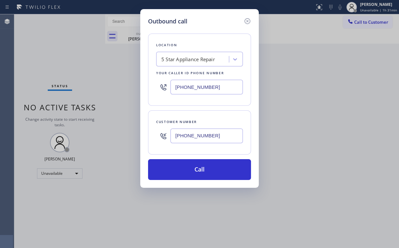
type input "[PHONE_NUMBER]"
click at [219, 131] on input "(909) 333-8617" at bounding box center [207, 135] width 72 height 15
drag, startPoint x: 220, startPoint y: 135, endPoint x: 94, endPoint y: 120, distance: 127.3
click at [131, 121] on div "Outbound call Location 5 Star Appliance Repair Your caller id phone number (855…" at bounding box center [199, 124] width 399 height 248
paste input "49) 690-5430"
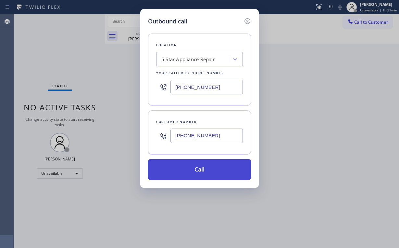
type input "(949) 690-5430"
click at [197, 169] on button "Call" at bounding box center [199, 169] width 103 height 21
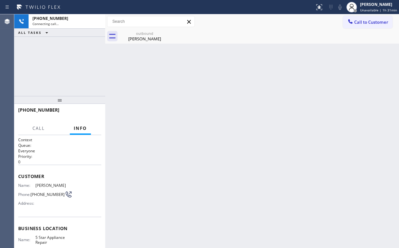
drag, startPoint x: 35, startPoint y: 57, endPoint x: 49, endPoint y: 57, distance: 14.6
click at [38, 57] on div "+19496905430 Connecting call… ALL TASKS ALL TASKS ACTIVE TASKS TASKS IN WRAP UP" at bounding box center [59, 55] width 91 height 82
click at [143, 36] on div "Juan Maya" at bounding box center [144, 39] width 49 height 6
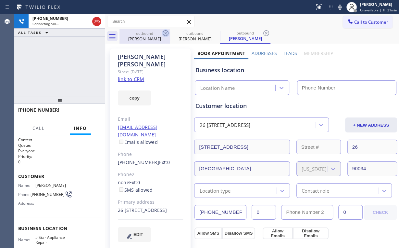
click at [165, 33] on icon at bounding box center [166, 33] width 6 height 6
drag, startPoint x: 71, startPoint y: 55, endPoint x: 77, endPoint y: 56, distance: 5.4
click at [71, 55] on div "+19496905430 Connecting call… ALL TASKS ALL TASKS ACTIVE TASKS TASKS IN WRAP UP" at bounding box center [59, 55] width 91 height 82
type input "[PHONE_NUMBER]"
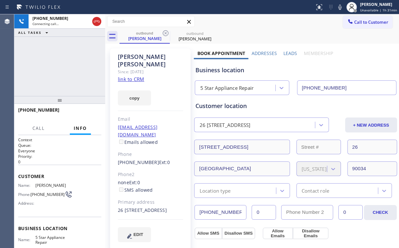
click at [60, 66] on div "+19496905430 Connecting call… ALL TASKS ALL TASKS ACTIVE TASKS TASKS IN WRAP UP" at bounding box center [59, 55] width 91 height 82
drag, startPoint x: 39, startPoint y: 77, endPoint x: 55, endPoint y: 87, distance: 17.9
click at [40, 77] on div "+19496905430 Live | 00:00 ALL TASKS ALL TASKS ACTIVE TASKS TASKS IN WRAP UP" at bounding box center [59, 55] width 91 height 82
click at [88, 109] on button "HANG UP" at bounding box center [86, 112] width 30 height 9
click at [88, 113] on span "HANG UP" at bounding box center [86, 112] width 20 height 5
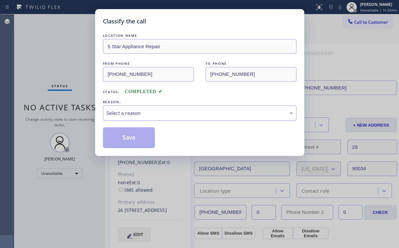
click at [135, 111] on div "Select a reason" at bounding box center [200, 112] width 186 height 7
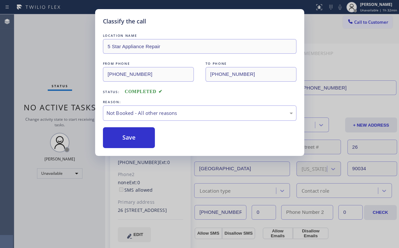
drag, startPoint x: 142, startPoint y: 138, endPoint x: 86, endPoint y: 93, distance: 71.8
click at [142, 138] on button "Save" at bounding box center [129, 137] width 52 height 21
click at [38, 52] on div "Classify the call LOCATION NAME 5 Star Appliance Repair FROM PHONE (855) 731-49…" at bounding box center [199, 124] width 399 height 248
click at [38, 49] on div "Classify the call LOCATION NAME 5 Star Appliance Repair FROM PHONE (855) 731-49…" at bounding box center [199, 124] width 399 height 248
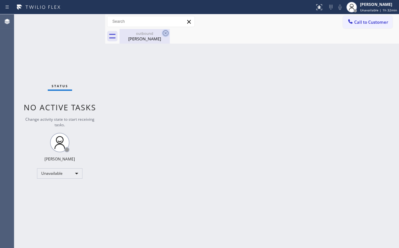
drag, startPoint x: 143, startPoint y: 32, endPoint x: 168, endPoint y: 32, distance: 25.3
click at [146, 33] on div "outbound" at bounding box center [144, 33] width 49 height 5
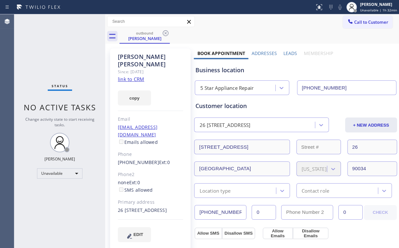
click at [166, 31] on icon at bounding box center [166, 33] width 8 height 8
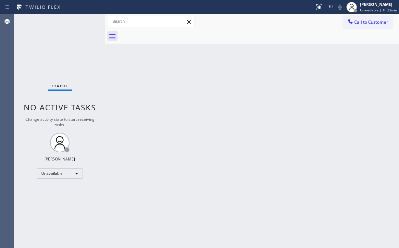
click at [61, 43] on div "Status No active tasks Change activity state to start receiving tasks. [PERSON_…" at bounding box center [59, 130] width 91 height 233
click at [348, 23] on icon at bounding box center [350, 21] width 6 height 6
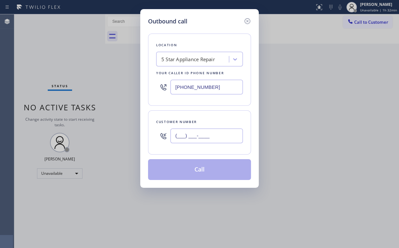
click at [213, 134] on input "(___) ___-____" at bounding box center [207, 135] width 72 height 15
paste input "949) 690-5430"
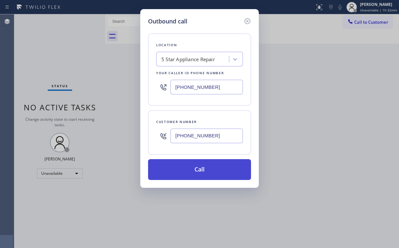
type input "(949) 690-5430"
click at [195, 170] on button "Call" at bounding box center [199, 169] width 103 height 21
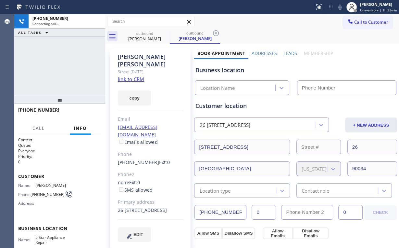
click at [19, 47] on div "+19496905430 Connecting call… ALL TASKS ALL TASKS ACTIVE TASKS TASKS IN WRAP UP" at bounding box center [59, 55] width 91 height 82
type input "[PHONE_NUMBER]"
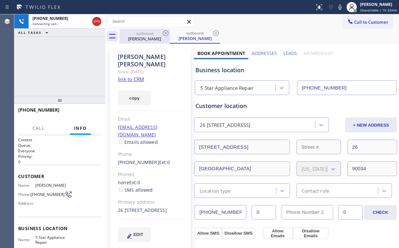
drag, startPoint x: 95, startPoint y: 22, endPoint x: 145, endPoint y: 39, distance: 52.4
click at [96, 22] on icon at bounding box center [97, 22] width 8 height 8
drag, startPoint x: 148, startPoint y: 41, endPoint x: 160, endPoint y: 37, distance: 12.4
click at [148, 41] on div "Deborah Connelly" at bounding box center [144, 39] width 49 height 6
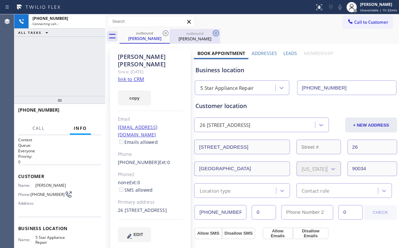
click at [164, 34] on icon at bounding box center [166, 33] width 8 height 8
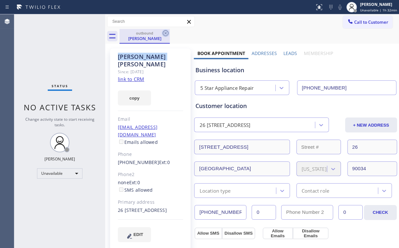
click at [164, 34] on icon at bounding box center [166, 33] width 8 height 8
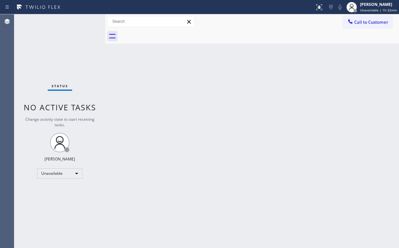
click at [44, 51] on div "Status No active tasks Change activity state to start receiving tasks. [PERSON_…" at bounding box center [59, 130] width 91 height 233
drag, startPoint x: 360, startPoint y: 26, endPoint x: 242, endPoint y: 79, distance: 130.1
click at [357, 25] on button "Call to Customer" at bounding box center [368, 22] width 50 height 12
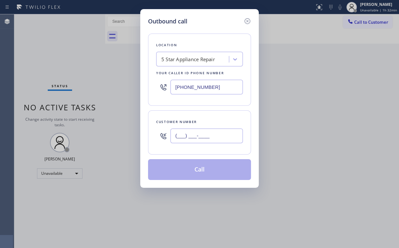
click at [219, 135] on input "(___) ___-____" at bounding box center [207, 135] width 72 height 15
paste input "909) 333-8617"
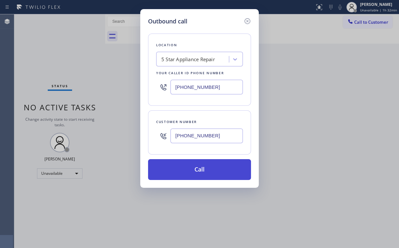
type input "(909) 333-8617"
click at [194, 168] on button "Call" at bounding box center [199, 169] width 103 height 21
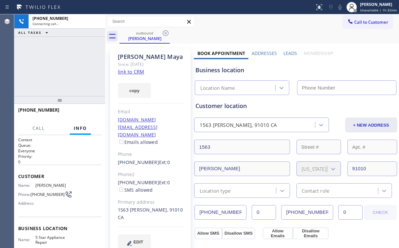
click at [40, 47] on div "+19093338617 Connecting call… ALL TASKS ALL TASKS ACTIVE TASKS TASKS IN WRAP UP" at bounding box center [59, 55] width 91 height 82
type input "[PHONE_NUMBER]"
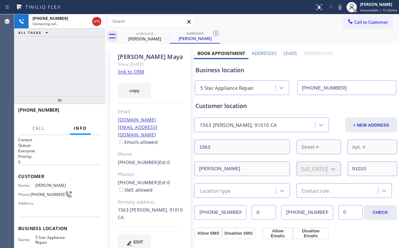
click at [61, 83] on div "+19093338617 Connecting call… ALL TASKS ALL TASKS ACTIVE TASKS TASKS IN WRAP UP" at bounding box center [59, 55] width 91 height 82
click at [51, 55] on div "+19093338617 Connecting call… ALL TASKS ALL TASKS ACTIVE TASKS TASKS IN WRAP UP" at bounding box center [59, 55] width 91 height 82
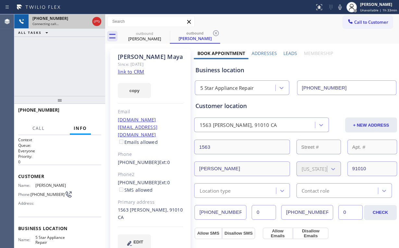
click at [101, 21] on div at bounding box center [97, 21] width 12 height 14
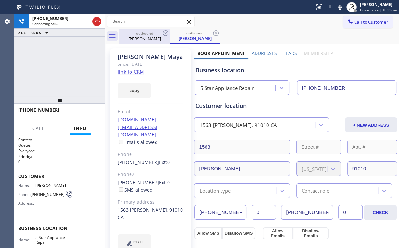
click at [131, 39] on div "Juan Maya" at bounding box center [144, 39] width 49 height 6
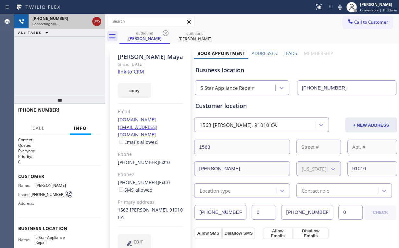
drag, startPoint x: 97, startPoint y: 21, endPoint x: 108, endPoint y: 26, distance: 12.8
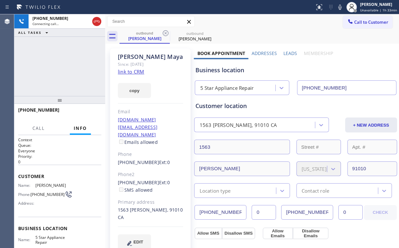
click at [97, 21] on icon at bounding box center [97, 22] width 8 height 8
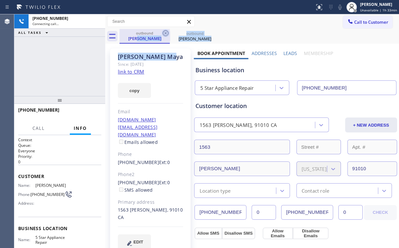
drag, startPoint x: 143, startPoint y: 44, endPoint x: 168, endPoint y: 34, distance: 27.0
click at [143, 43] on div "outbound Juan Maya outbound Juan Maya Call to Customer Outbound call Location 5…" at bounding box center [252, 247] width 294 height 466
click at [167, 32] on icon at bounding box center [166, 33] width 8 height 8
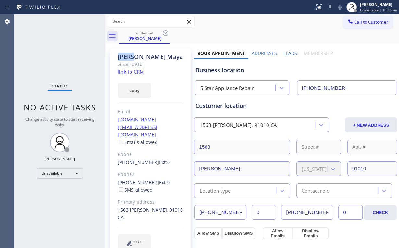
click at [167, 32] on icon at bounding box center [166, 33] width 8 height 8
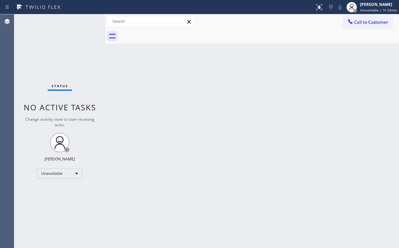
drag, startPoint x: 48, startPoint y: 62, endPoint x: 55, endPoint y: 37, distance: 26.1
click at [49, 62] on div "Status No active tasks Change activity state to start receiving tasks. [PERSON_…" at bounding box center [59, 130] width 91 height 233
click at [358, 20] on span "Call to Customer" at bounding box center [371, 22] width 34 height 6
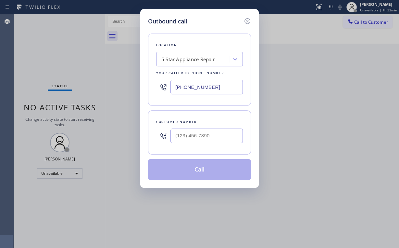
drag, startPoint x: 174, startPoint y: 89, endPoint x: 151, endPoint y: 77, distance: 26.7
click at [146, 89] on div "Outbound call Location 5 Star Appliance Repair Your caller id phone number (855…" at bounding box center [199, 98] width 119 height 178
paste input "18) 812-5435"
type input "[PHONE_NUMBER]"
click at [216, 138] on input "(___) ___-____" at bounding box center [207, 135] width 72 height 15
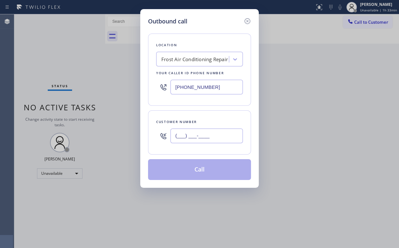
paste input "818) 831-5830"
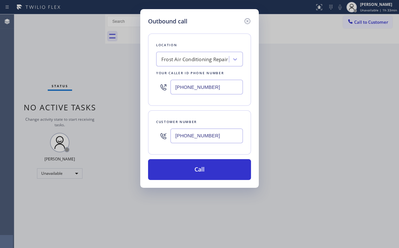
type input "(818) 831-5830"
click at [214, 63] on div "Frost Air Conditioning Repair" at bounding box center [193, 59] width 71 height 11
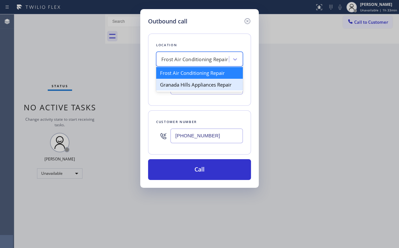
click at [213, 86] on div "Granada Hills Appliances Repair" at bounding box center [199, 85] width 87 height 12
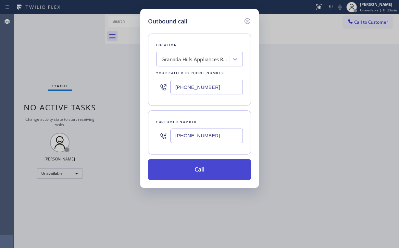
click at [217, 168] on button "Call" at bounding box center [199, 169] width 103 height 21
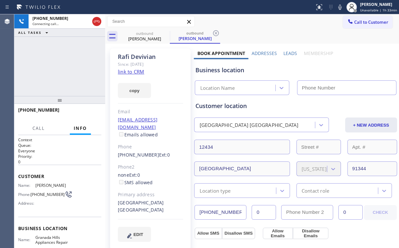
drag, startPoint x: 34, startPoint y: 49, endPoint x: 50, endPoint y: 59, distance: 19.6
click at [34, 49] on div "+18188315830 Connecting call… ALL TASKS ALL TASKS ACTIVE TASKS TASKS IN WRAP UP" at bounding box center [59, 55] width 91 height 82
type input "[PHONE_NUMBER]"
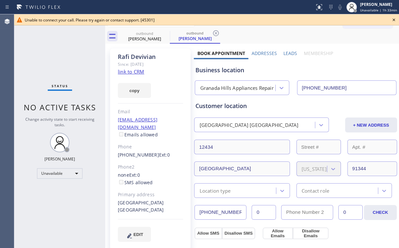
click at [42, 37] on div "Status No active tasks Change activity state to start receiving tasks. [PERSON_…" at bounding box center [59, 130] width 91 height 233
click at [137, 38] on div "Rafi Devivian" at bounding box center [144, 39] width 49 height 6
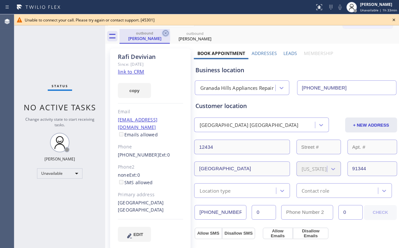
click at [165, 32] on icon at bounding box center [166, 33] width 6 height 6
click at [0, 0] on icon at bounding box center [0, 0] width 0 height 0
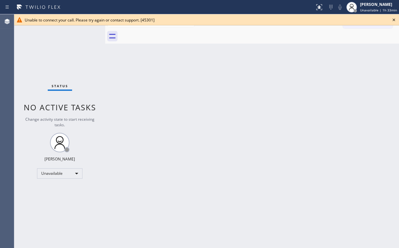
click at [394, 19] on icon at bounding box center [394, 20] width 8 height 8
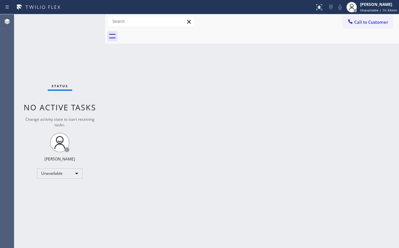
click at [99, 95] on div "Status No active tasks Change activity state to start receiving tasks. [PERSON_…" at bounding box center [59, 130] width 91 height 233
click at [354, 27] on button "Call to Customer" at bounding box center [368, 22] width 50 height 12
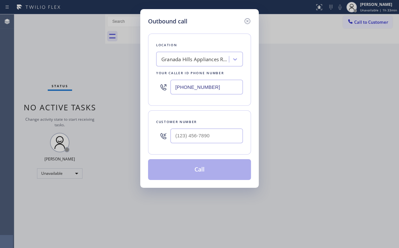
drag, startPoint x: 227, startPoint y: 84, endPoint x: 94, endPoint y: 70, distance: 133.9
click at [150, 78] on div "Location Granada Hills Appliances Repair Your caller id phone number (818) 812-…" at bounding box center [199, 69] width 103 height 72
paste input "786) 485-1174"
type input "(786) 485-1174"
drag, startPoint x: 210, startPoint y: 129, endPoint x: 215, endPoint y: 130, distance: 4.9
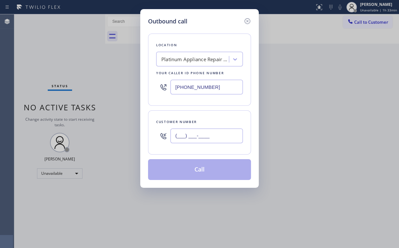
click at [212, 130] on input "(___) ___-____" at bounding box center [207, 135] width 72 height 15
paste input "305) 978-5463"
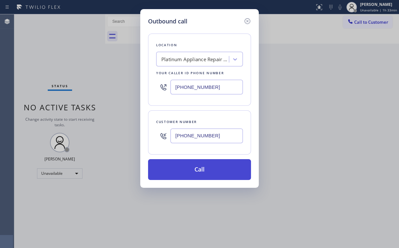
type input "(305) 978-5463"
drag, startPoint x: 206, startPoint y: 170, endPoint x: 206, endPoint y: 176, distance: 5.8
click at [206, 171] on button "Call" at bounding box center [199, 169] width 103 height 21
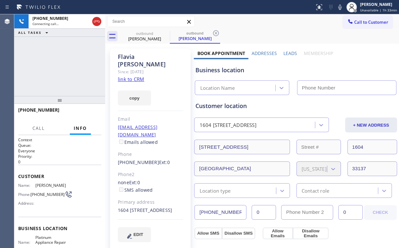
type input "(786) 485-1174"
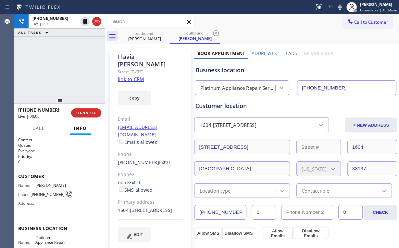
click at [69, 60] on div "+13059785463 Live | 00:05 ALL TASKS ALL TASKS ACTIVE TASKS TASKS IN WRAP UP" at bounding box center [59, 55] width 91 height 82
click at [252, 86] on div "Platinum Appliance Repair Service" at bounding box center [238, 87] width 76 height 7
click at [67, 64] on div "+13059785463 Live | 00:10 ALL TASKS ALL TASKS ACTIVE TASKS TASKS IN WRAP UP" at bounding box center [59, 55] width 91 height 82
click at [66, 65] on div "+13059785463 Live | 00:11 ALL TASKS ALL TASKS ACTIVE TASKS TASKS IN WRAP UP" at bounding box center [59, 55] width 91 height 82
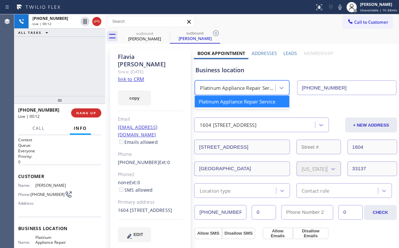
click at [234, 88] on div "Platinum Appliance Repair Service" at bounding box center [238, 87] width 76 height 7
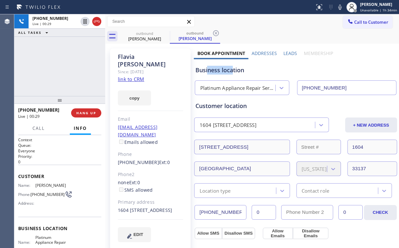
drag, startPoint x: 232, startPoint y: 69, endPoint x: 207, endPoint y: 70, distance: 25.4
click at [207, 70] on div "Business location" at bounding box center [295, 70] width 201 height 9
click at [74, 65] on div "+13059785463 Live | 00:30 ALL TASKS ALL TASKS ACTIVE TASKS TASKS IN WRAP UP" at bounding box center [59, 55] width 91 height 82
click at [66, 67] on div "+13059785463 Live | 00:31 ALL TASKS ALL TASKS ACTIVE TASKS TASKS IN WRAP UP" at bounding box center [59, 55] width 91 height 82
click at [66, 66] on div "+13059785463 Live | 00:32 ALL TASKS ALL TASKS ACTIVE TASKS TASKS IN WRAP UP" at bounding box center [59, 55] width 91 height 82
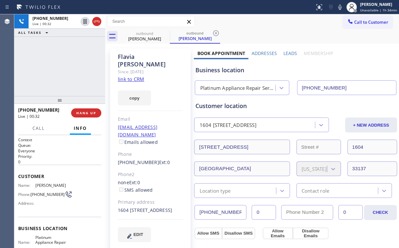
click at [66, 66] on div "+13059785463 Live | 00:32 ALL TASKS ALL TASKS ACTIVE TASKS TASKS IN WRAP UP" at bounding box center [59, 55] width 91 height 82
click at [66, 66] on div "+13059785463 Live | 00:33 ALL TASKS ALL TASKS ACTIVE TASKS TASKS IN WRAP UP" at bounding box center [59, 55] width 91 height 82
click at [70, 65] on div "+13059785463 Live | 00:35 ALL TASKS ALL TASKS ACTIVE TASKS TASKS IN WRAP UP" at bounding box center [59, 55] width 91 height 82
click at [65, 68] on div "+13059785463 Live | 00:38 ALL TASKS ALL TASKS ACTIVE TASKS TASKS IN WRAP UP" at bounding box center [59, 55] width 91 height 82
click at [84, 111] on span "HANG UP" at bounding box center [86, 112] width 20 height 5
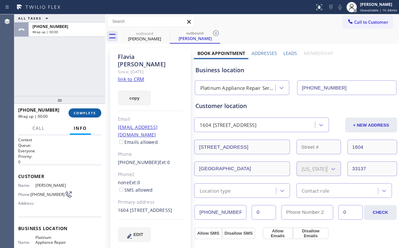
click at [88, 112] on span "COMPLETE" at bounding box center [85, 112] width 22 height 5
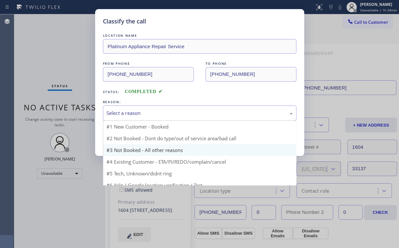
drag, startPoint x: 124, startPoint y: 110, endPoint x: 127, endPoint y: 133, distance: 22.7
click at [124, 111] on div "Select a reason" at bounding box center [200, 112] width 186 height 7
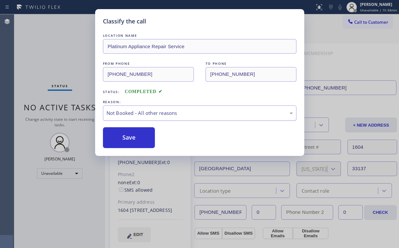
drag, startPoint x: 128, startPoint y: 136, endPoint x: 120, endPoint y: 113, distance: 24.4
click at [129, 136] on button "Save" at bounding box center [129, 137] width 52 height 21
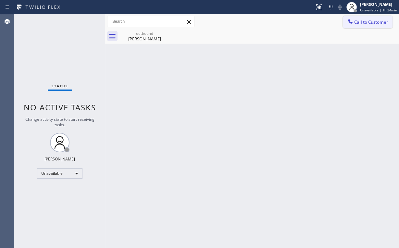
click at [366, 19] on span "Call to Customer" at bounding box center [371, 22] width 34 height 6
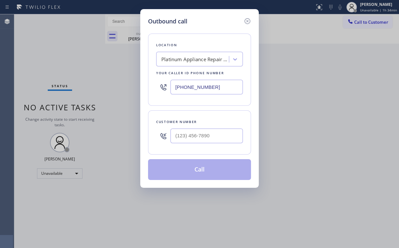
drag, startPoint x: 218, startPoint y: 87, endPoint x: 72, endPoint y: 75, distance: 146.6
click at [183, 84] on input "(786) 485-1174" at bounding box center [207, 87] width 72 height 15
paste input "8) 557-3149"
drag, startPoint x: 220, startPoint y: 86, endPoint x: 81, endPoint y: 79, distance: 139.2
click at [108, 79] on div "Outbound call Location Search location Your caller id phone number (788) 557-31…" at bounding box center [199, 124] width 399 height 248
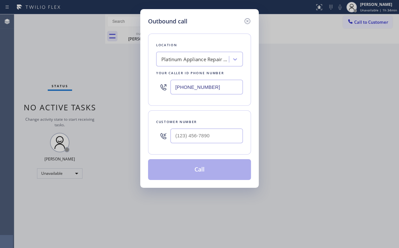
paste input "855) 731-4952"
type input "[PHONE_NUMBER]"
drag, startPoint x: 189, startPoint y: 132, endPoint x: 195, endPoint y: 134, distance: 6.5
click at [189, 132] on input "(___) ___-____" at bounding box center [207, 135] width 72 height 15
paste input "714) 321-4791"
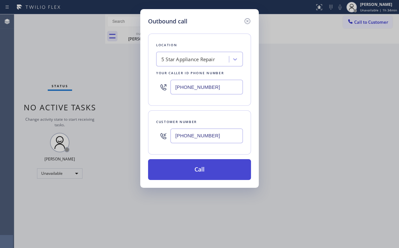
type input "(714) 321-4791"
click at [201, 172] on button "Call" at bounding box center [199, 169] width 103 height 21
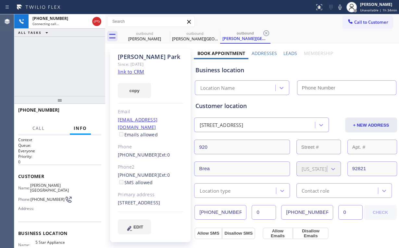
click at [88, 52] on div "+17143214791 Connecting call… ALL TASKS ALL TASKS ACTIVE TASKS TASKS IN WRAP UP" at bounding box center [59, 55] width 91 height 82
drag, startPoint x: 142, startPoint y: 40, endPoint x: 162, endPoint y: 35, distance: 20.6
click at [143, 40] on div "Flavia Tallo" at bounding box center [144, 39] width 49 height 6
type input "(786) 485-1174"
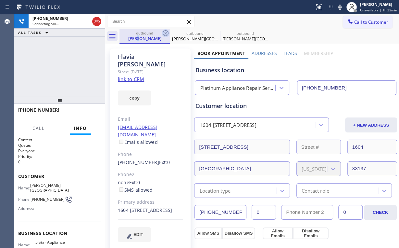
type input "[PHONE_NUMBER]"
click at [165, 33] on icon at bounding box center [166, 33] width 6 height 6
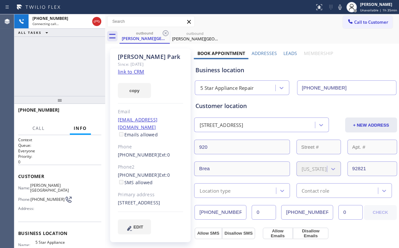
drag, startPoint x: 59, startPoint y: 61, endPoint x: 69, endPoint y: 59, distance: 10.3
click at [59, 61] on div "+17143214791 Connecting call… ALL TASKS ALL TASKS ACTIVE TASKS TASKS IN WRAP UP" at bounding box center [59, 55] width 91 height 82
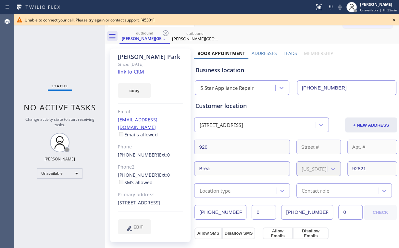
drag, startPoint x: 48, startPoint y: 59, endPoint x: 89, endPoint y: 59, distance: 40.6
click at [48, 59] on div "Status No active tasks Change activity state to start receiving tasks. [PERSON_…" at bounding box center [59, 130] width 91 height 233
click at [394, 20] on icon at bounding box center [394, 20] width 3 height 3
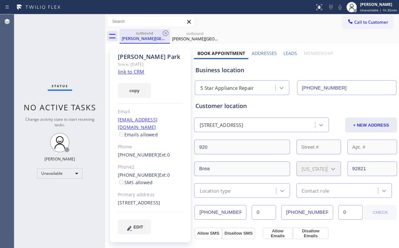
click at [140, 37] on div "Hoel Park" at bounding box center [144, 38] width 49 height 6
click at [165, 31] on icon at bounding box center [166, 33] width 8 height 8
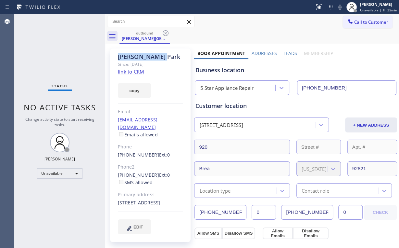
drag, startPoint x: 165, startPoint y: 31, endPoint x: 107, endPoint y: 42, distance: 58.7
click at [165, 32] on icon at bounding box center [166, 33] width 8 height 8
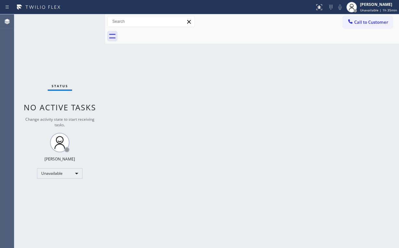
click at [43, 46] on div "Status No active tasks Change activity state to start receiving tasks. [PERSON_…" at bounding box center [59, 130] width 91 height 233
drag, startPoint x: 347, startPoint y: 21, endPoint x: 342, endPoint y: 25, distance: 6.5
click at [348, 22] on div at bounding box center [351, 22] width 8 height 8
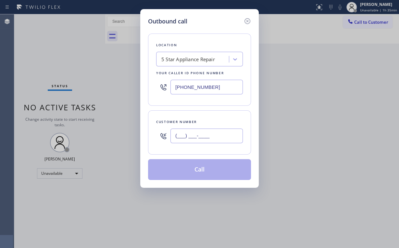
drag, startPoint x: 213, startPoint y: 134, endPoint x: 216, endPoint y: 133, distance: 3.8
click at [213, 134] on input "(___) ___-____" at bounding box center [207, 135] width 72 height 15
paste input "714) 321-4791"
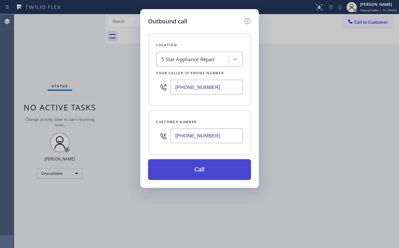
type input "(714) 321-4791"
click at [191, 172] on button "Call" at bounding box center [199, 169] width 103 height 21
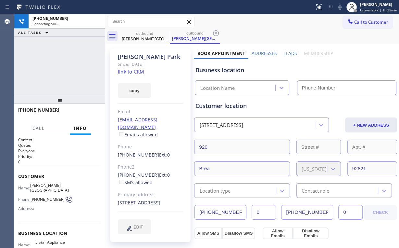
drag, startPoint x: 71, startPoint y: 69, endPoint x: 112, endPoint y: 64, distance: 41.3
click at [72, 69] on div "+17143214791 Connecting call… ALL TASKS ALL TASKS ACTIVE TASKS TASKS IN WRAP UP" at bounding box center [59, 55] width 91 height 82
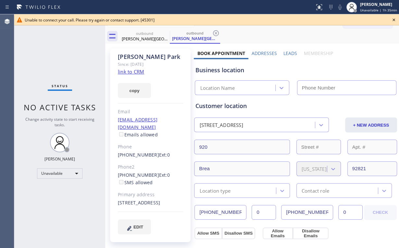
type input "[PHONE_NUMBER]"
click at [394, 20] on icon at bounding box center [394, 20] width 3 height 3
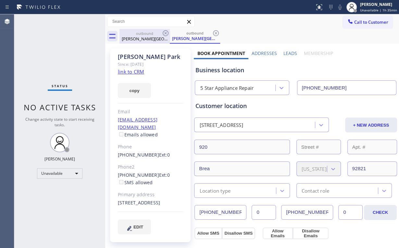
drag, startPoint x: 142, startPoint y: 36, endPoint x: 160, endPoint y: 34, distance: 18.0
click at [144, 36] on div "Hoel Park" at bounding box center [144, 39] width 49 height 6
click at [165, 32] on icon at bounding box center [166, 33] width 6 height 6
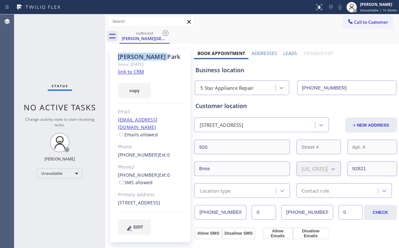
click at [165, 32] on icon at bounding box center [166, 33] width 6 height 6
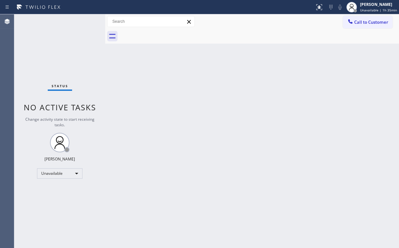
click at [51, 47] on div "Status No active tasks Change activity state to start receiving tasks. [PERSON_…" at bounding box center [59, 130] width 91 height 233
drag, startPoint x: 356, startPoint y: 23, endPoint x: 270, endPoint y: 69, distance: 97.6
click at [355, 24] on span "Call to Customer" at bounding box center [371, 22] width 34 height 6
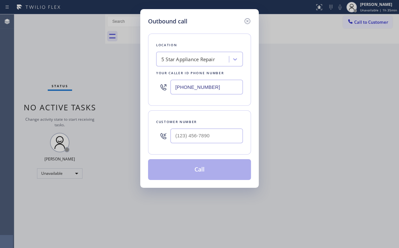
drag, startPoint x: 225, startPoint y: 89, endPoint x: 83, endPoint y: 89, distance: 141.9
click at [95, 90] on div "Outbound call Location 5 Star Appliance Repair Your caller id phone number (855…" at bounding box center [199, 124] width 399 height 248
paste input "602) 663-9529"
type input "(602) 663-9529"
click at [204, 140] on input "(___) ___-____" at bounding box center [207, 135] width 72 height 15
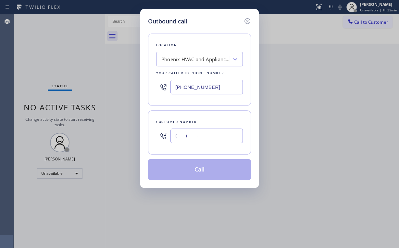
paste input "480) 296-1027"
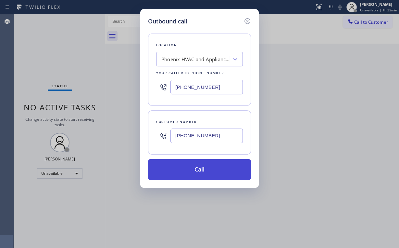
type input "(480) 296-1027"
click at [191, 169] on button "Call" at bounding box center [199, 169] width 103 height 21
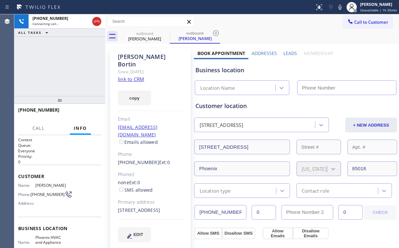
click at [89, 55] on div "+14802961027 Connecting call… ALL TASKS ALL TASKS ACTIVE TASKS TASKS IN WRAP UP" at bounding box center [59, 55] width 91 height 82
type input "(602) 663-9529"
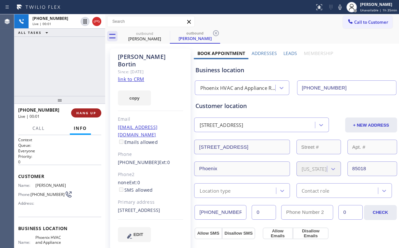
click at [87, 114] on span "HANG UP" at bounding box center [86, 112] width 20 height 5
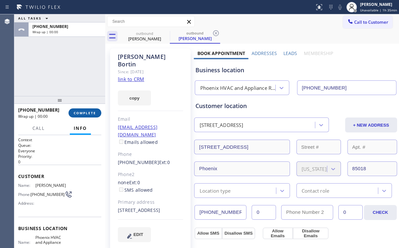
click at [88, 114] on span "COMPLETE" at bounding box center [85, 112] width 22 height 5
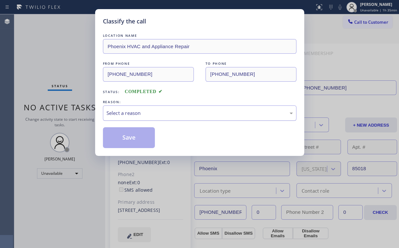
drag, startPoint x: 121, startPoint y: 108, endPoint x: 122, endPoint y: 116, distance: 8.5
click at [121, 108] on div "Select a reason" at bounding box center [200, 112] width 194 height 15
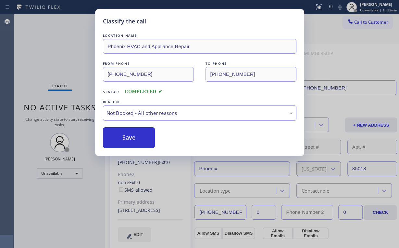
drag, startPoint x: 127, startPoint y: 139, endPoint x: 64, endPoint y: 79, distance: 86.6
click at [127, 139] on button "Save" at bounding box center [129, 137] width 52 height 21
click at [52, 61] on div "Classify the call LOCATION NAME Phoenix HVAC and Appliance Repair FROM PHONE (6…" at bounding box center [199, 124] width 399 height 248
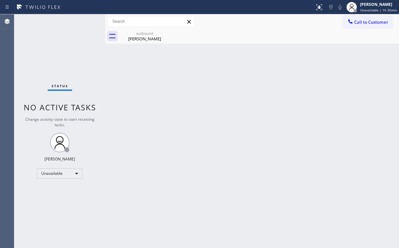
drag, startPoint x: 362, startPoint y: 25, endPoint x: 354, endPoint y: 27, distance: 7.7
click at [361, 25] on button "Call to Customer" at bounding box center [368, 22] width 50 height 12
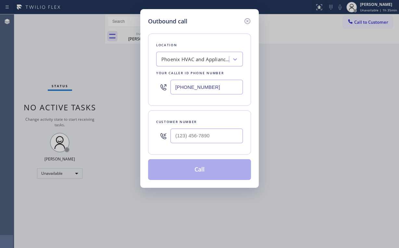
drag, startPoint x: 218, startPoint y: 91, endPoint x: 104, endPoint y: 74, distance: 115.3
click at [124, 81] on div "Outbound call Location Phoenix HVAC and Appliance Repair Your caller id phone n…" at bounding box center [199, 124] width 399 height 248
paste input "323) 924-3760"
type input "(323) 924-3760"
click at [205, 138] on input "(___) ___-____" at bounding box center [207, 135] width 72 height 15
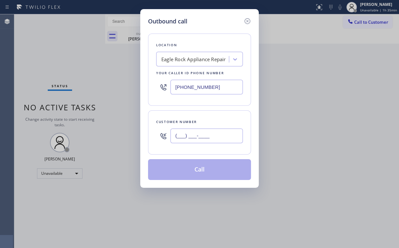
paste input "323) 854-8087"
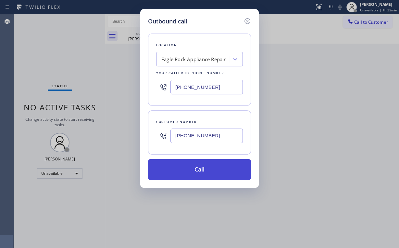
type input "(323) 854-8087"
click at [194, 173] on button "Call" at bounding box center [199, 169] width 103 height 21
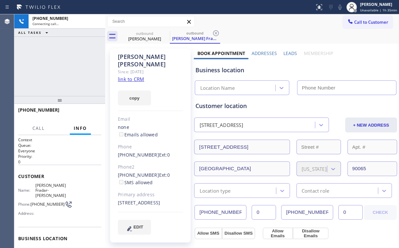
click at [86, 60] on div "+13238548087 Connecting call… ALL TASKS ALL TASKS ACTIVE TASKS TASKS IN WRAP UP" at bounding box center [59, 55] width 91 height 82
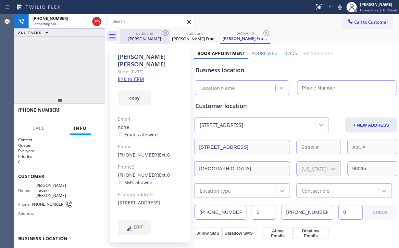
click at [155, 32] on div "outbound" at bounding box center [144, 33] width 49 height 5
type input "(602) 663-9529"
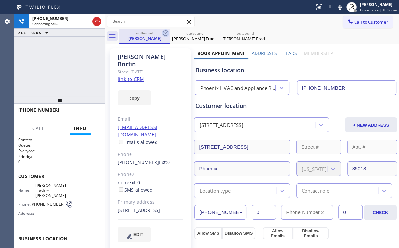
click at [169, 31] on icon at bounding box center [166, 33] width 8 height 8
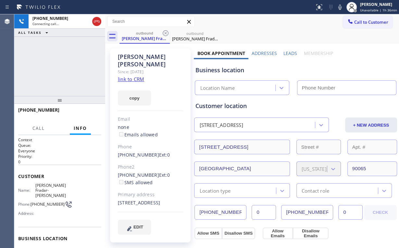
click at [82, 55] on div "+13238548087 Connecting call… ALL TASKS ALL TASKS ACTIVE TASKS TASKS IN WRAP UP" at bounding box center [59, 55] width 91 height 82
type input "(323) 924-3760"
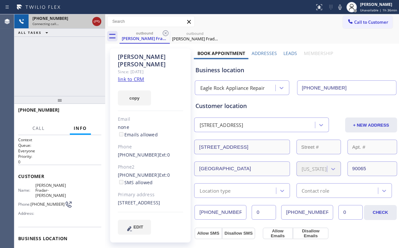
click at [97, 22] on icon at bounding box center [97, 22] width 8 height 8
drag, startPoint x: 153, startPoint y: 40, endPoint x: 169, endPoint y: 34, distance: 17.6
click at [153, 40] on div "Heather Fradar-Smith" at bounding box center [144, 38] width 49 height 6
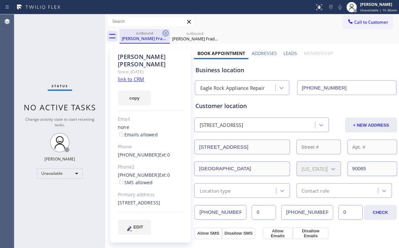
click at [167, 32] on icon at bounding box center [166, 33] width 8 height 8
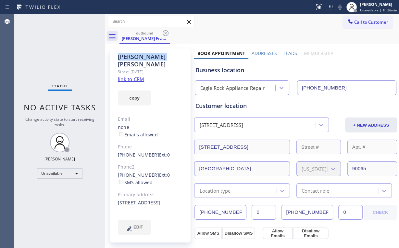
click at [167, 32] on icon at bounding box center [166, 33] width 8 height 8
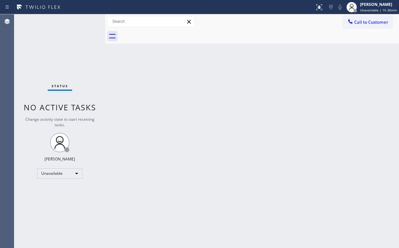
drag, startPoint x: 58, startPoint y: 53, endPoint x: 62, endPoint y: 52, distance: 3.7
click at [59, 52] on div "Status No active tasks Change activity state to start receiving tasks. [PERSON_…" at bounding box center [59, 130] width 91 height 233
drag, startPoint x: 374, startPoint y: 20, endPoint x: 287, endPoint y: 55, distance: 93.3
click at [374, 20] on span "Call to Customer" at bounding box center [371, 22] width 34 height 6
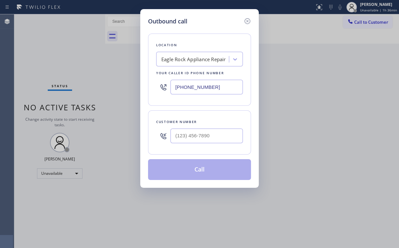
drag, startPoint x: 225, startPoint y: 86, endPoint x: 149, endPoint y: 77, distance: 77.3
click at [135, 82] on div "Outbound call Location Eagle Rock Appliance Repair Your caller id phone number …" at bounding box center [199, 124] width 399 height 248
paste input "855) 900-0094"
type input "(855) 900-0094"
click at [201, 128] on div at bounding box center [207, 135] width 72 height 21
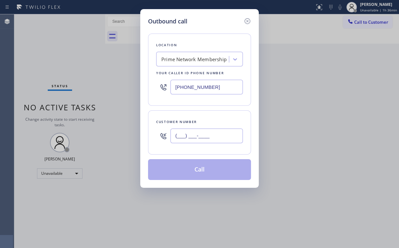
click at [205, 133] on input "(___) ___-____" at bounding box center [207, 135] width 72 height 15
paste input "310) 430-1887"
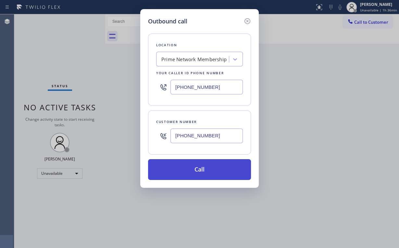
type input "(310) 430-1887"
click at [193, 173] on button "Call" at bounding box center [199, 169] width 103 height 21
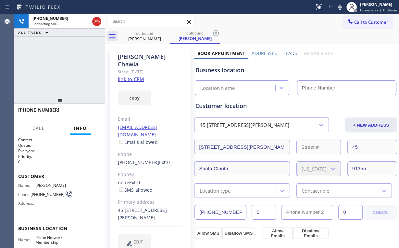
drag, startPoint x: 75, startPoint y: 58, endPoint x: 81, endPoint y: 58, distance: 6.2
click at [75, 58] on div "+13104301887 Connecting call… ALL TASKS ALL TASKS ACTIVE TASKS TASKS IN WRAP UP" at bounding box center [59, 55] width 91 height 82
type input "(855) 900-0094"
drag, startPoint x: 69, startPoint y: 67, endPoint x: 65, endPoint y: 67, distance: 4.3
drag, startPoint x: 65, startPoint y: 67, endPoint x: 57, endPoint y: 56, distance: 13.9
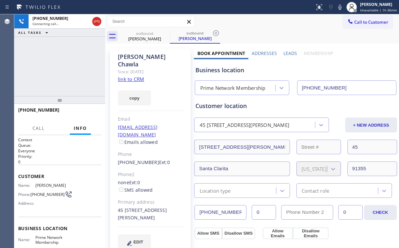
click at [58, 56] on div "+13104301887 Connecting call… ALL TASKS ALL TASKS ACTIVE TASKS TASKS IN WRAP UP" at bounding box center [59, 55] width 91 height 82
click at [63, 70] on div "+13104301887 Connecting call… ALL TASKS ALL TASKS ACTIVE TASKS TASKS IN WRAP UP" at bounding box center [59, 55] width 91 height 82
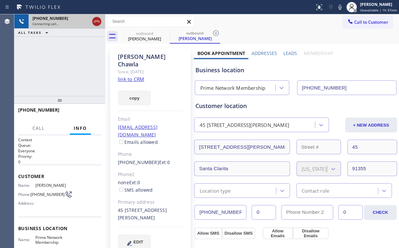
drag, startPoint x: 94, startPoint y: 20, endPoint x: 120, endPoint y: 27, distance: 26.9
click at [94, 20] on icon at bounding box center [97, 22] width 8 height 8
click at [138, 36] on div "Neetu Chawla" at bounding box center [144, 39] width 49 height 6
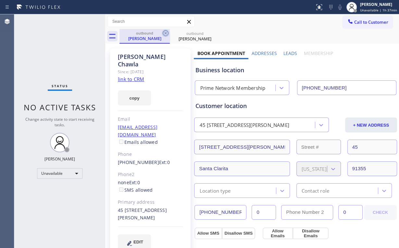
click at [165, 33] on icon at bounding box center [166, 33] width 6 height 6
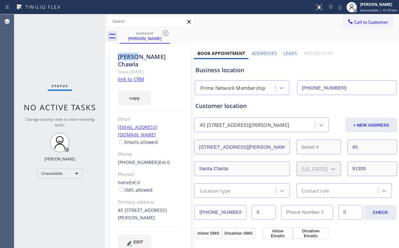
drag, startPoint x: 165, startPoint y: 33, endPoint x: 274, endPoint y: 35, distance: 109.1
click at [165, 33] on icon at bounding box center [166, 33] width 6 height 6
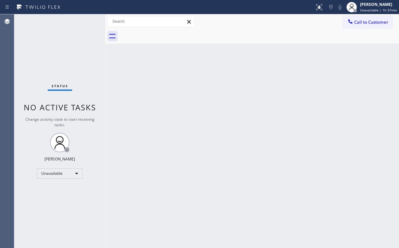
click at [353, 22] on icon at bounding box center [350, 21] width 6 height 6
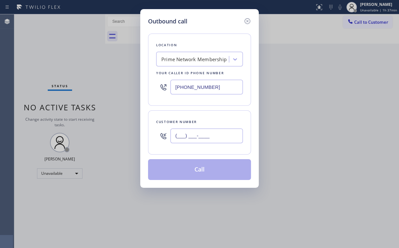
click at [210, 130] on input "(___) ___-____" at bounding box center [207, 135] width 72 height 15
paste input "310) 430-1887"
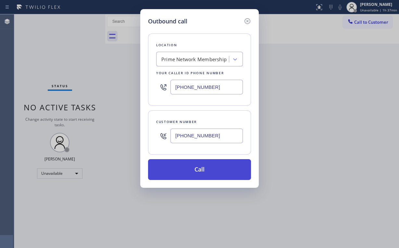
type input "(310) 430-1887"
click at [201, 171] on button "Call" at bounding box center [199, 169] width 103 height 21
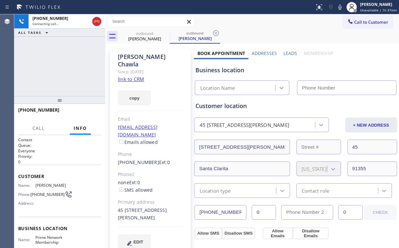
click at [86, 55] on div "+13104301887 Connecting call… ALL TASKS ALL TASKS ACTIVE TASKS TASKS IN WRAP UP" at bounding box center [59, 55] width 91 height 82
type input "(855) 900-0094"
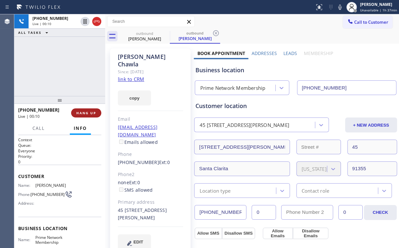
click at [83, 115] on span "HANG UP" at bounding box center [86, 112] width 20 height 5
click at [83, 115] on button "HANG UP" at bounding box center [86, 112] width 30 height 9
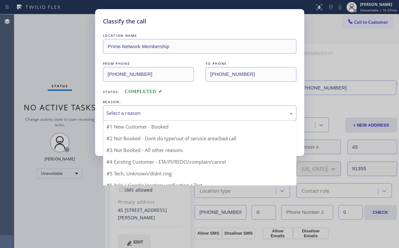
click at [126, 111] on div "Select a reason" at bounding box center [200, 112] width 186 height 7
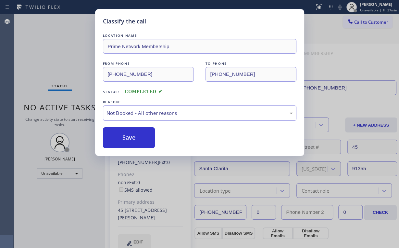
drag, startPoint x: 132, startPoint y: 140, endPoint x: 71, endPoint y: 71, distance: 92.1
click at [132, 141] on button "Save" at bounding box center [129, 137] width 52 height 21
click at [53, 46] on div "Classify the call LOCATION NAME Prime Network Membership FROM PHONE (855) 900-0…" at bounding box center [199, 124] width 399 height 248
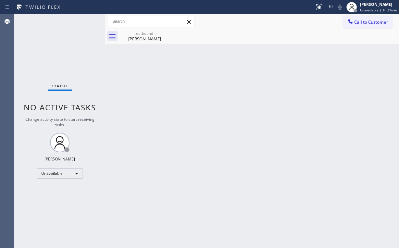
drag, startPoint x: 363, startPoint y: 23, endPoint x: 357, endPoint y: 25, distance: 6.6
click at [361, 23] on span "Call to Customer" at bounding box center [371, 22] width 34 height 6
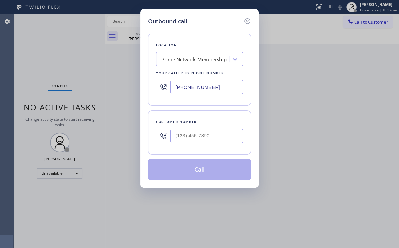
click at [146, 83] on div "Outbound call Location Prime Network Membership Your caller id phone number (85…" at bounding box center [199, 98] width 119 height 178
paste input "714) 855-425"
type input "[PHONE_NUMBER]"
click at [210, 133] on input "(___) ___-____" at bounding box center [207, 135] width 72 height 15
paste input "714) 318-7419"
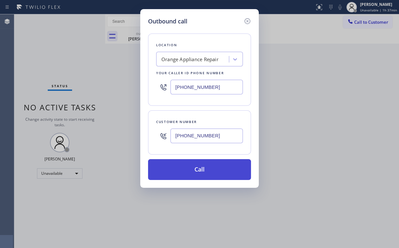
type input "(714) 318-7419"
drag, startPoint x: 190, startPoint y: 175, endPoint x: 185, endPoint y: 177, distance: 5.4
click at [190, 175] on button "Call" at bounding box center [199, 169] width 103 height 21
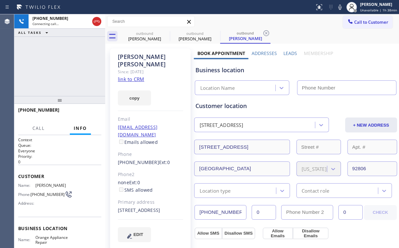
type input "[PHONE_NUMBER]"
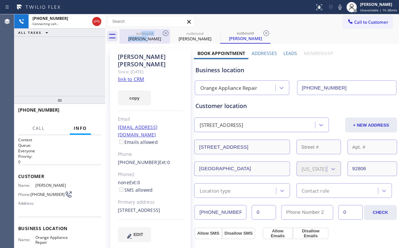
drag, startPoint x: 142, startPoint y: 32, endPoint x: 161, endPoint y: 40, distance: 21.0
click at [149, 38] on div "outbound Neetu Chawla" at bounding box center [144, 36] width 49 height 15
type input "(855) 900-0094"
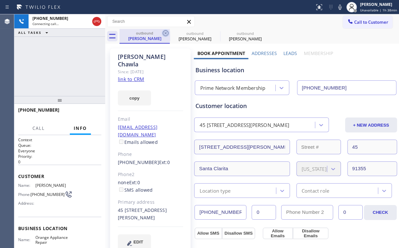
click at [164, 33] on icon at bounding box center [166, 33] width 8 height 8
type input "[PHONE_NUMBER]"
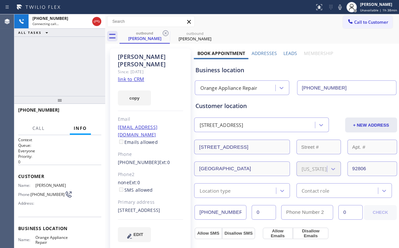
click at [63, 66] on div "+17143187419 Connecting call… ALL TASKS ALL TASKS ACTIVE TASKS TASKS IN WRAP UP" at bounding box center [59, 55] width 91 height 82
click at [44, 56] on div "+17143187419 Live | 00:01 ALL TASKS ALL TASKS ACTIVE TASKS TASKS IN WRAP UP" at bounding box center [59, 55] width 91 height 82
click at [69, 64] on div "+17143187419 Live | 00:05 ALL TASKS ALL TASKS ACTIVE TASKS TASKS IN WRAP UP" at bounding box center [59, 55] width 91 height 82
drag, startPoint x: 232, startPoint y: 70, endPoint x: 208, endPoint y: 70, distance: 24.0
click at [208, 70] on div "Business location" at bounding box center [295, 70] width 201 height 9
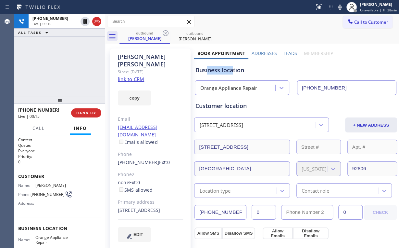
click at [231, 71] on div "Business location" at bounding box center [295, 70] width 201 height 9
drag, startPoint x: 231, startPoint y: 71, endPoint x: 208, endPoint y: 70, distance: 23.4
click at [208, 70] on div "Business location" at bounding box center [295, 70] width 201 height 9
click at [232, 71] on div "Business location" at bounding box center [295, 70] width 201 height 9
drag, startPoint x: 232, startPoint y: 71, endPoint x: 211, endPoint y: 72, distance: 20.5
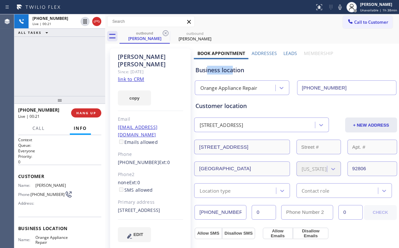
click at [208, 69] on div "Business location" at bounding box center [295, 70] width 201 height 9
click at [209, 70] on div "Business location" at bounding box center [295, 70] width 201 height 9
click at [208, 70] on div "Business location" at bounding box center [295, 70] width 201 height 9
click at [64, 65] on div "+17143187419 Live | 00:28 ALL TASKS ALL TASKS ACTIVE TASKS TASKS IN WRAP UP" at bounding box center [59, 55] width 91 height 82
click at [66, 66] on div "+17143187419 Live | 00:29 ALL TASKS ALL TASKS ACTIVE TASKS TASKS IN WRAP UP" at bounding box center [59, 55] width 91 height 82
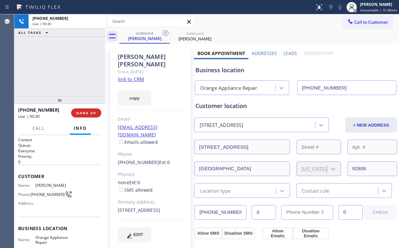
click at [66, 66] on div "+17143187419 Live | 00:30 ALL TASKS ALL TASKS ACTIVE TASKS TASKS IN WRAP UP" at bounding box center [59, 55] width 91 height 82
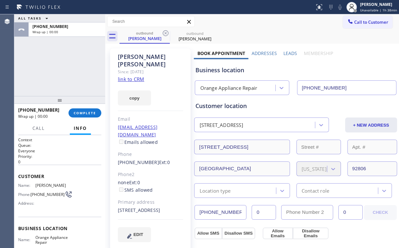
drag, startPoint x: 66, startPoint y: 66, endPoint x: 56, endPoint y: 62, distance: 10.4
click at [53, 60] on div "ALL TASKS ALL TASKS ACTIVE TASKS TASKS IN WRAP UP +17143187419 Wrap up | 00:00" at bounding box center [59, 55] width 91 height 82
click at [99, 114] on button "COMPLETE" at bounding box center [85, 112] width 33 height 9
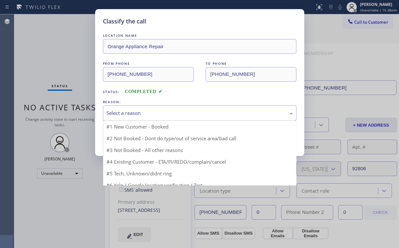
click at [117, 116] on div "Select a reason" at bounding box center [200, 112] width 186 height 7
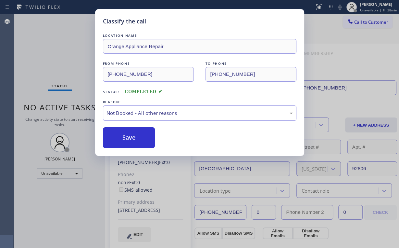
drag, startPoint x: 127, startPoint y: 138, endPoint x: 75, endPoint y: 75, distance: 81.9
click at [127, 138] on button "Save" at bounding box center [129, 137] width 52 height 21
click at [70, 71] on div "Classify the call LOCATION NAME Orange Appliance Repair FROM PHONE (714) 855-42…" at bounding box center [199, 124] width 399 height 248
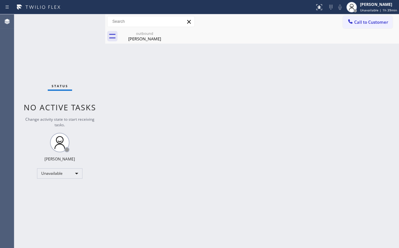
drag, startPoint x: 161, startPoint y: 81, endPoint x: 160, endPoint y: 70, distance: 11.8
click at [161, 81] on div "Back to Dashboard Change Sender ID Customers Technicians Select a contact Outbo…" at bounding box center [252, 130] width 294 height 233
drag, startPoint x: 151, startPoint y: 35, endPoint x: 162, endPoint y: 34, distance: 11.8
click at [152, 35] on div "outbound" at bounding box center [144, 33] width 49 height 5
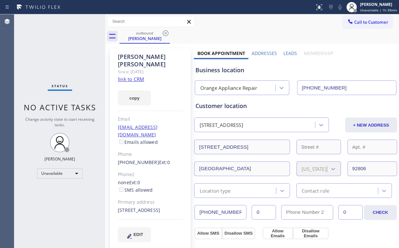
click at [166, 34] on icon at bounding box center [166, 33] width 8 height 8
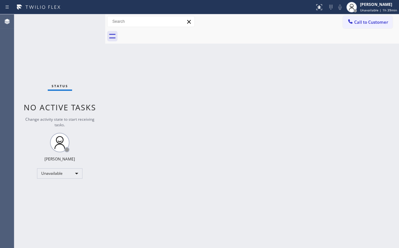
click at [211, 100] on div "Back to Dashboard Change Sender ID Customers Technicians Select a contact Outbo…" at bounding box center [252, 130] width 294 height 233
click at [64, 172] on div "Unavailable" at bounding box center [59, 173] width 45 height 10
click at [52, 182] on li "Offline" at bounding box center [59, 182] width 44 height 8
click at [235, 147] on div "Back to Dashboard Change Sender ID Customers Technicians Select a contact Outbo…" at bounding box center [252, 130] width 294 height 233
click at [372, 5] on div "[PERSON_NAME]" at bounding box center [378, 5] width 37 height 6
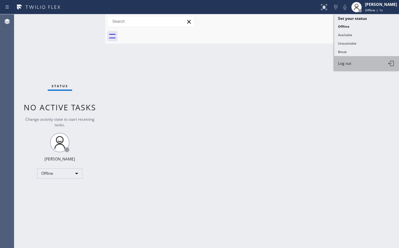
click at [349, 62] on span "Log out" at bounding box center [344, 63] width 13 height 6
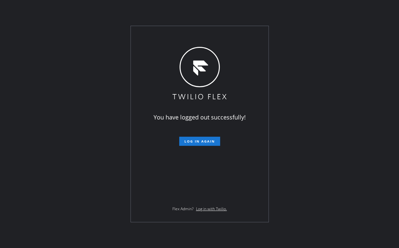
click at [72, 125] on div "You have logged out successfully! Log in again Flex Admin? Log in with Twilio." at bounding box center [199, 124] width 399 height 248
